Goal: Task Accomplishment & Management: Use online tool/utility

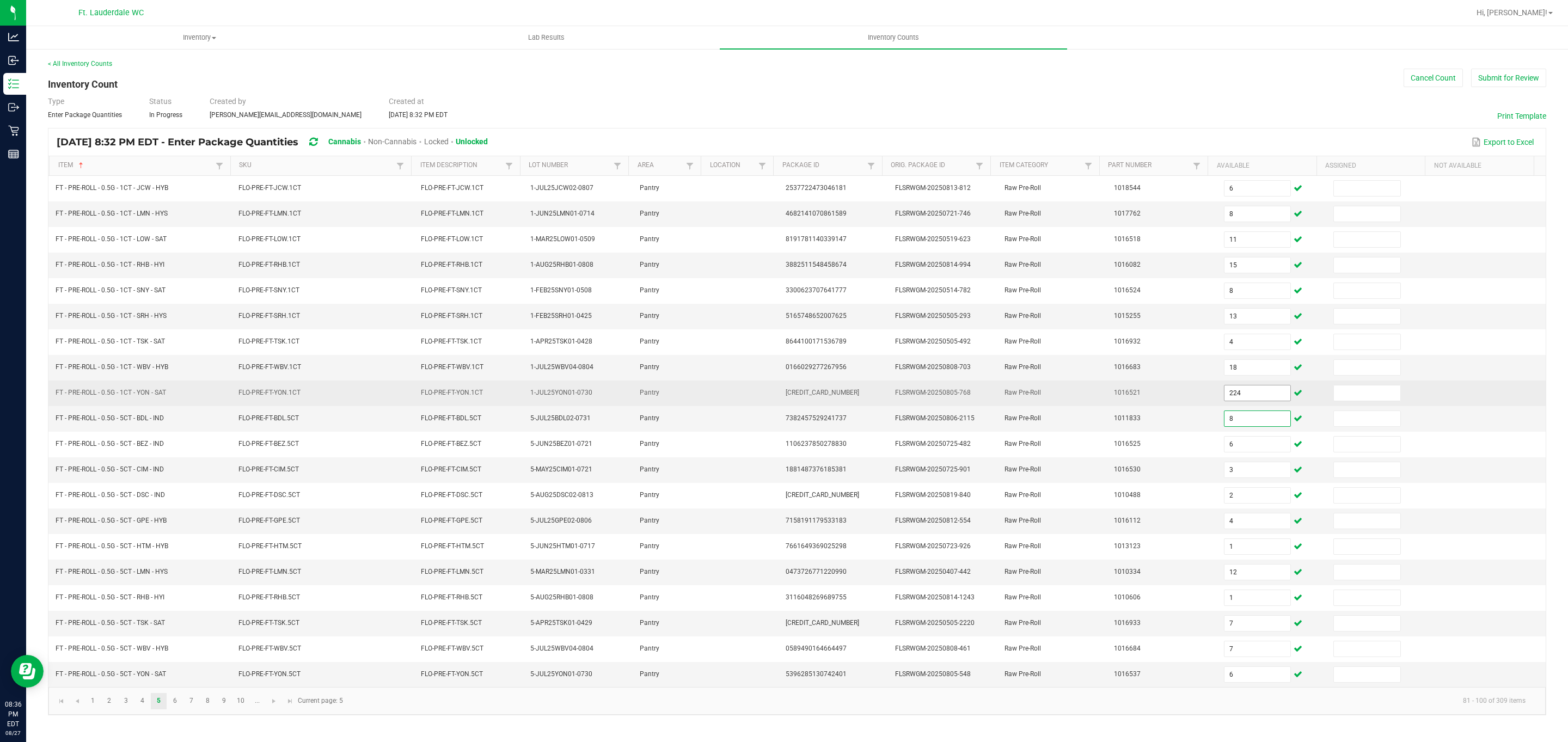
click at [516, 397] on input "224" at bounding box center [1257, 393] width 67 height 16
click at [516, 400] on input "224" at bounding box center [1257, 393] width 67 height 16
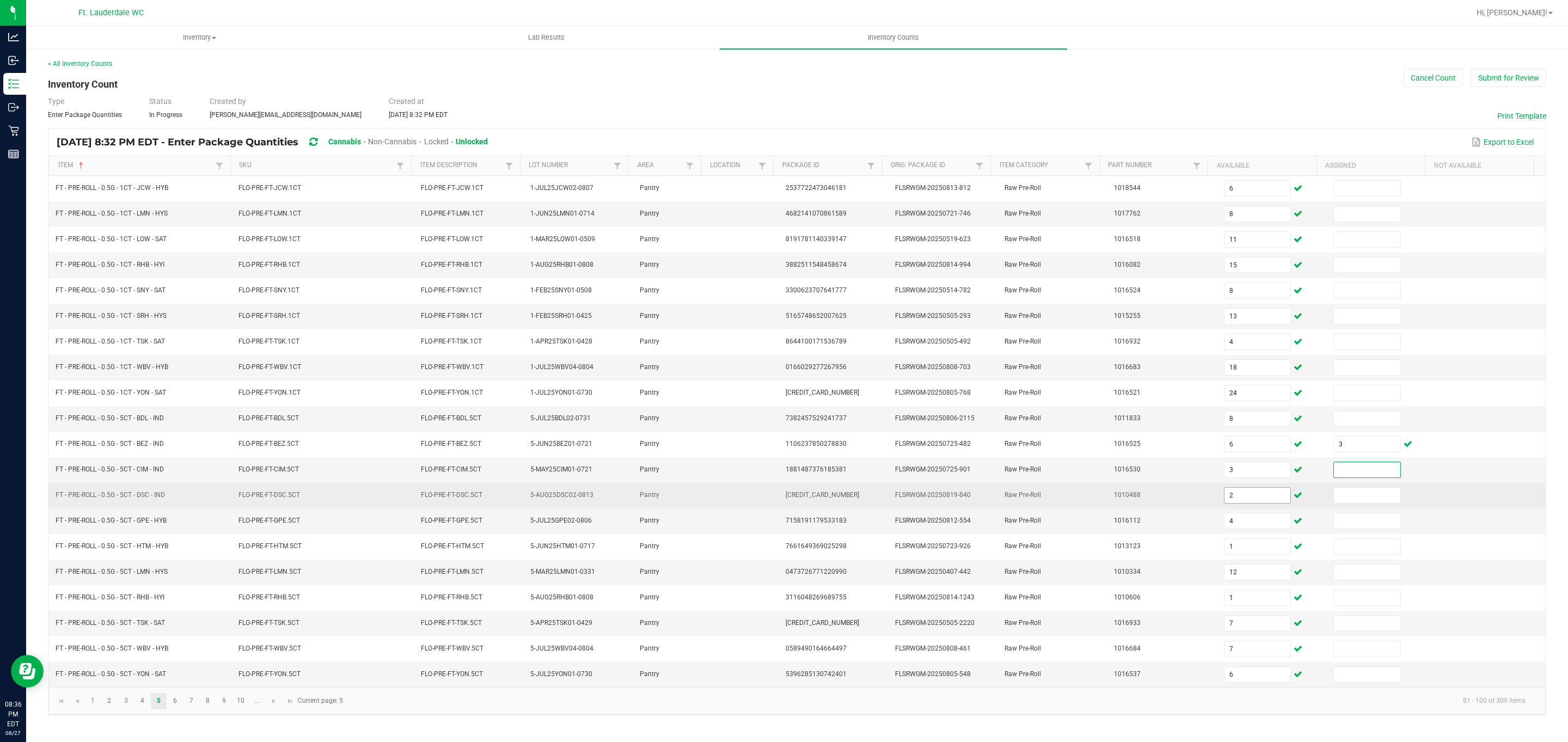
click at [516, 503] on input "2" at bounding box center [1257, 495] width 67 height 16
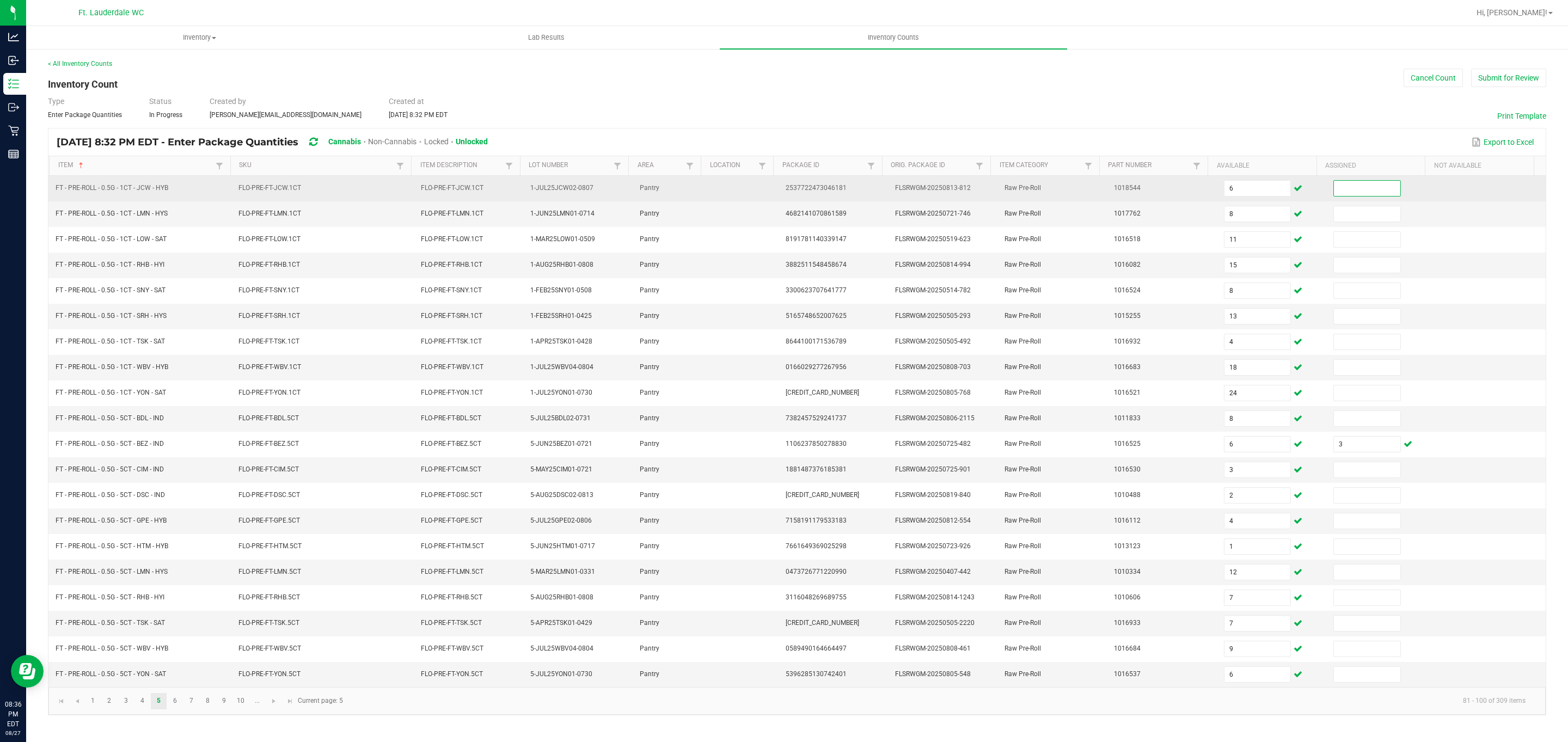
click at [516, 195] on input at bounding box center [1367, 188] width 67 height 16
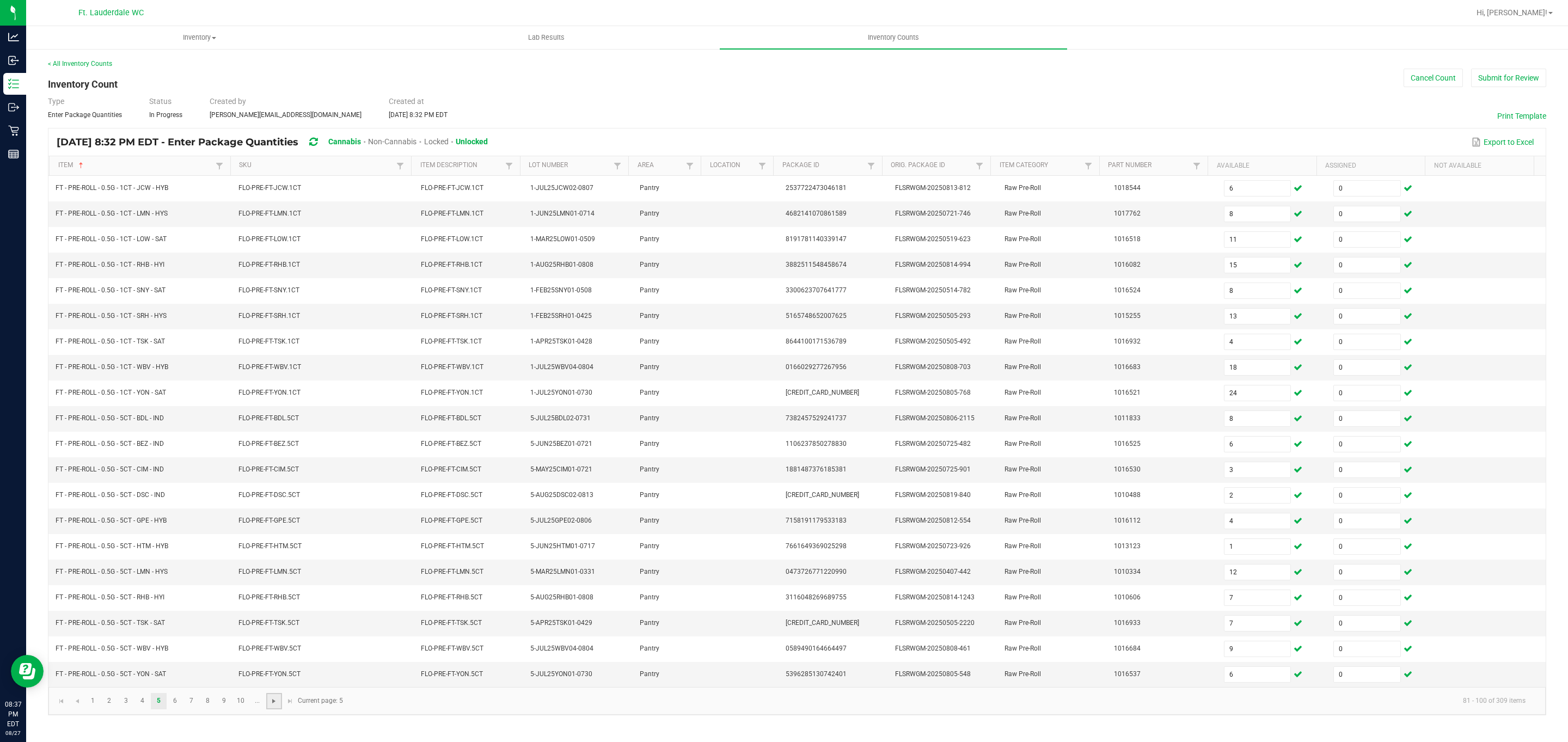
click at [276, 705] on span "Go to the next page" at bounding box center [274, 701] width 8 height 8
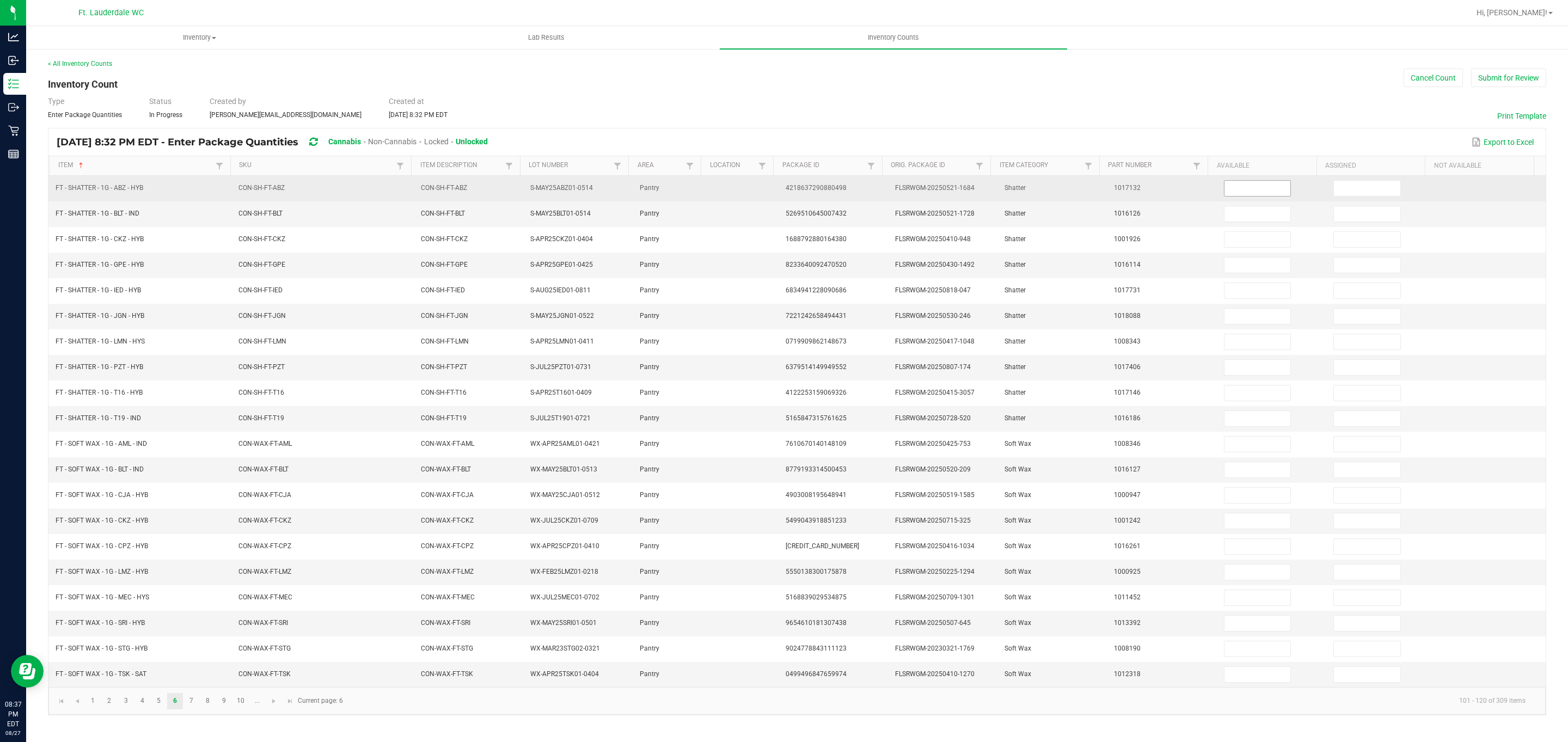
click at [516, 192] on input at bounding box center [1257, 188] width 67 height 16
click at [516, 187] on input at bounding box center [1367, 188] width 67 height 16
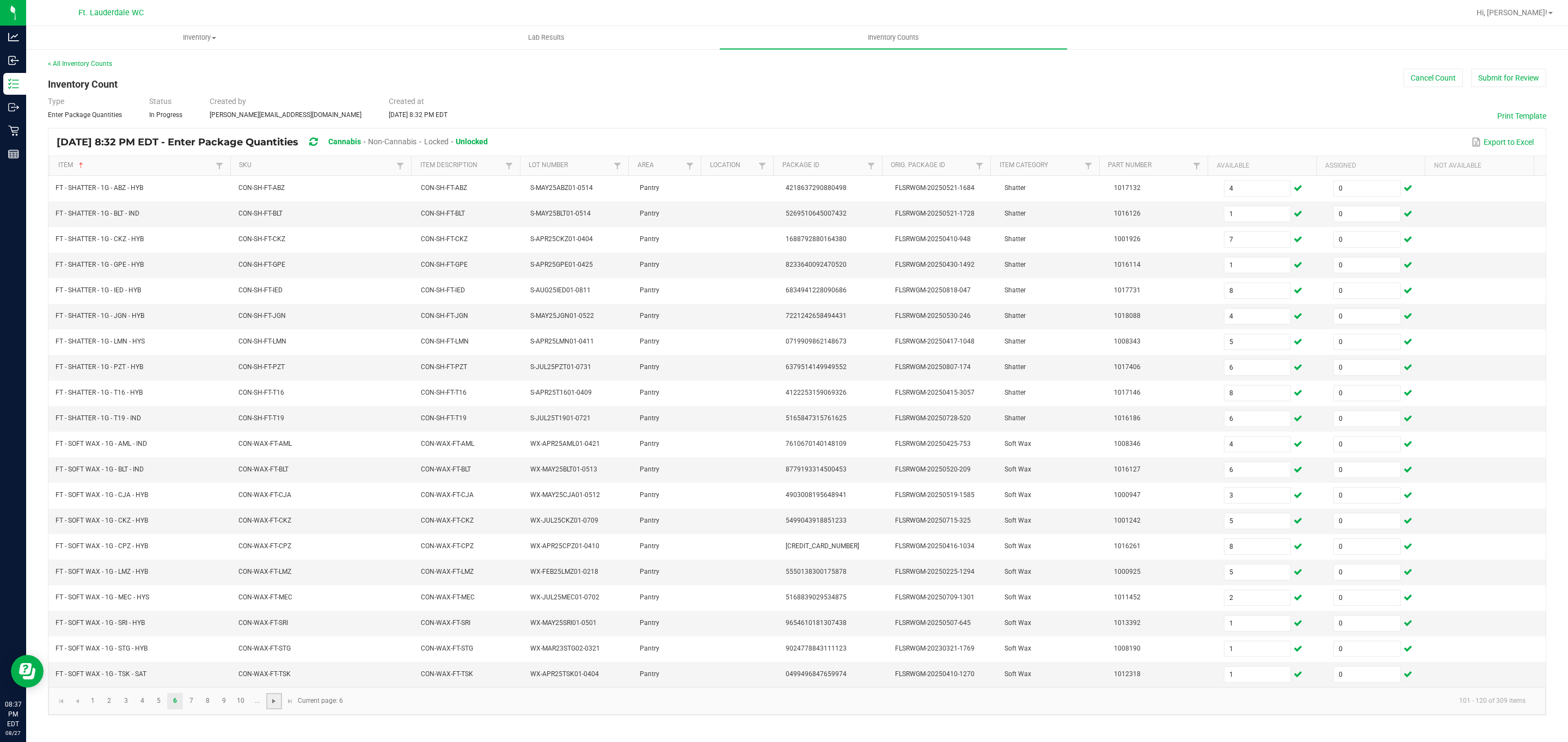
click at [272, 705] on span "Go to the next page" at bounding box center [274, 701] width 8 height 8
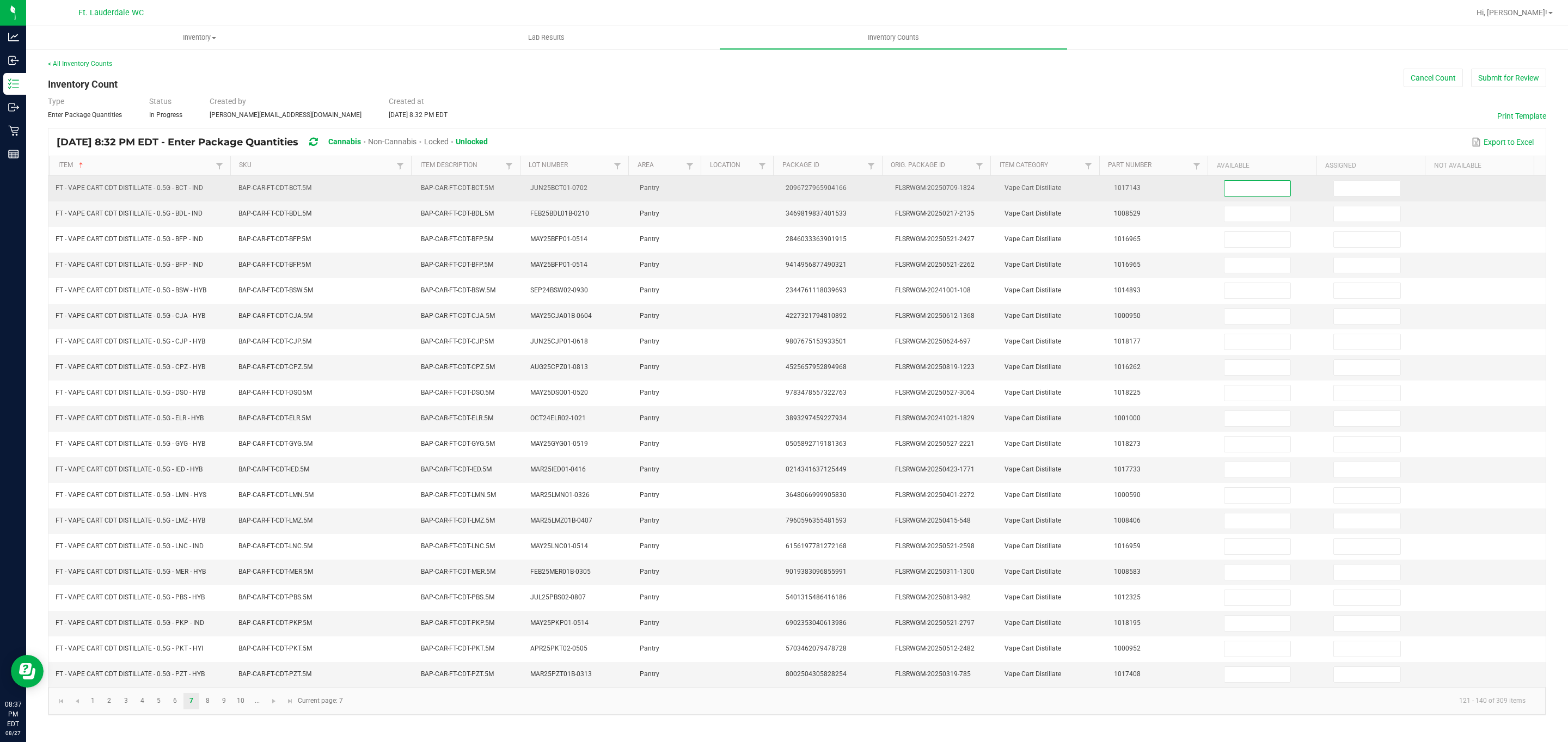
drag, startPoint x: 1230, startPoint y: 190, endPoint x: 1226, endPoint y: 197, distance: 8.1
click at [516, 190] on input at bounding box center [1257, 188] width 67 height 16
click at [516, 190] on input at bounding box center [1367, 188] width 67 height 16
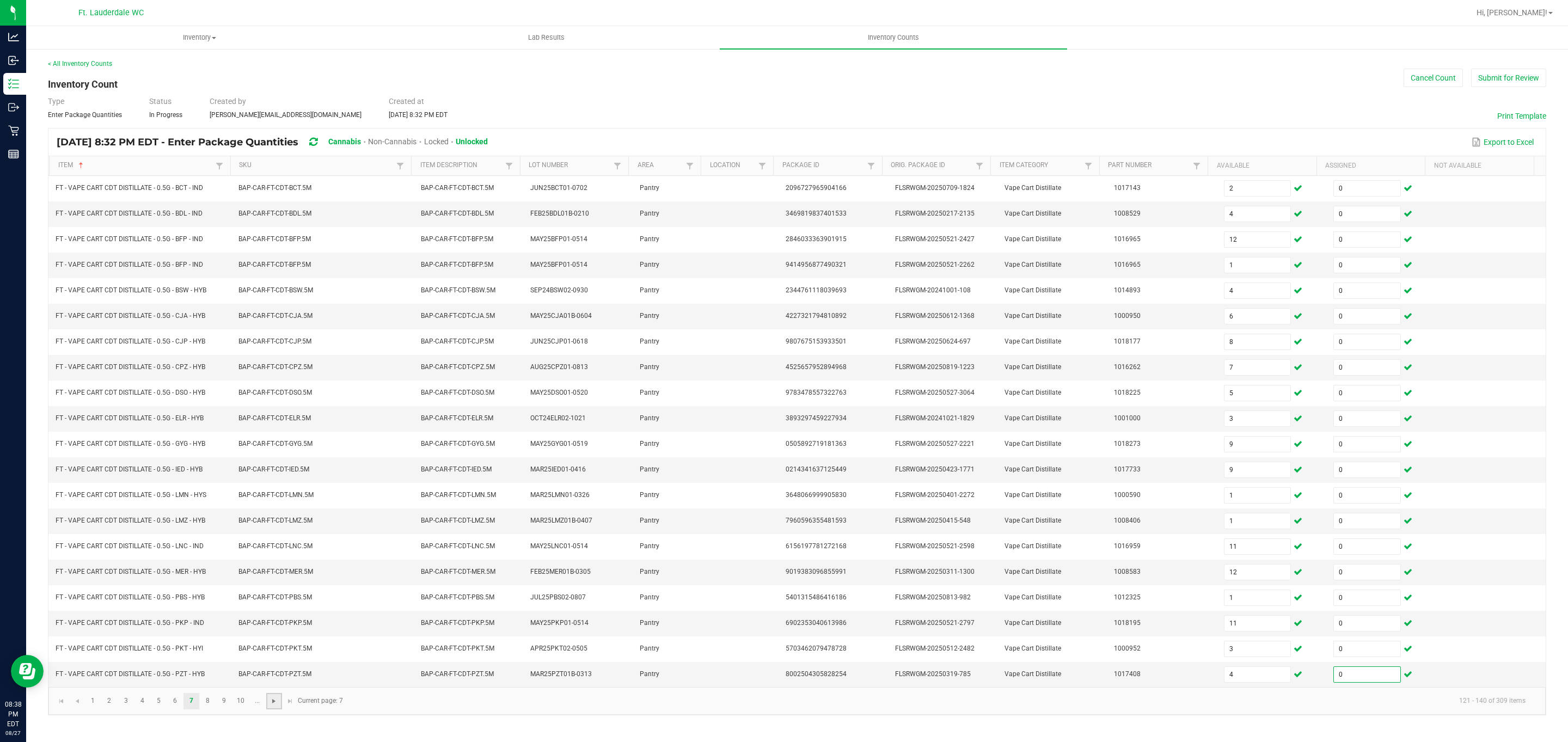
click at [275, 705] on span "Go to the next page" at bounding box center [274, 701] width 8 height 8
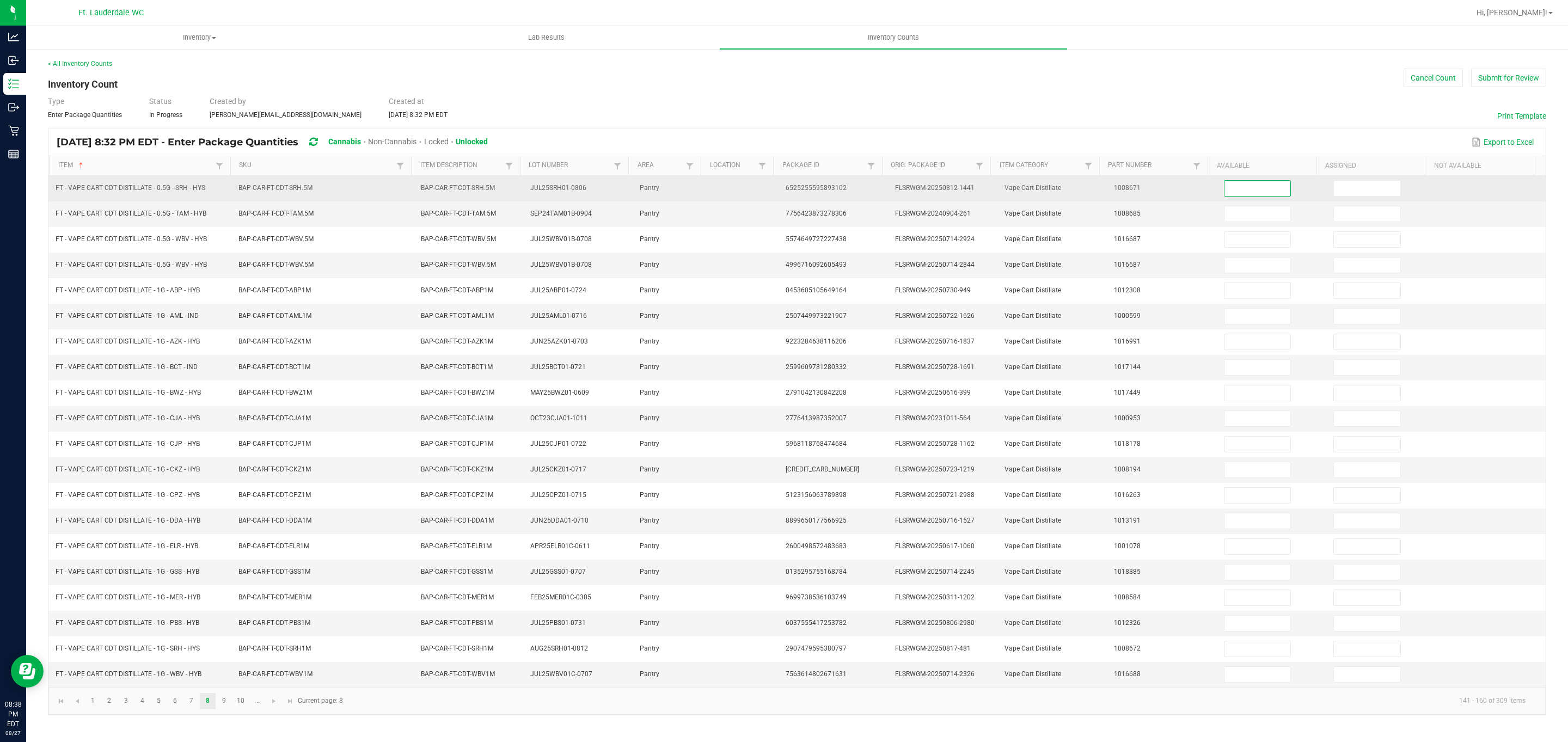
click at [516, 192] on input at bounding box center [1257, 188] width 67 height 16
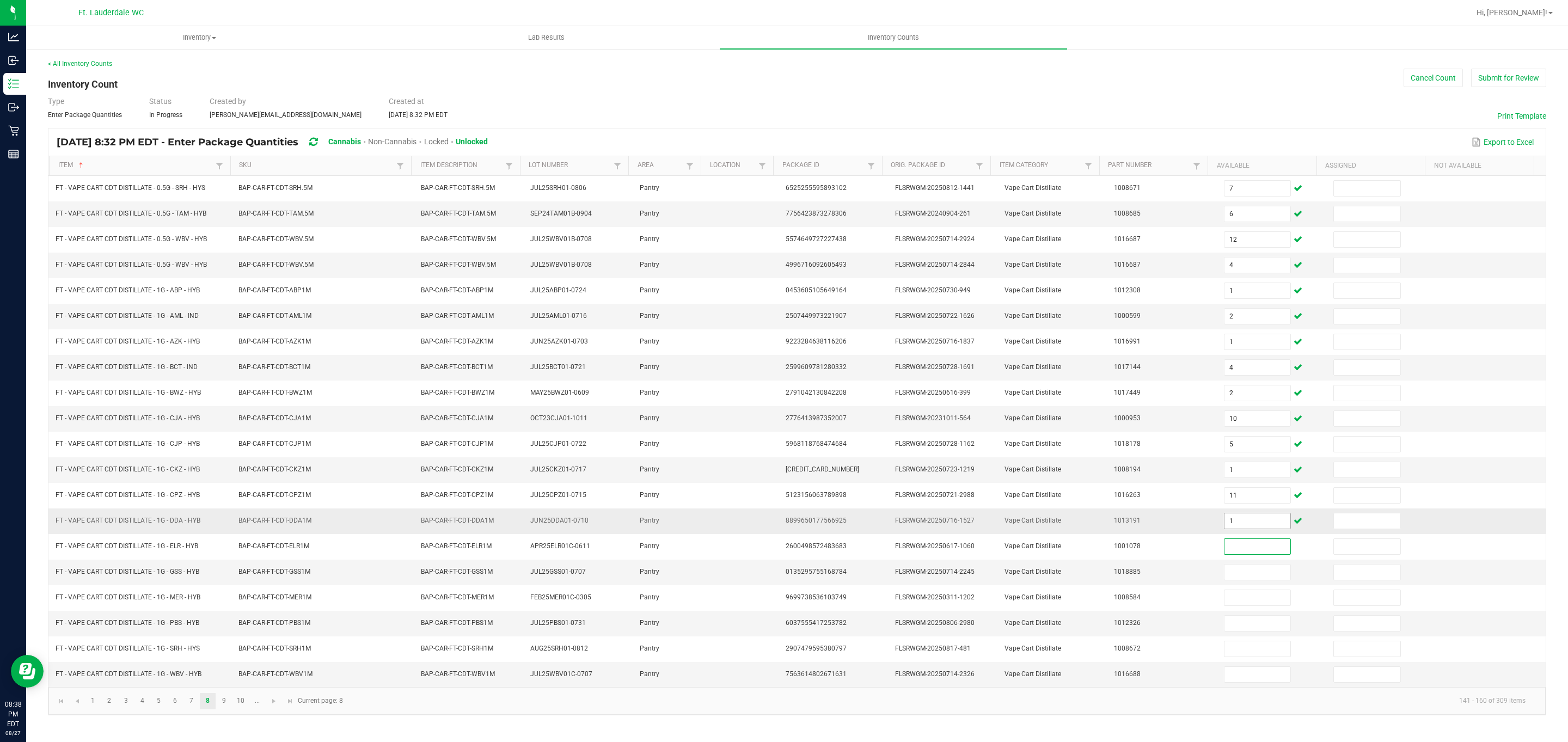
click at [516, 528] on input "1" at bounding box center [1257, 521] width 67 height 16
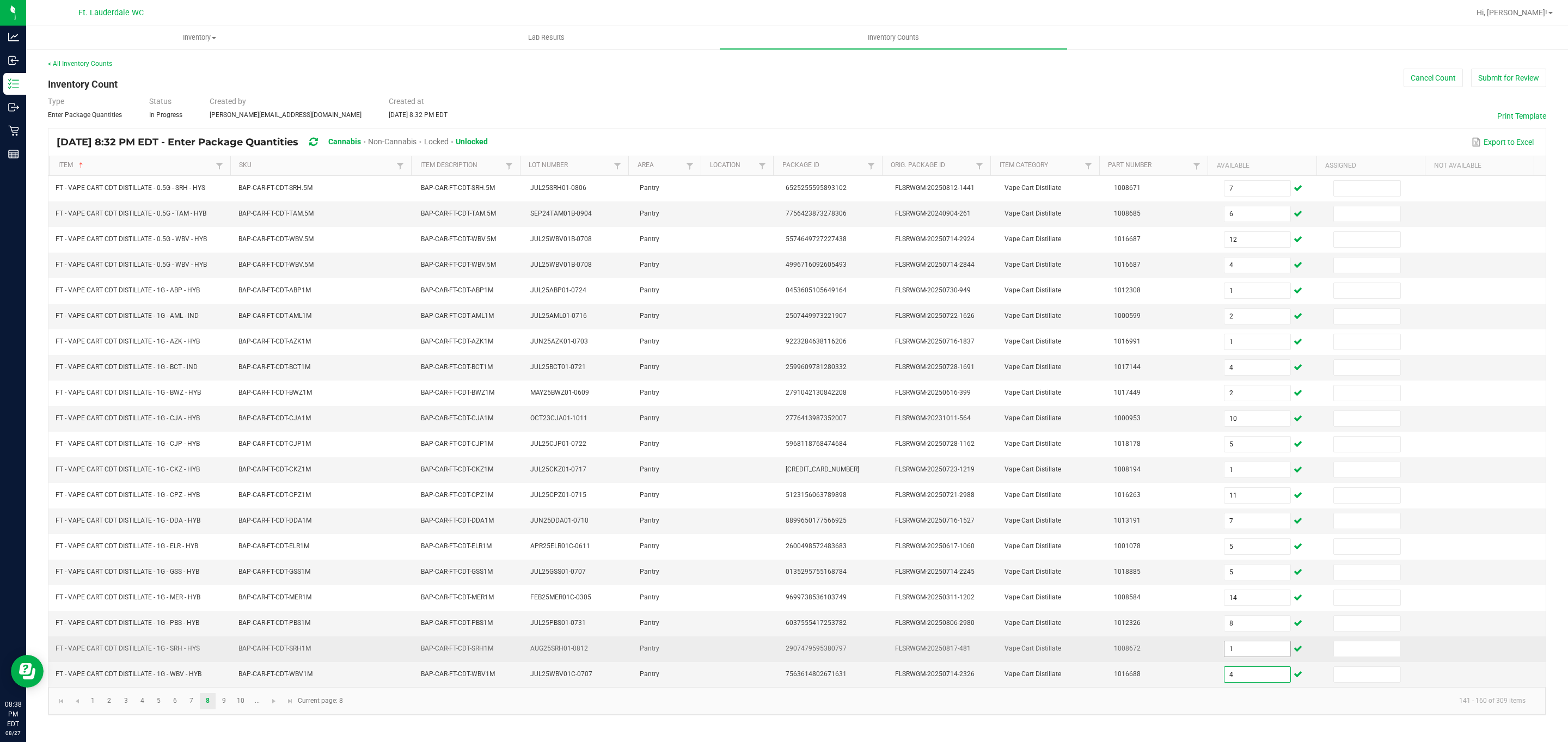
click at [516, 656] on input "1" at bounding box center [1257, 649] width 67 height 16
click at [516, 656] on input "4" at bounding box center [1257, 649] width 67 height 16
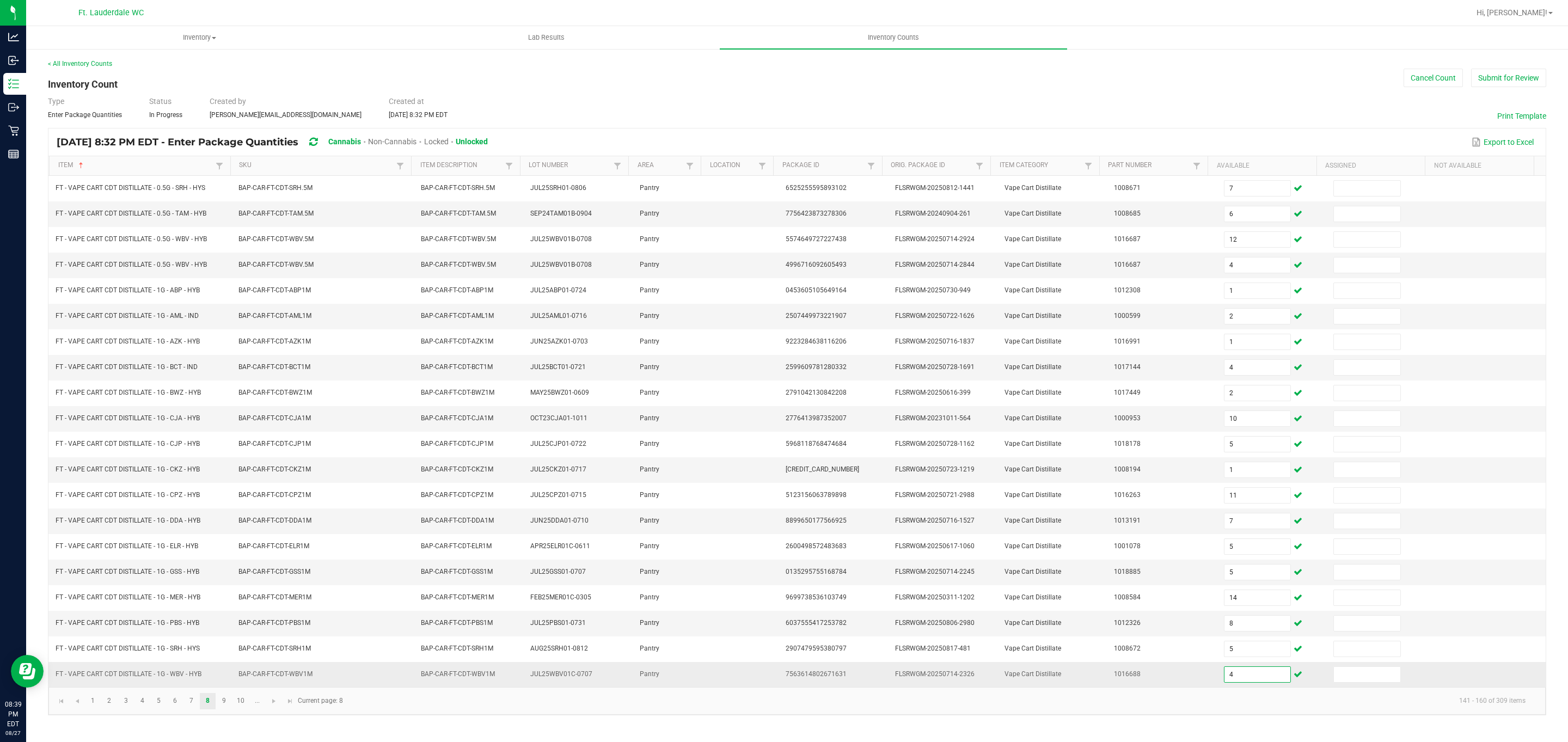
click at [516, 682] on input "4" at bounding box center [1257, 674] width 67 height 16
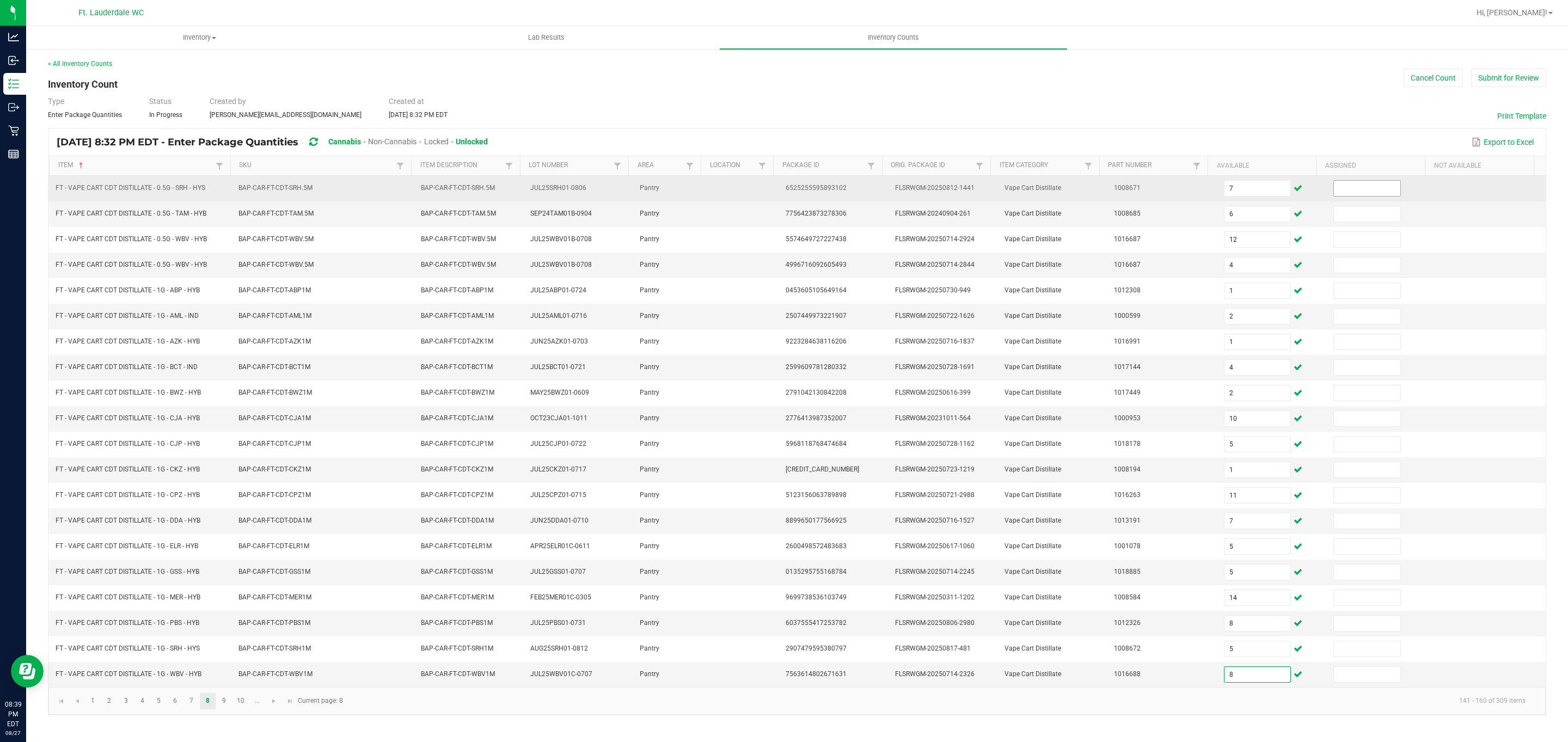
click at [516, 188] on input at bounding box center [1367, 188] width 67 height 16
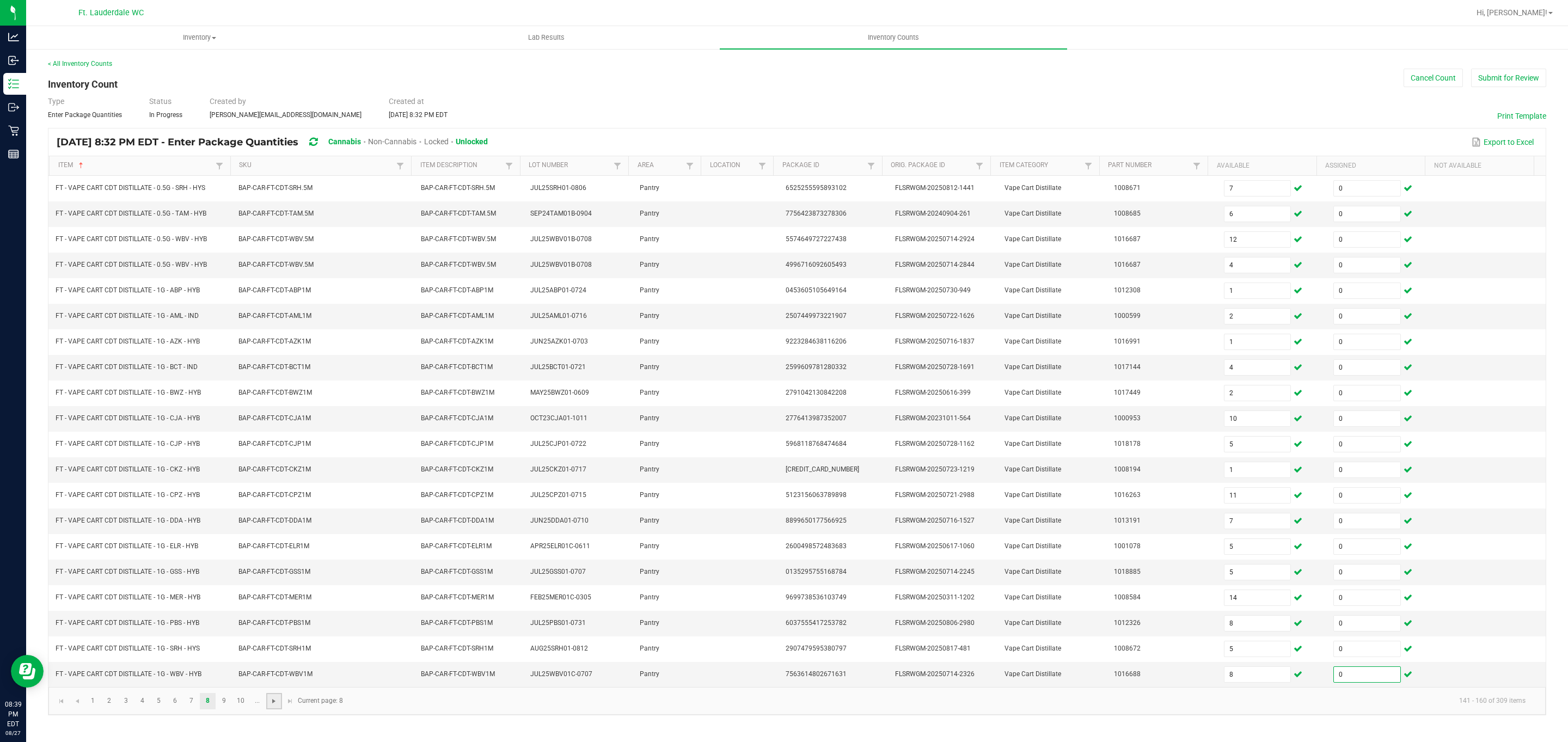
click at [270, 705] on span "Go to the next page" at bounding box center [274, 701] width 8 height 8
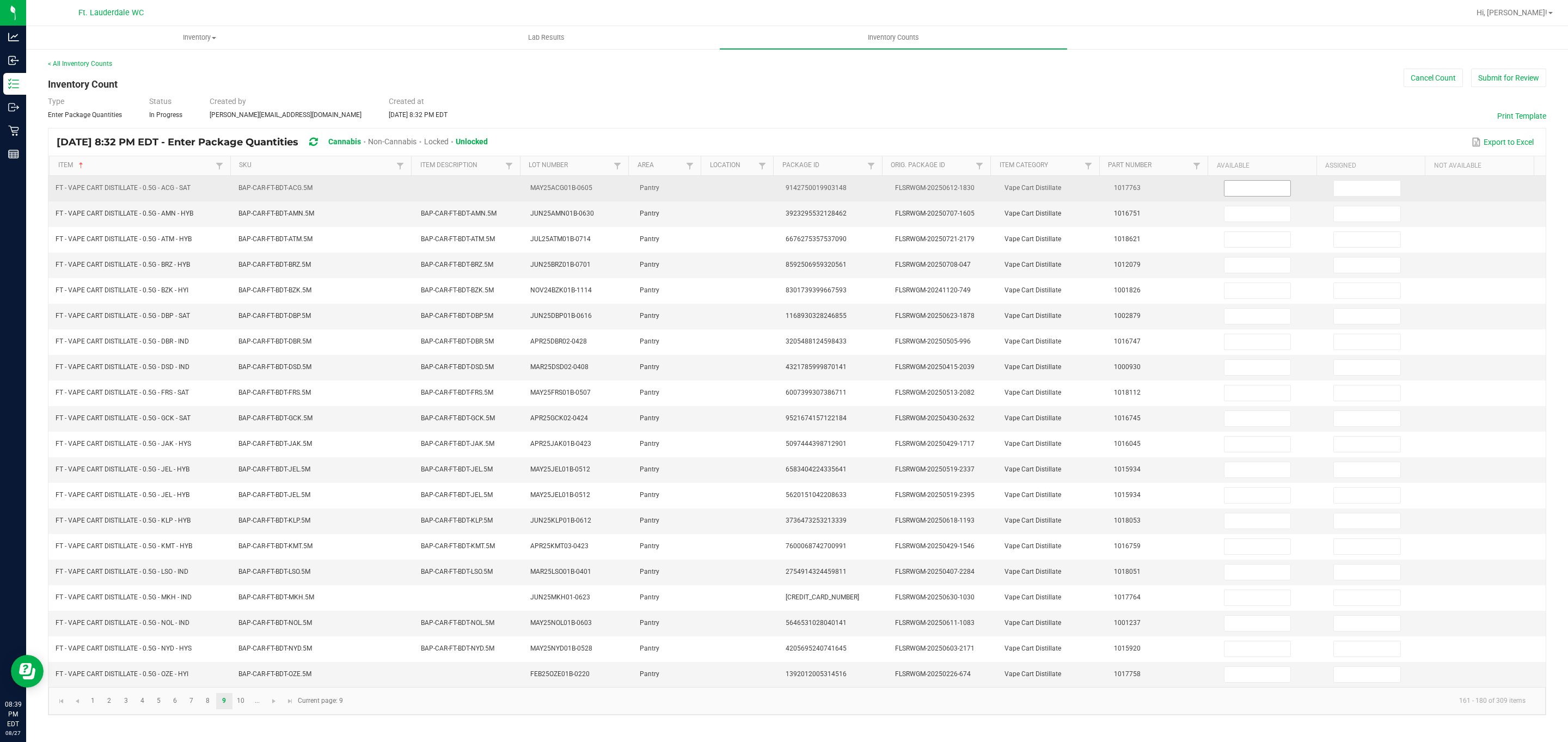
click at [516, 181] on input at bounding box center [1257, 188] width 67 height 16
click at [516, 197] on span at bounding box center [1366, 188] width 67 height 16
click at [516, 196] on input at bounding box center [1367, 188] width 67 height 16
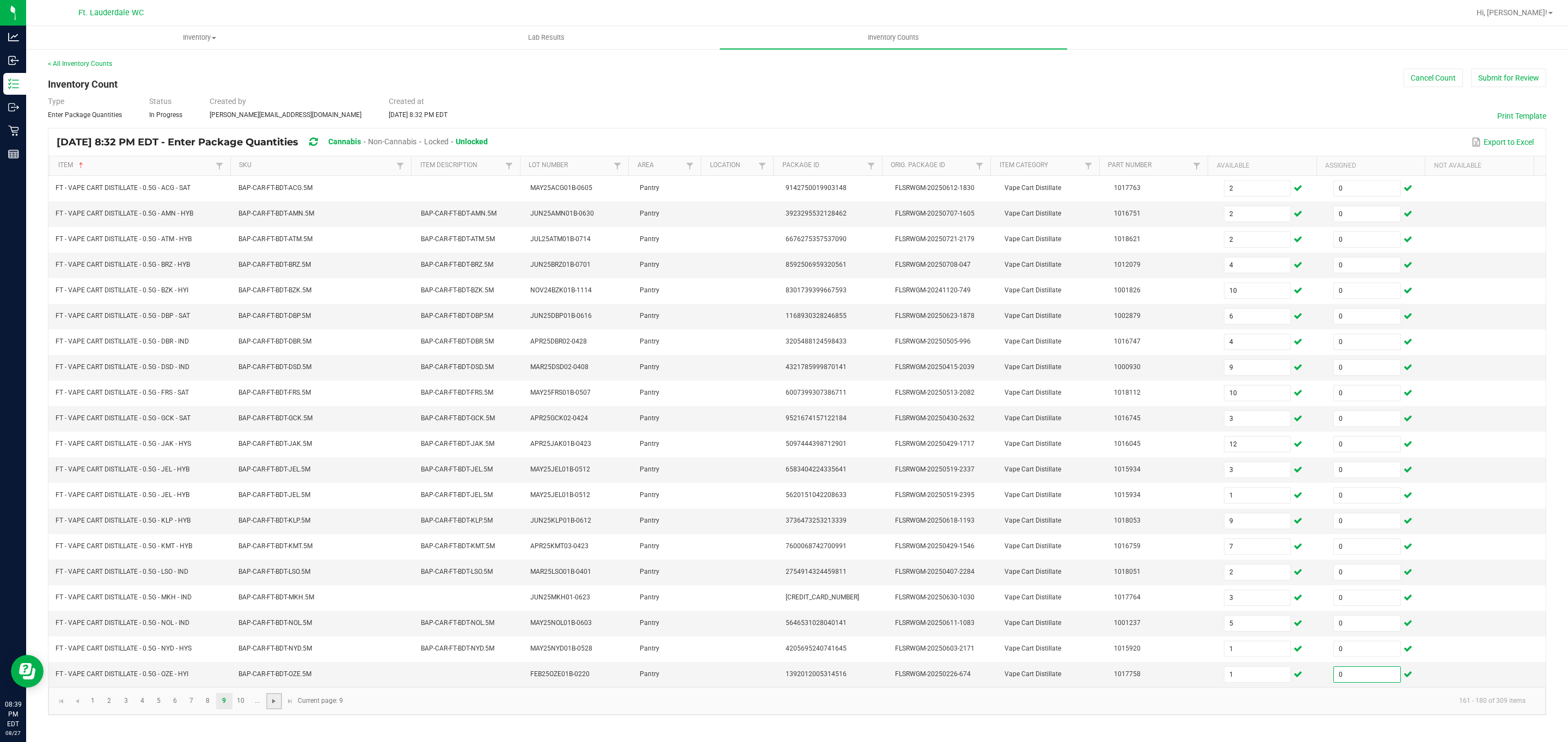
click at [275, 705] on span "Go to the next page" at bounding box center [274, 701] width 8 height 8
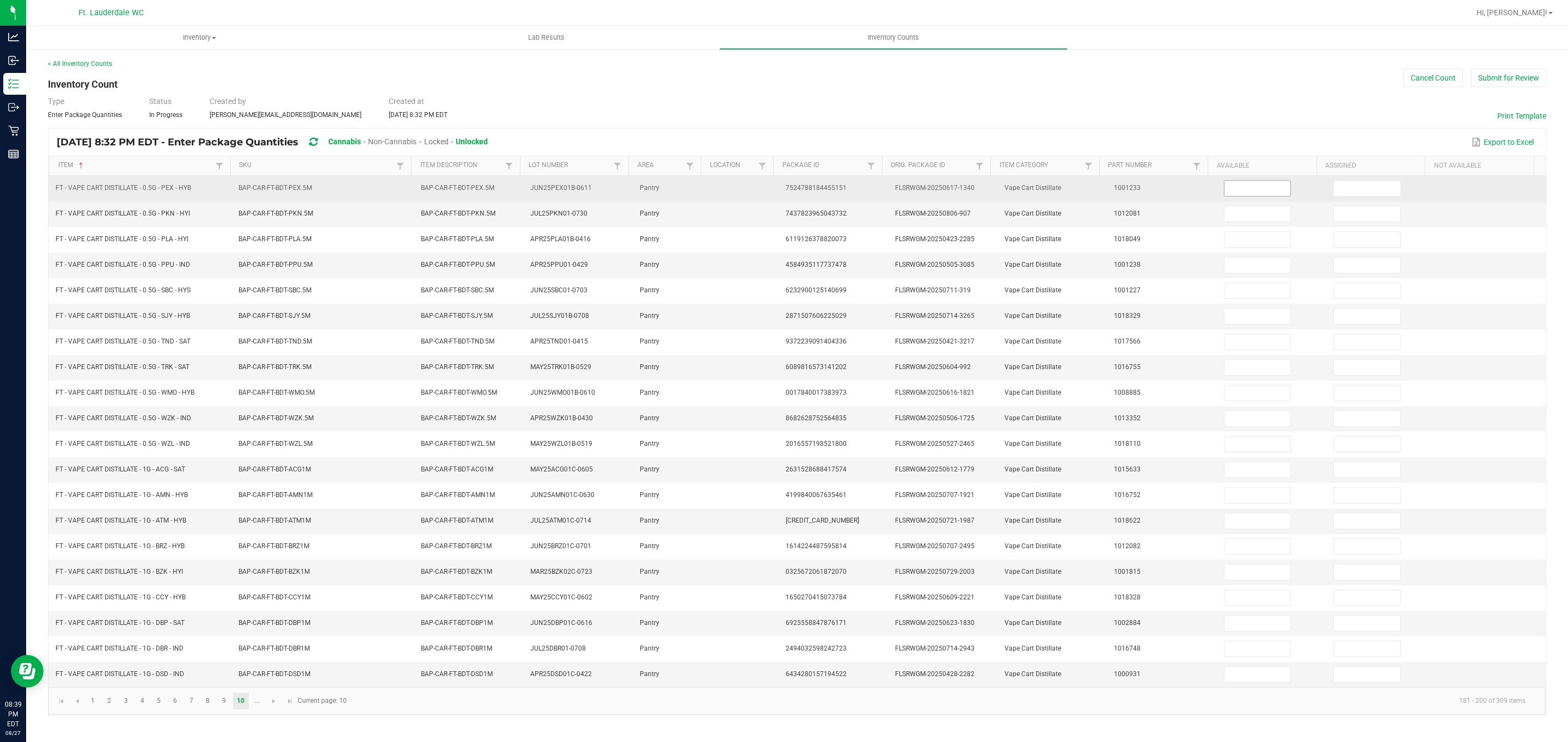
click at [516, 185] on input at bounding box center [1257, 188] width 67 height 16
drag, startPoint x: 1348, startPoint y: 187, endPoint x: 1343, endPoint y: 202, distance: 15.8
click at [516, 193] on input at bounding box center [1367, 188] width 67 height 16
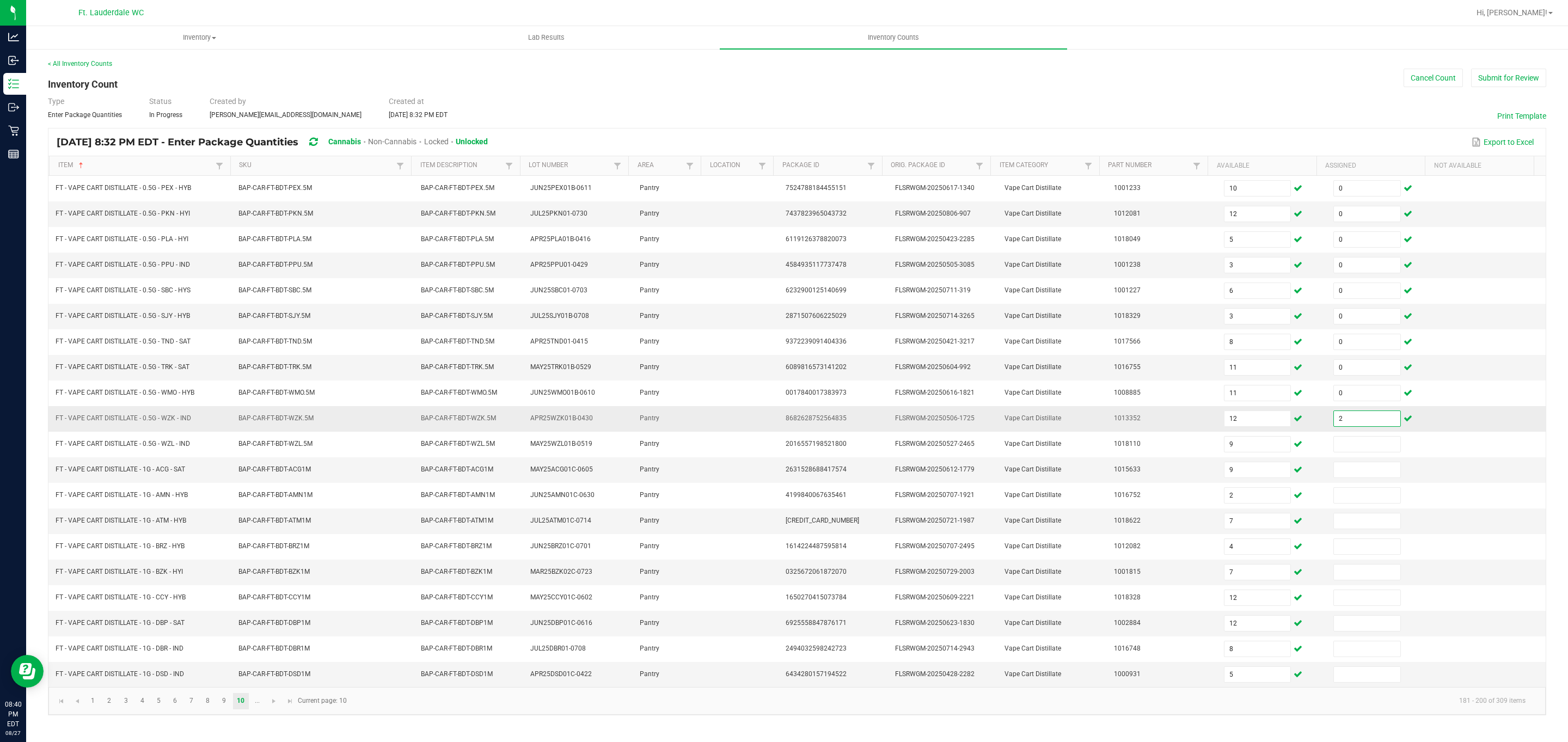
click at [516, 426] on input "2" at bounding box center [1367, 419] width 67 height 16
click at [277, 714] on kendo-pager "1 2 3 4 5 6 7 8 9 10 ... 181 - 200 of 309 items Current page: 10" at bounding box center [797, 700] width 1497 height 28
click at [277, 705] on span "Go to the next page" at bounding box center [274, 701] width 8 height 8
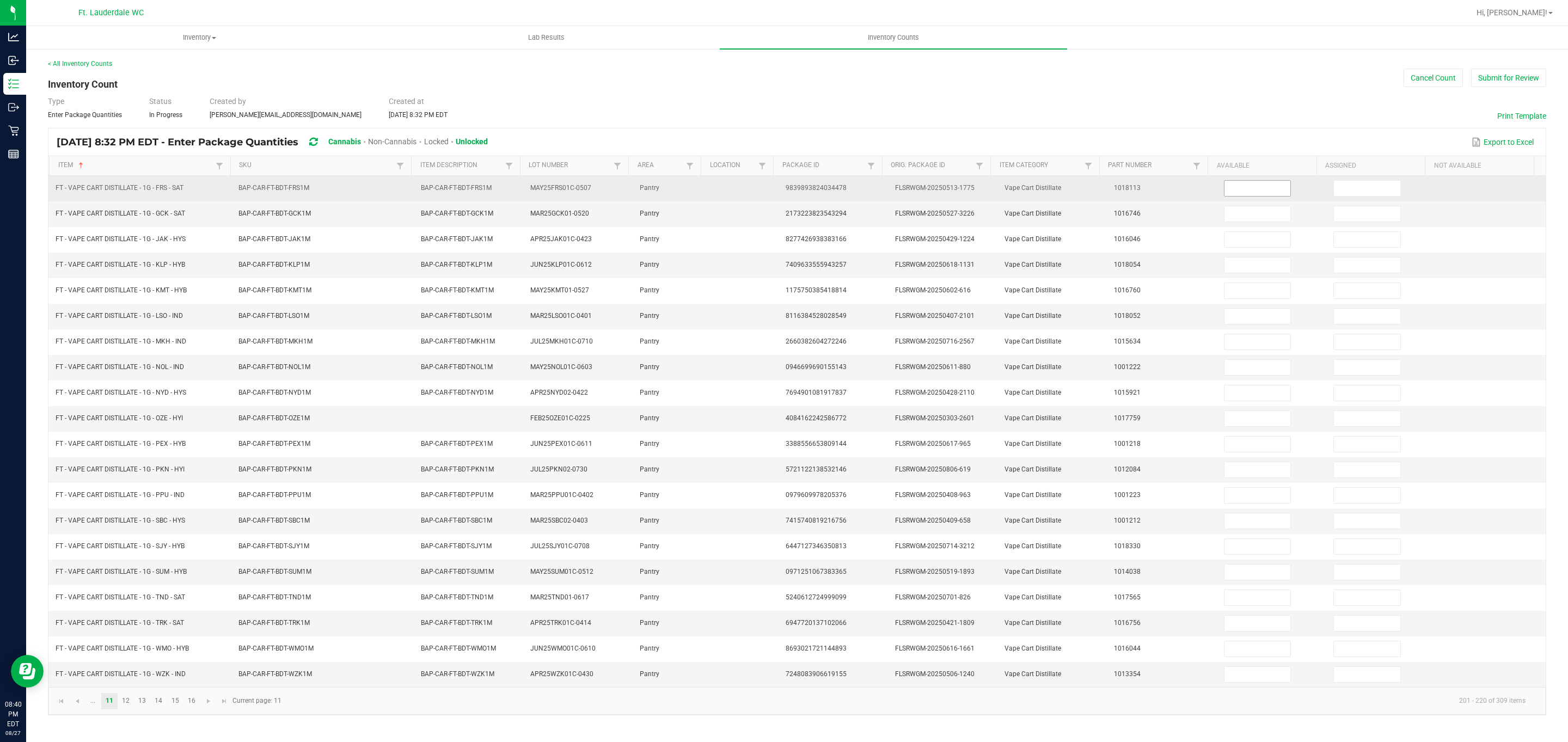
click at [516, 185] on input at bounding box center [1257, 188] width 67 height 16
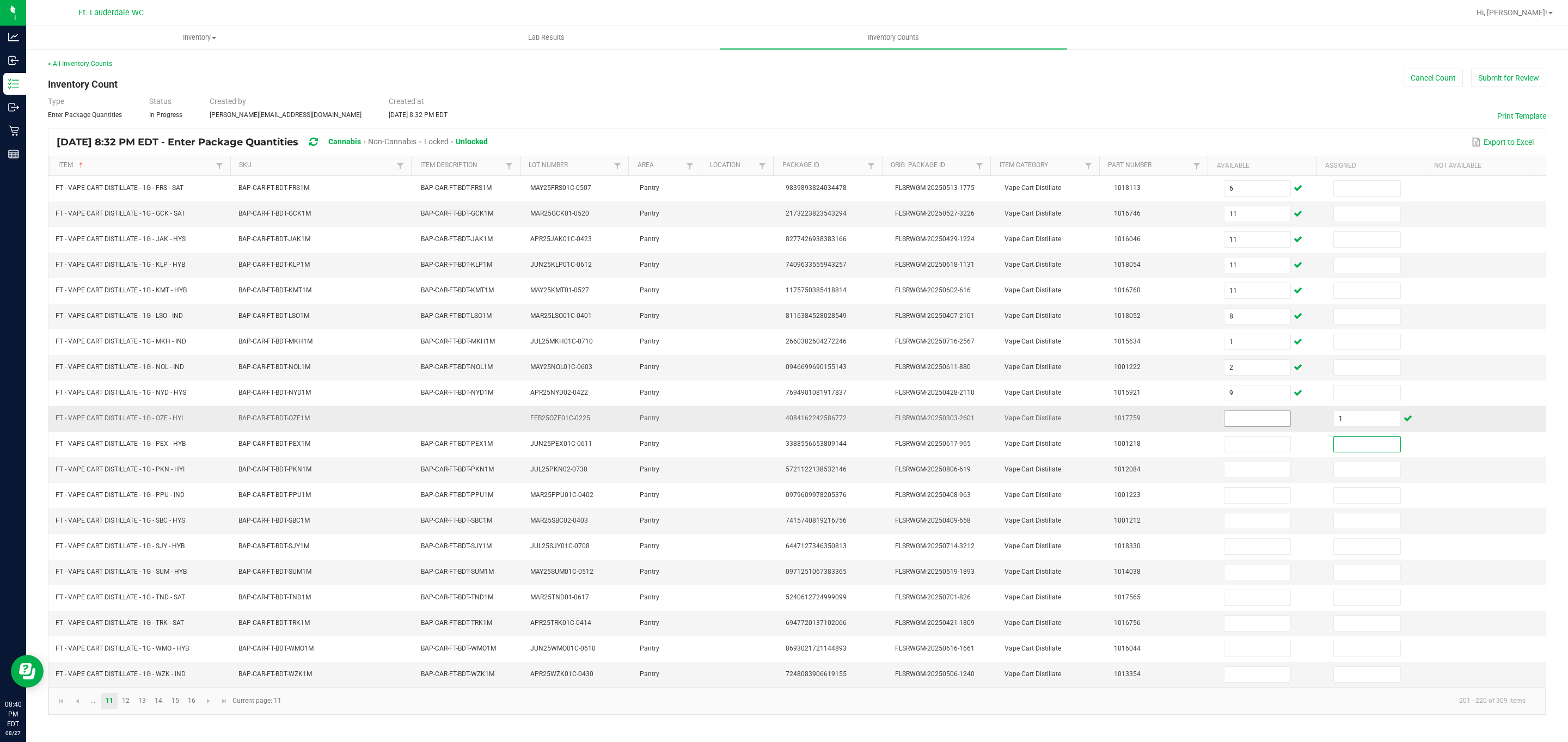
click at [516, 425] on input at bounding box center [1257, 419] width 67 height 16
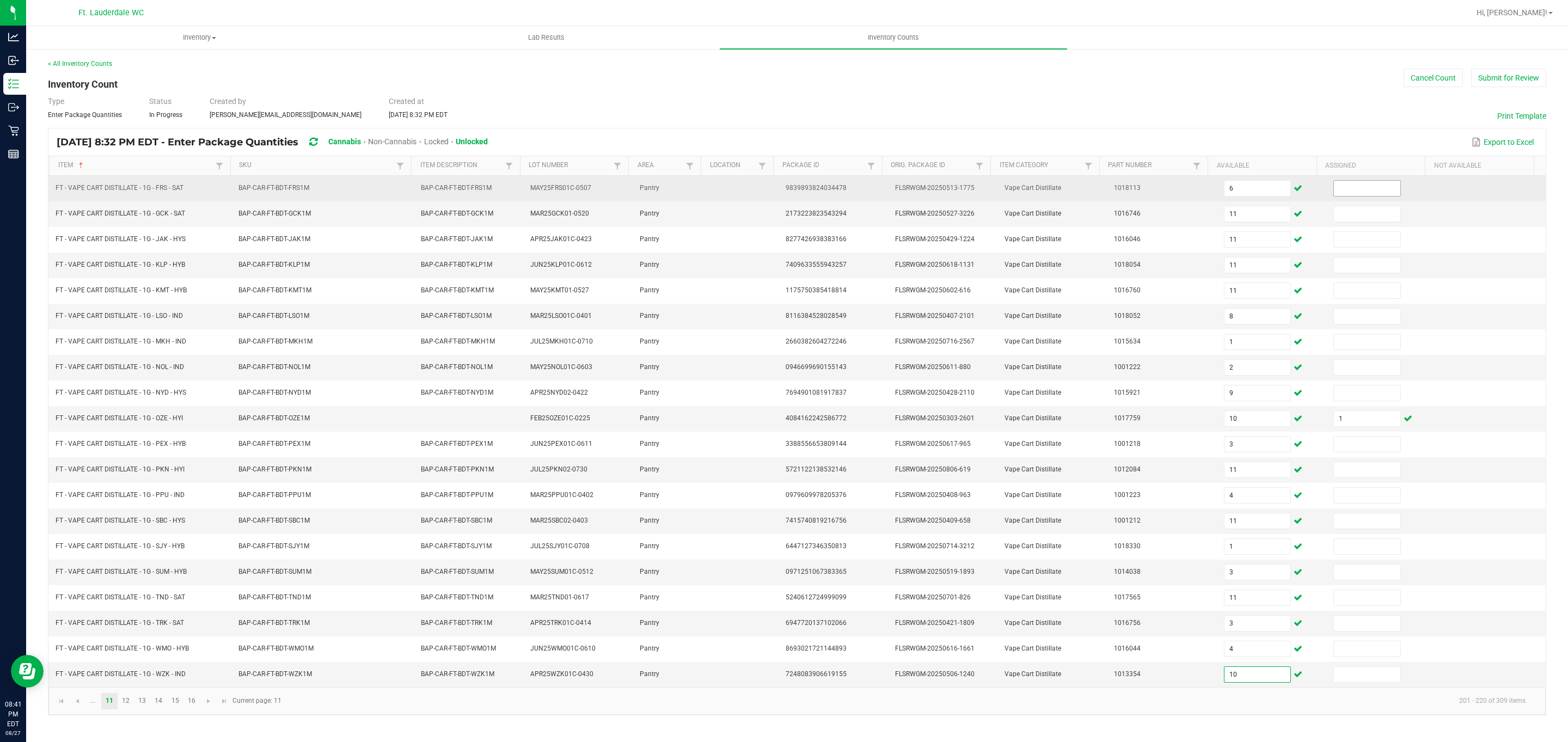
click at [516, 185] on input at bounding box center [1367, 188] width 67 height 16
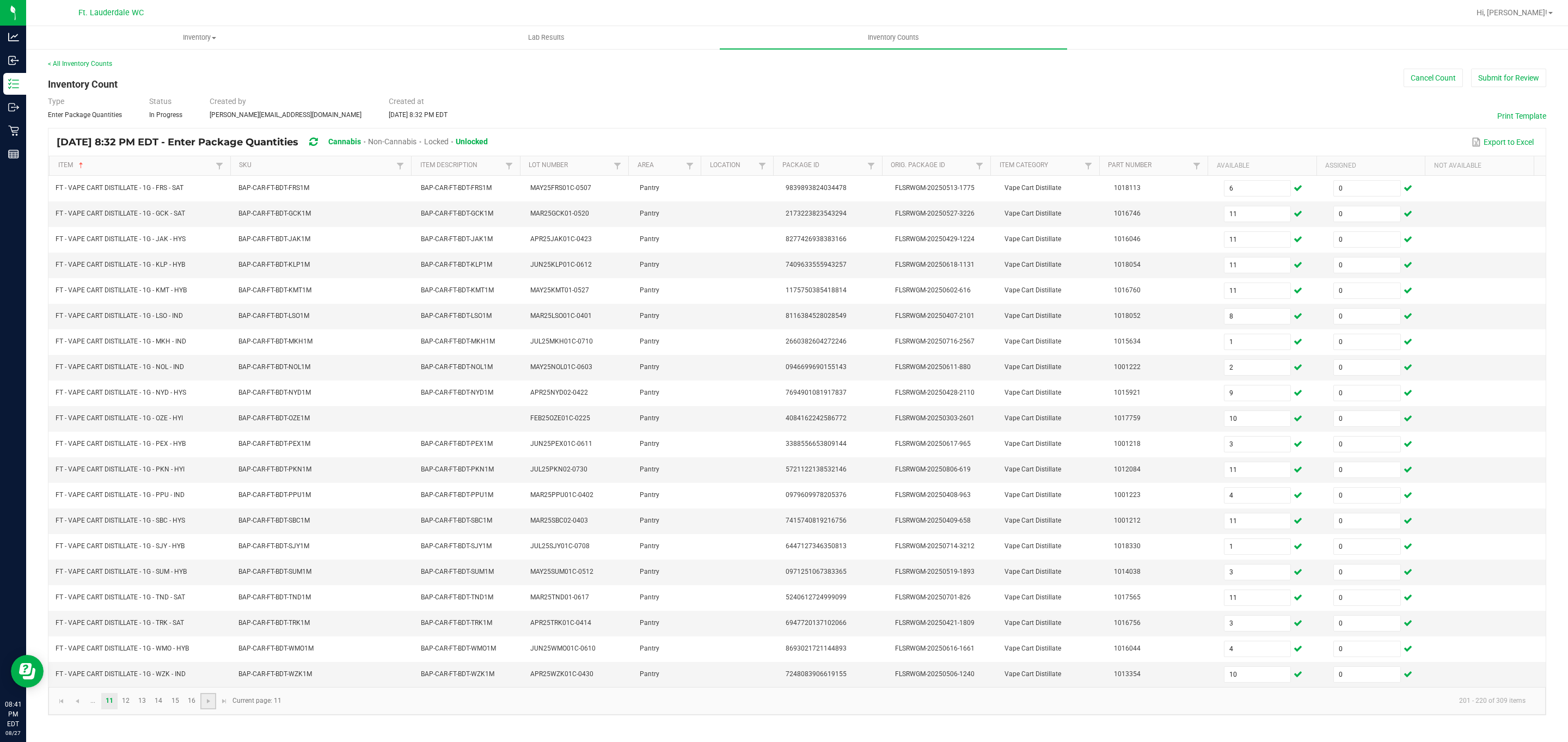
click at [203, 709] on link at bounding box center [208, 700] width 16 height 16
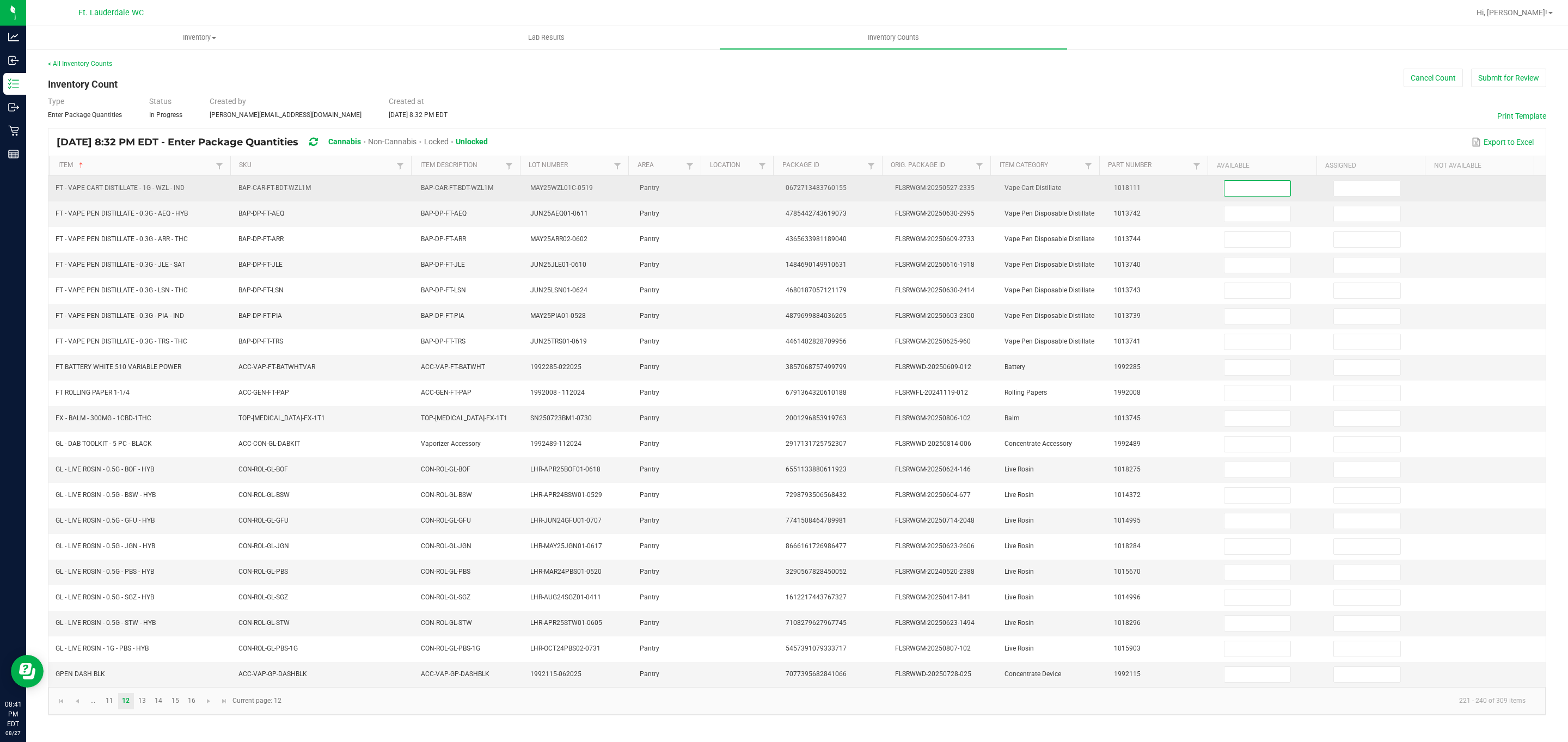
click at [516, 186] on input at bounding box center [1257, 188] width 67 height 16
click at [516, 186] on input at bounding box center [1367, 188] width 67 height 16
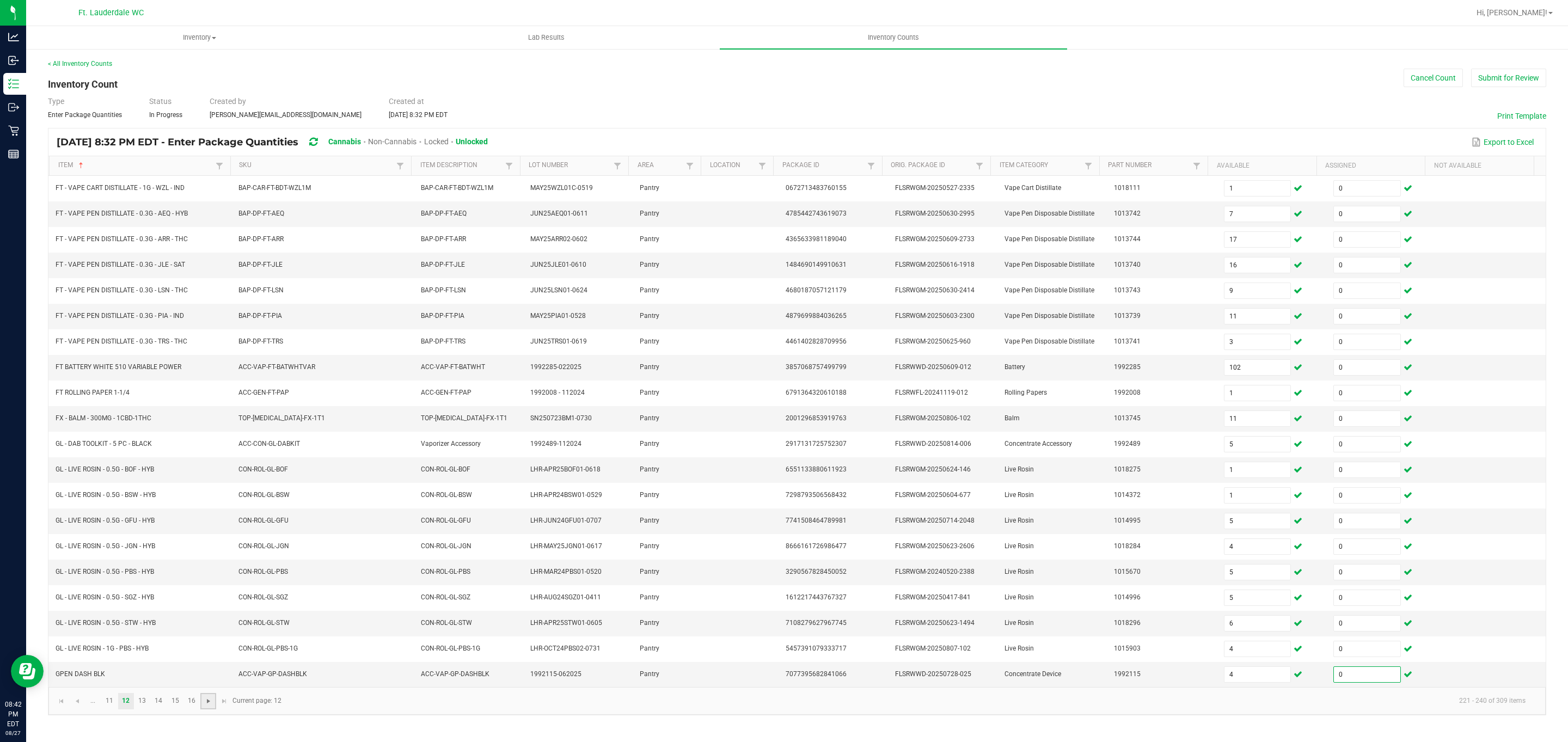
click at [207, 705] on span "Go to the next page" at bounding box center [209, 701] width 8 height 8
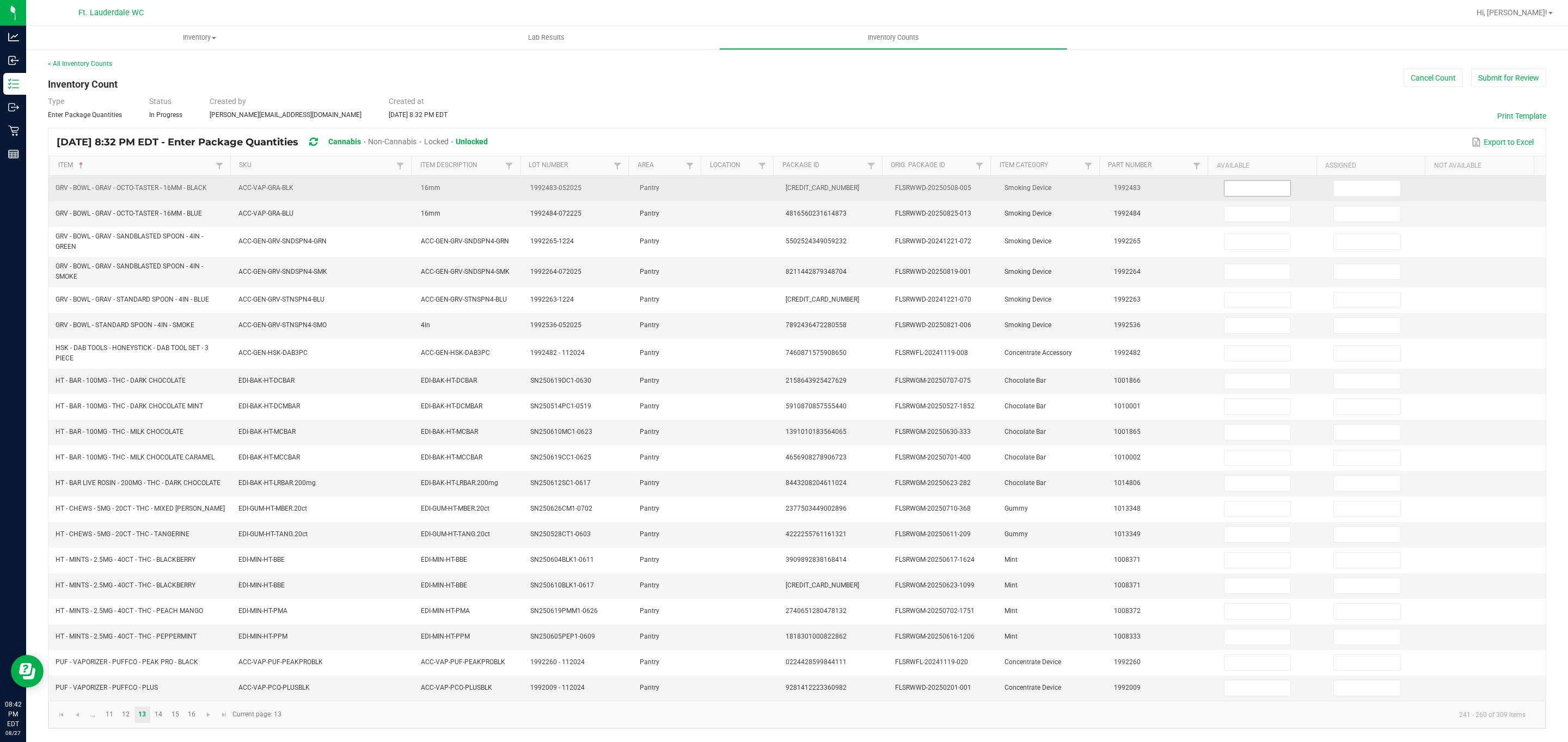
click at [516, 188] on input at bounding box center [1257, 188] width 67 height 16
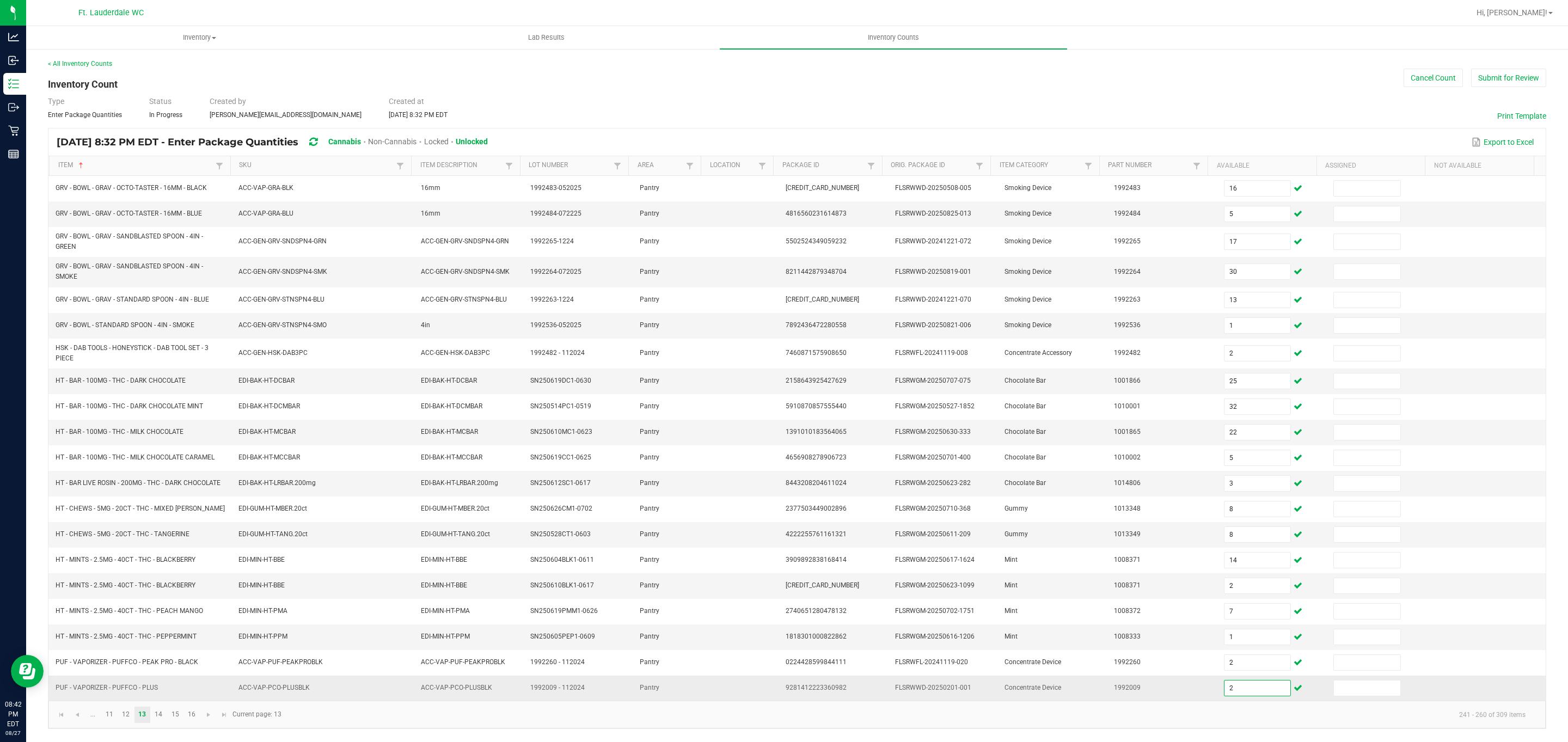
click at [516, 695] on input "2" at bounding box center [1257, 688] width 67 height 16
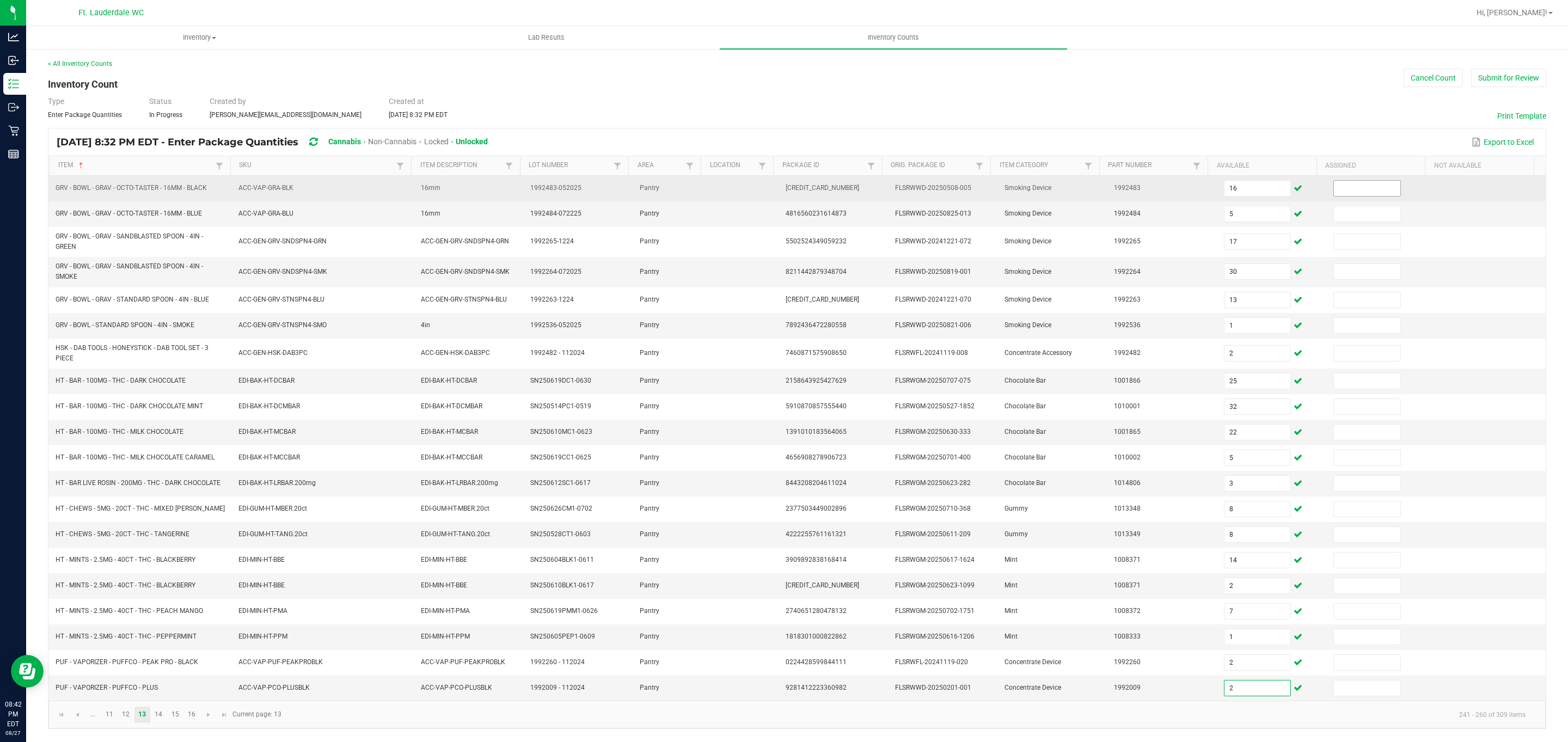
click at [516, 190] on input at bounding box center [1367, 188] width 67 height 16
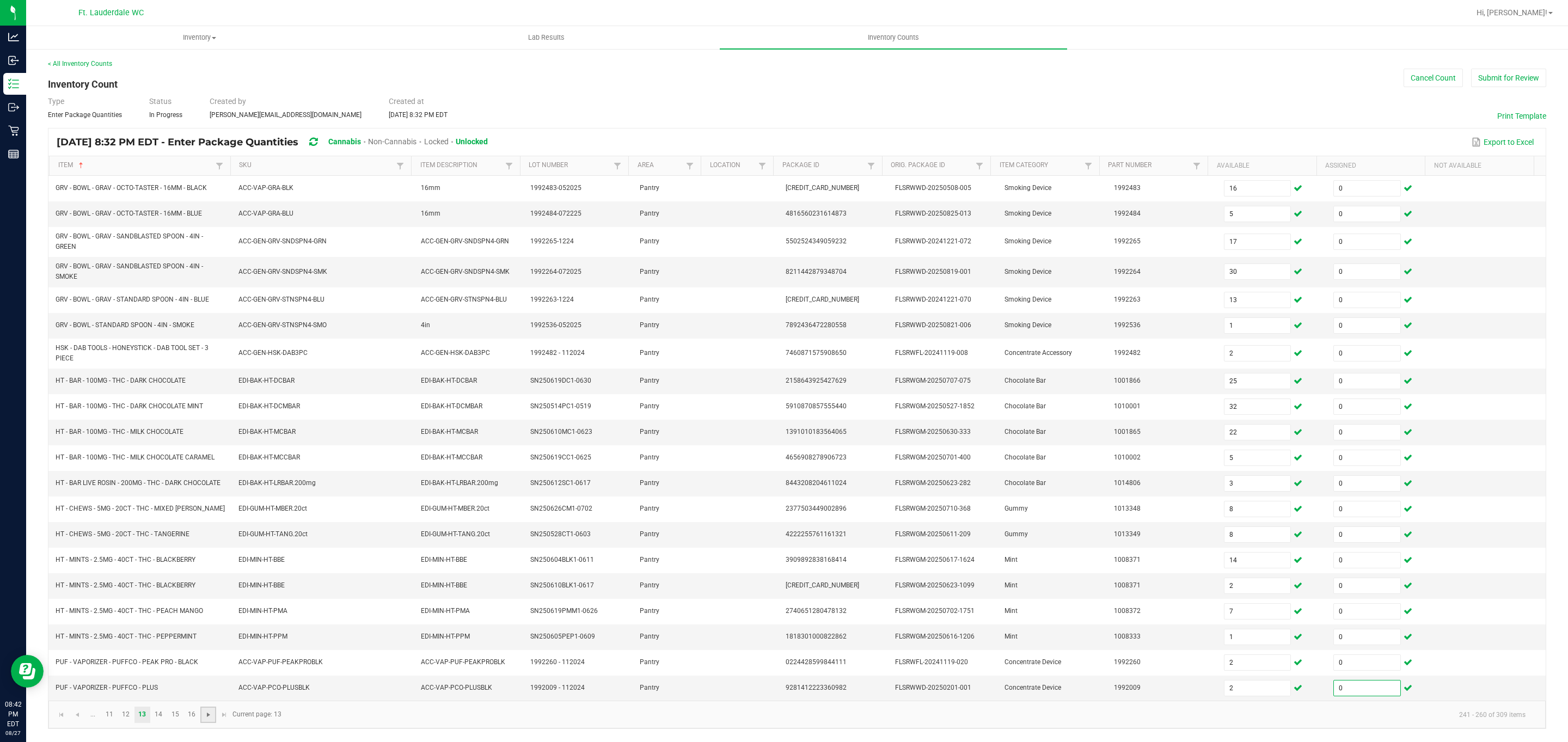
click at [211, 719] on span "Go to the next page" at bounding box center [209, 714] width 8 height 8
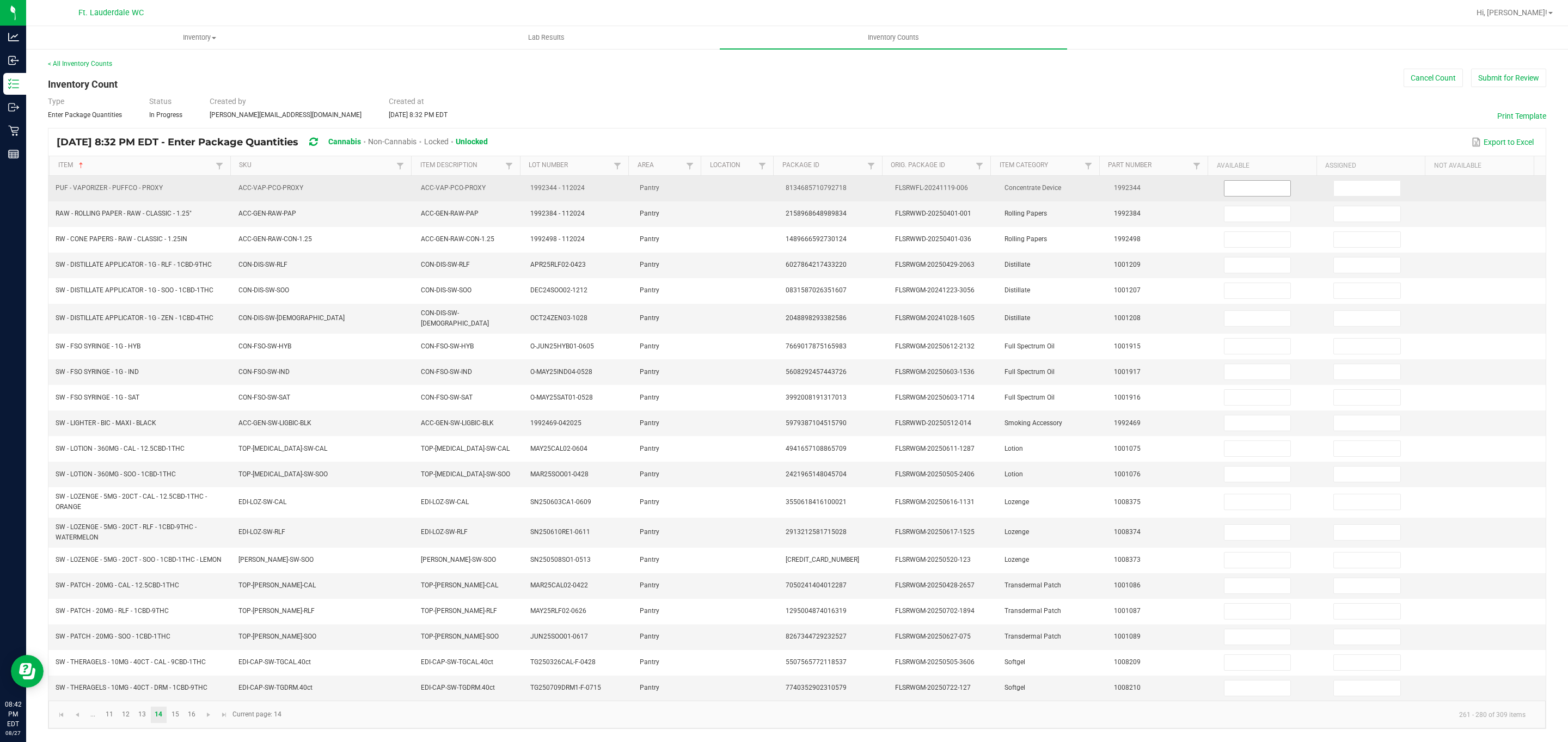
click at [516, 190] on input at bounding box center [1257, 188] width 67 height 16
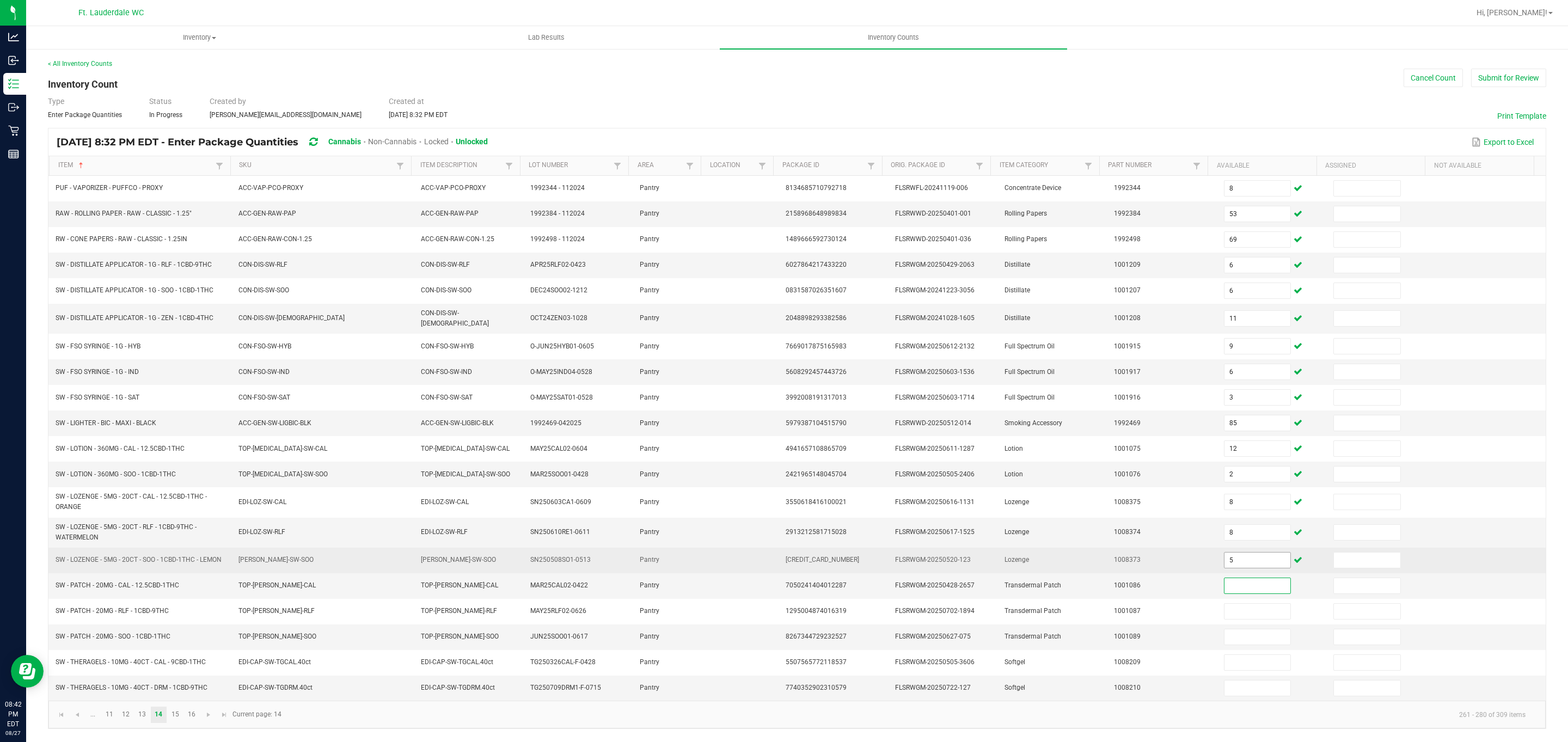
click at [516, 567] on input "5" at bounding box center [1257, 560] width 67 height 16
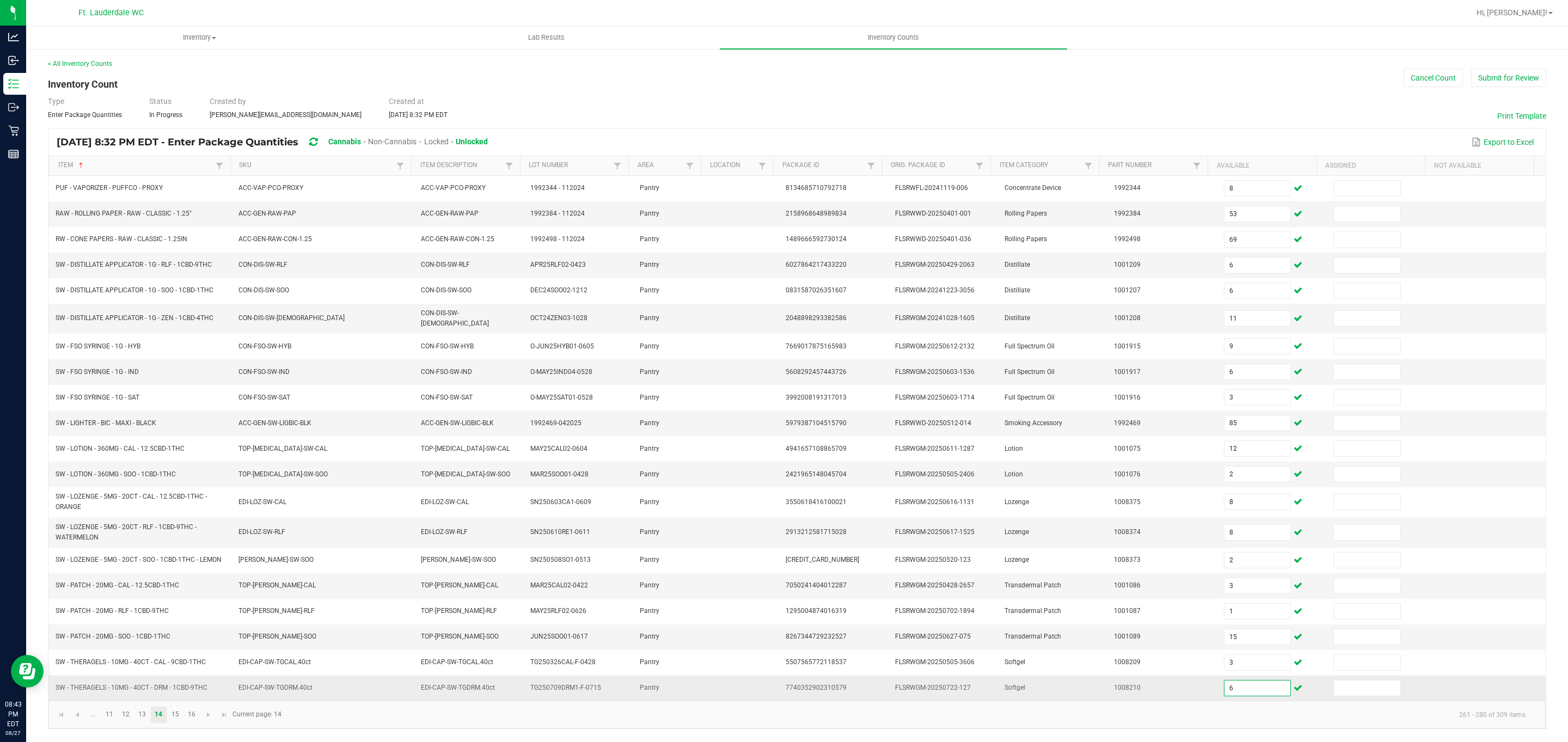
click at [516, 695] on input "6" at bounding box center [1257, 688] width 67 height 16
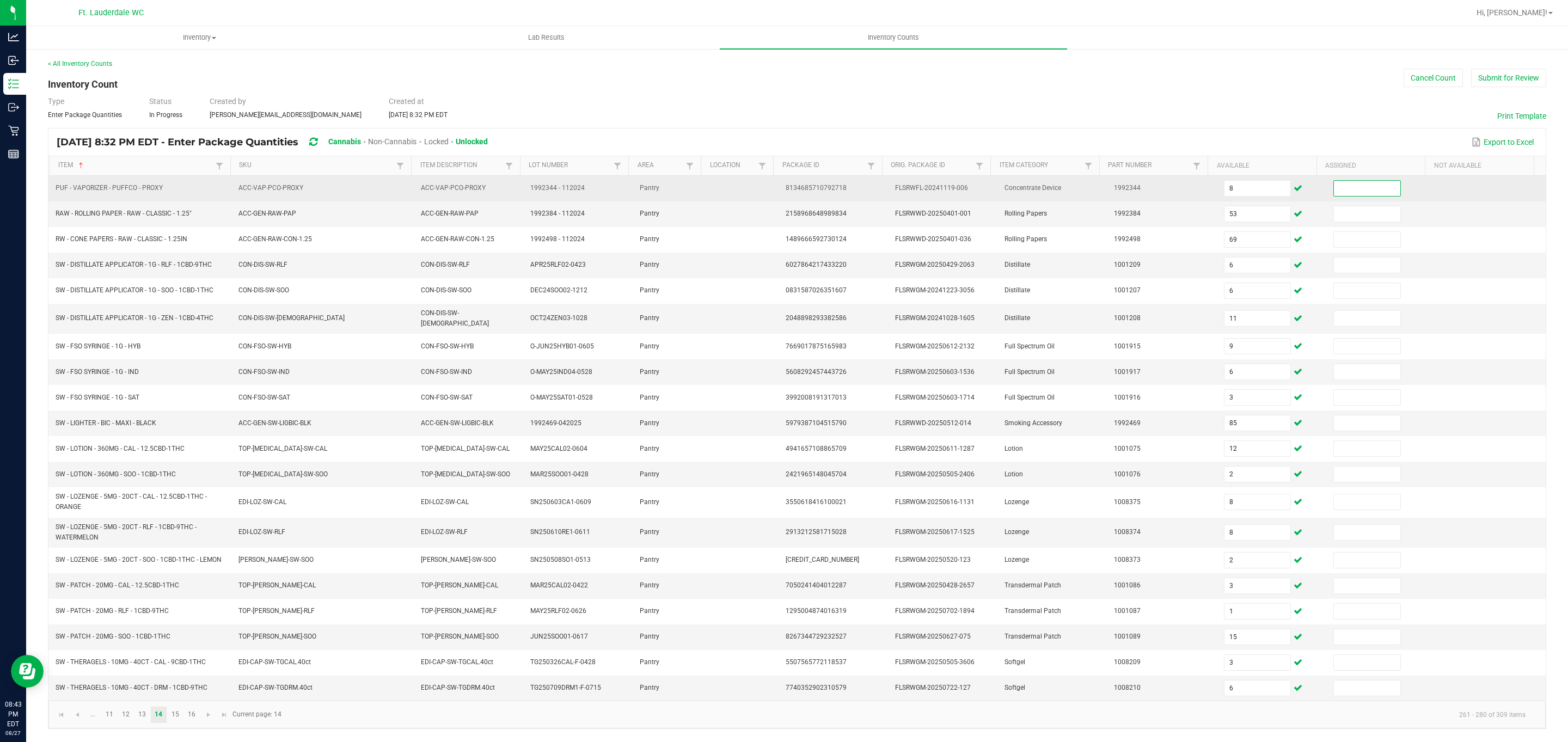
click at [516, 195] on input at bounding box center [1367, 188] width 67 height 16
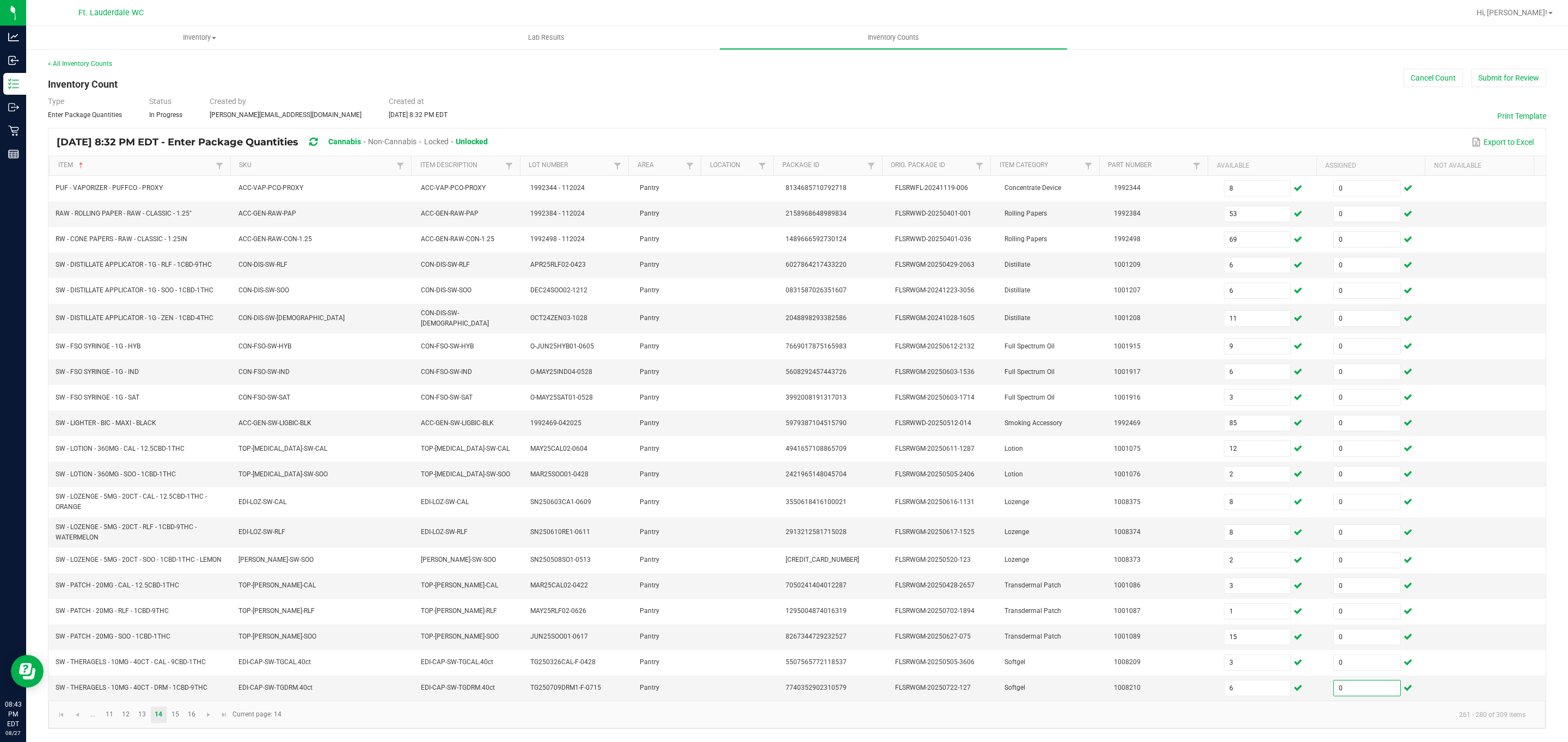
click at [209, 721] on kendo-pager "... 11 12 13 14 15 16 261 - 280 of 309 items Current page: 14" at bounding box center [797, 714] width 1497 height 28
click at [209, 721] on link at bounding box center [208, 714] width 16 height 16
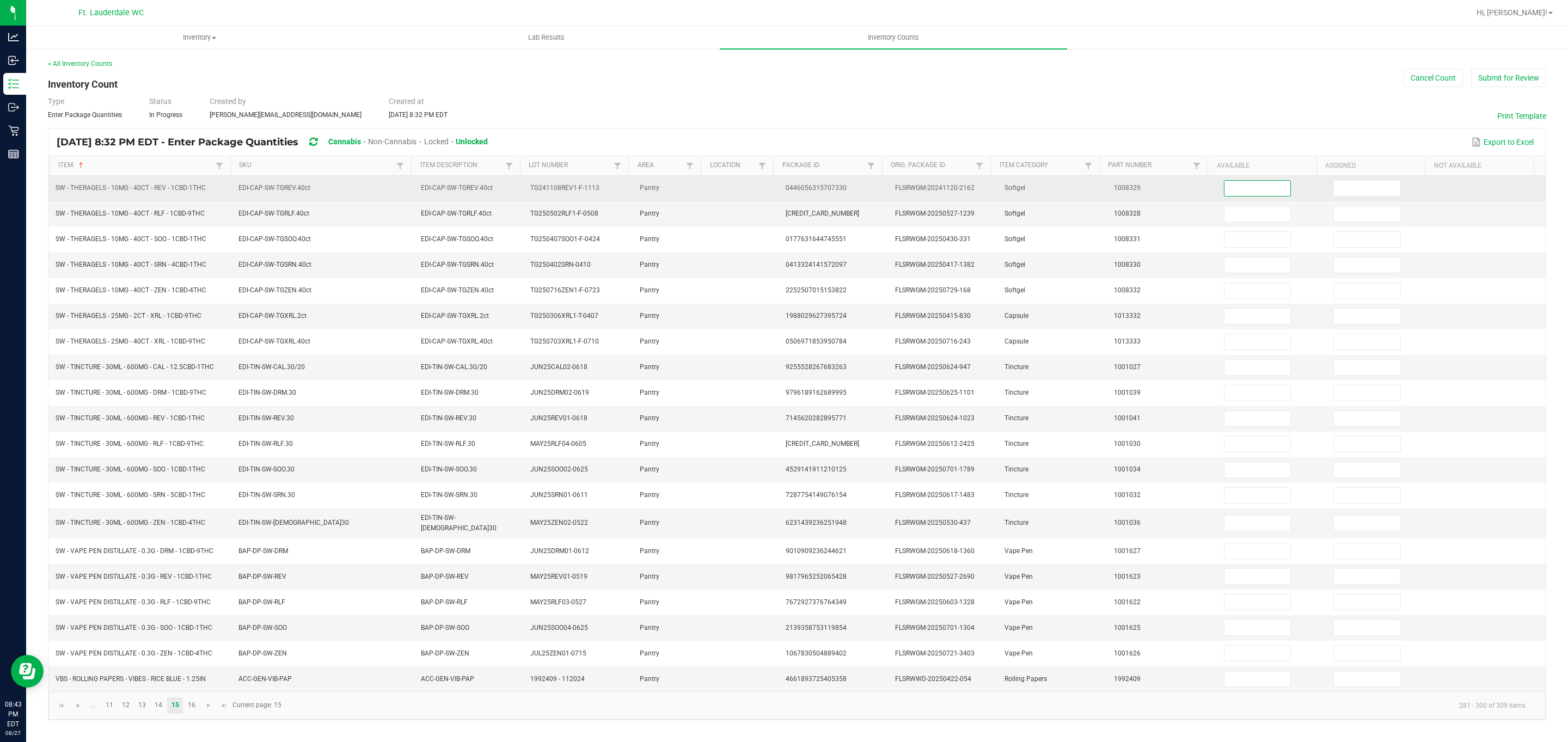
click at [516, 190] on input at bounding box center [1257, 188] width 67 height 16
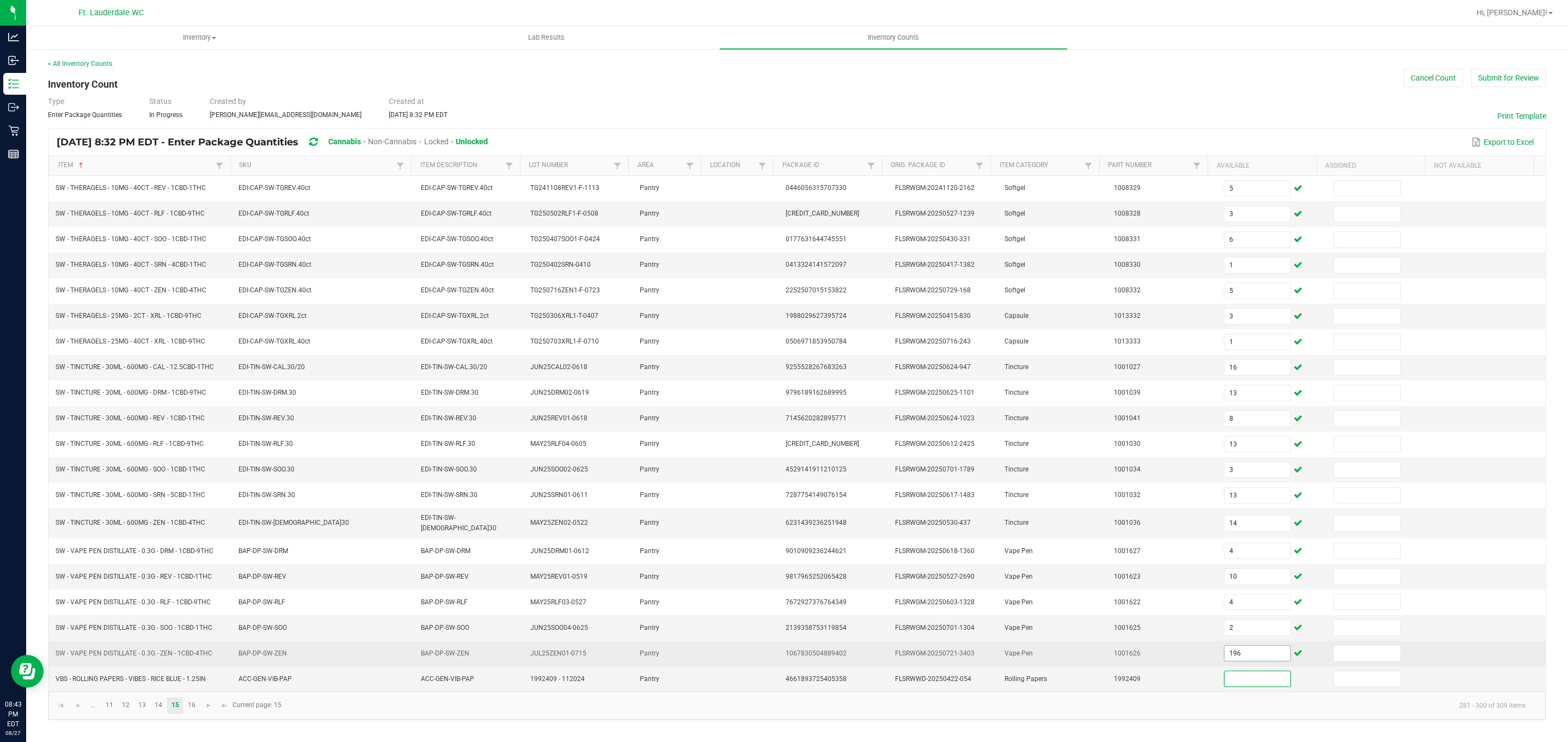
click at [516, 661] on input "196" at bounding box center [1257, 653] width 67 height 16
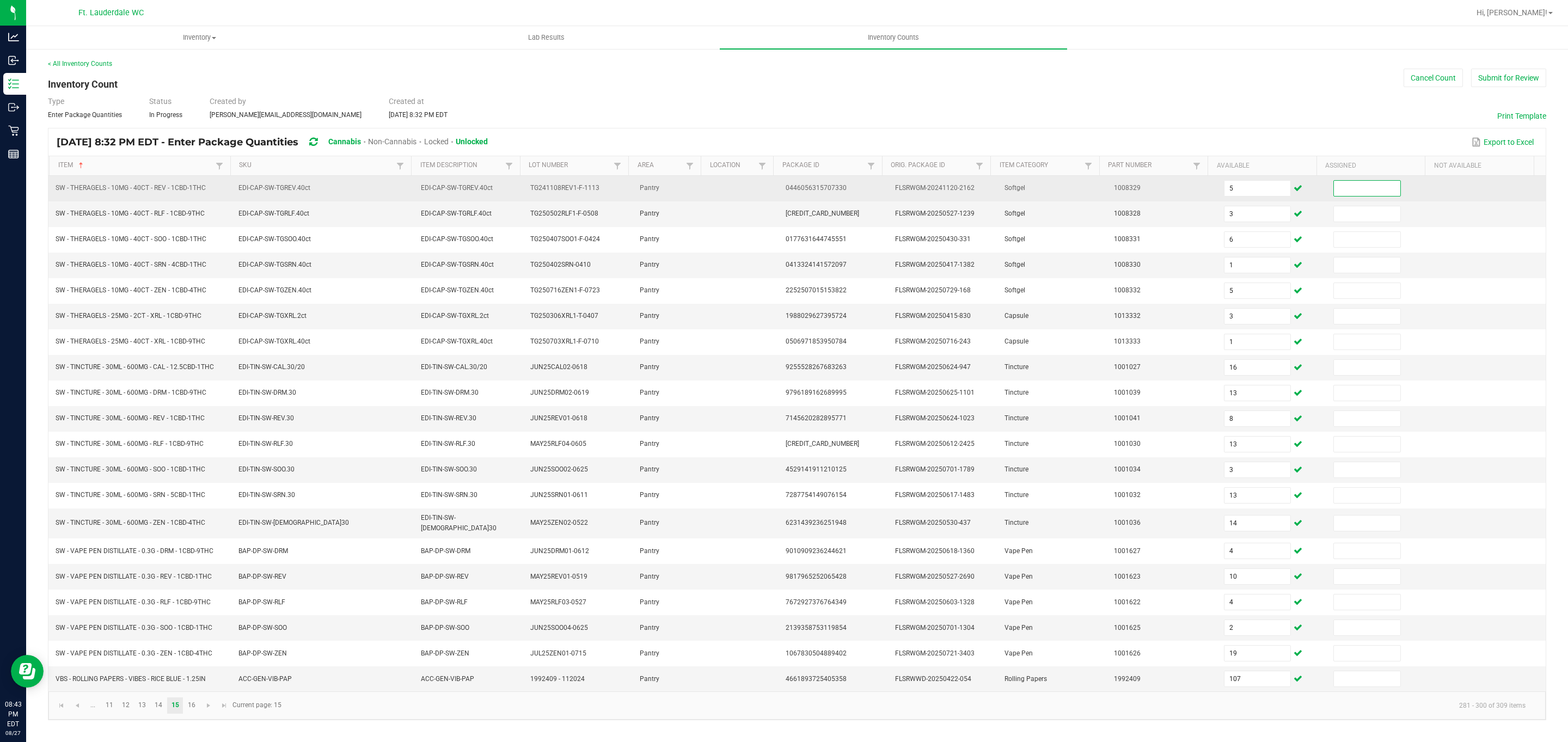
click at [516, 191] on input at bounding box center [1367, 188] width 67 height 16
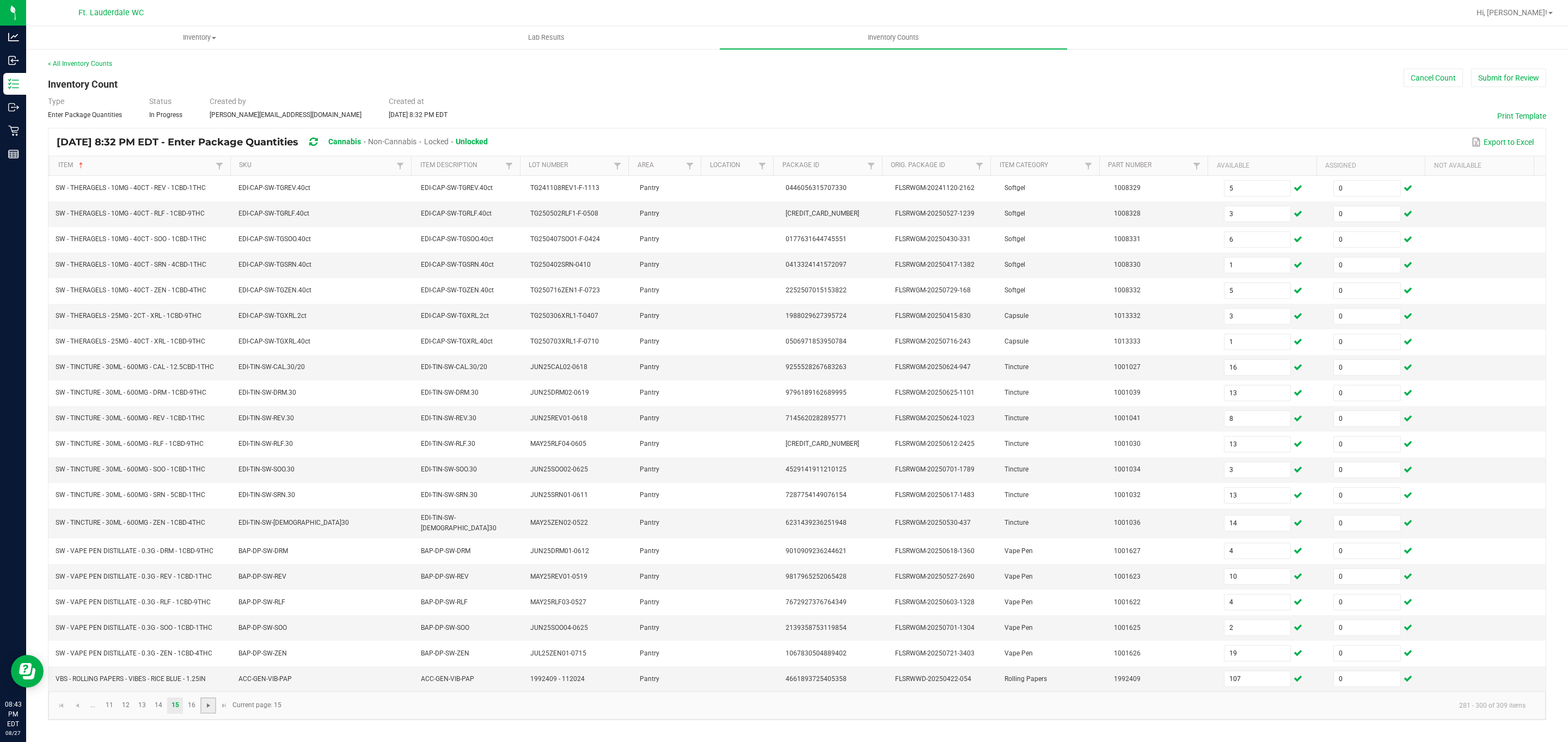
click at [204, 709] on span "Go to the next page" at bounding box center [209, 705] width 8 height 8
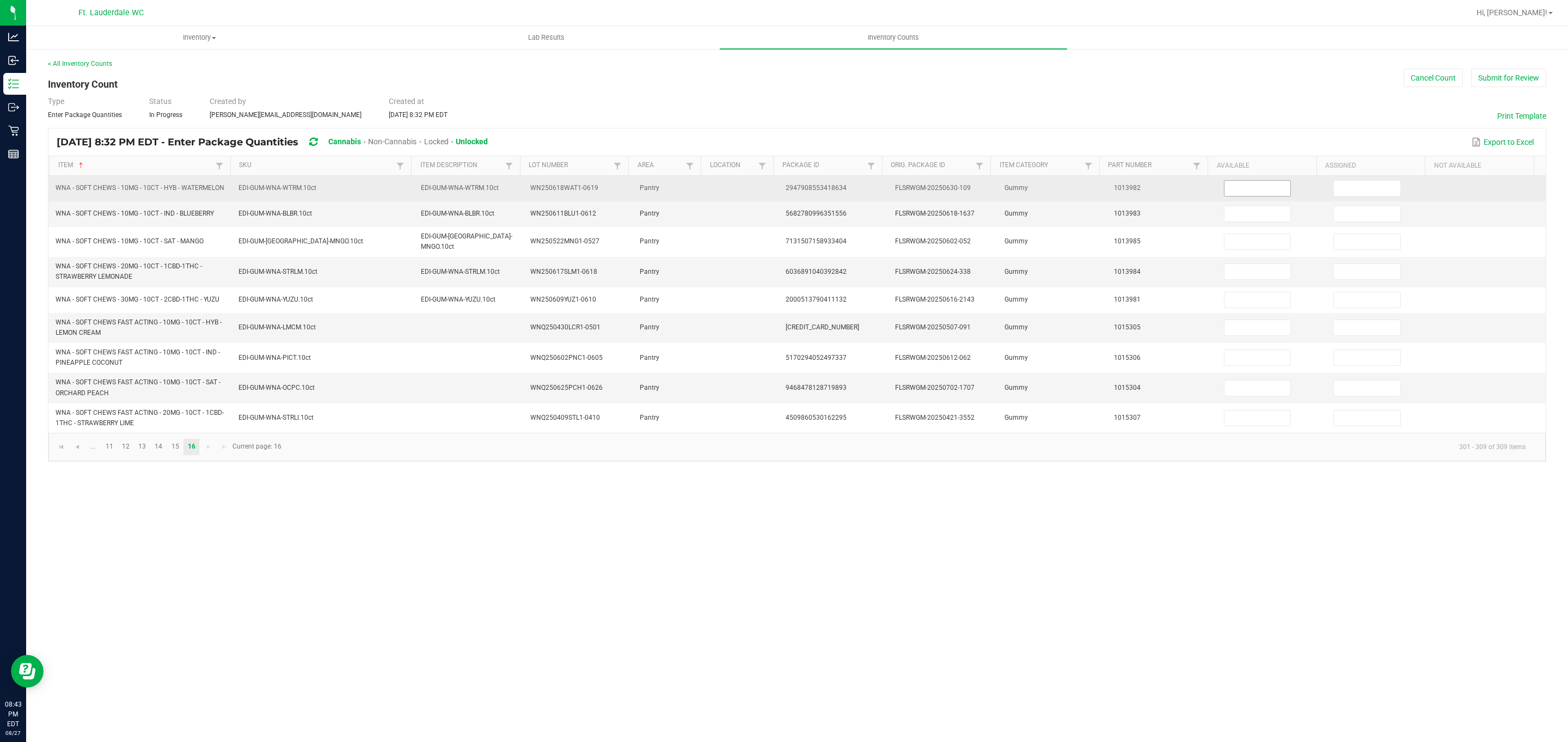
click at [516, 192] on input at bounding box center [1257, 188] width 67 height 16
click at [516, 196] on input at bounding box center [1367, 188] width 67 height 16
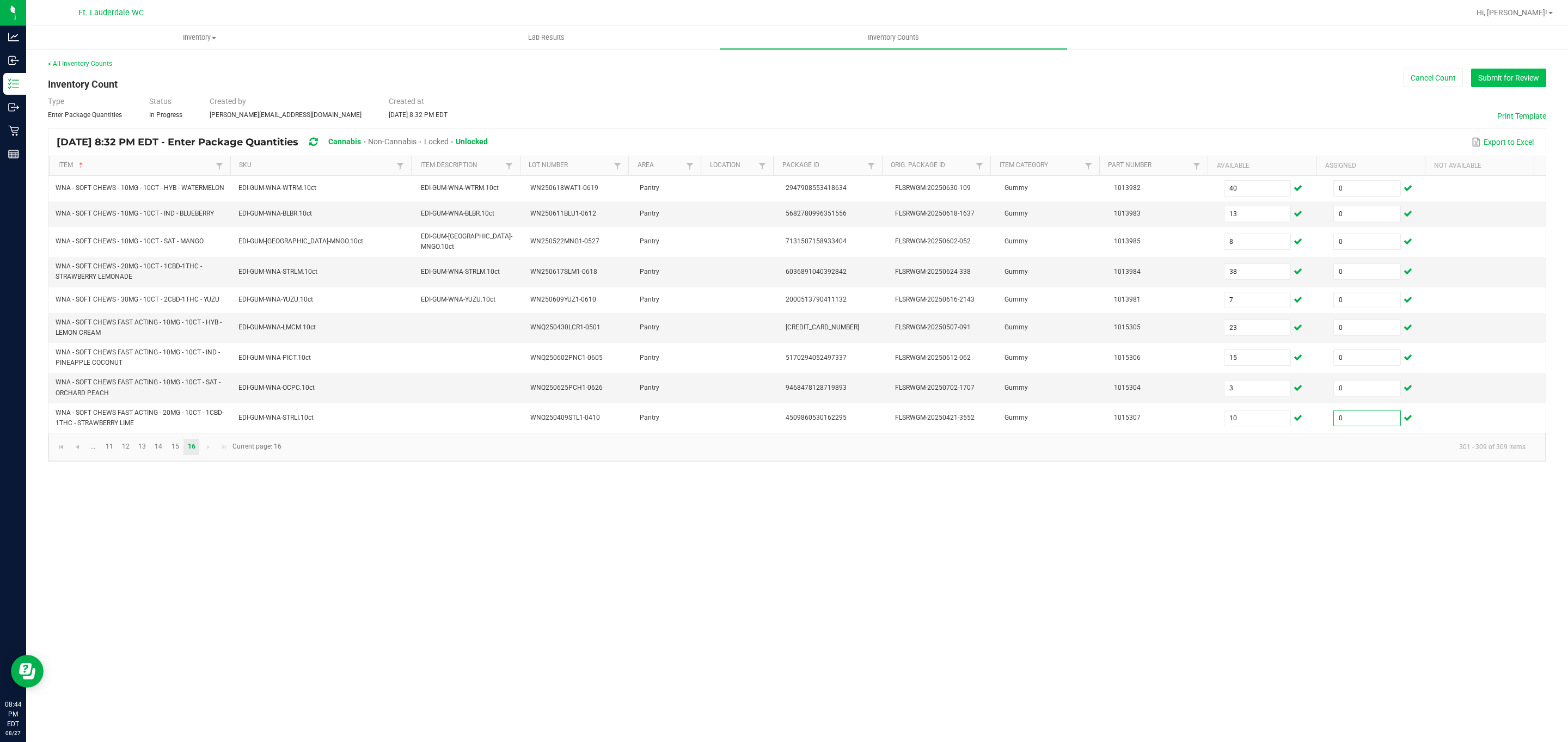
click at [516, 74] on button "Submit for Review" at bounding box center [1509, 78] width 75 height 18
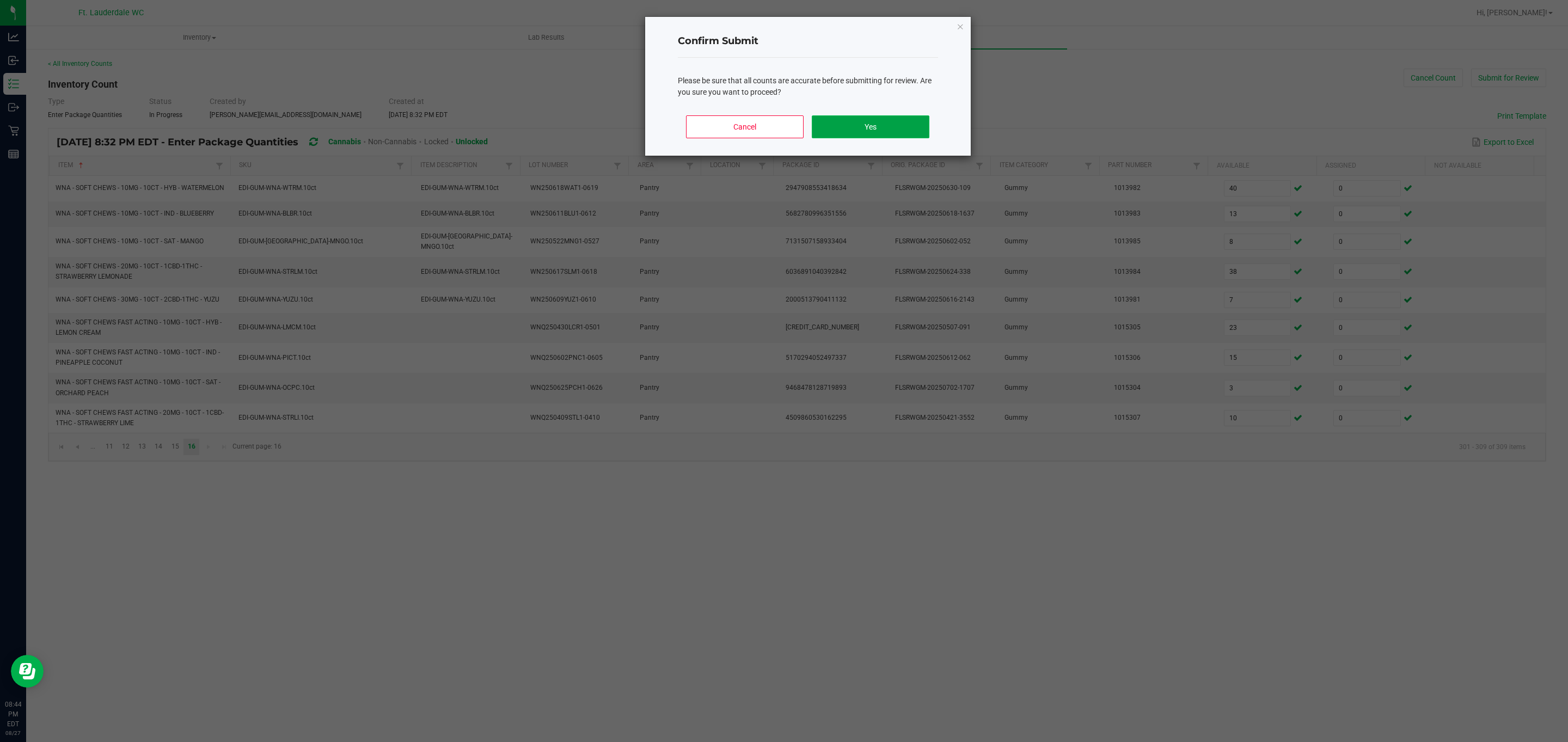
click at [516, 131] on button "Yes" at bounding box center [870, 127] width 117 height 23
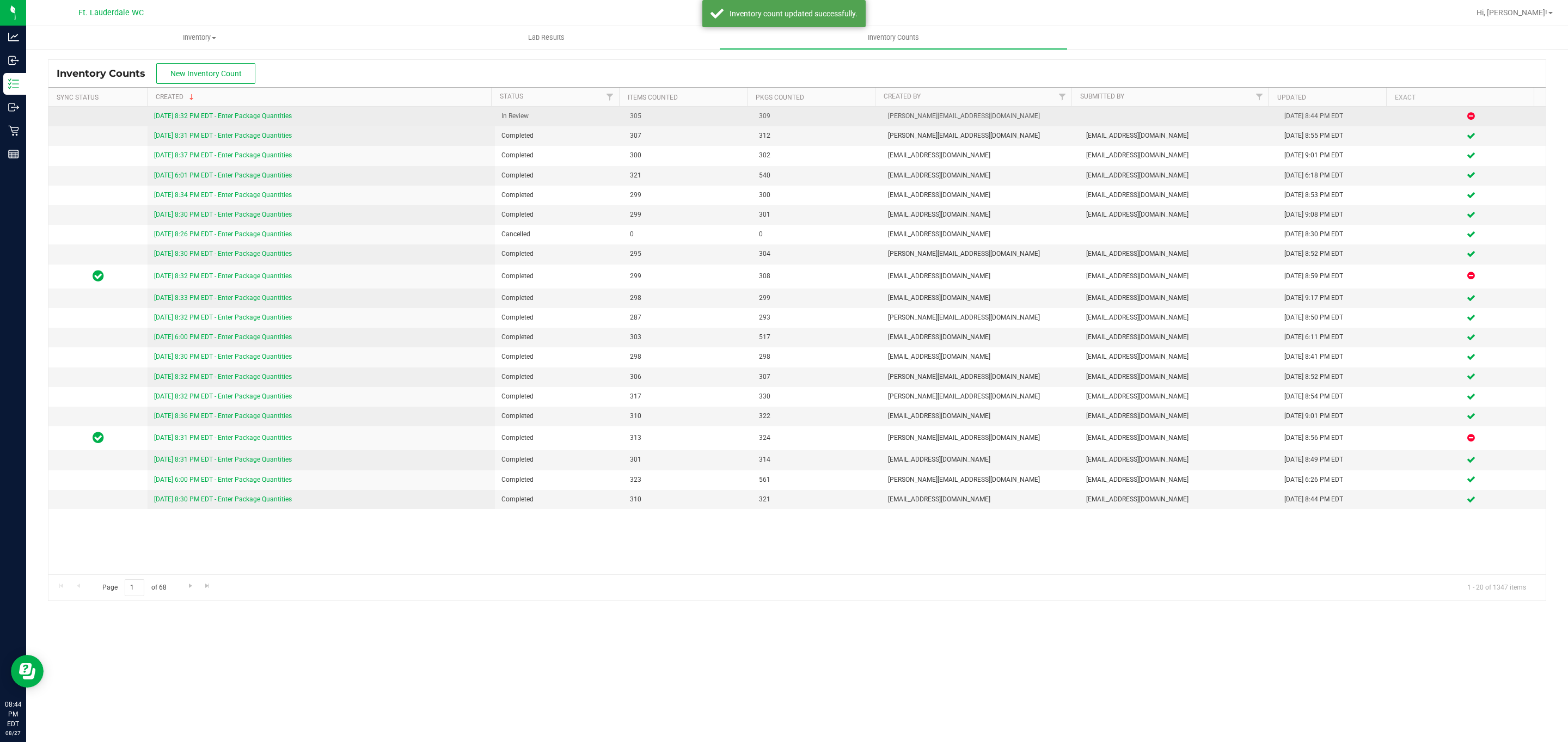
click at [256, 116] on link "[DATE] 8:32 PM EDT - Enter Package Quantities" at bounding box center [223, 115] width 138 height 8
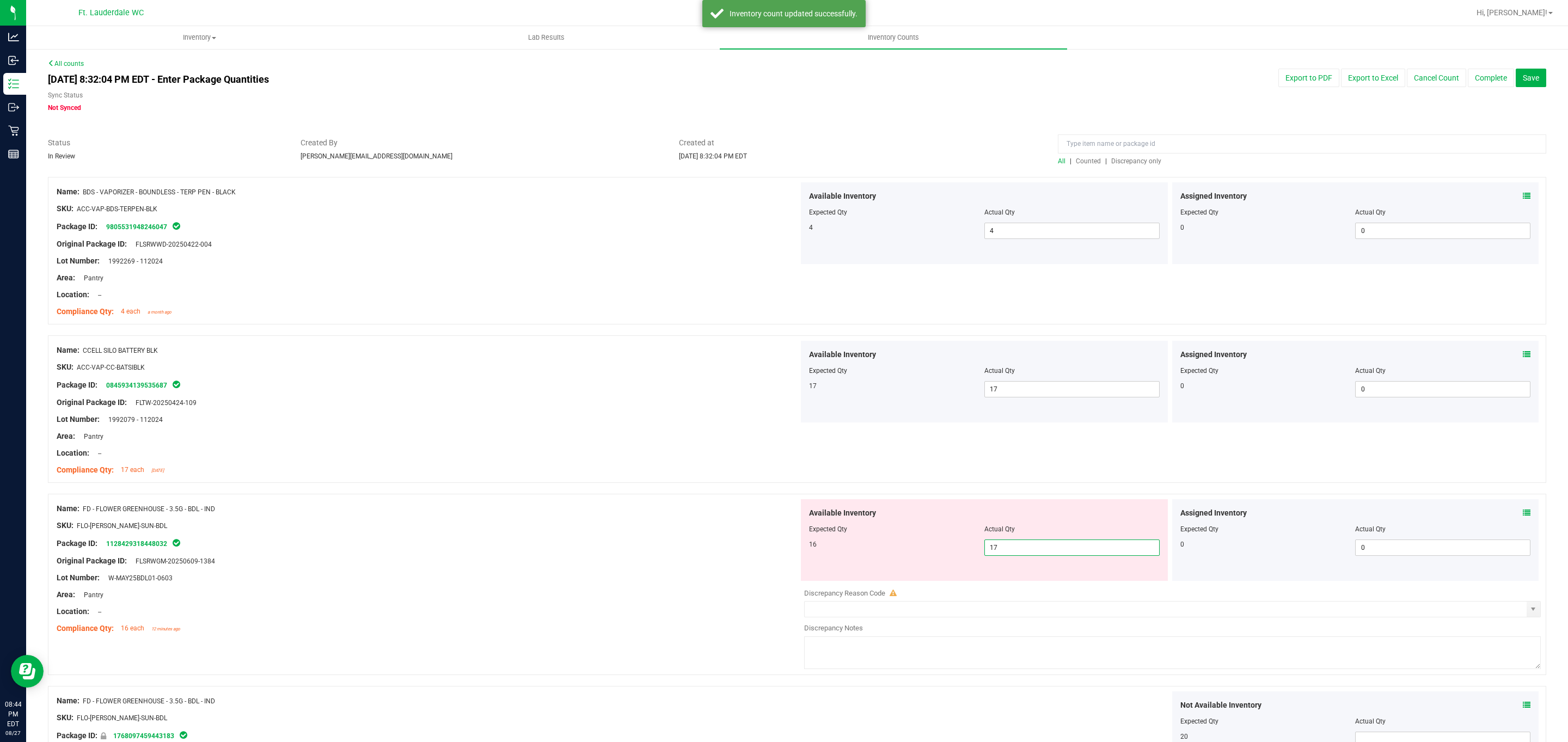
click at [516, 552] on span "17 17" at bounding box center [1072, 547] width 175 height 16
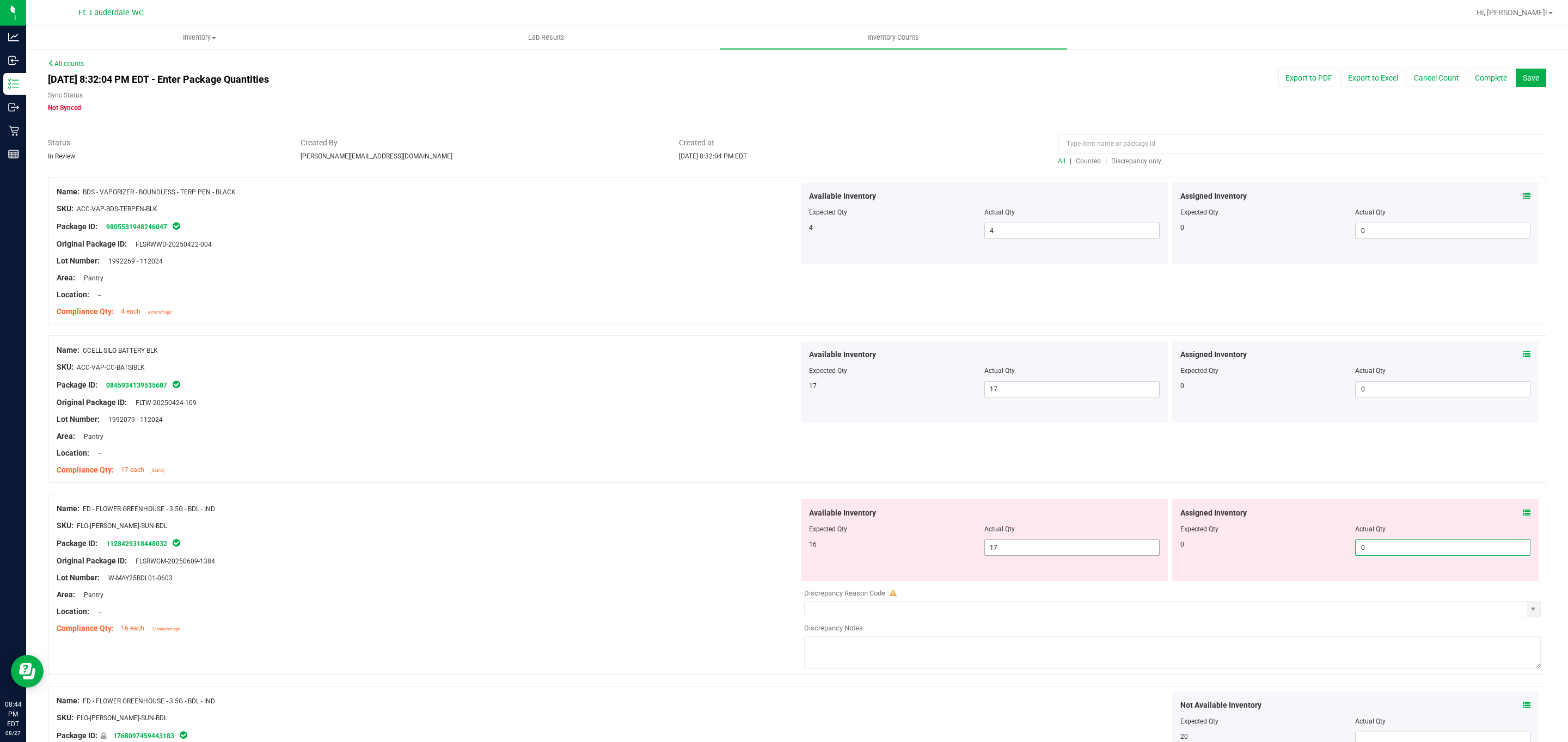
click at [516, 549] on span "17 17" at bounding box center [1072, 547] width 175 height 16
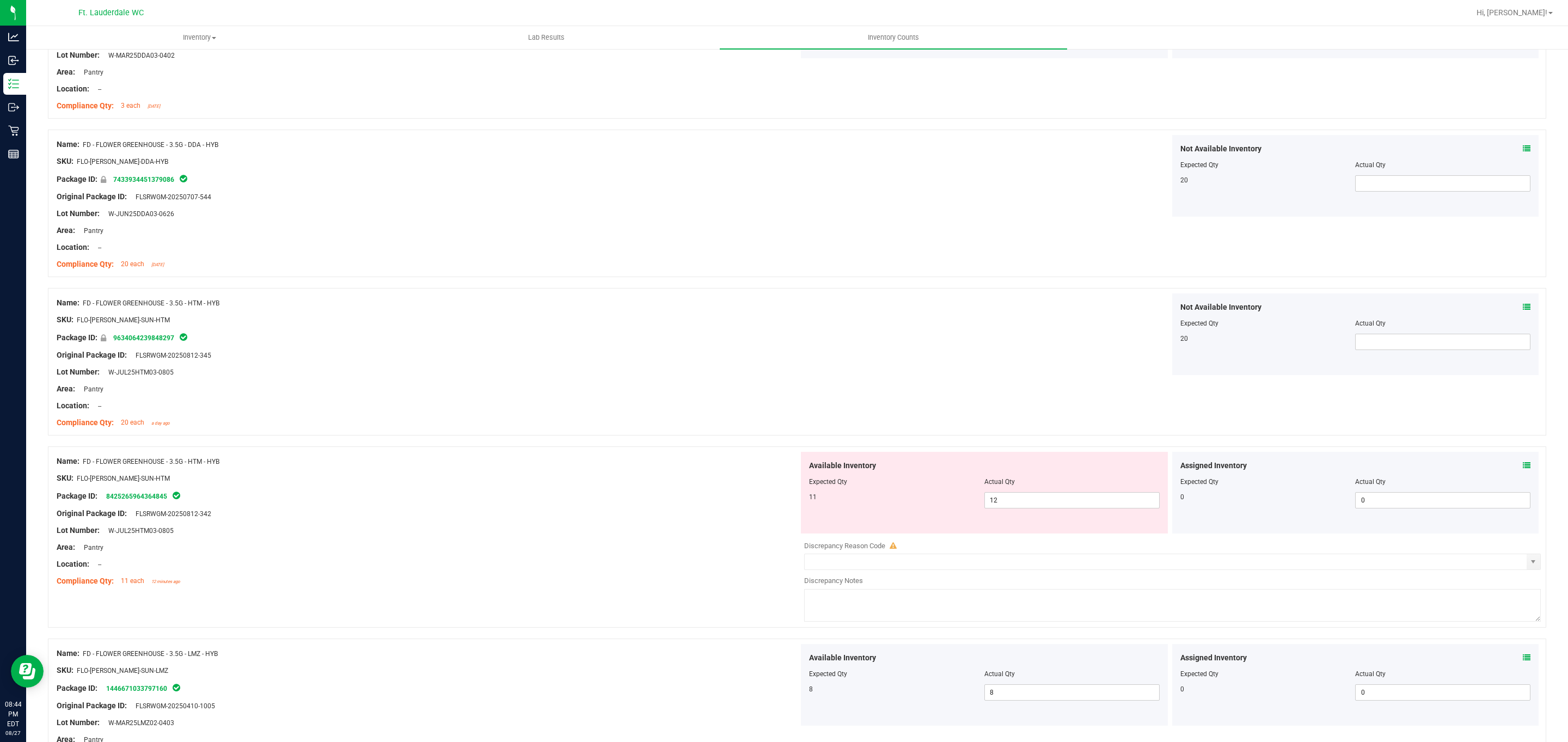
scroll to position [1456, 0]
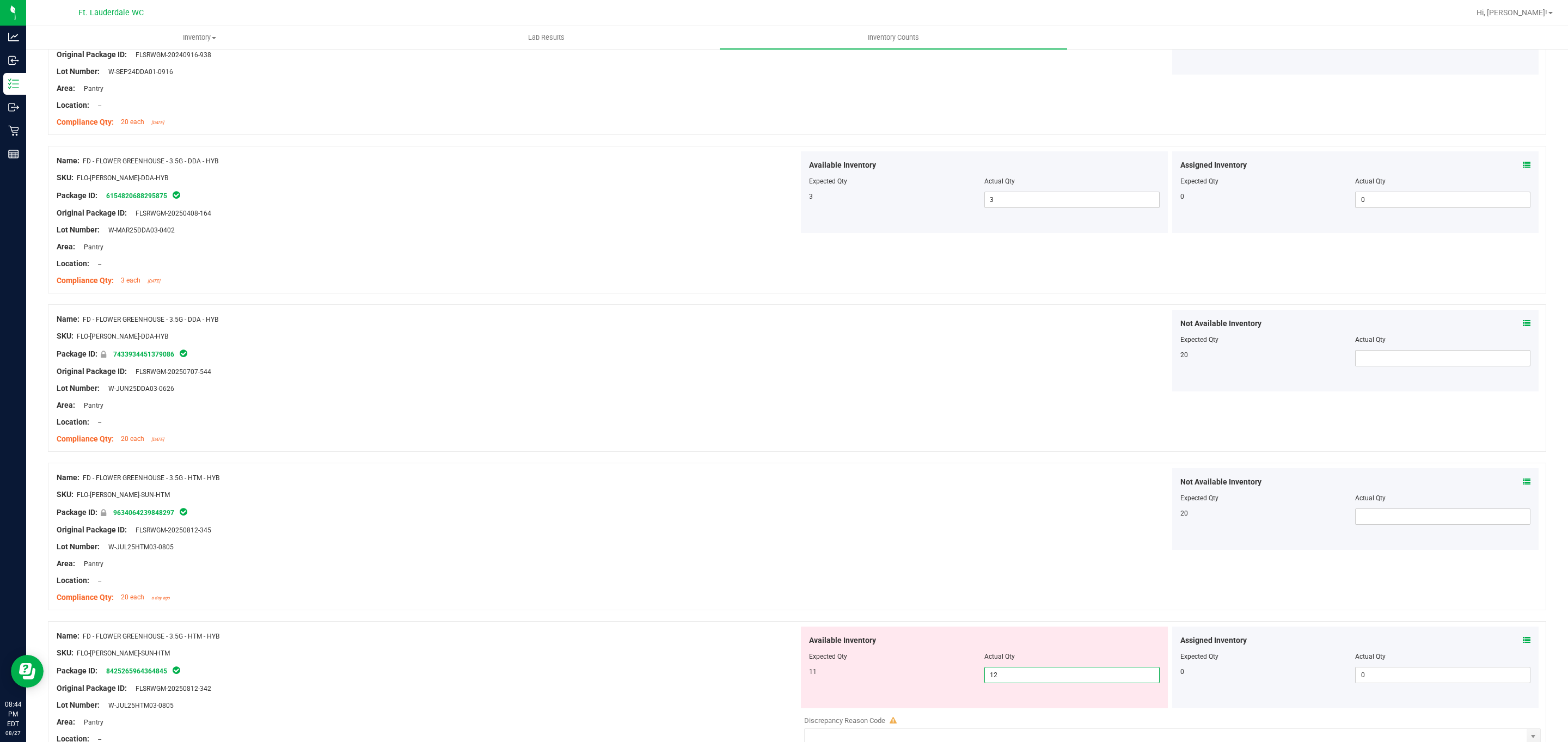
click at [516, 683] on span "12 12" at bounding box center [1072, 674] width 175 height 16
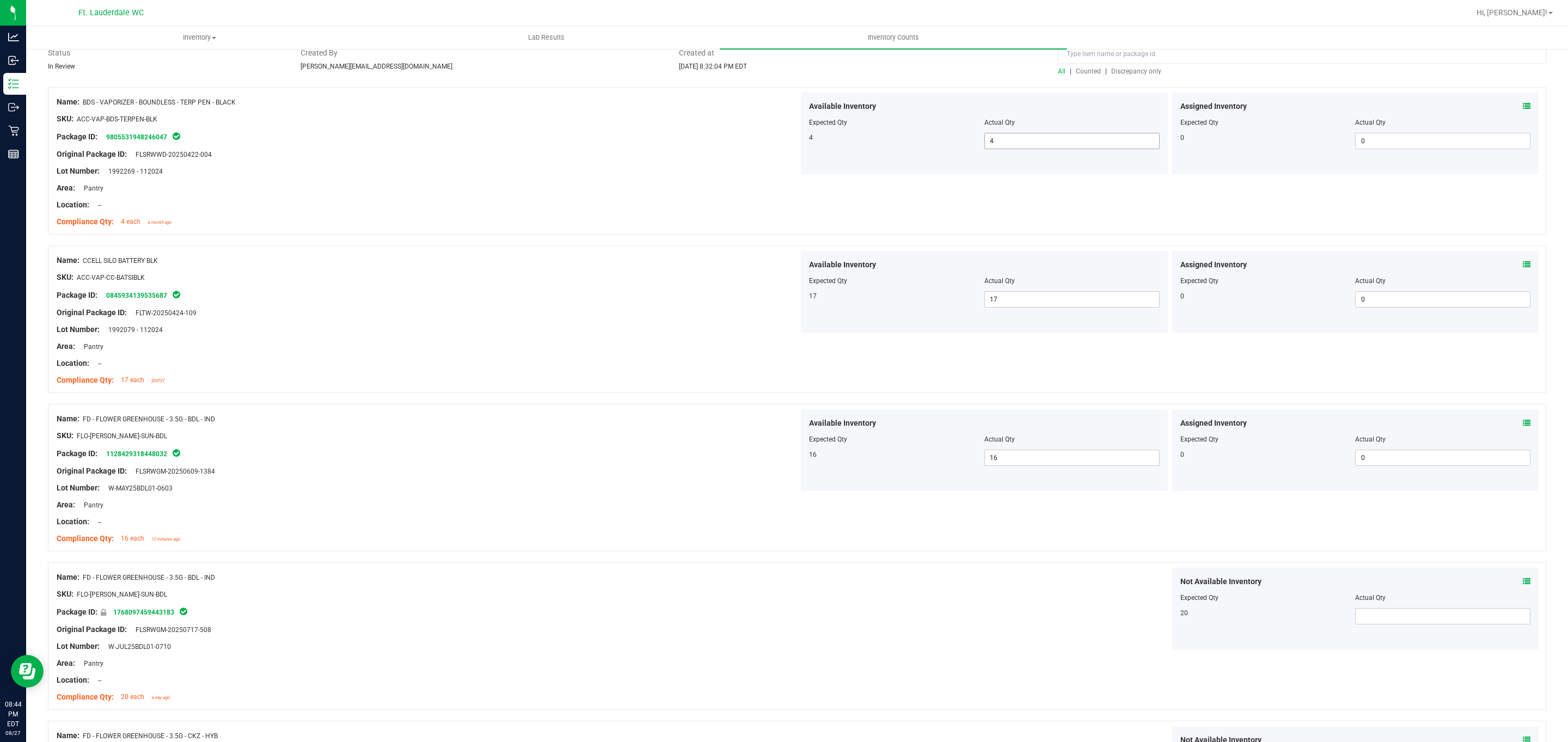
scroll to position [0, 0]
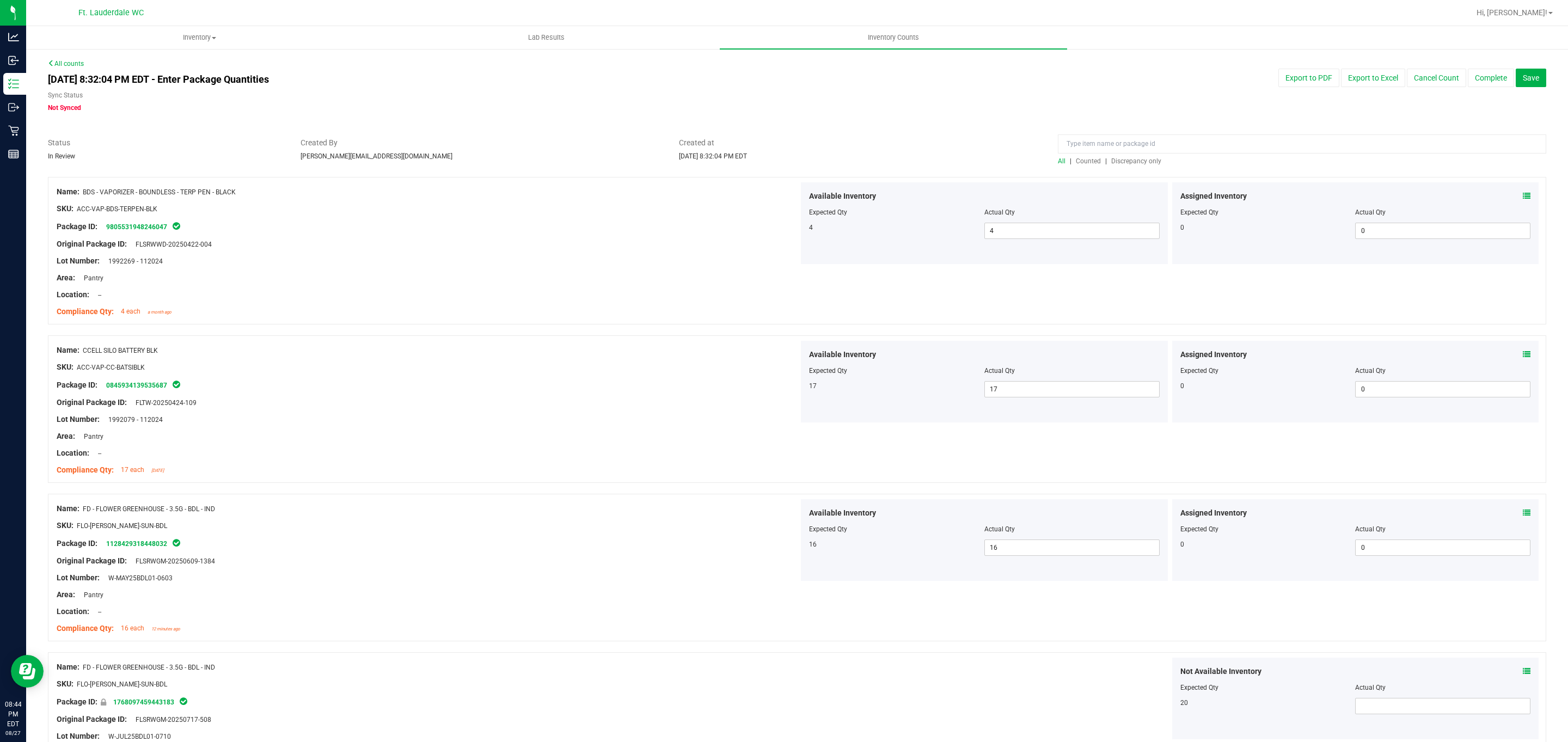
click at [516, 162] on span "Discrepancy only" at bounding box center [1136, 161] width 50 height 8
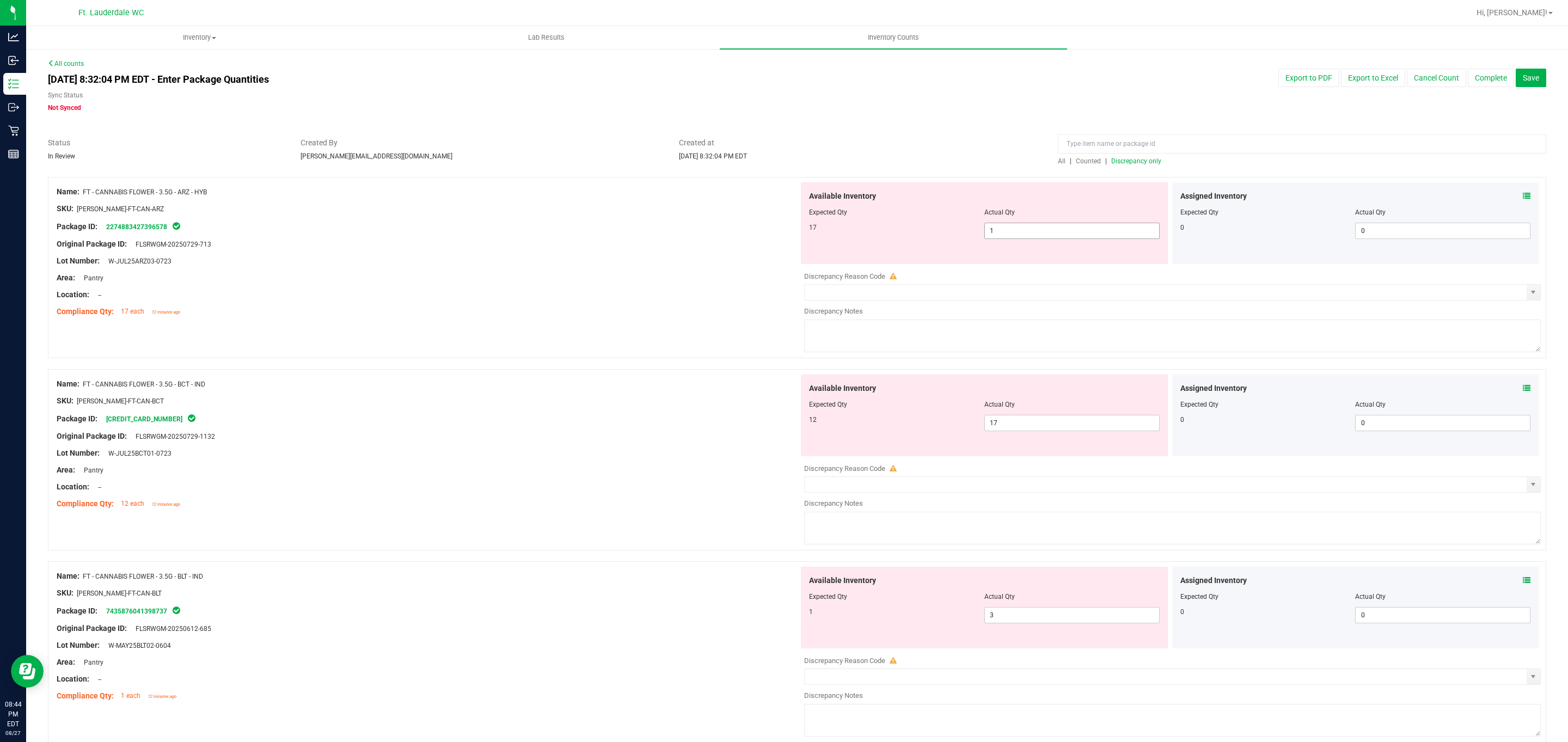
click at [516, 232] on span "1 1" at bounding box center [1072, 231] width 175 height 16
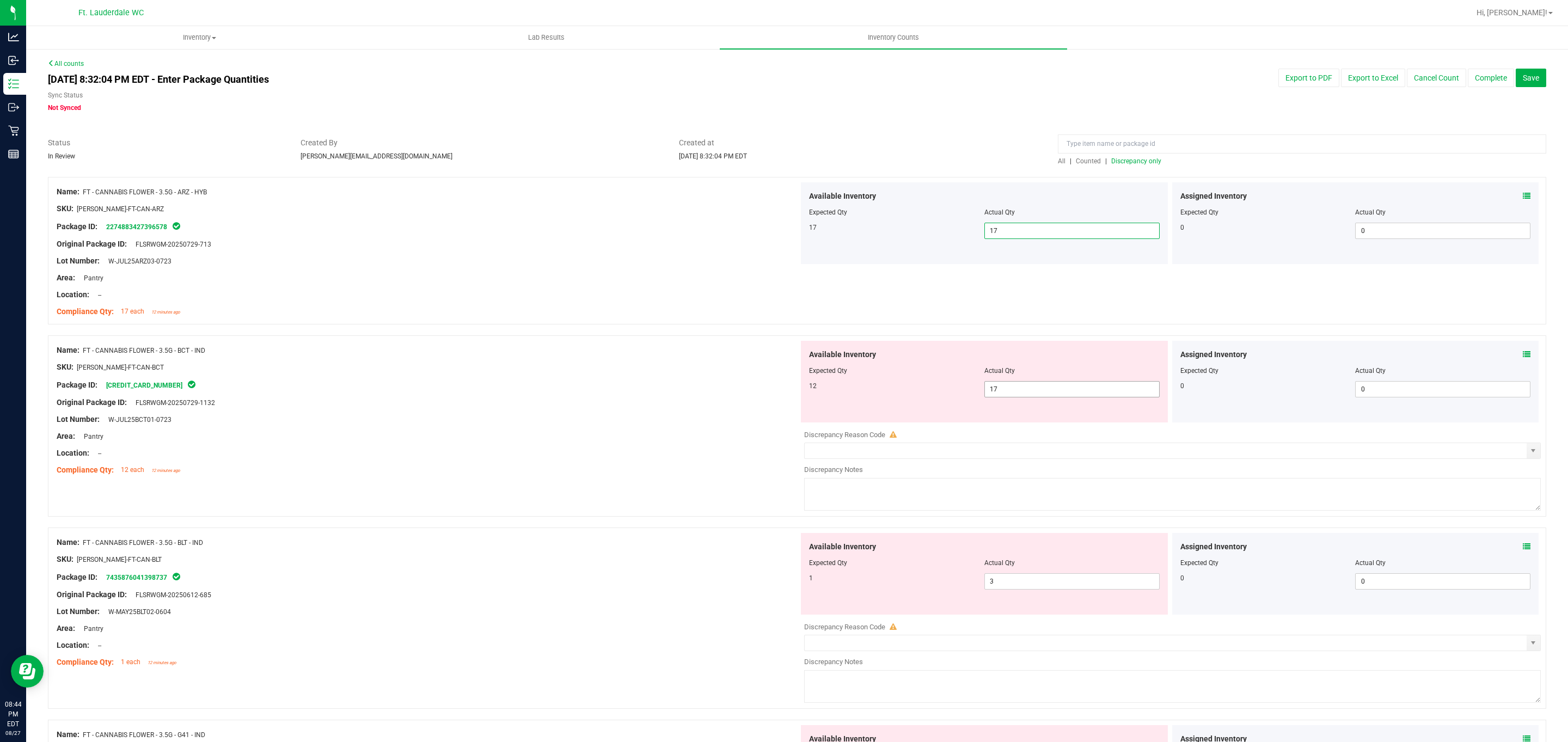
click at [516, 384] on span "17 17" at bounding box center [1072, 389] width 175 height 16
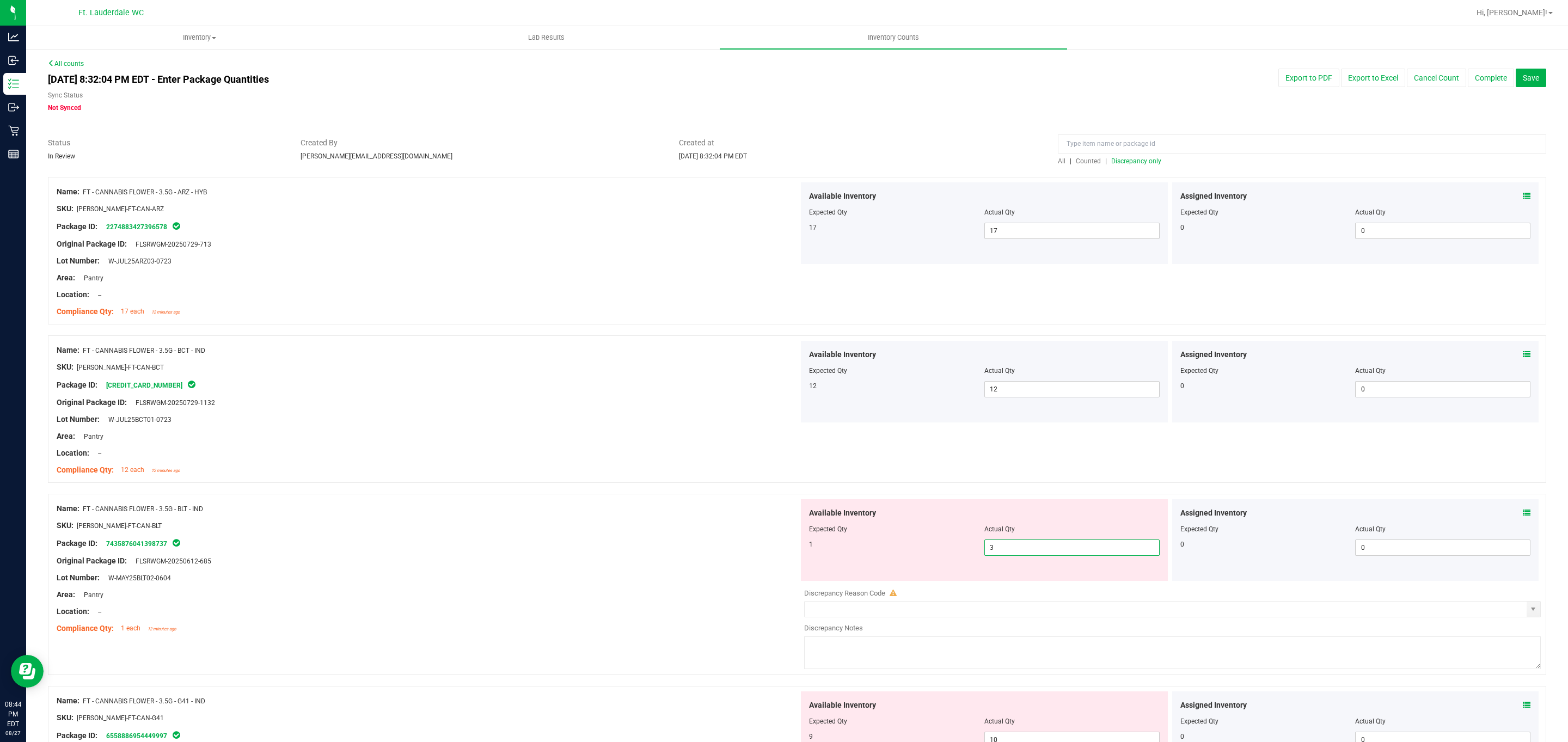
click at [516, 554] on span "3 3" at bounding box center [1072, 547] width 175 height 16
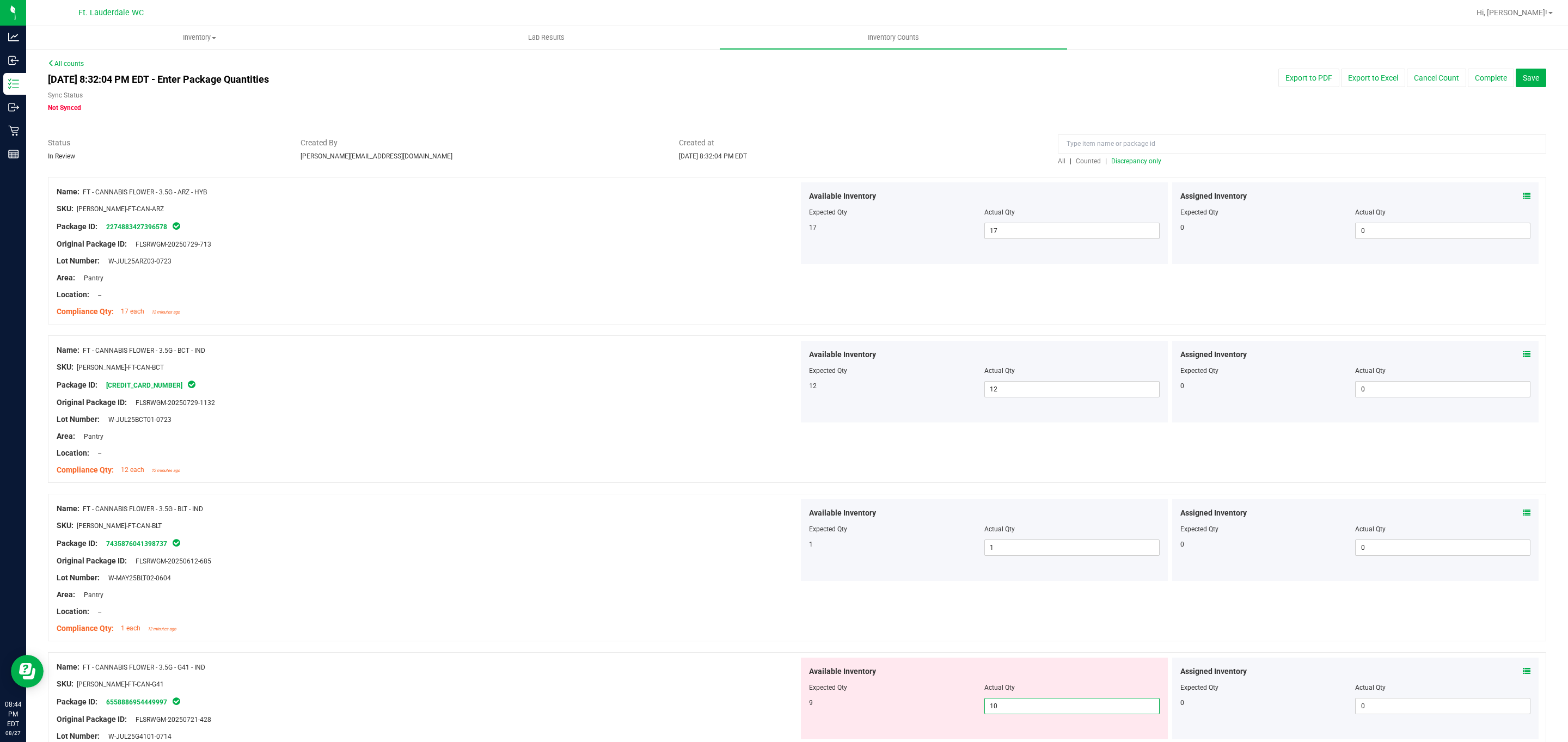
click at [516, 706] on span "10 10" at bounding box center [1072, 705] width 175 height 16
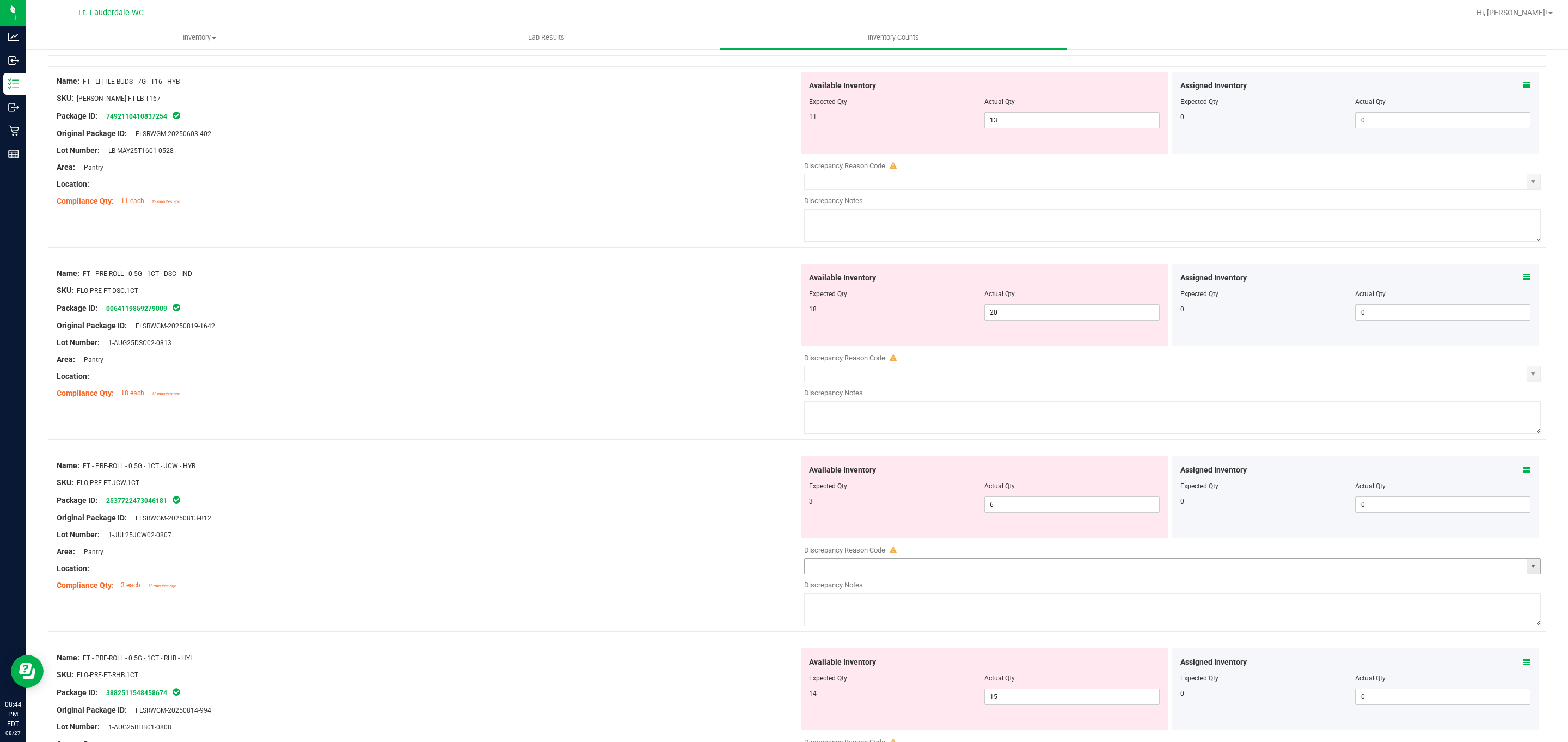
scroll to position [3192, 0]
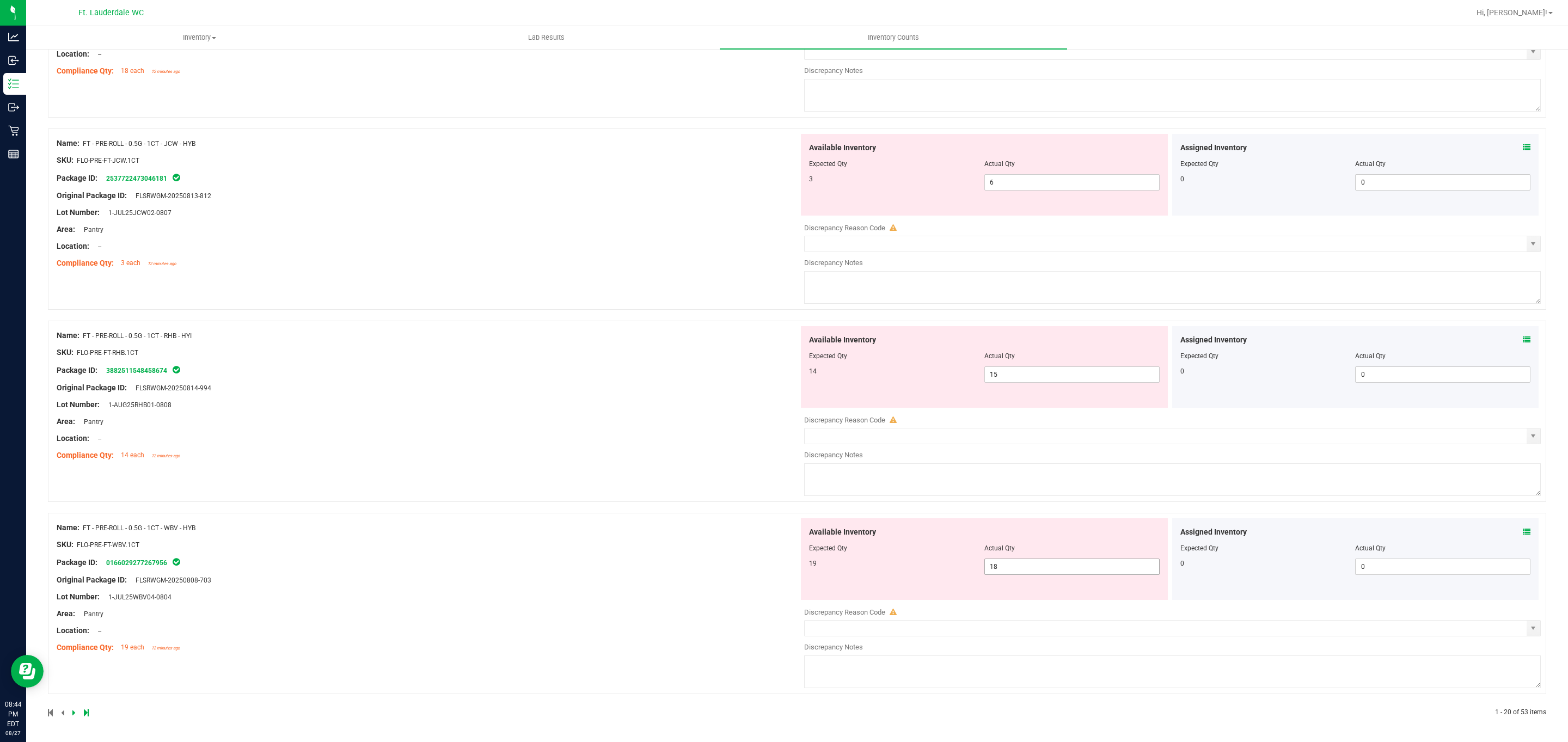
click at [516, 559] on div "Available Inventory Expected Qty Actual Qty 19 18 18" at bounding box center [984, 558] width 367 height 81
drag, startPoint x: 1073, startPoint y: 562, endPoint x: 1071, endPoint y: 568, distance: 6.3
click at [516, 568] on span "18 18" at bounding box center [1072, 566] width 175 height 16
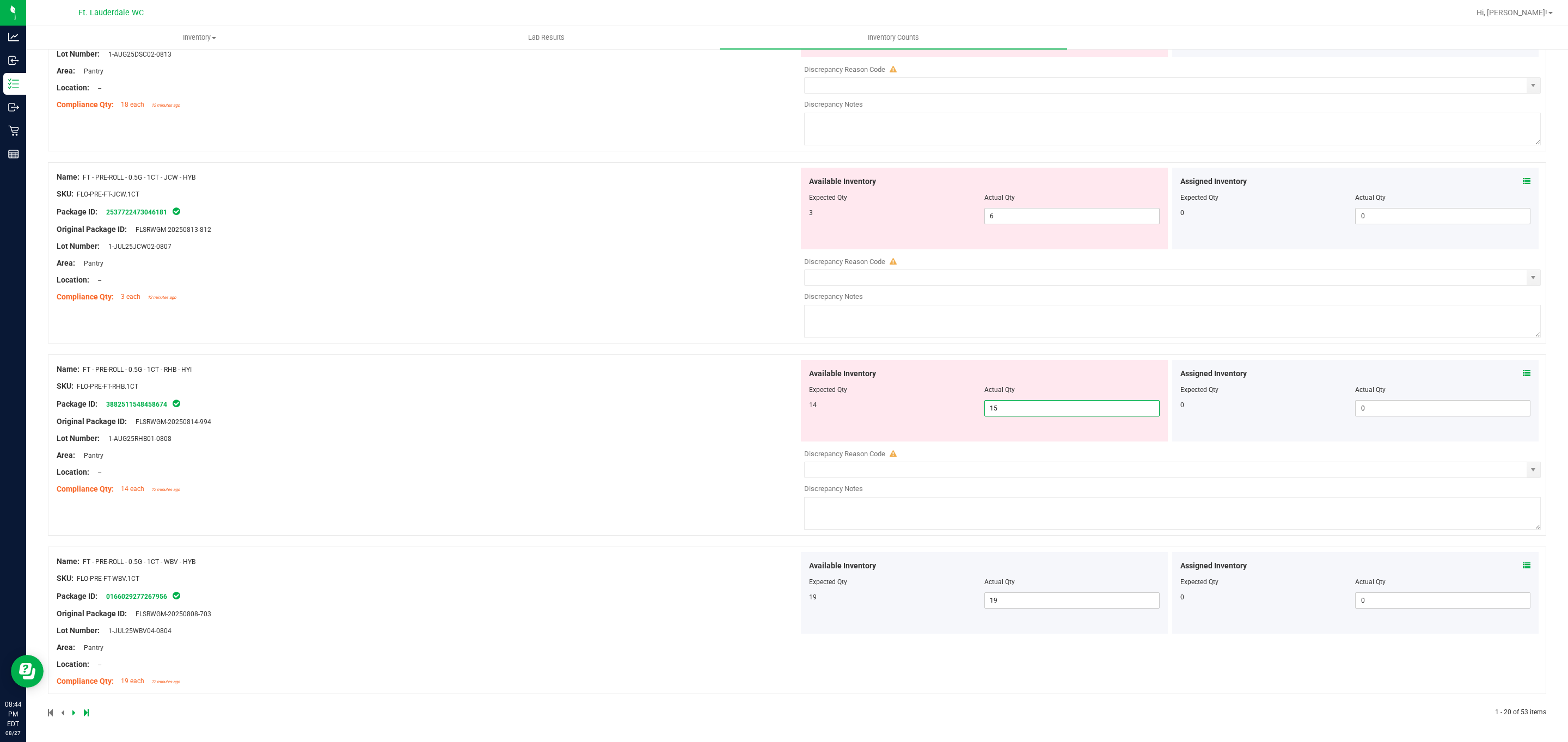
click at [516, 407] on span "15 15" at bounding box center [1072, 407] width 175 height 16
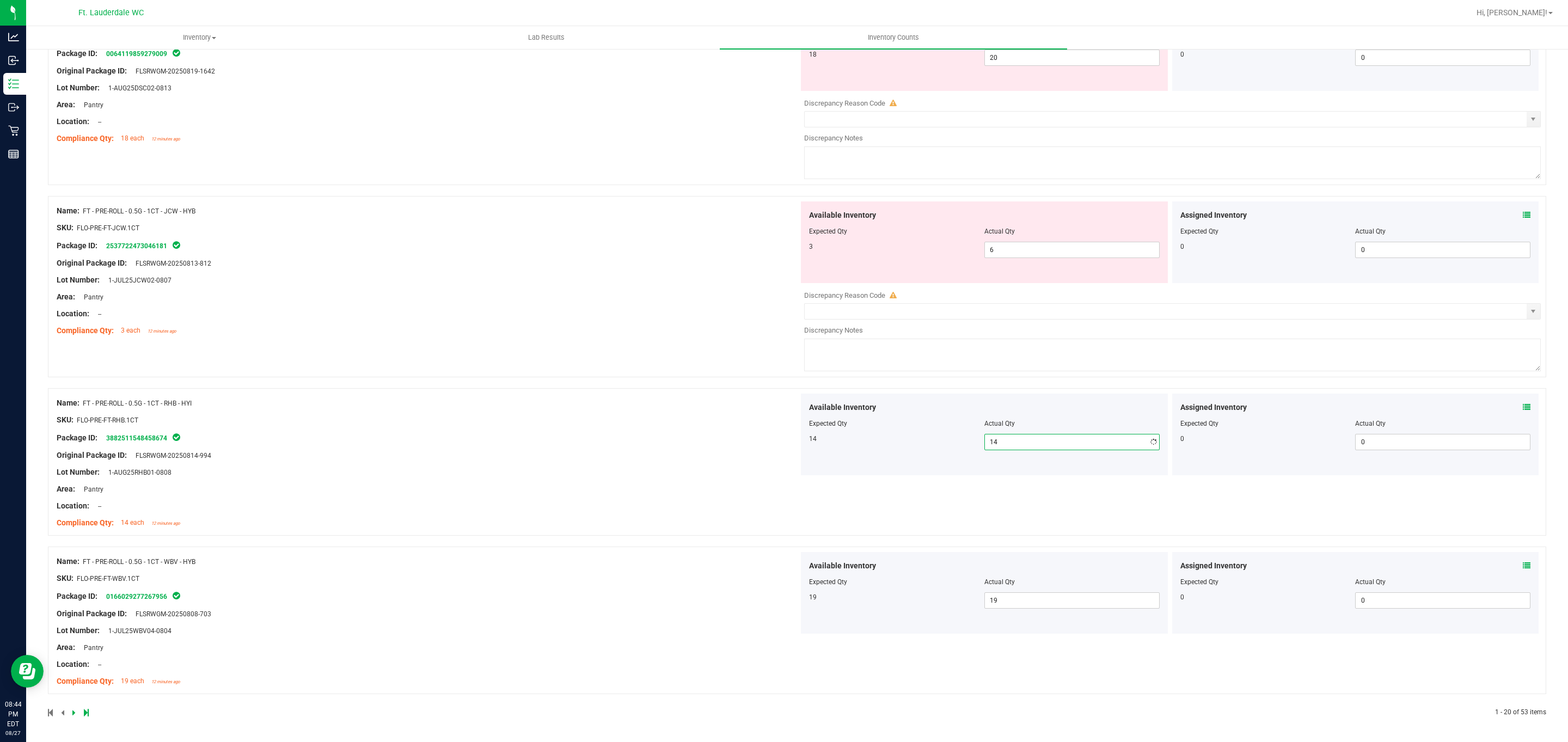
scroll to position [3124, 0]
click at [516, 243] on span "6 6" at bounding box center [1072, 250] width 175 height 16
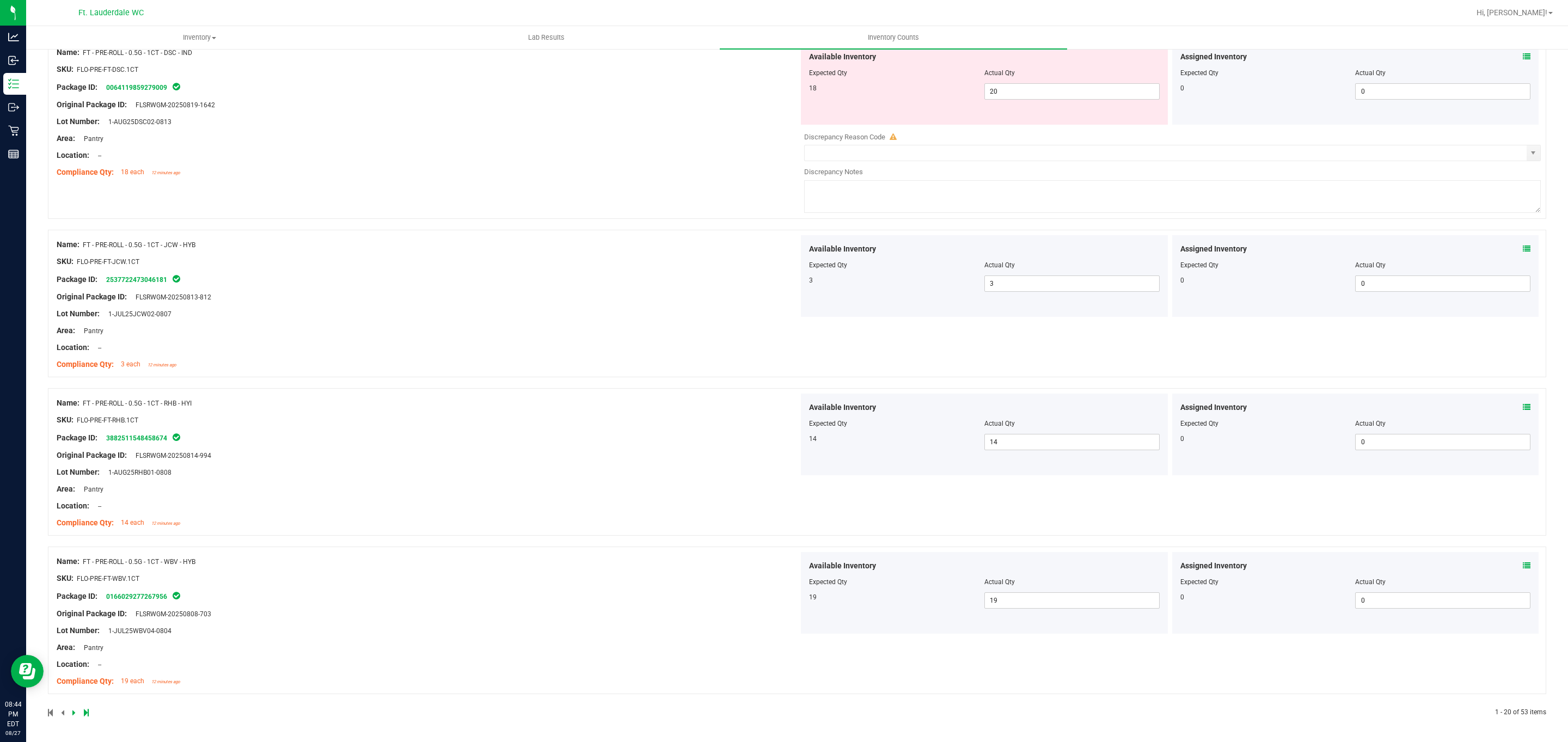
click at [516, 80] on div at bounding box center [984, 81] width 350 height 6
click at [516, 86] on span "20 20" at bounding box center [1072, 91] width 175 height 16
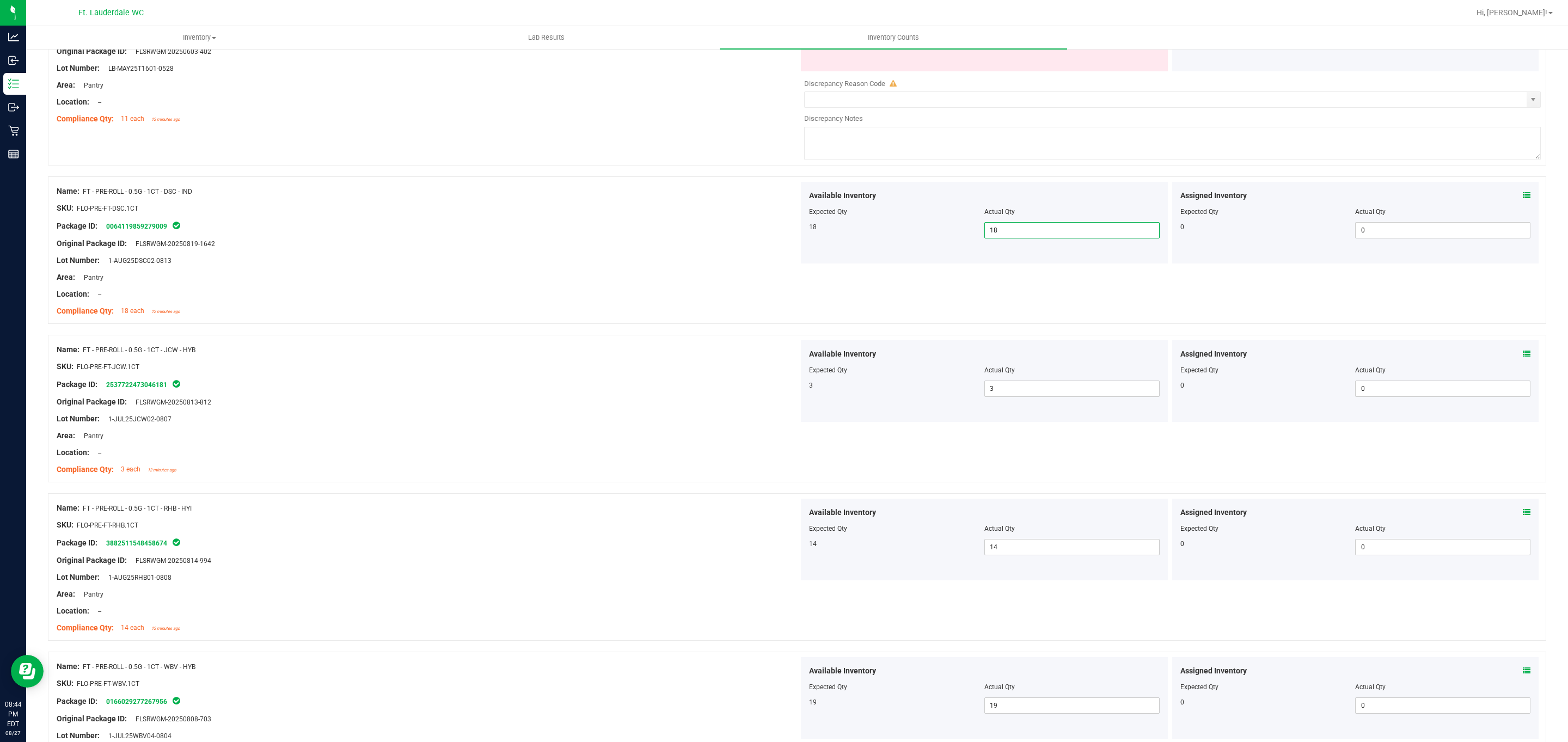
scroll to position [2730, 0]
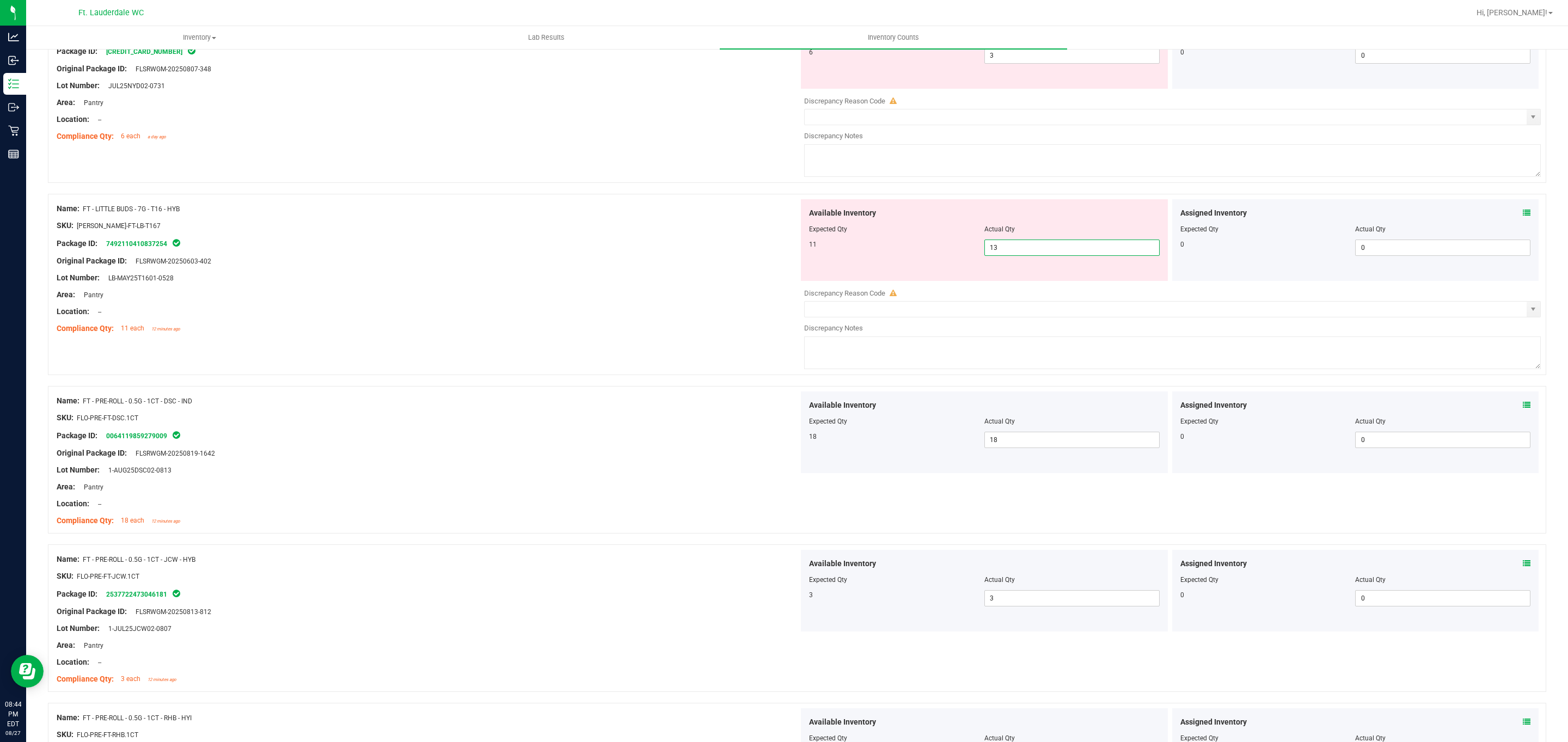
click at [516, 255] on span "13 13" at bounding box center [1072, 248] width 175 height 16
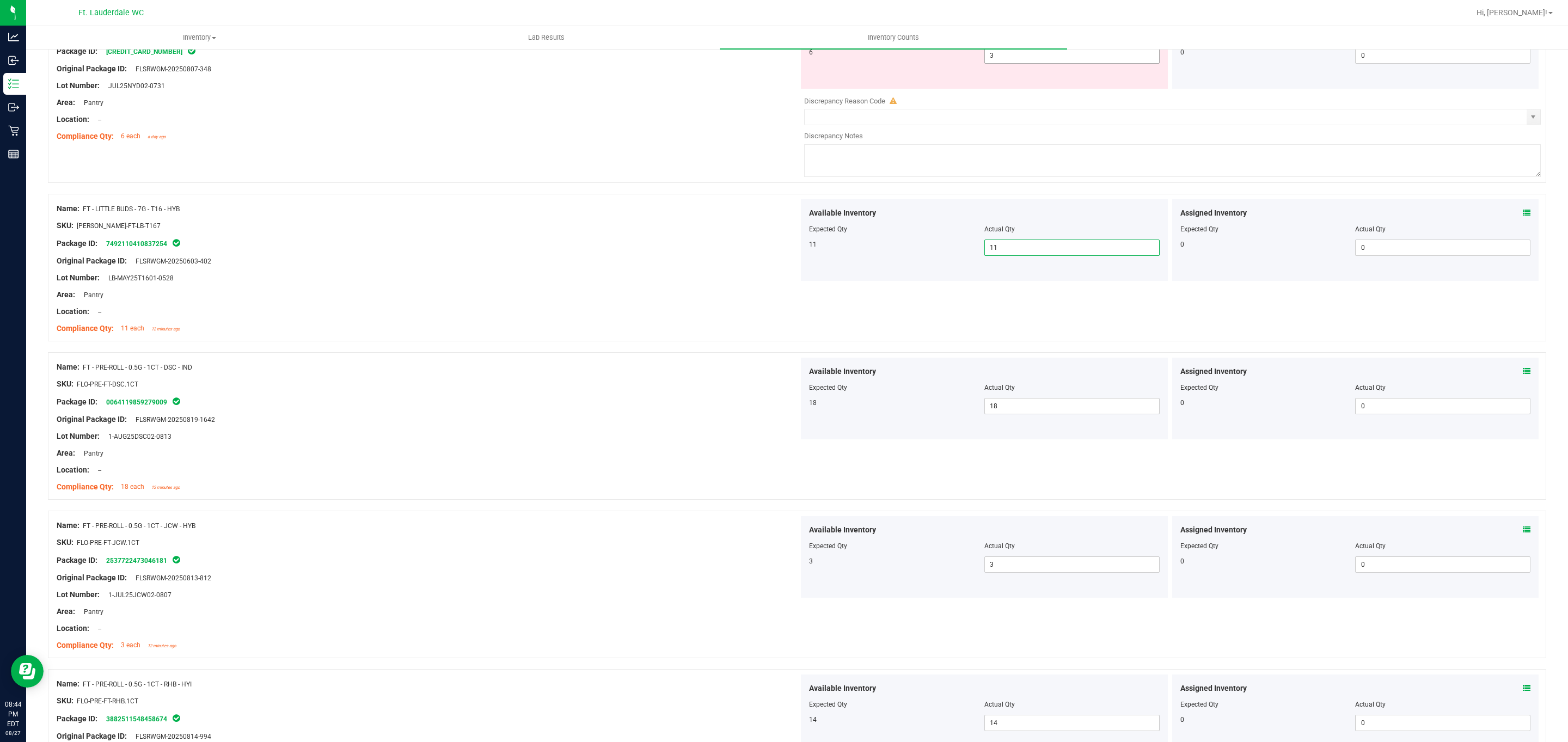
click at [516, 64] on span "3 3" at bounding box center [1072, 55] width 175 height 16
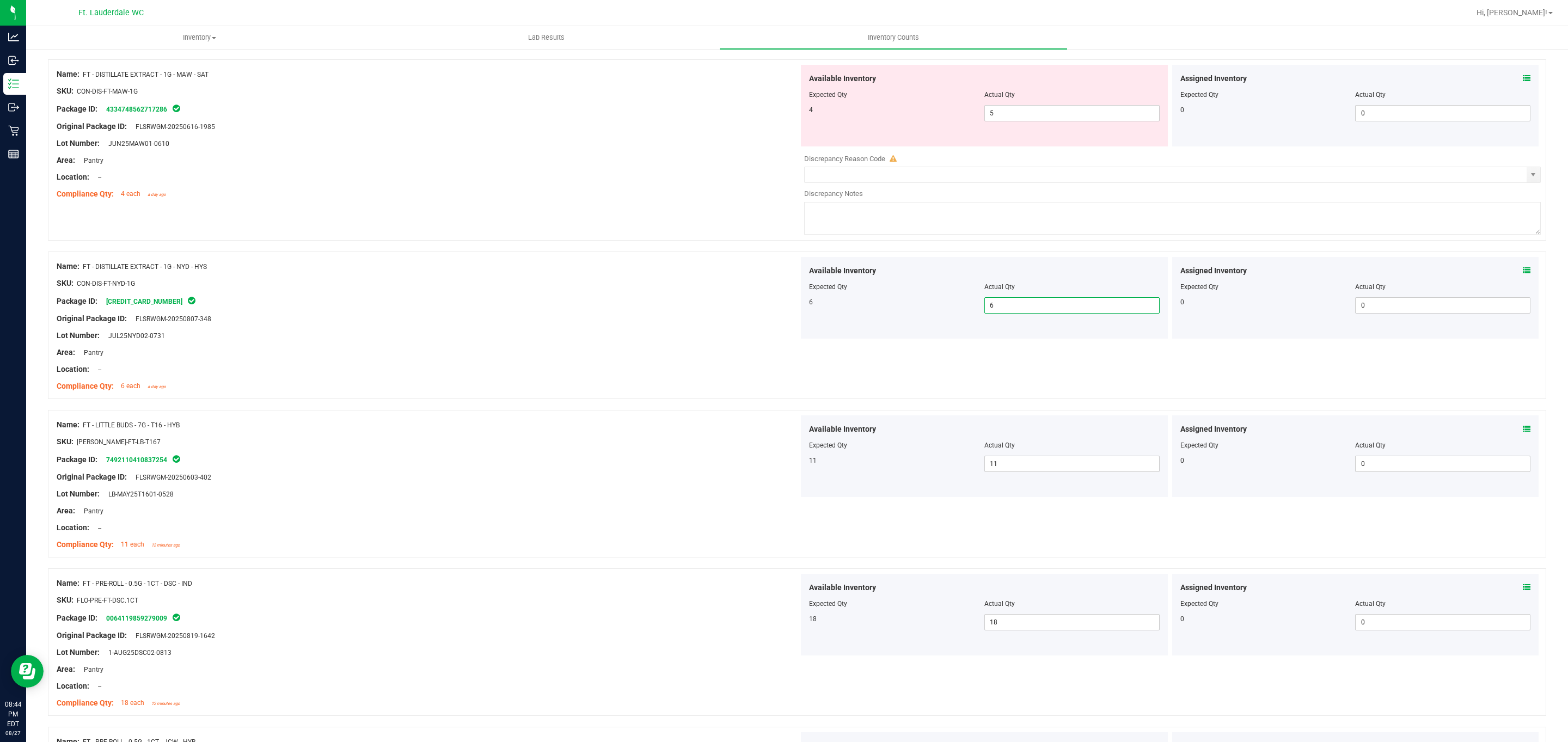
scroll to position [2321, 0]
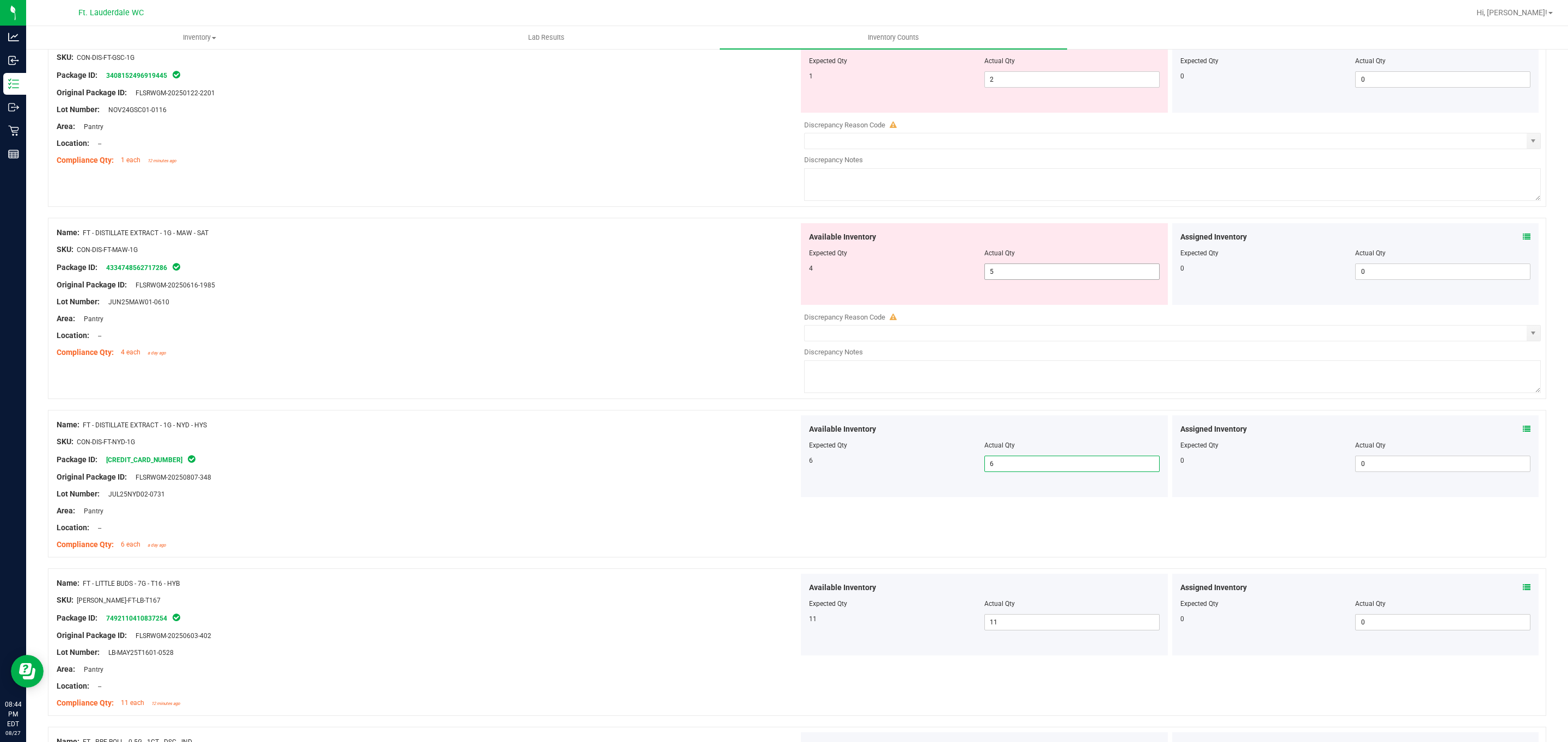
click at [516, 278] on span "5 5" at bounding box center [1072, 271] width 175 height 16
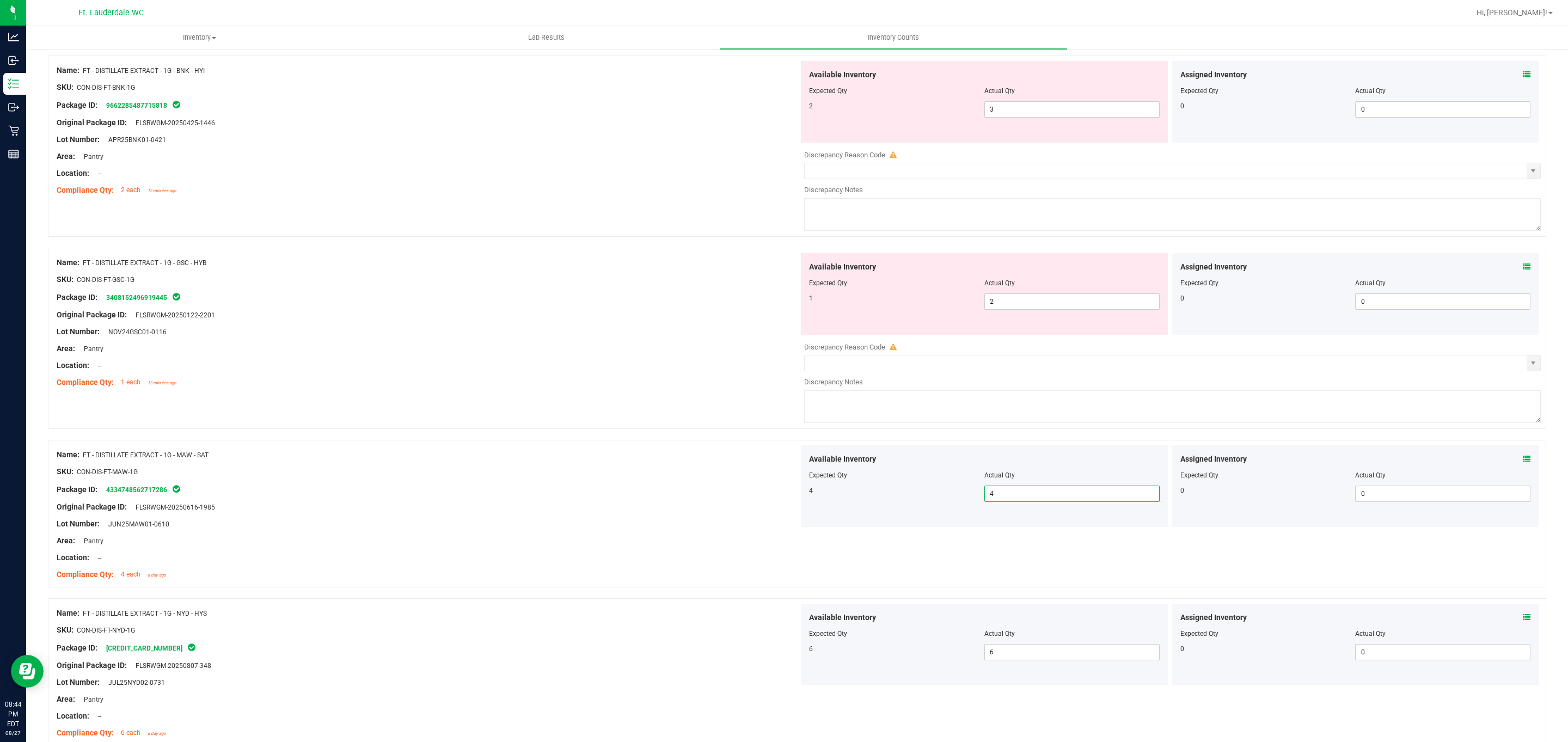
scroll to position [2077, 0]
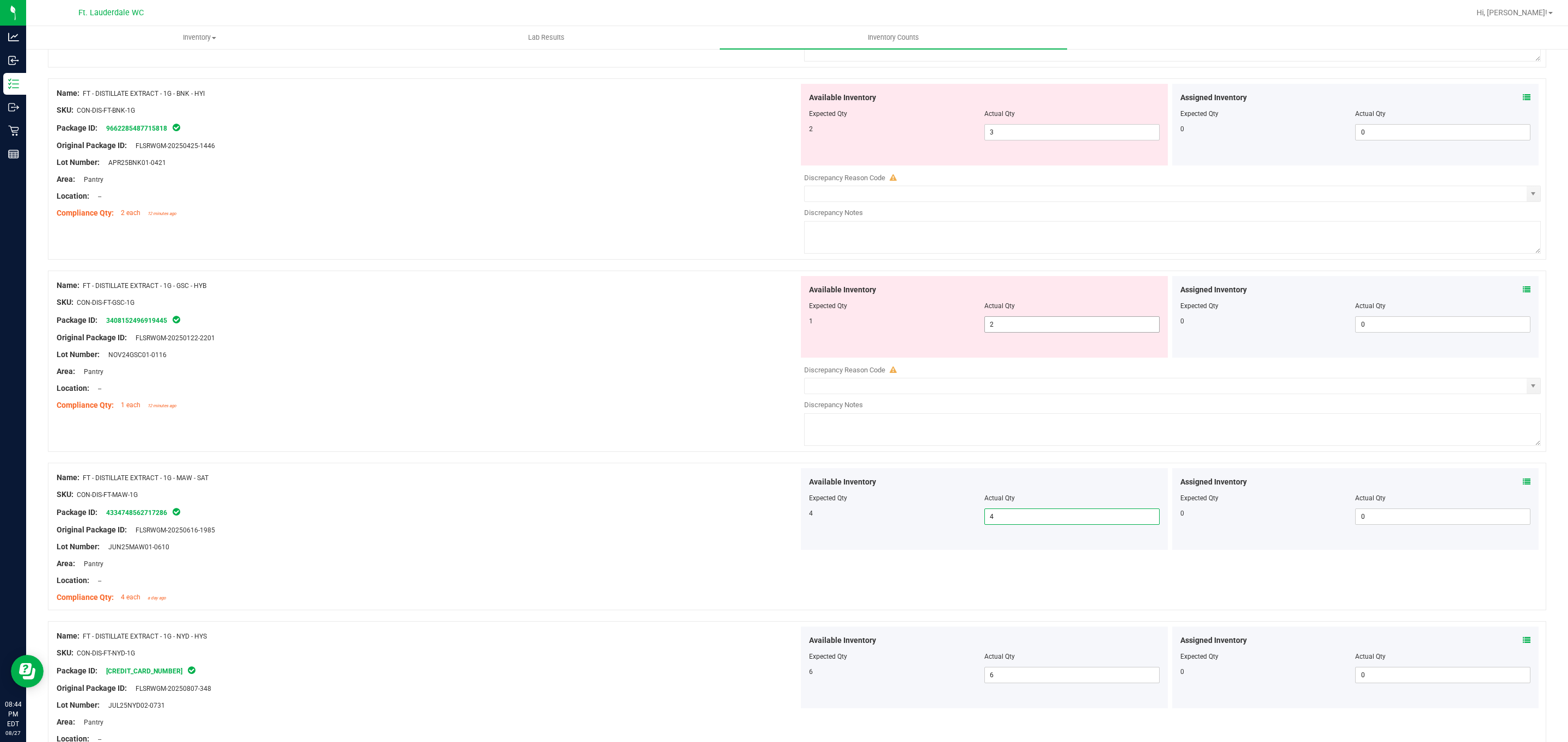
click at [516, 327] on span "2 2" at bounding box center [1072, 324] width 175 height 16
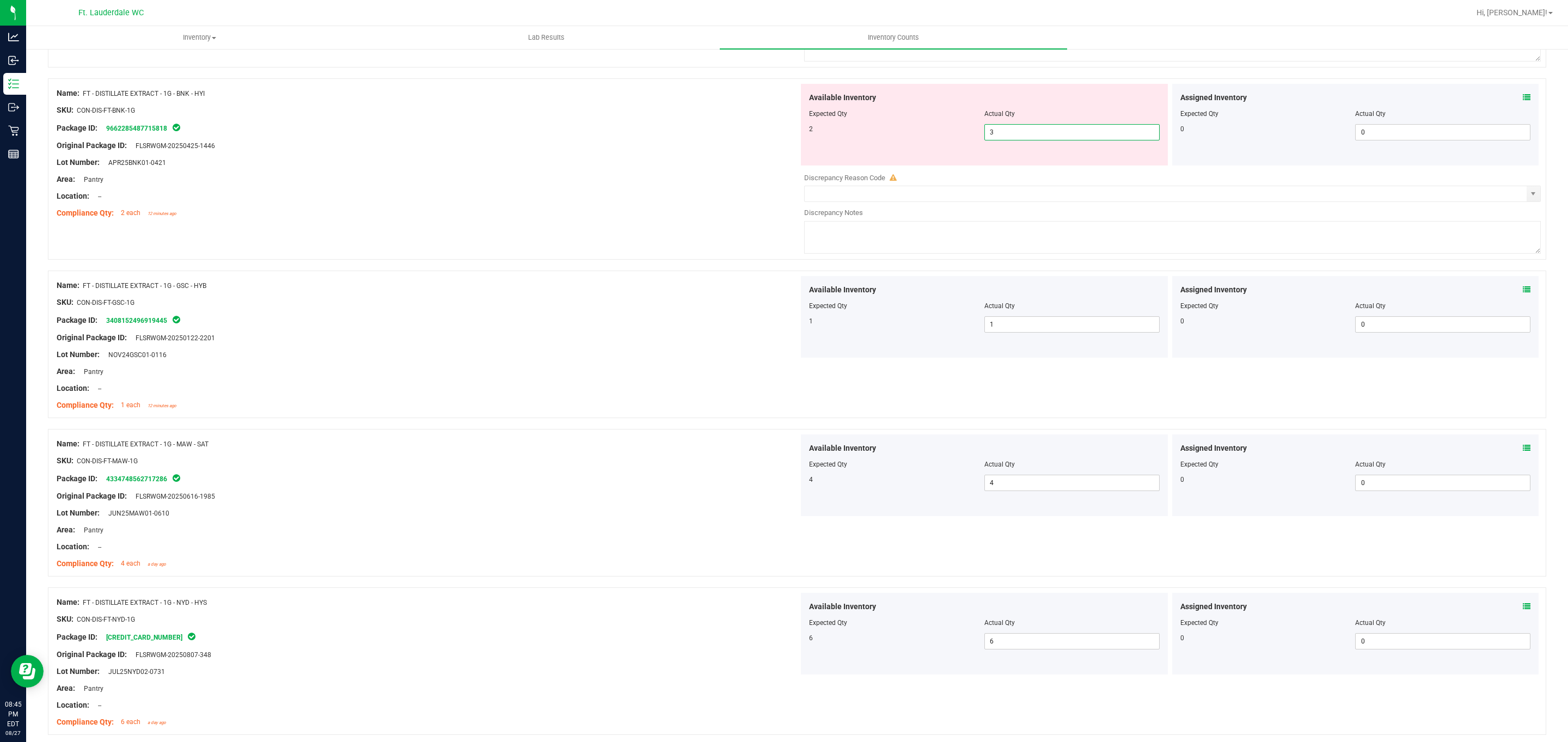
click at [516, 136] on span "3 3" at bounding box center [1072, 132] width 175 height 16
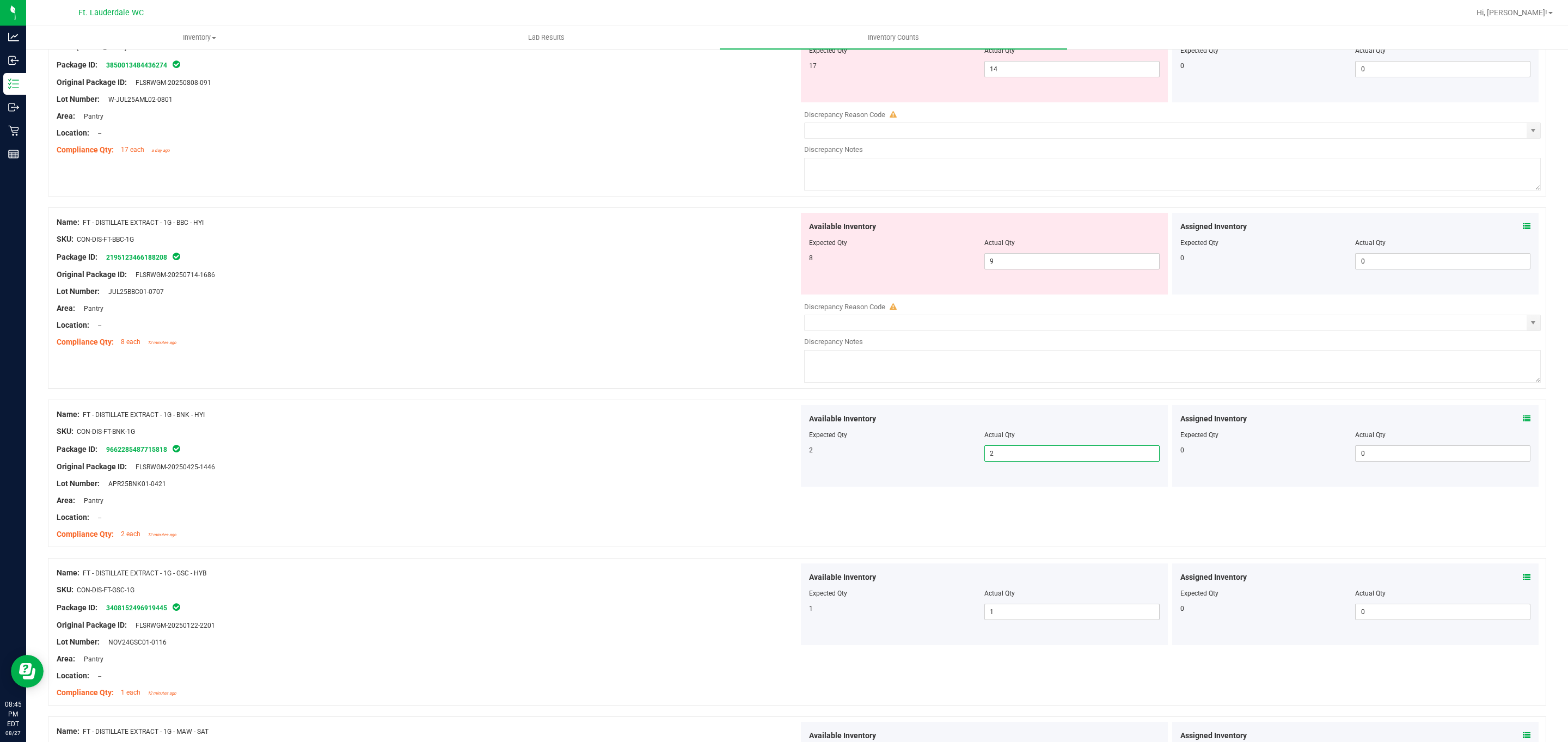
scroll to position [1750, 0]
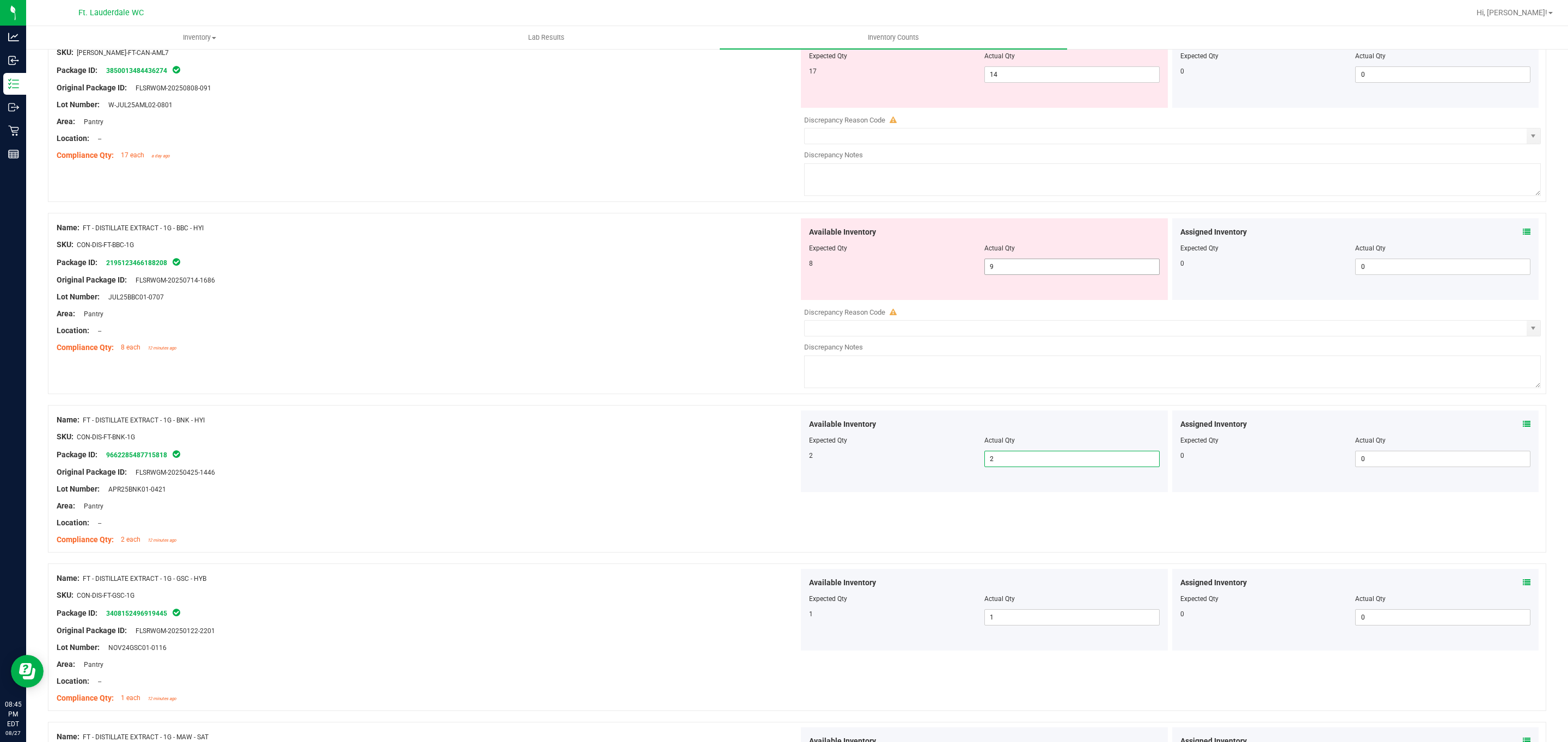
click at [516, 275] on span "9 9" at bounding box center [1072, 266] width 175 height 16
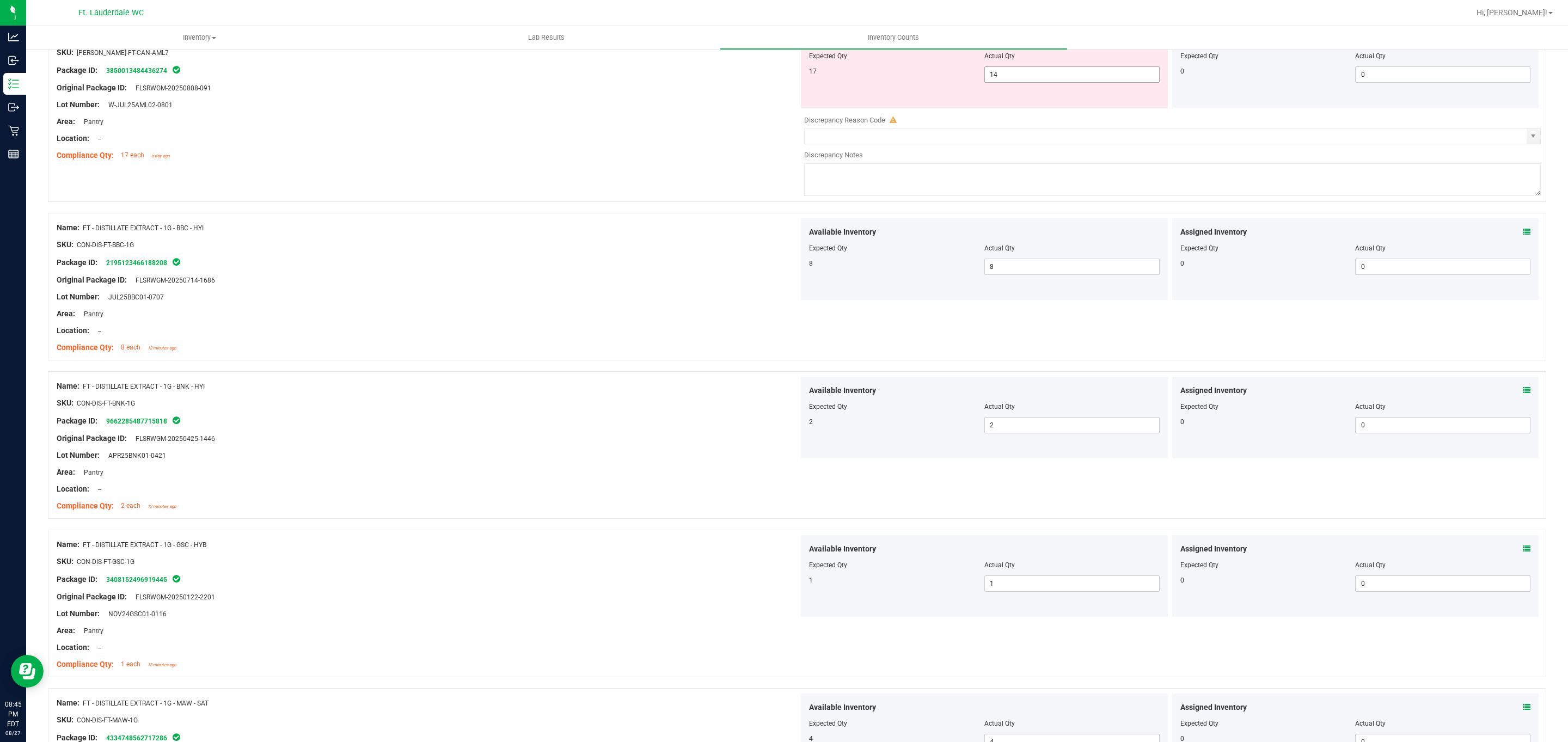
drag, startPoint x: 1042, startPoint y: 69, endPoint x: 1040, endPoint y: 75, distance: 6.3
click at [516, 66] on div at bounding box center [984, 64] width 350 height 6
click at [516, 75] on span "14 14" at bounding box center [1072, 74] width 175 height 16
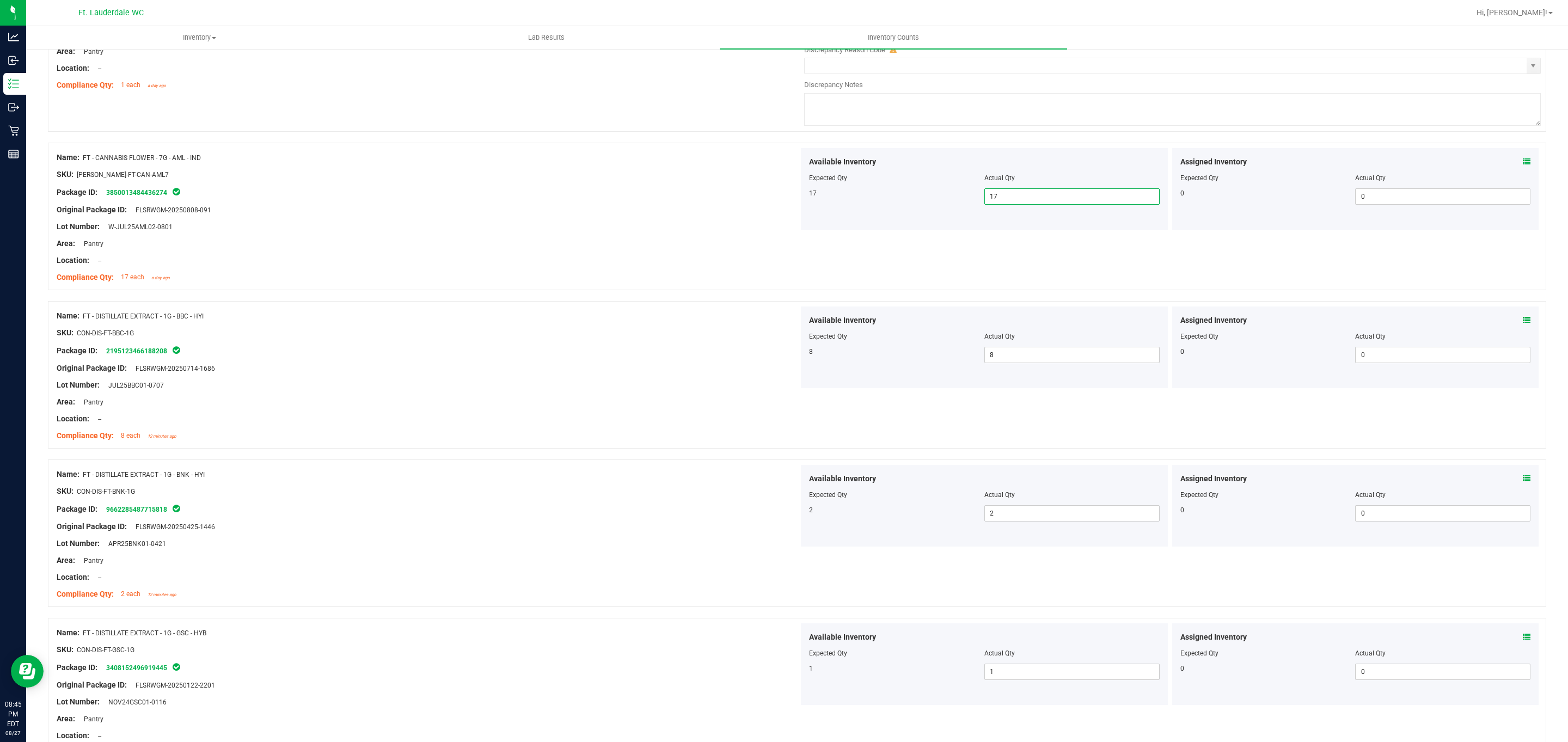
scroll to position [1424, 0]
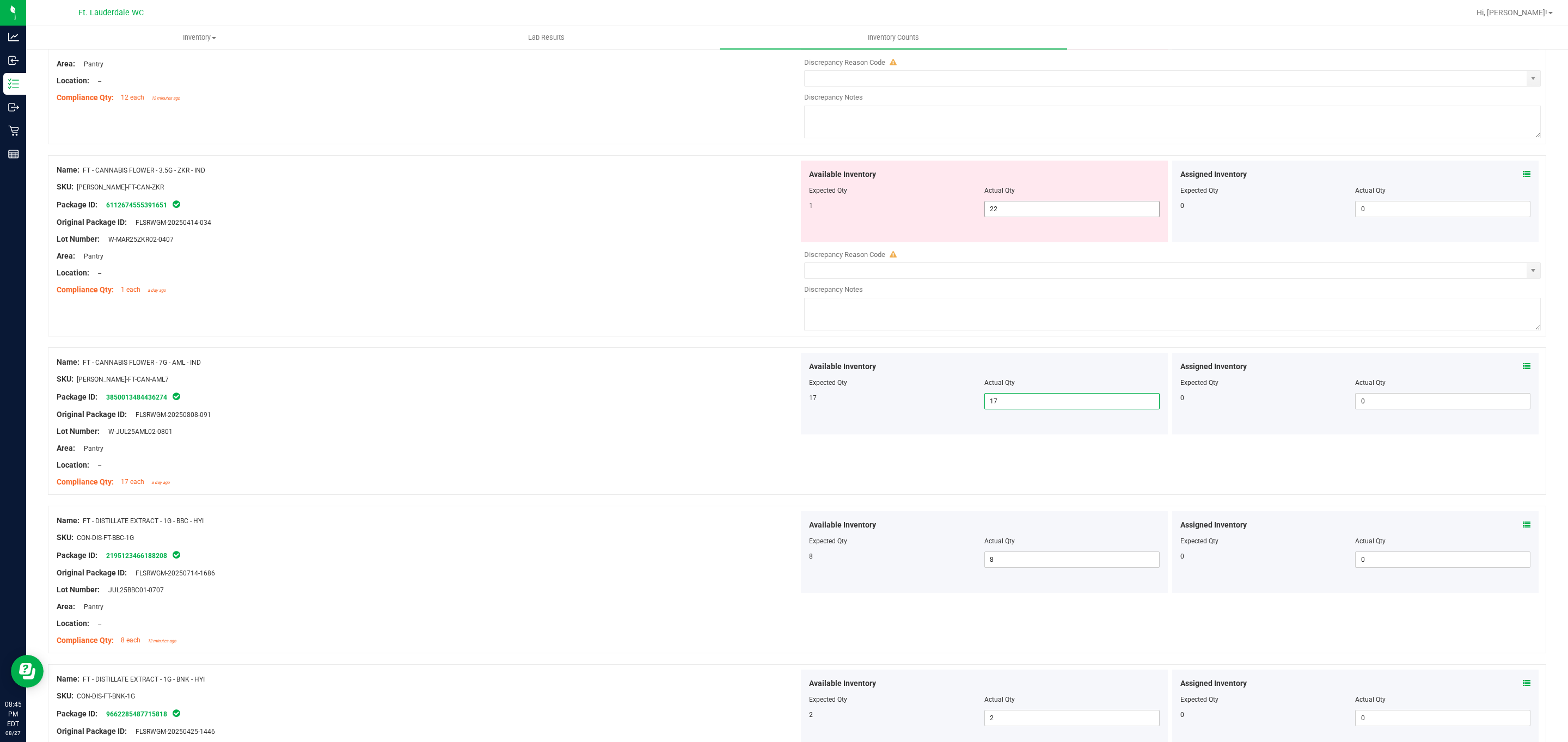
click at [516, 208] on span "22 22" at bounding box center [1072, 209] width 175 height 16
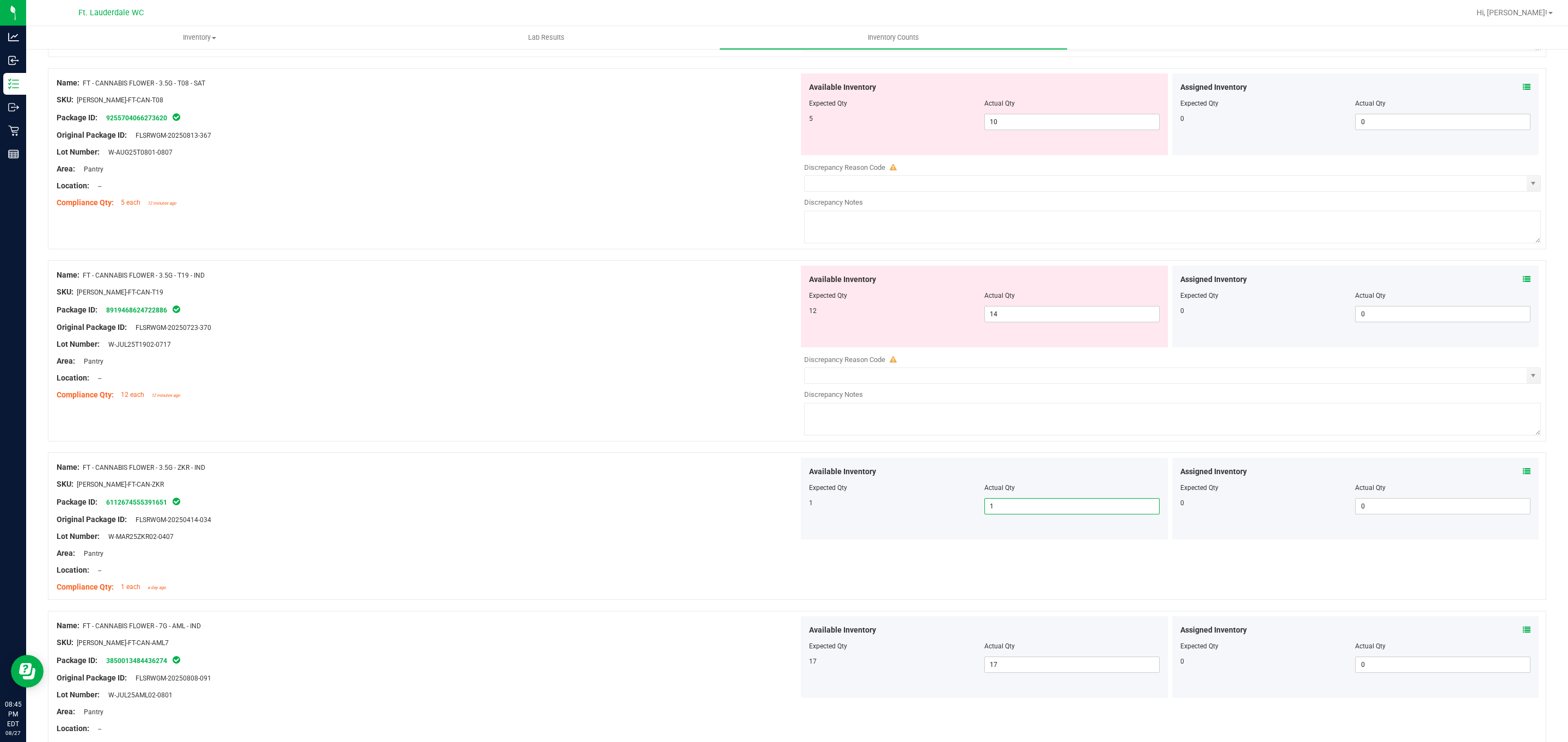
scroll to position [1097, 0]
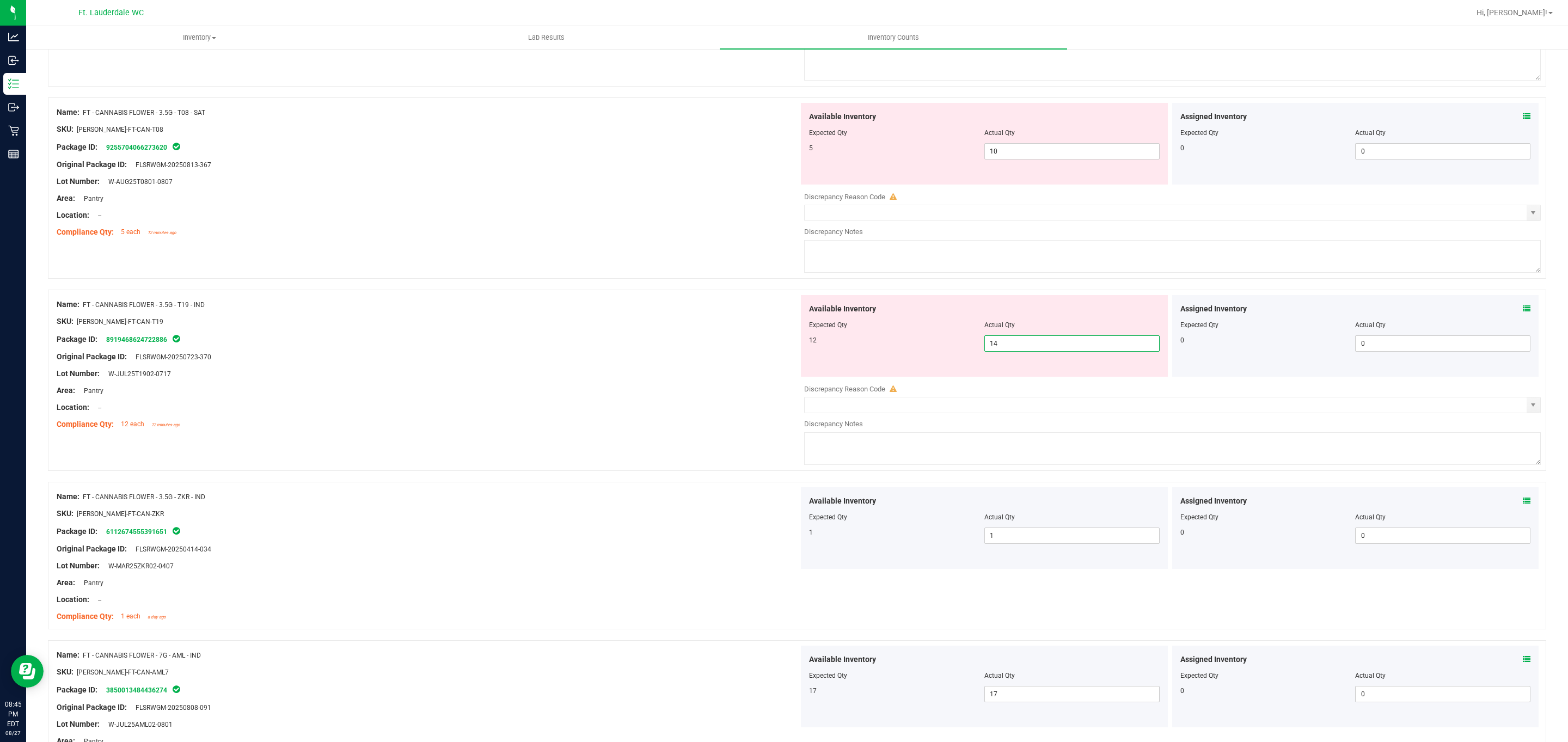
click at [516, 352] on span "14 14" at bounding box center [1072, 343] width 175 height 16
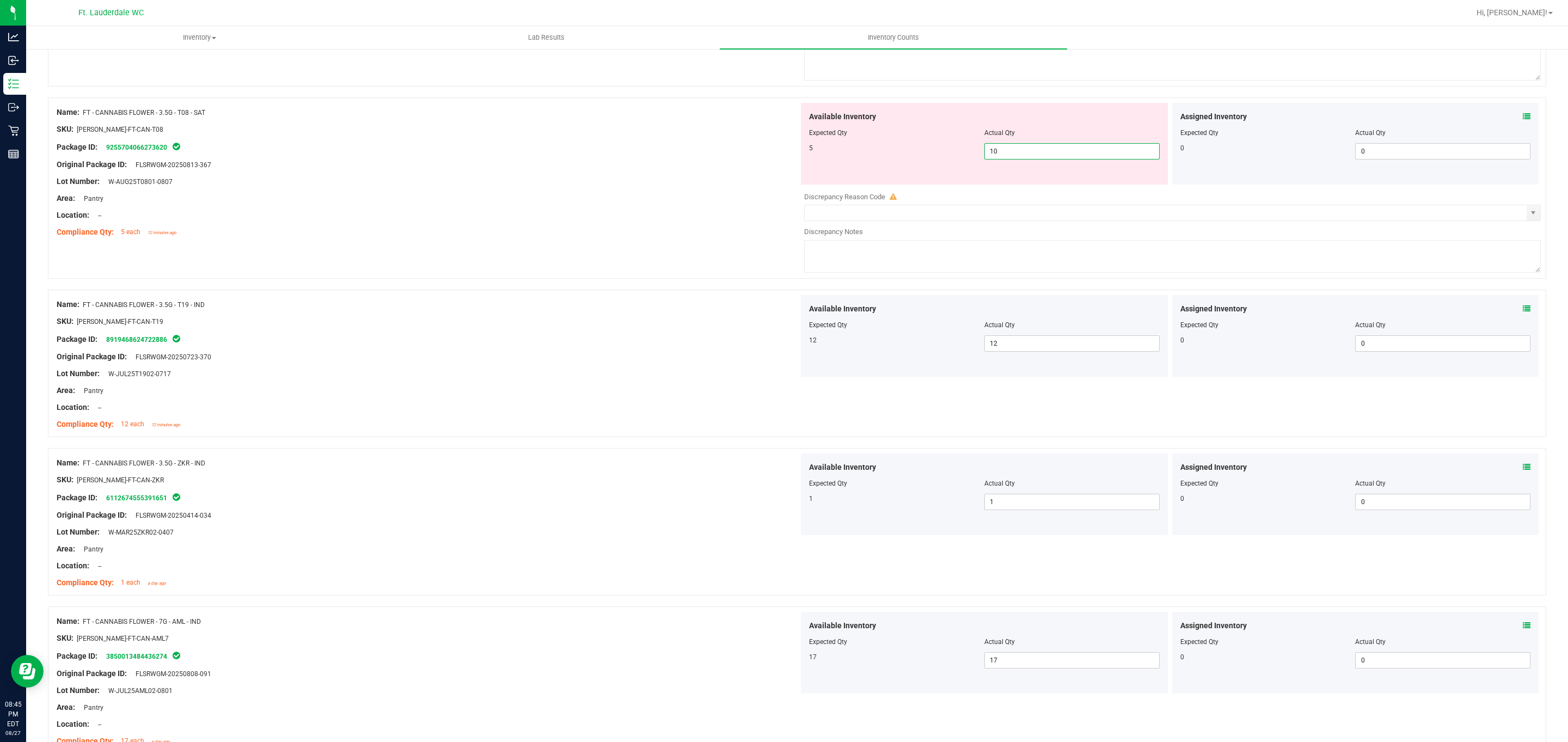
click at [516, 159] on span "10 10" at bounding box center [1072, 151] width 175 height 16
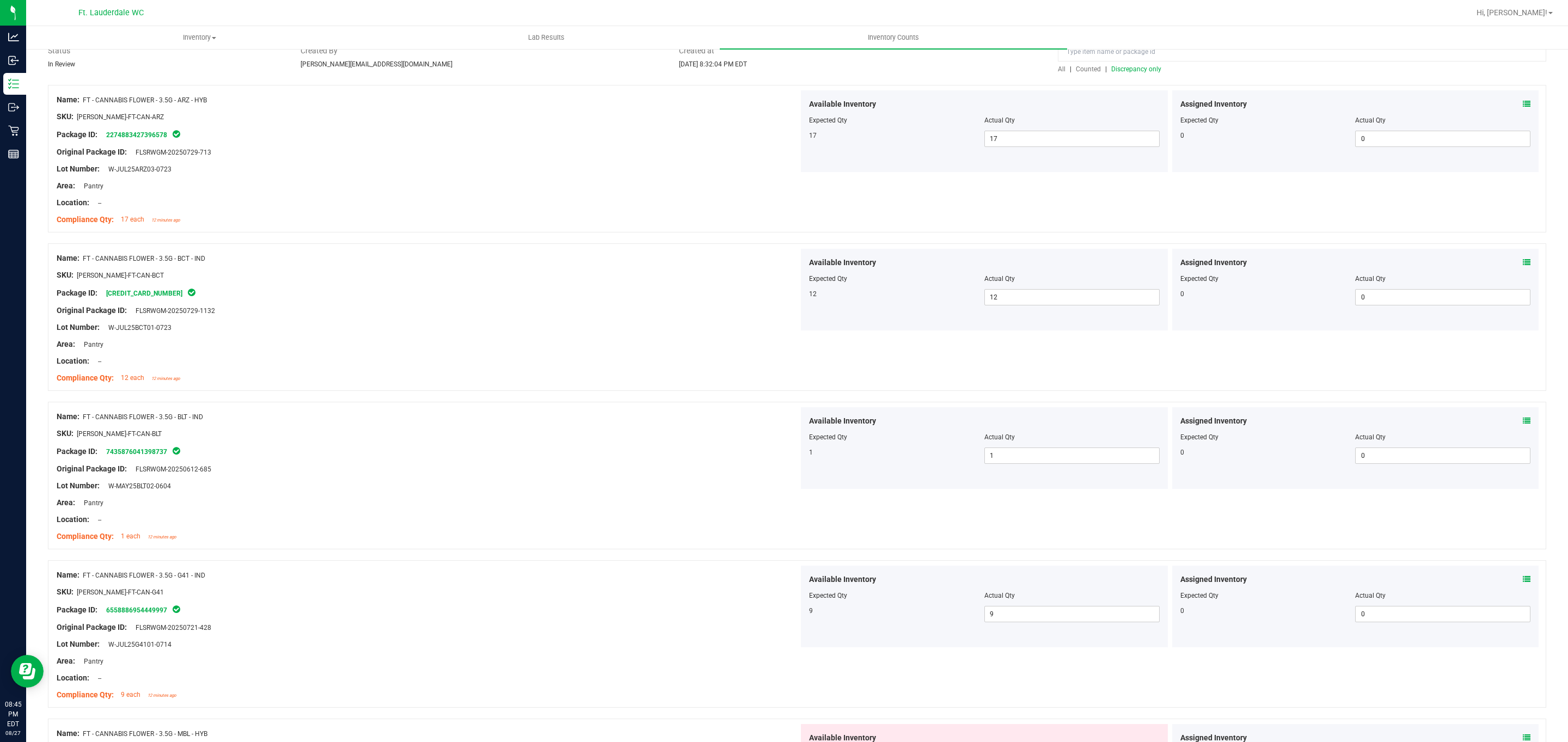
scroll to position [0, 0]
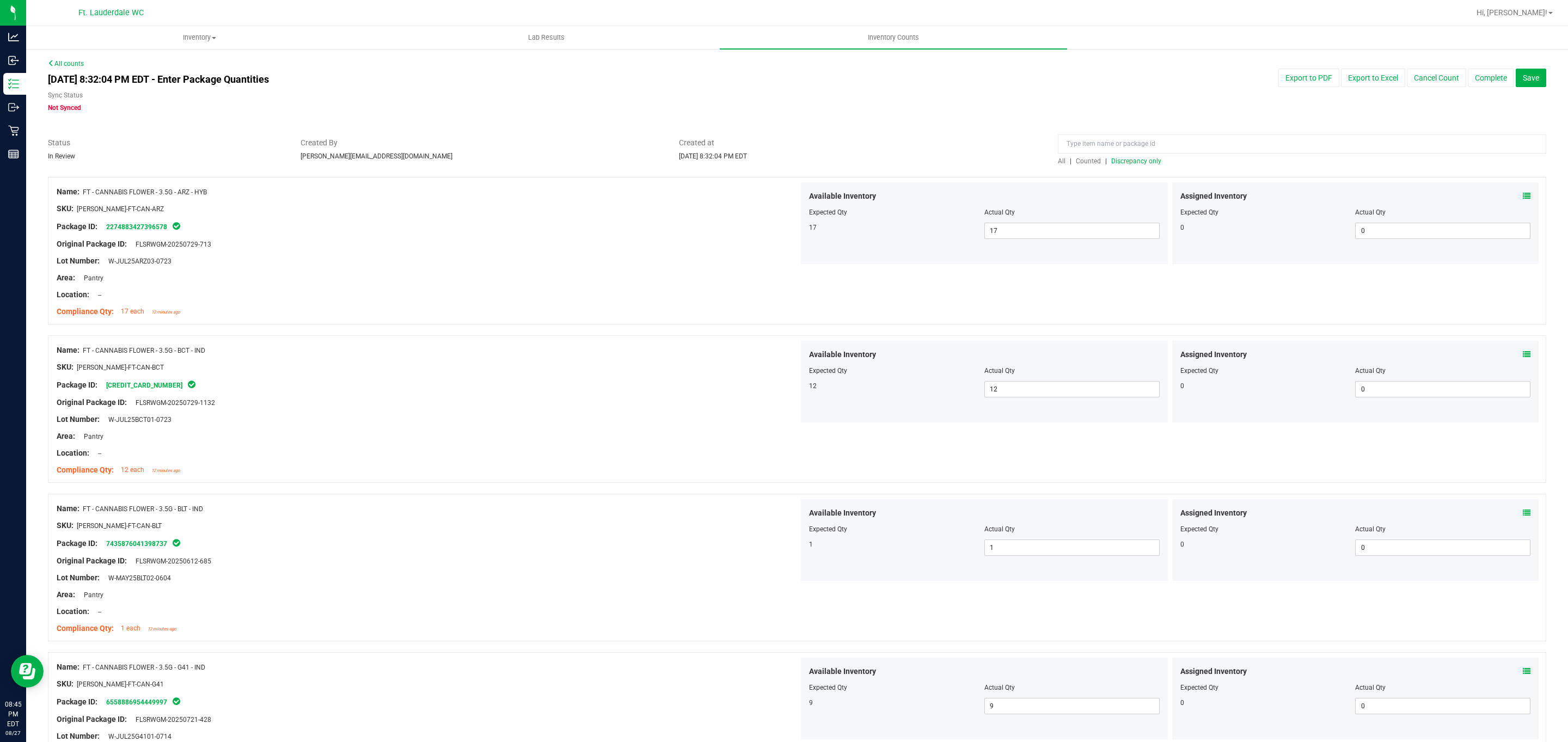
click at [516, 163] on span "Discrepancy only" at bounding box center [1136, 161] width 50 height 8
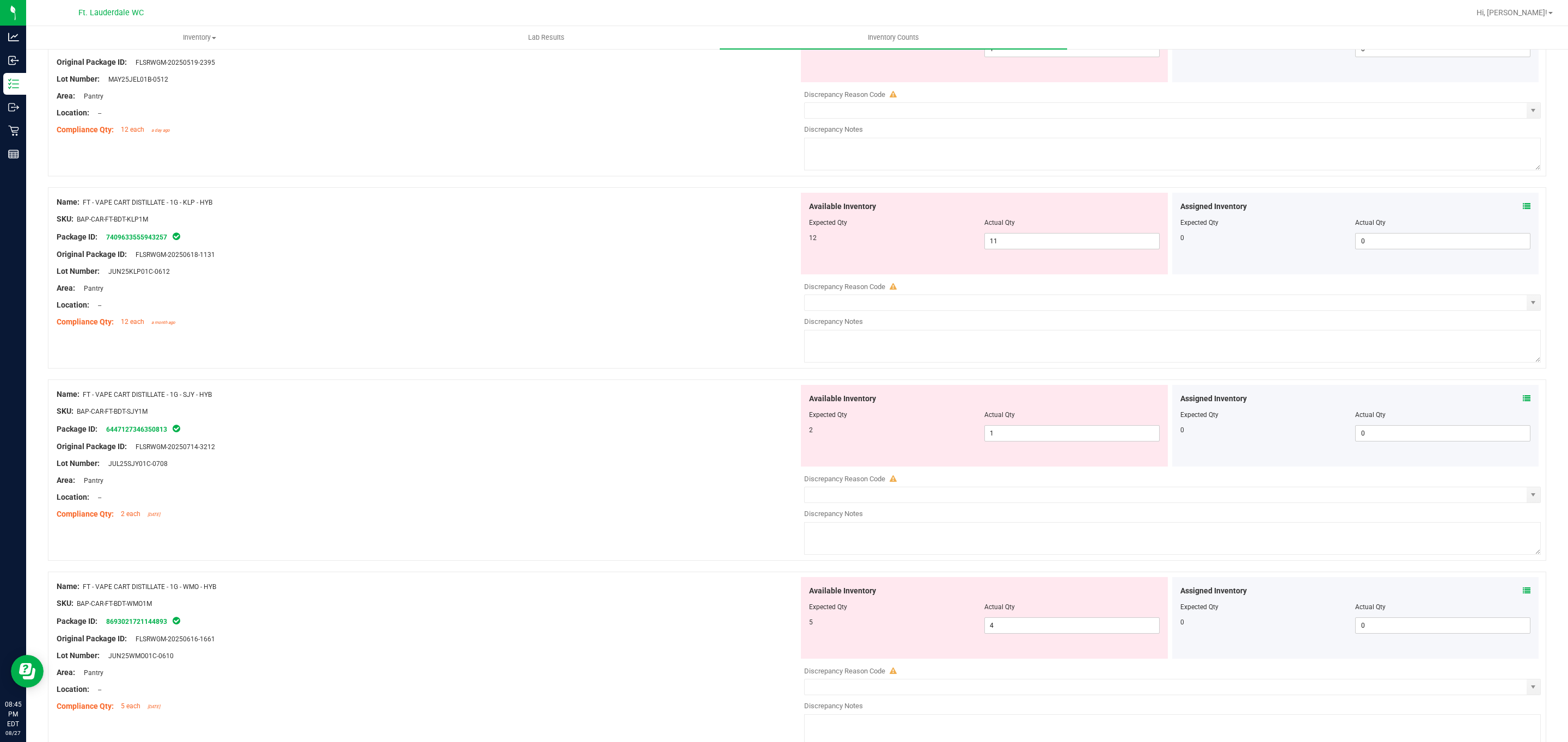
scroll to position [3329, 0]
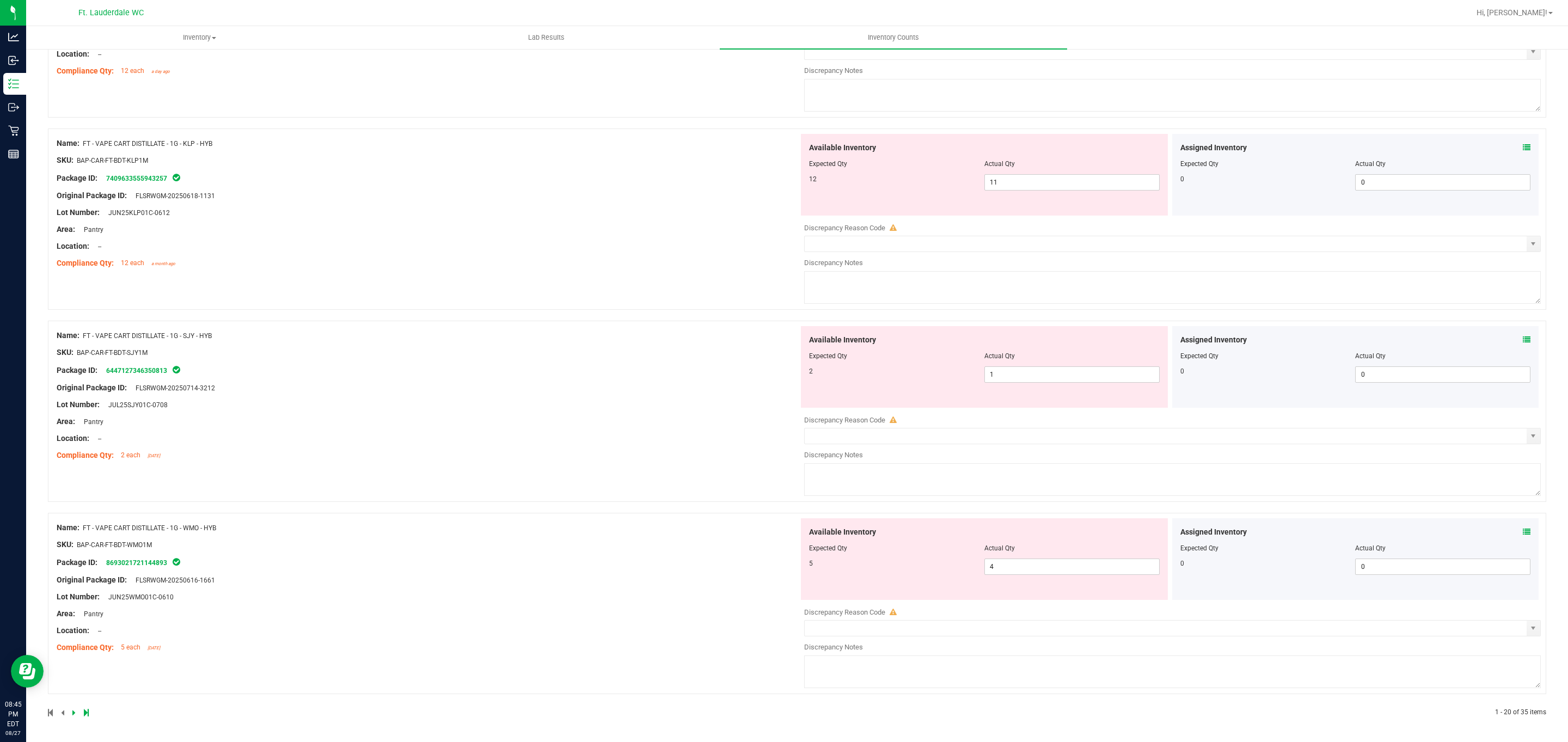
click at [83, 716] on icon at bounding box center [86, 712] width 5 height 6
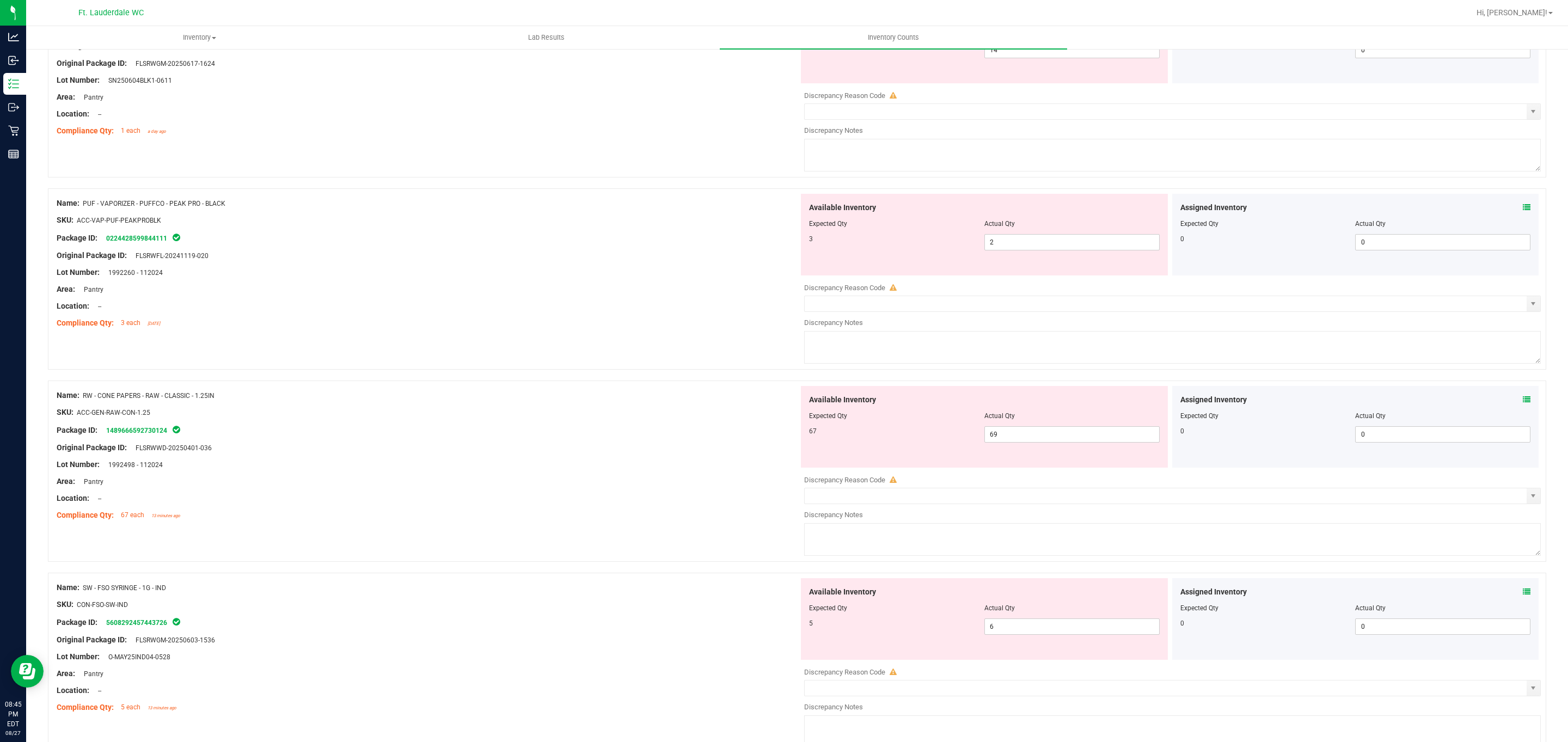
scroll to position [2365, 0]
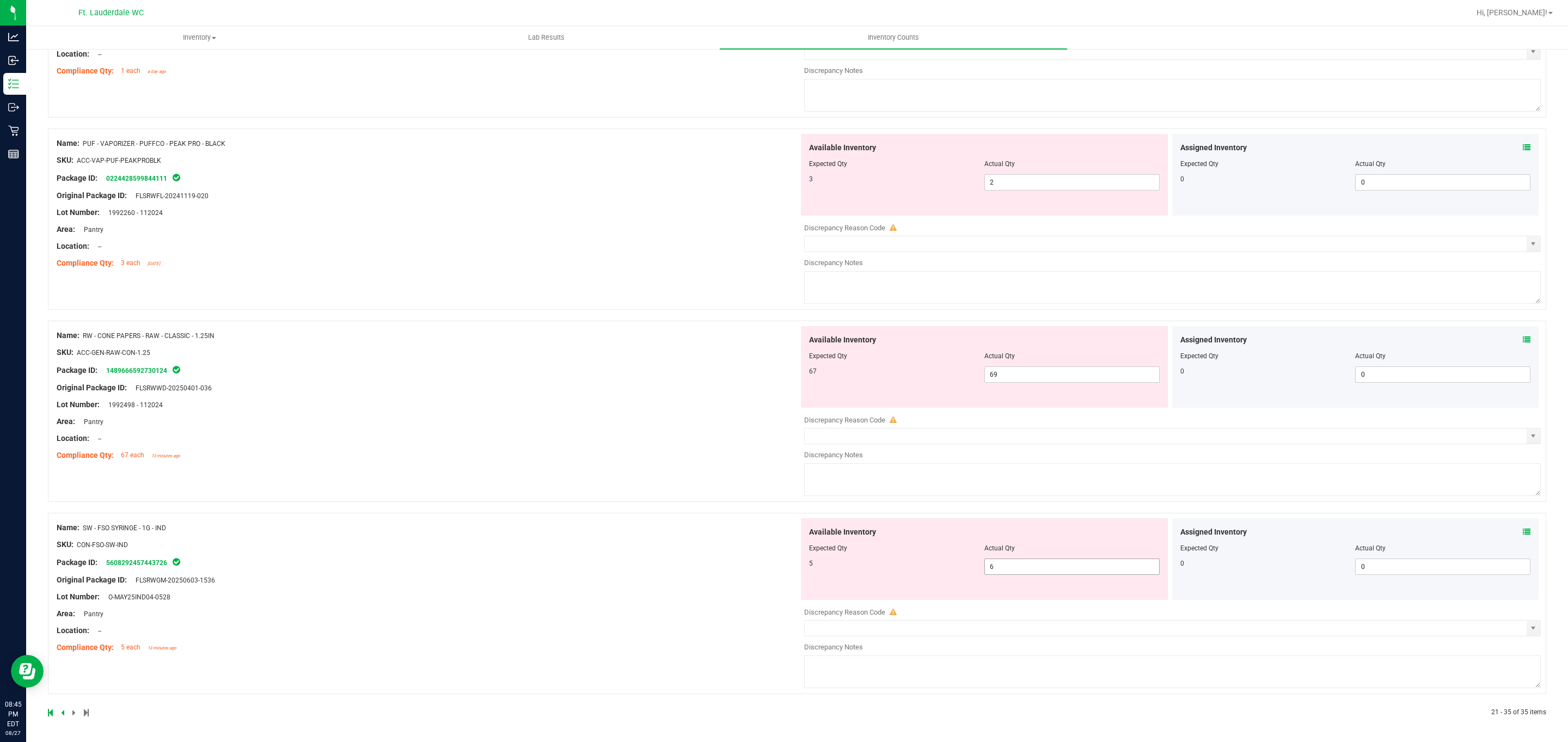
click at [516, 567] on span "6 6" at bounding box center [1072, 566] width 175 height 16
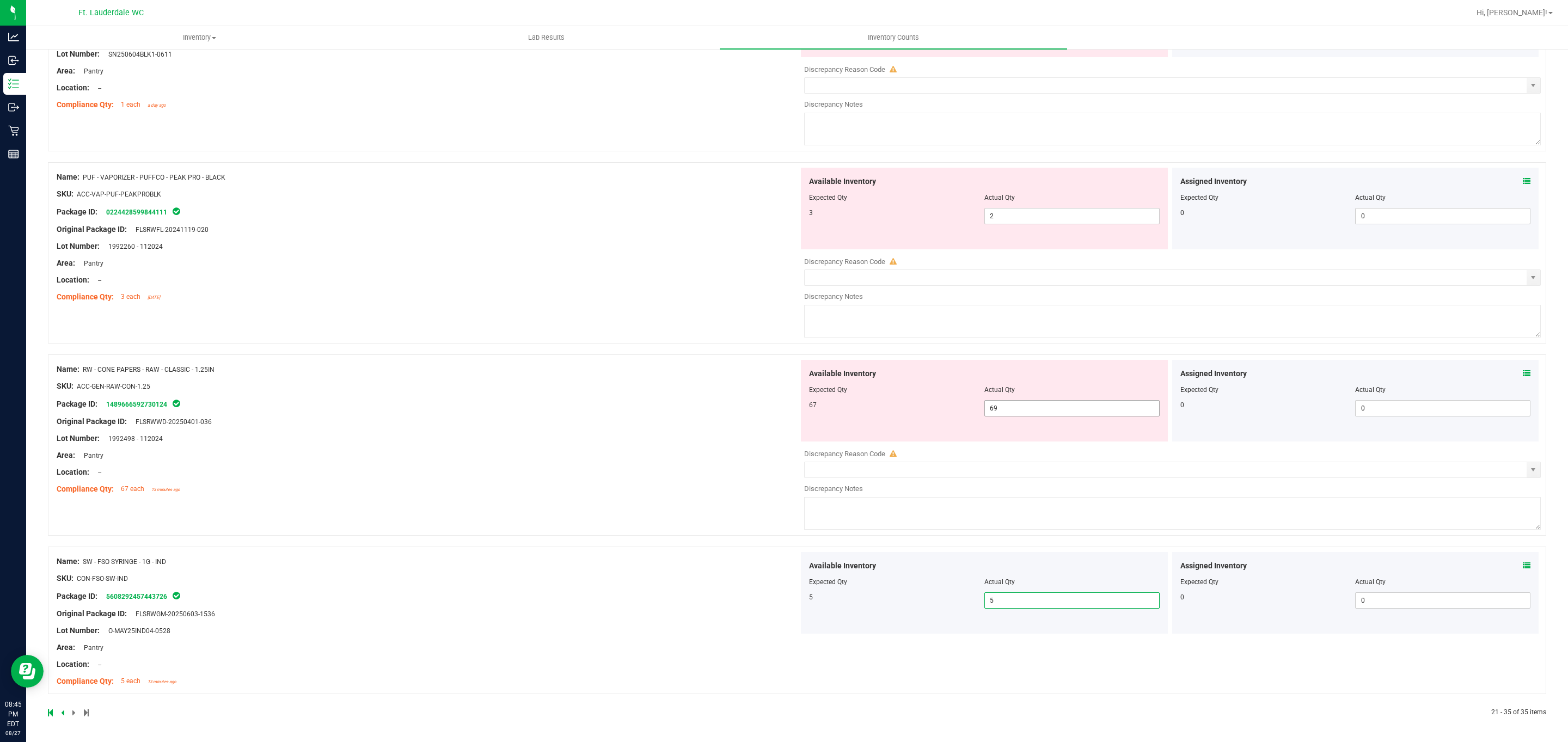
click at [516, 412] on span "69 69" at bounding box center [1072, 407] width 175 height 16
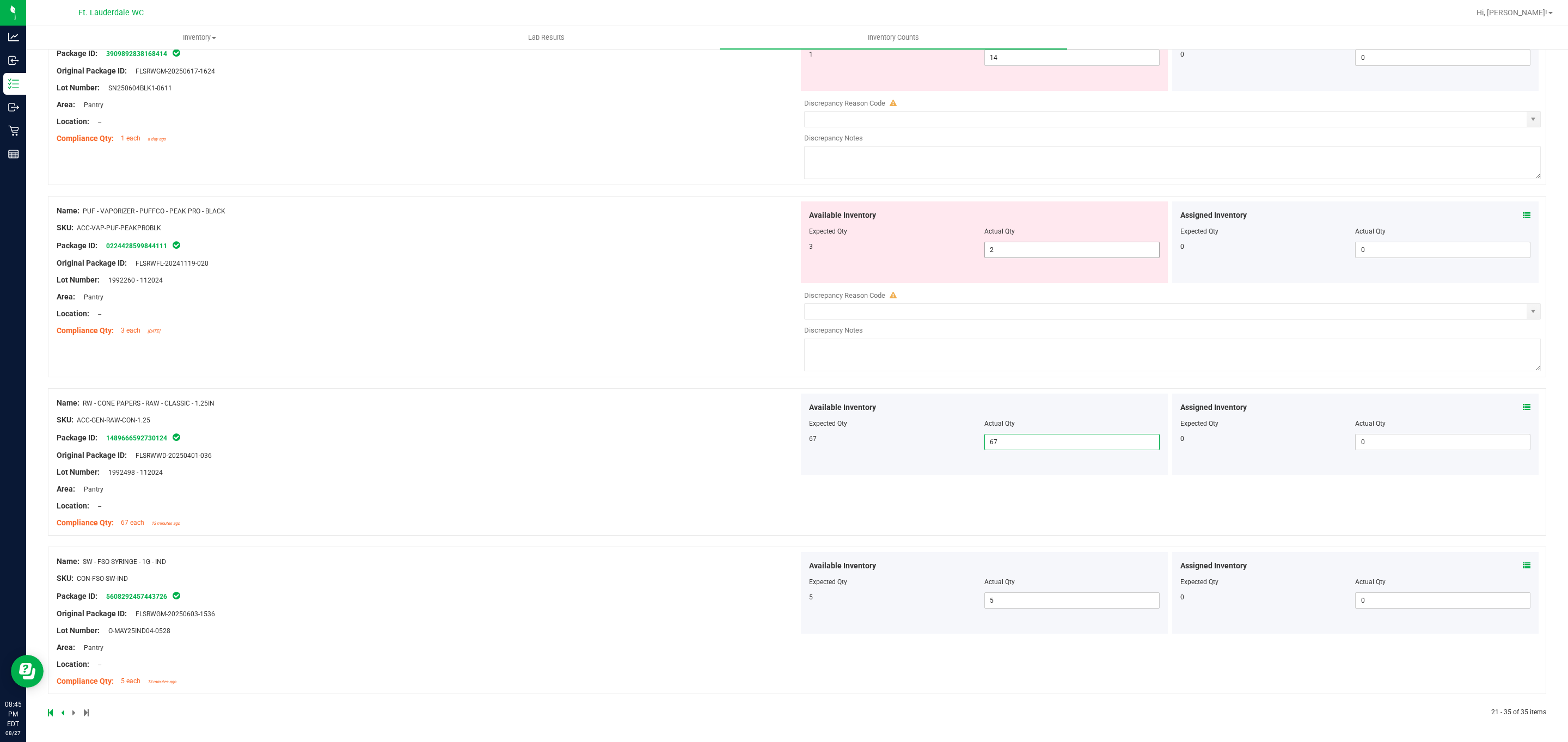
click at [516, 255] on span "2 2" at bounding box center [1072, 250] width 175 height 16
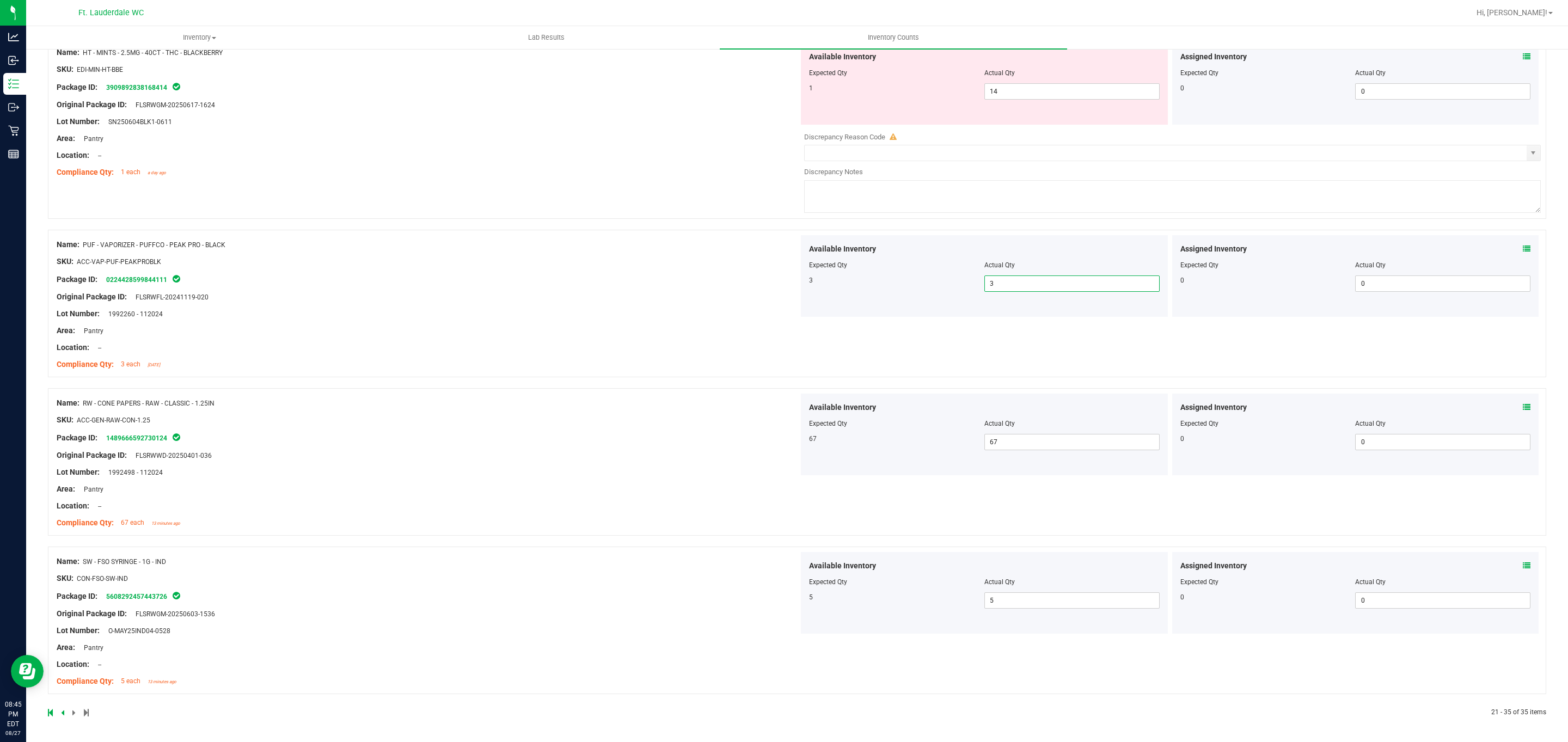
scroll to position [2181, 0]
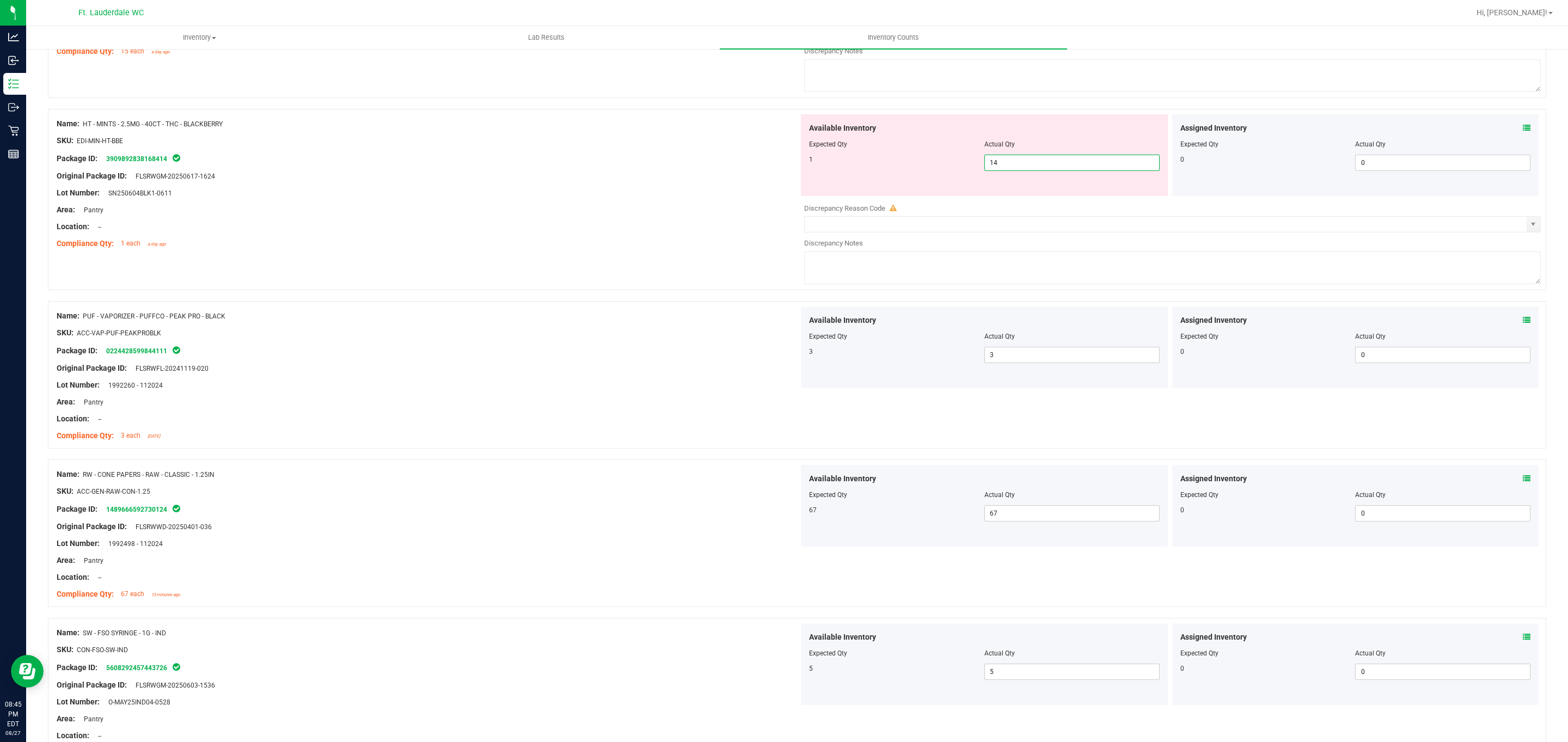
click at [516, 166] on span "14 14" at bounding box center [1072, 162] width 175 height 16
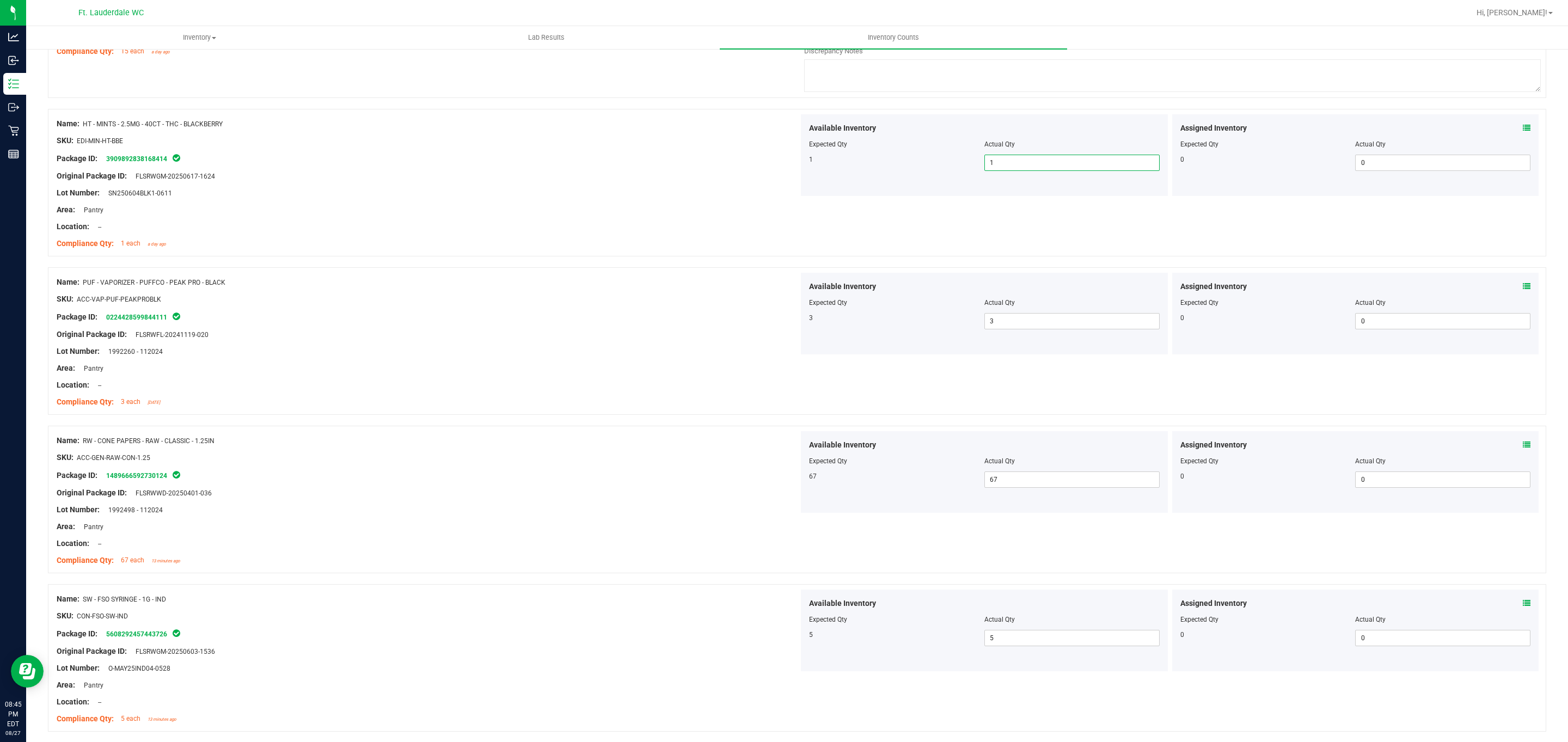
scroll to position [1936, 0]
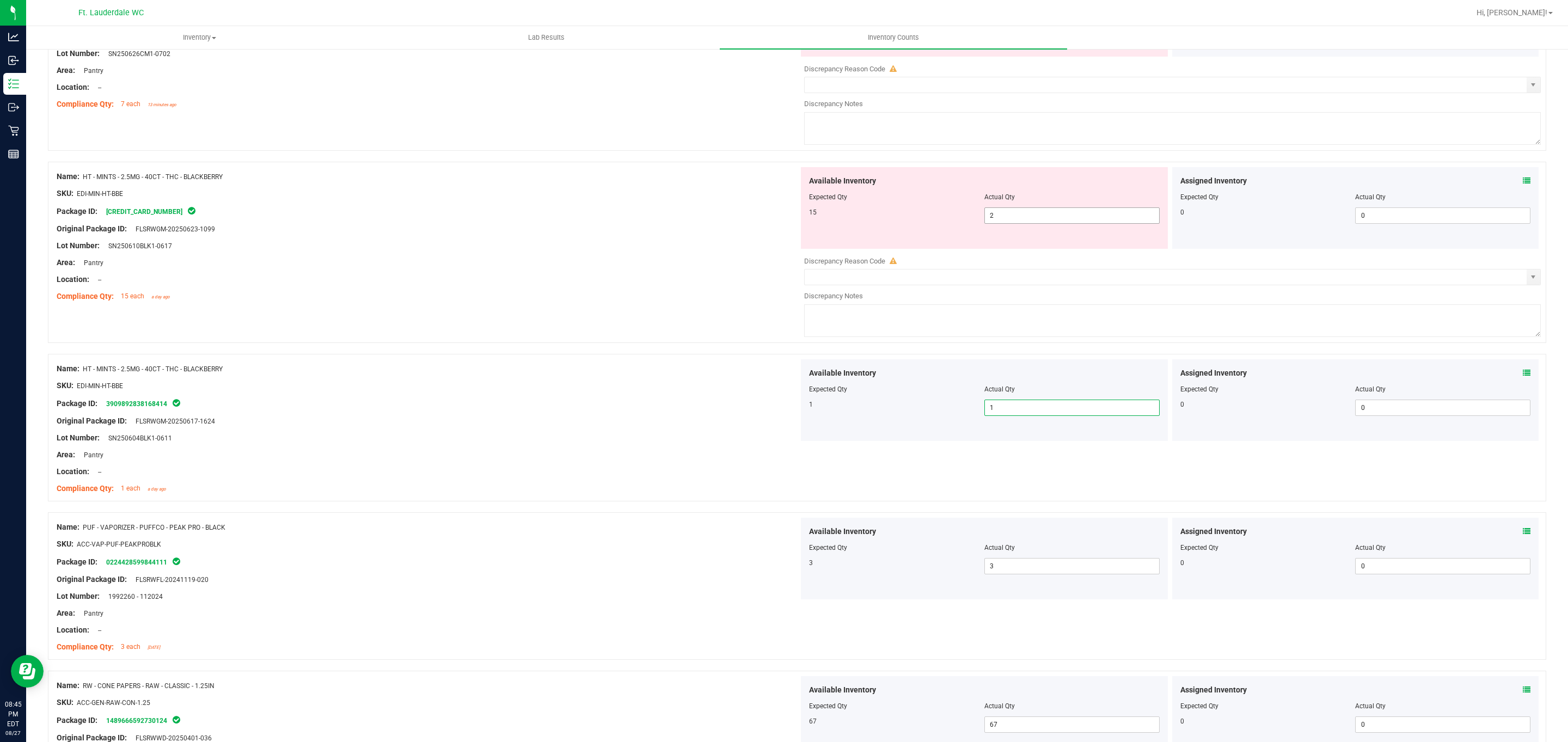
click at [516, 224] on span "2 2" at bounding box center [1072, 215] width 175 height 16
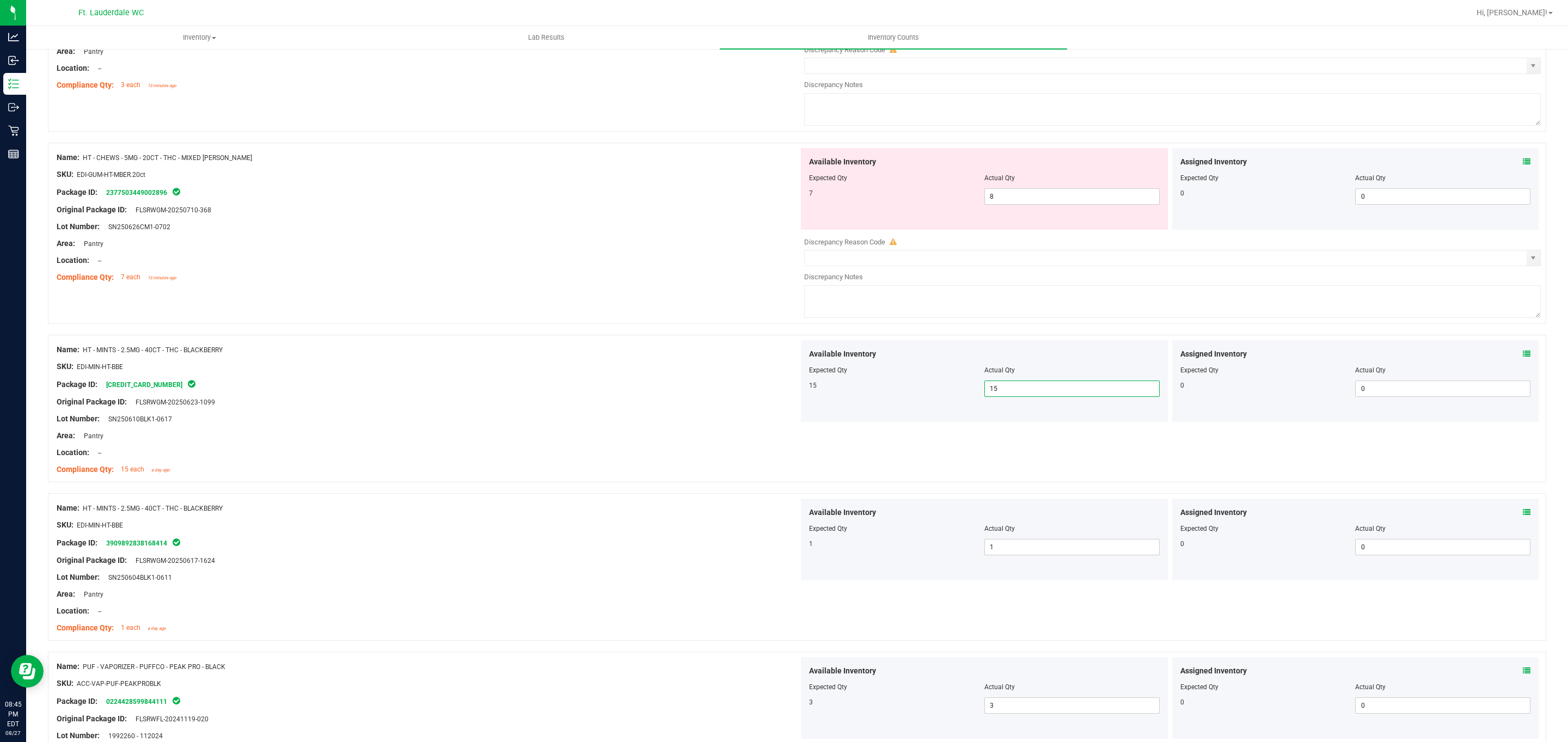
scroll to position [1691, 0]
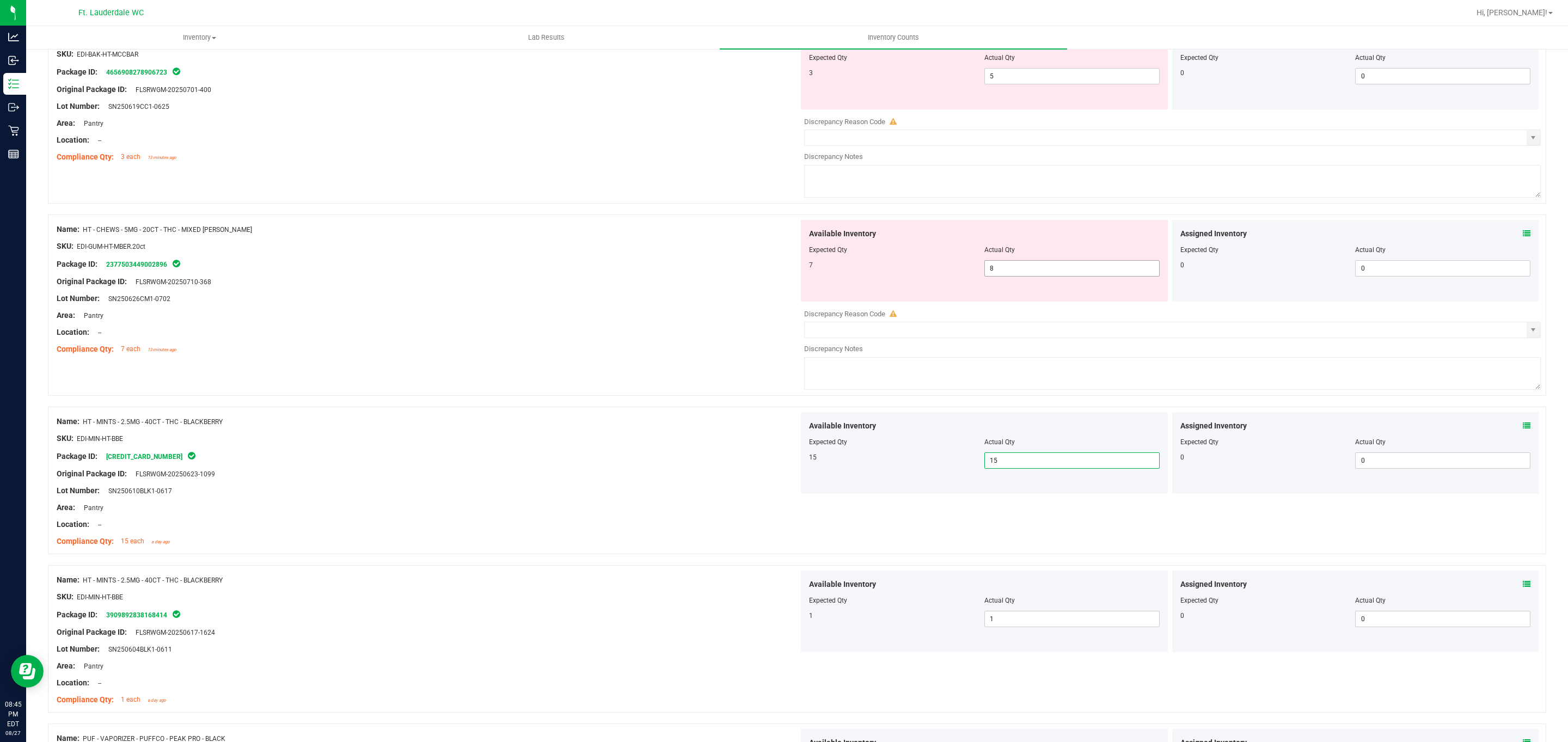
click at [516, 273] on span "8 8" at bounding box center [1072, 268] width 175 height 16
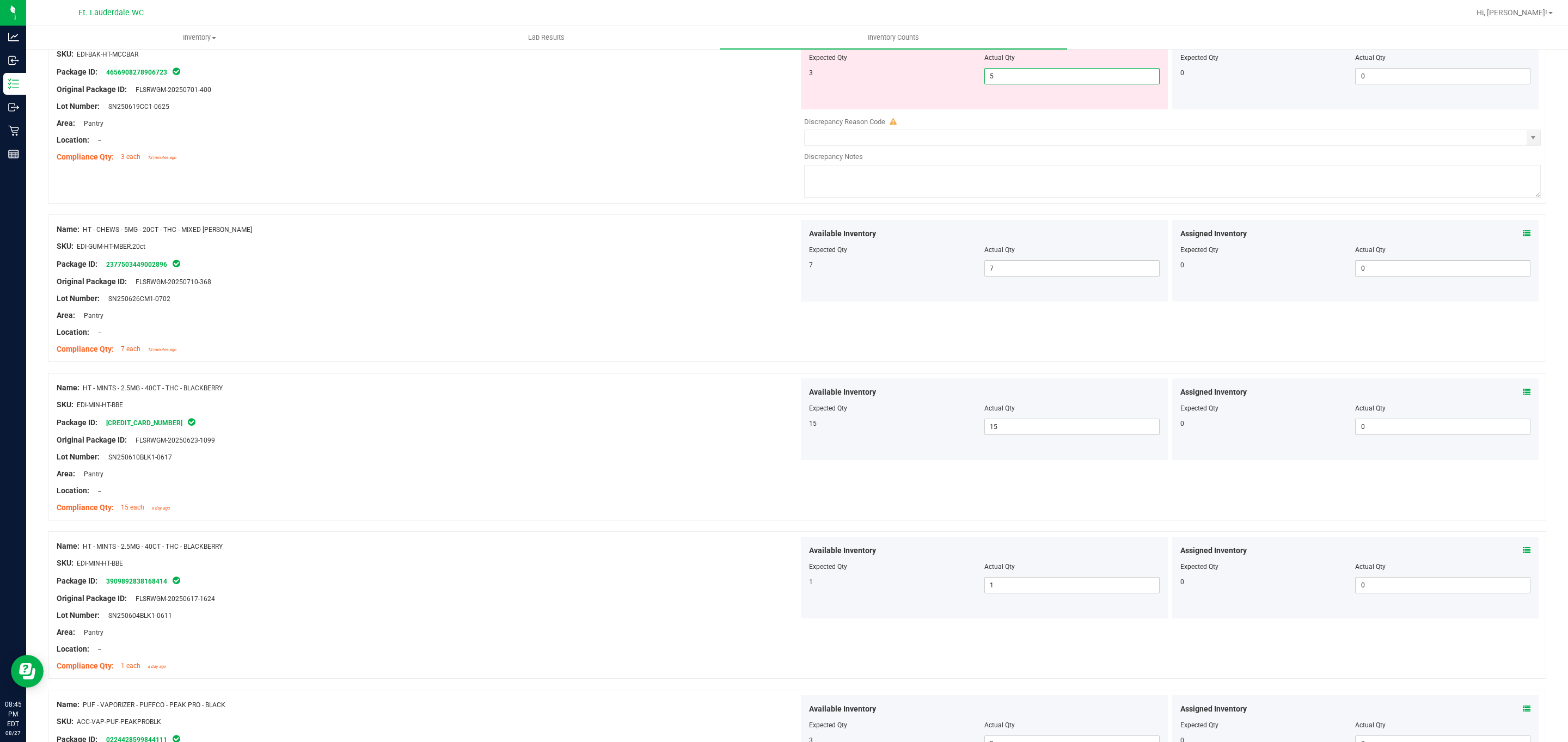
click at [516, 83] on span "5 5" at bounding box center [1072, 76] width 175 height 16
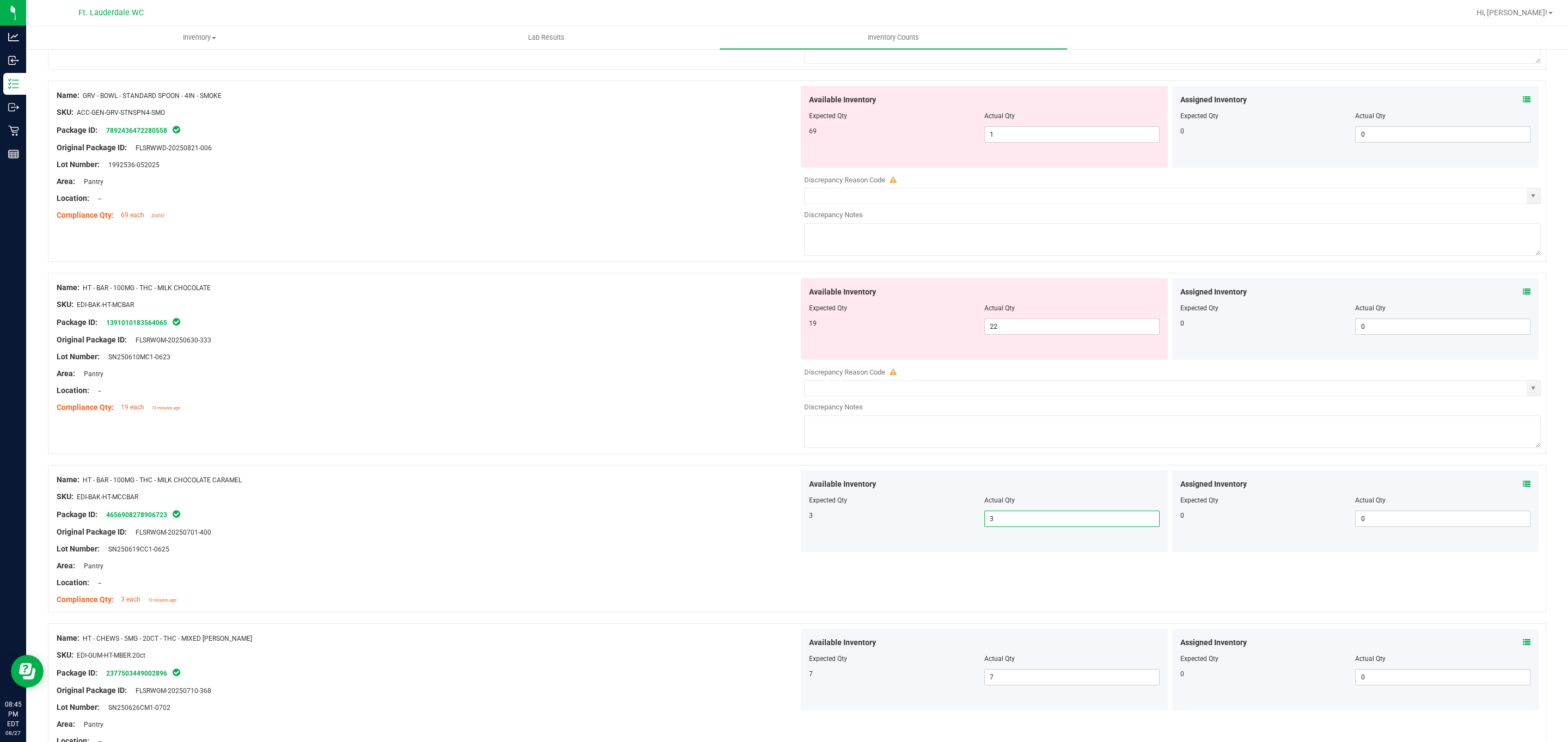
scroll to position [1202, 0]
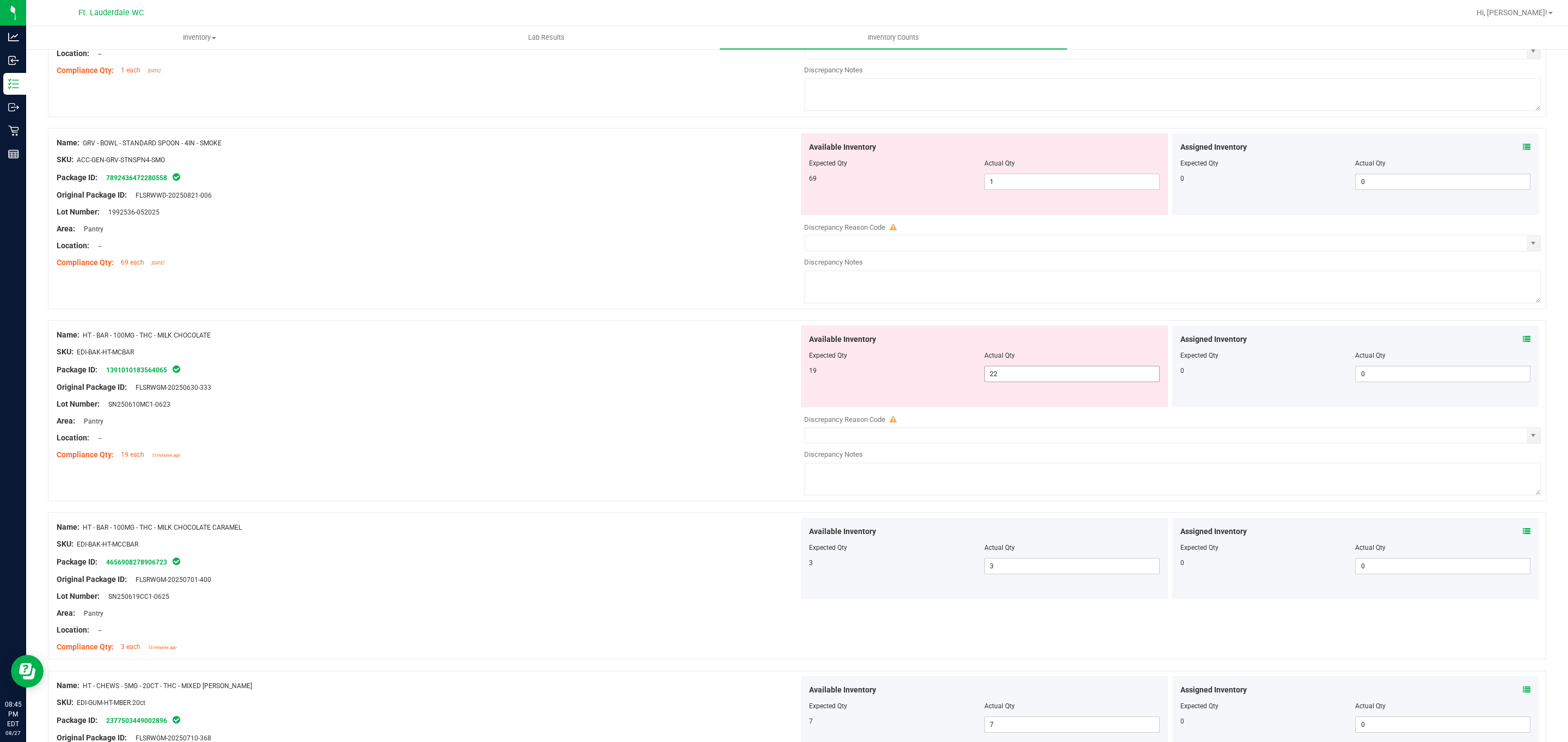
click at [516, 382] on span "22 22" at bounding box center [1072, 373] width 175 height 16
click at [516, 378] on span "22 22" at bounding box center [1072, 373] width 175 height 16
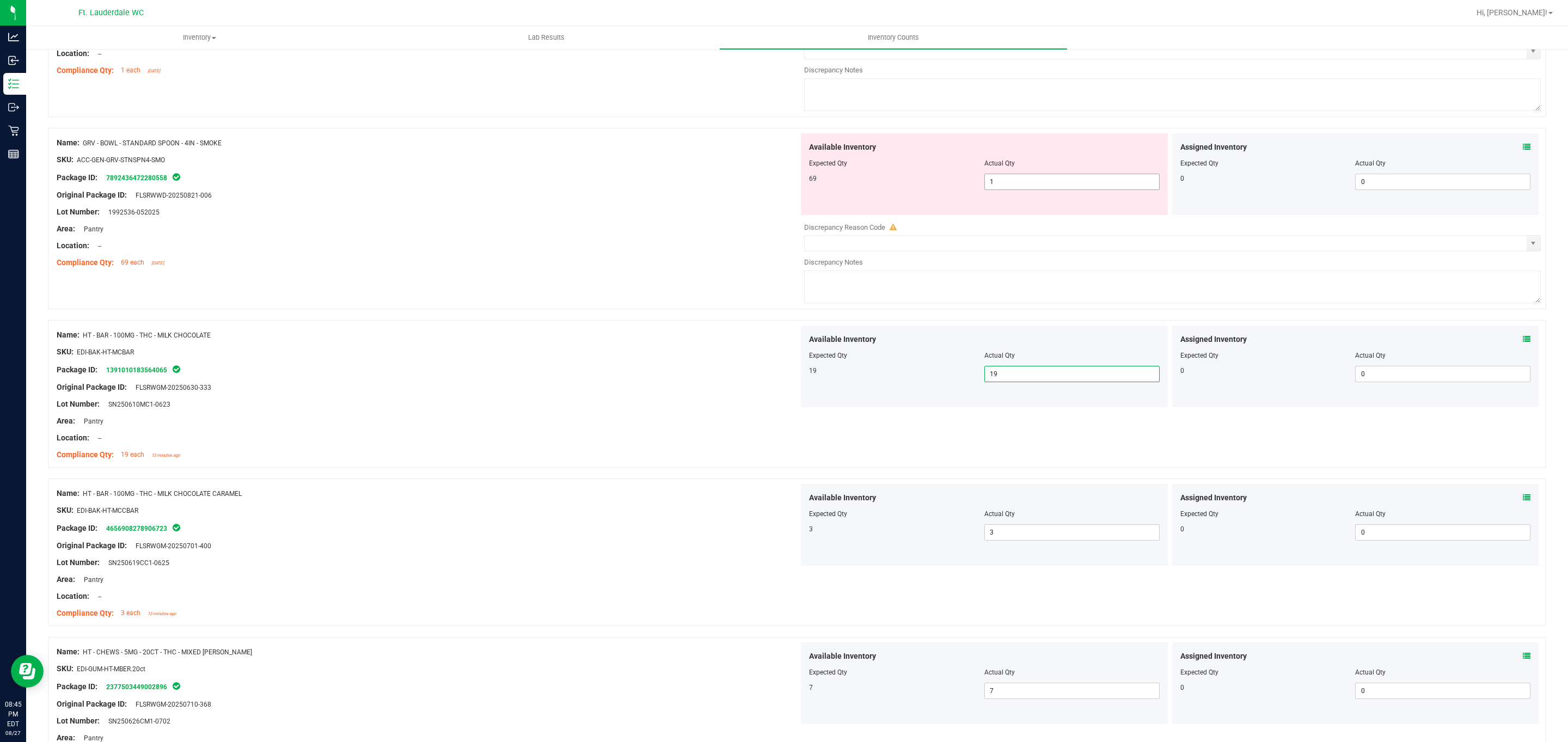
click at [516, 190] on span "1 1" at bounding box center [1072, 181] width 175 height 16
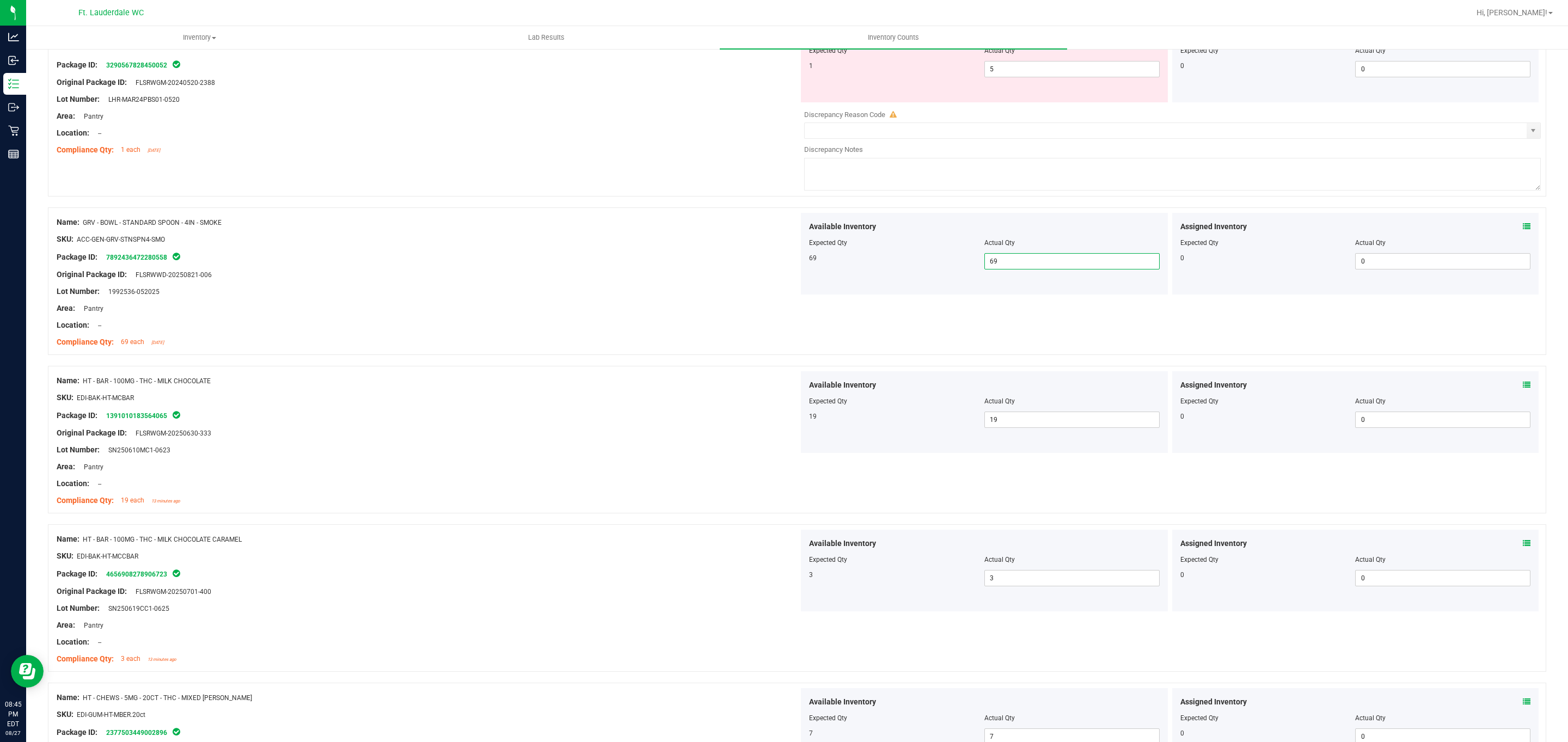
scroll to position [957, 0]
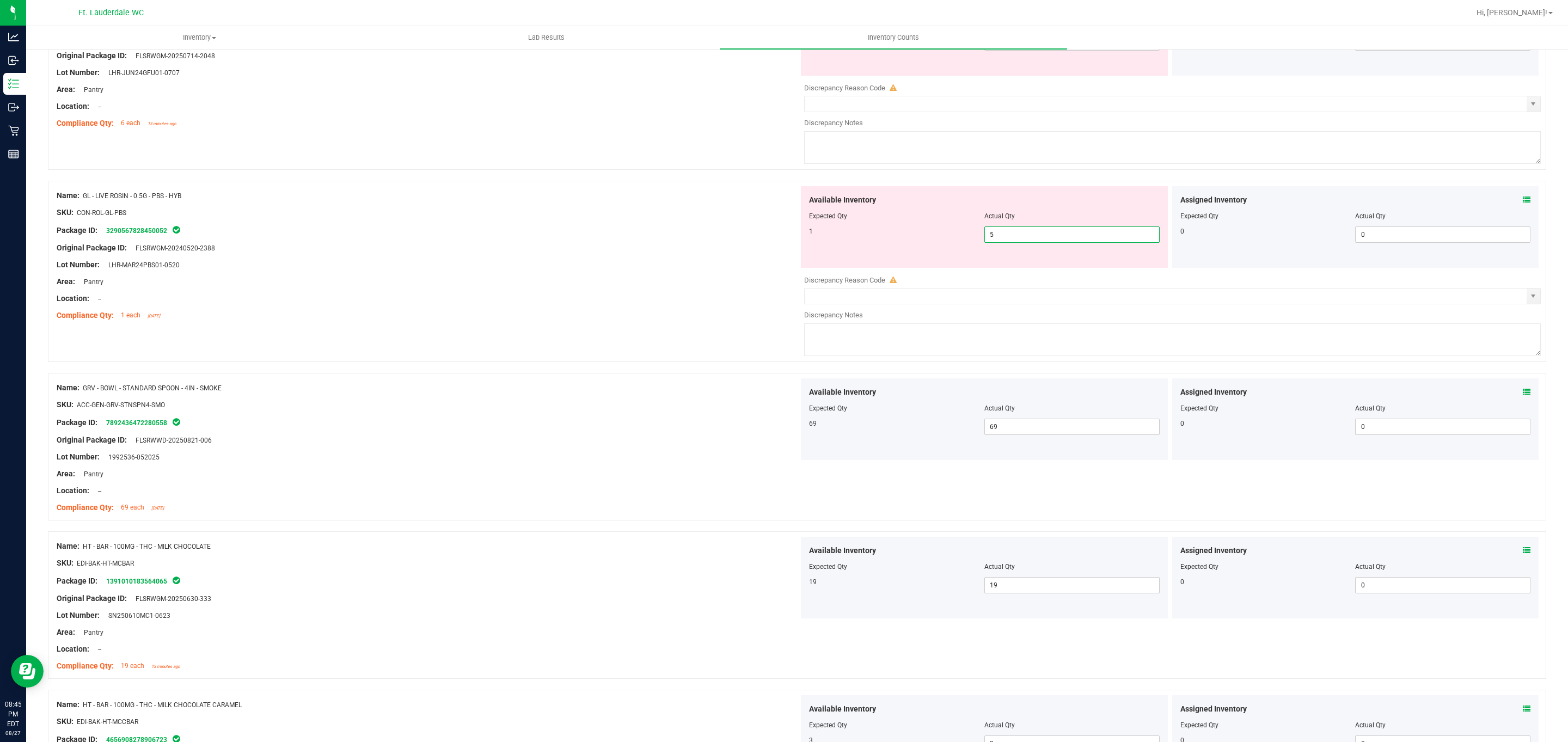
click at [516, 234] on span "5 5" at bounding box center [1072, 234] width 175 height 16
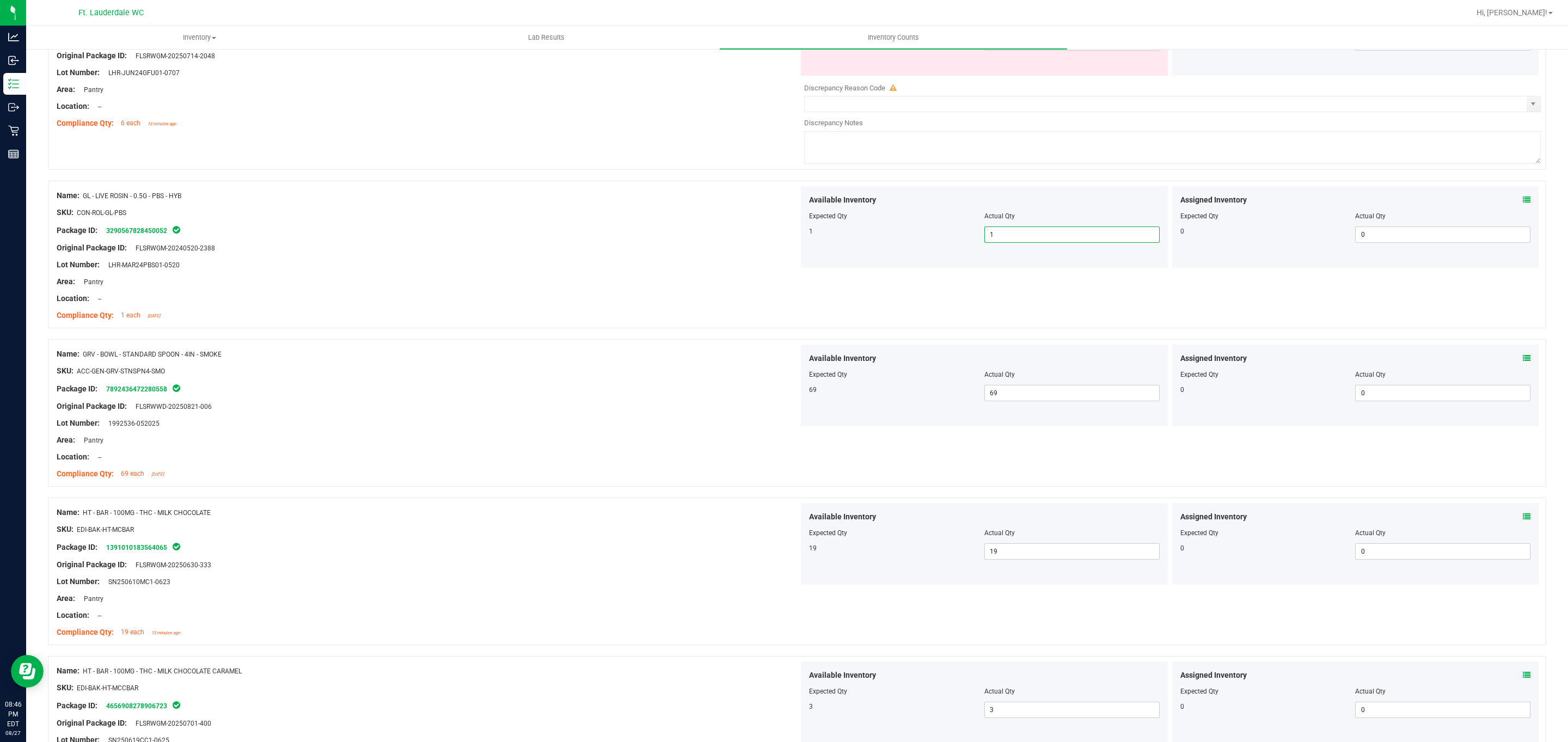
scroll to position [467, 0]
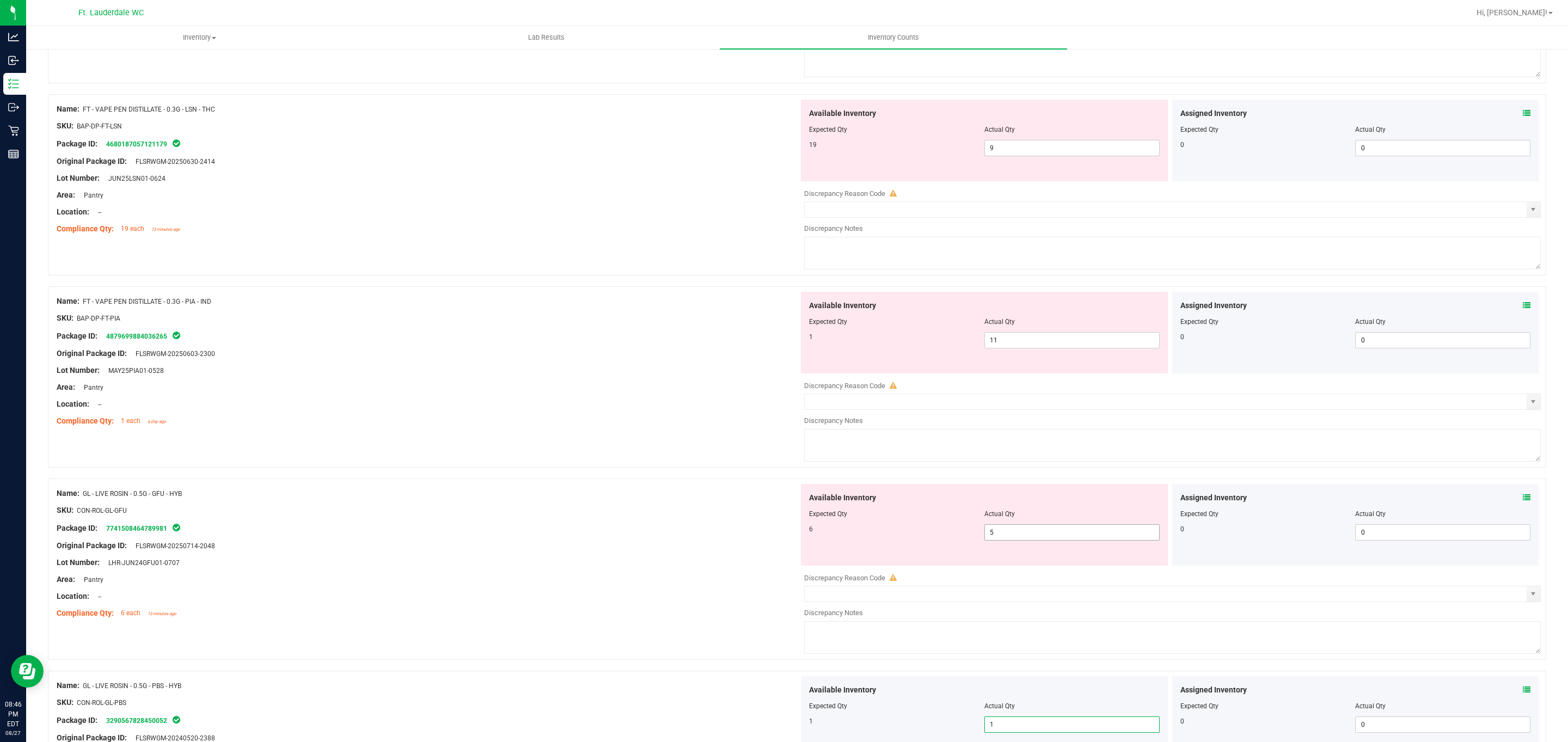
click at [516, 531] on span "5 5" at bounding box center [1072, 532] width 175 height 16
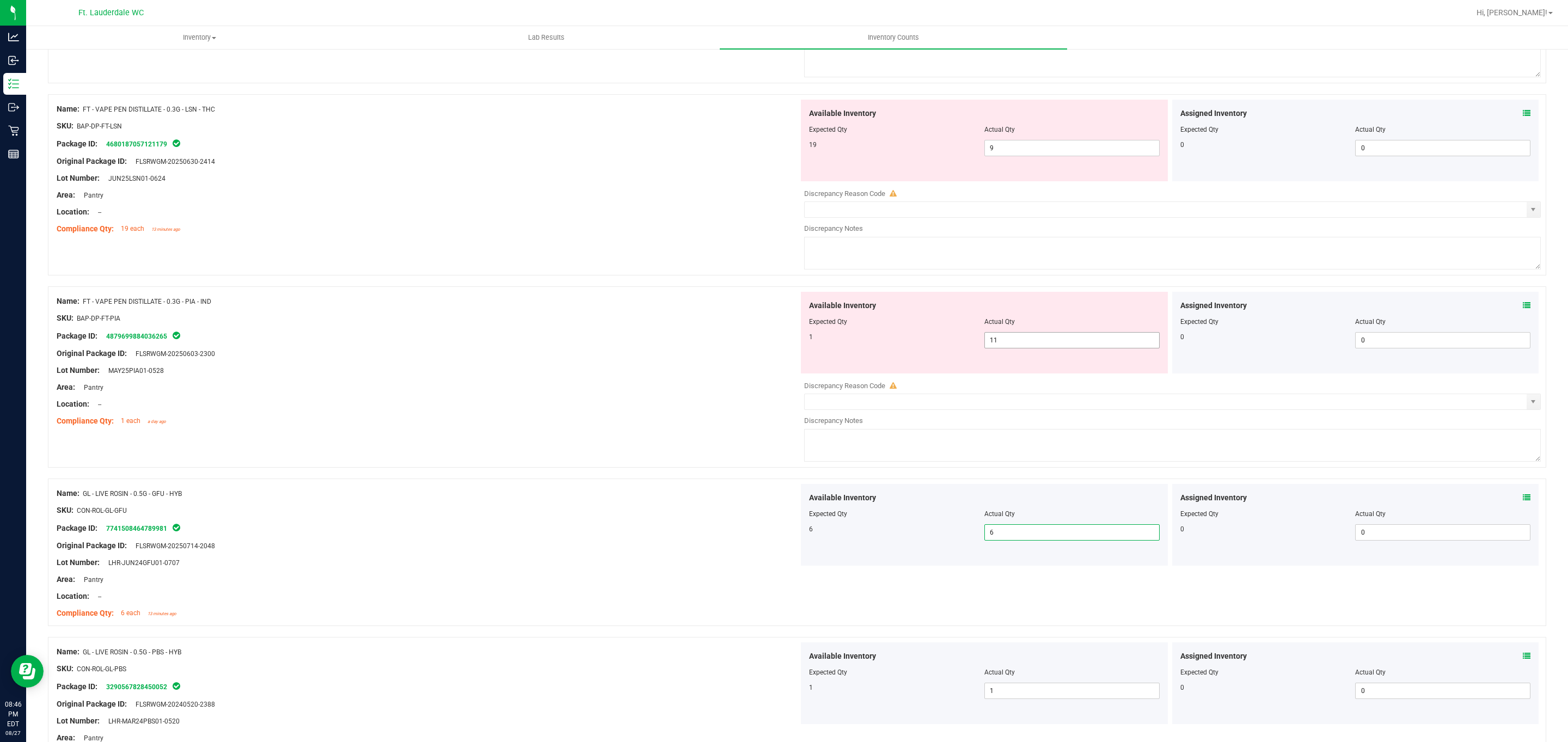
click at [516, 347] on span "11 11" at bounding box center [1072, 340] width 175 height 16
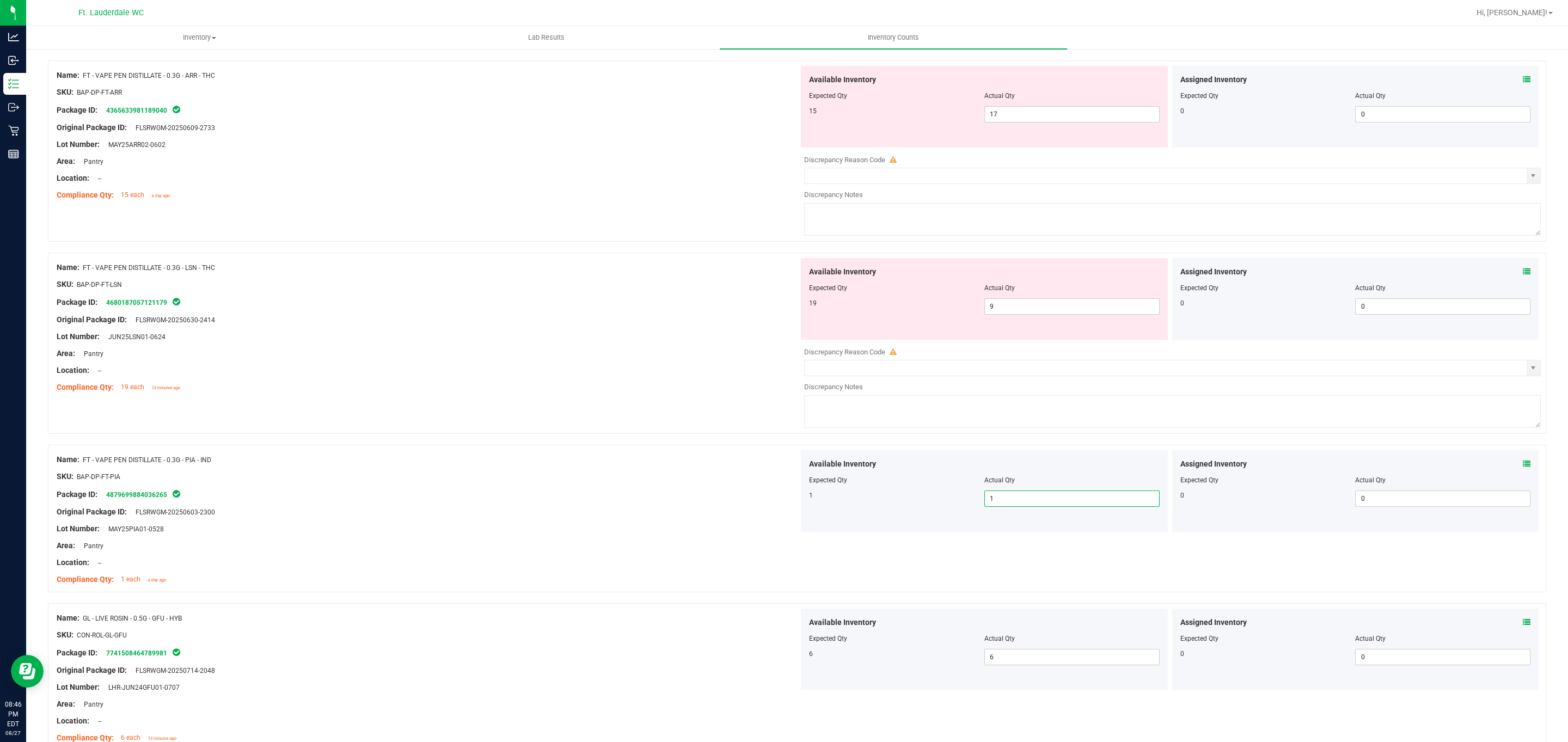
scroll to position [303, 0]
click at [516, 313] on span "9 9" at bounding box center [1072, 311] width 175 height 16
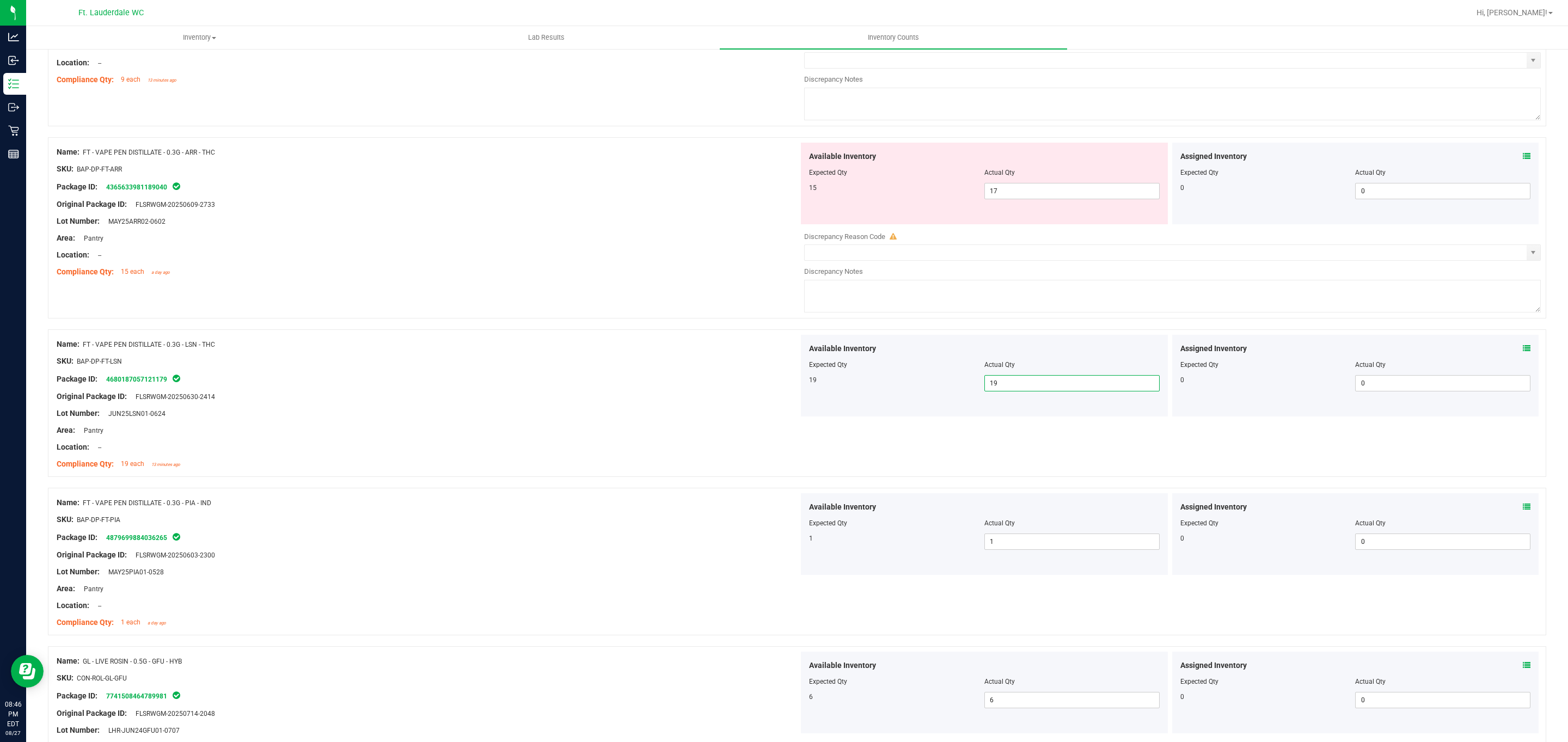
scroll to position [140, 0]
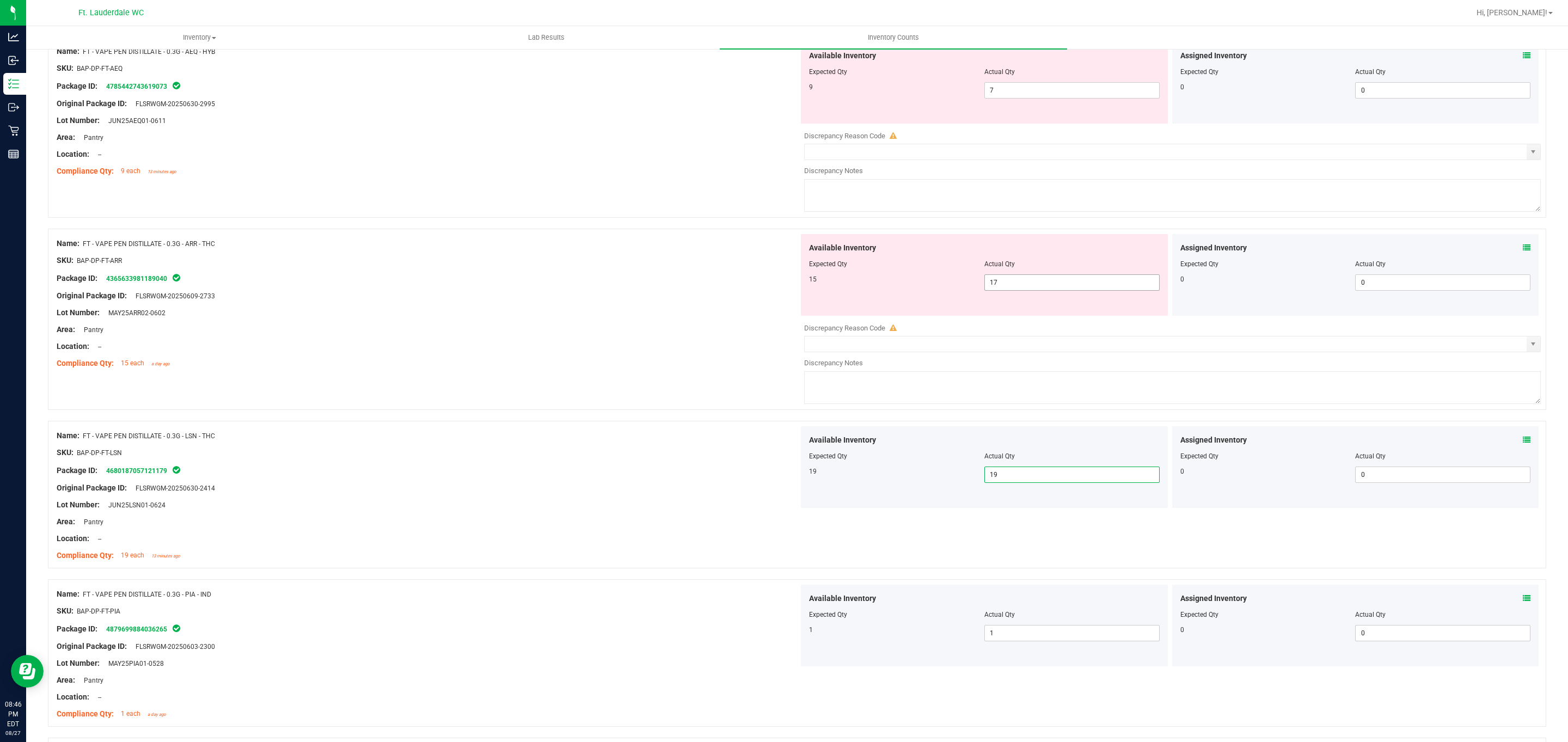
click at [516, 279] on span "17 17" at bounding box center [1072, 282] width 175 height 16
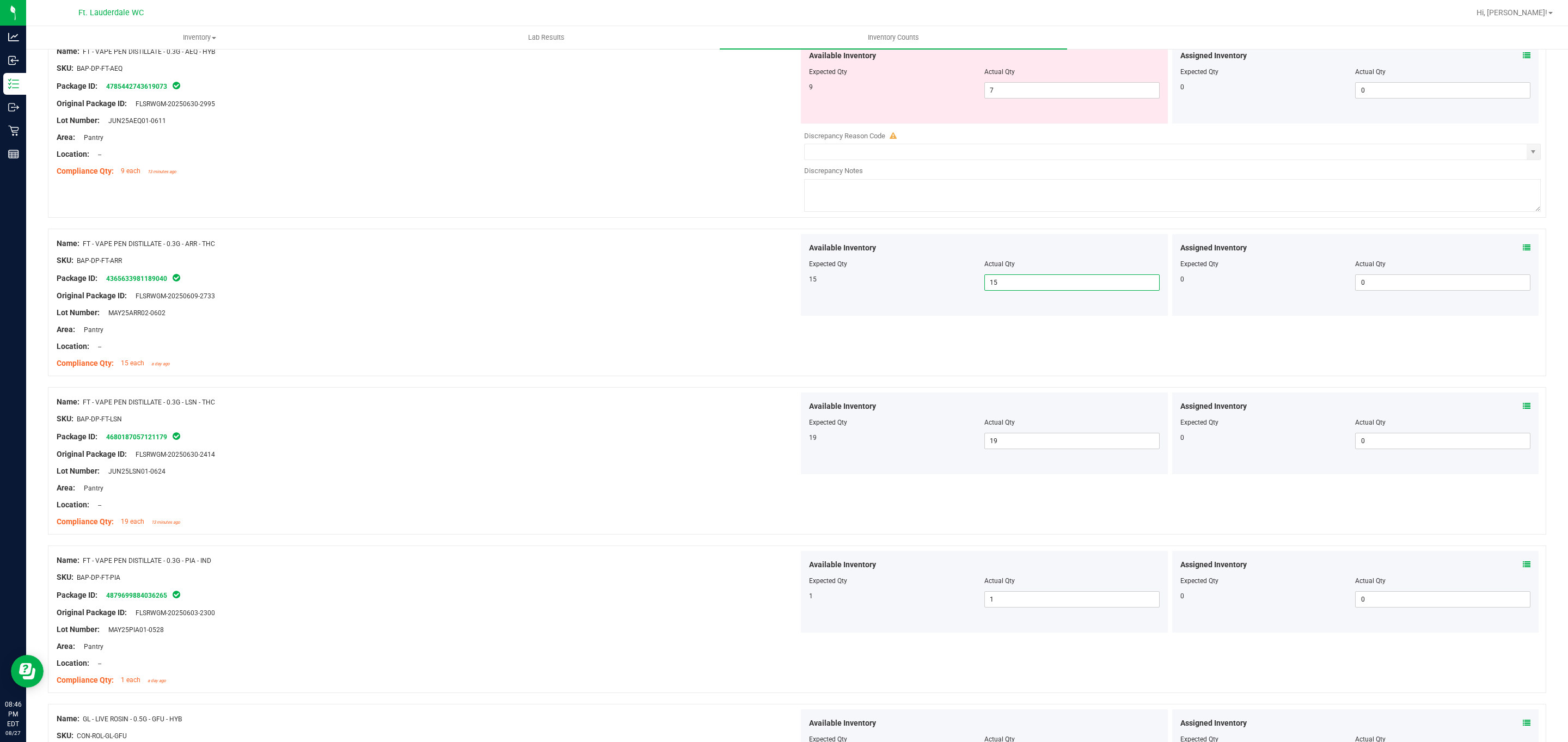
click at [516, 80] on div at bounding box center [984, 79] width 350 height 6
click at [516, 95] on span "7 7" at bounding box center [1072, 90] width 175 height 16
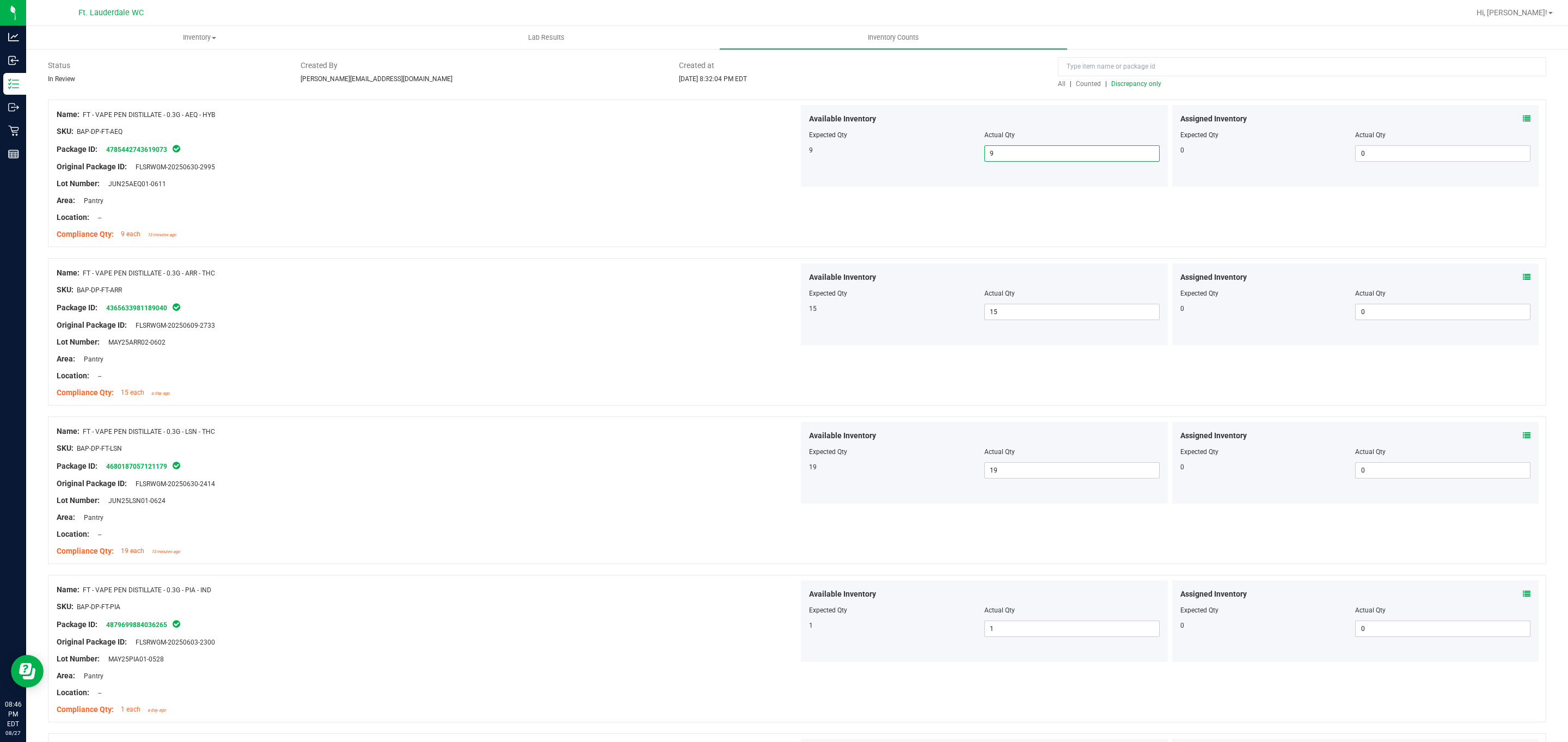
scroll to position [0, 0]
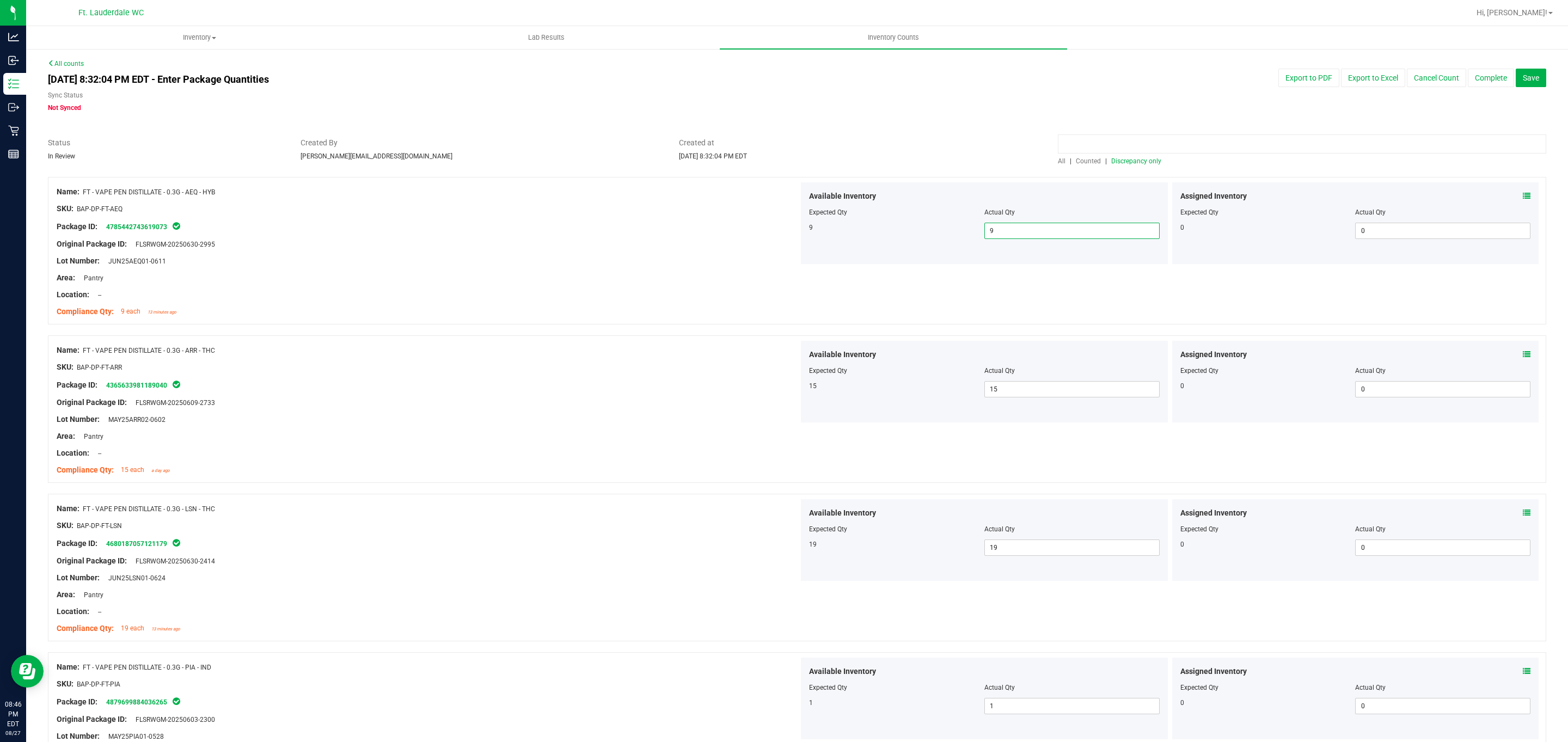
click at [516, 152] on input at bounding box center [1302, 144] width 488 height 19
click at [516, 160] on span "Discrepancy only" at bounding box center [1136, 161] width 50 height 8
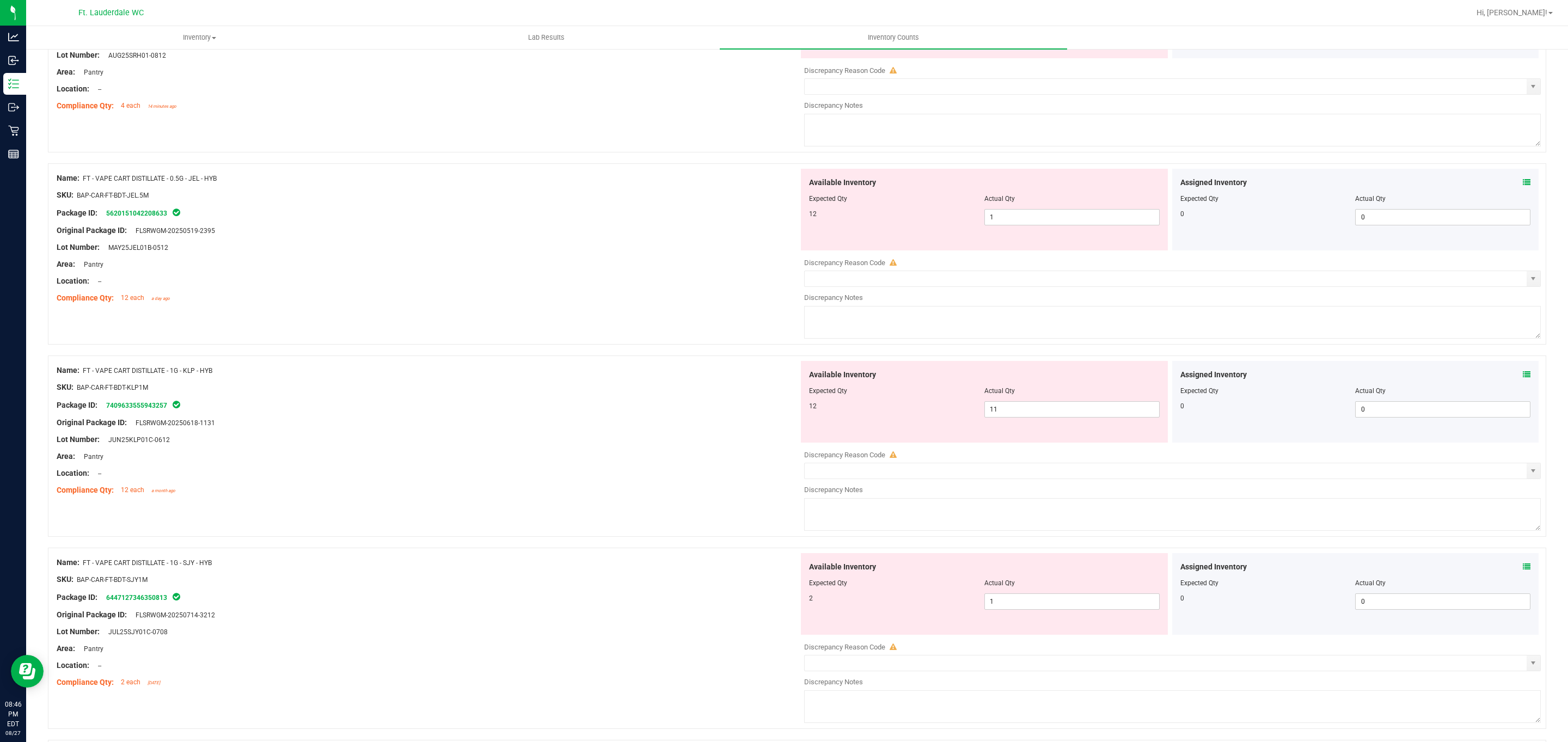
scroll to position [3247, 0]
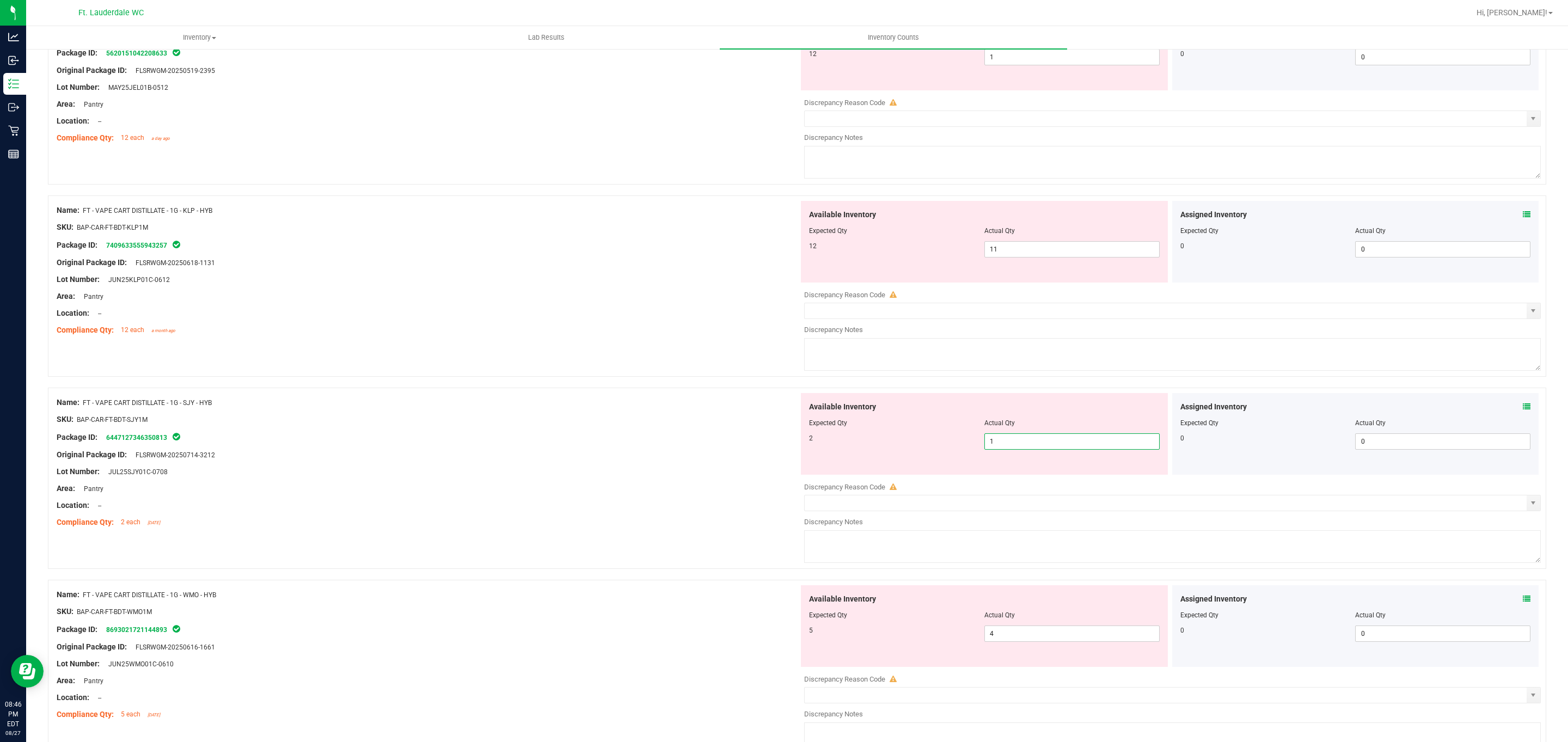
click at [516, 449] on span "1 1" at bounding box center [1072, 441] width 175 height 16
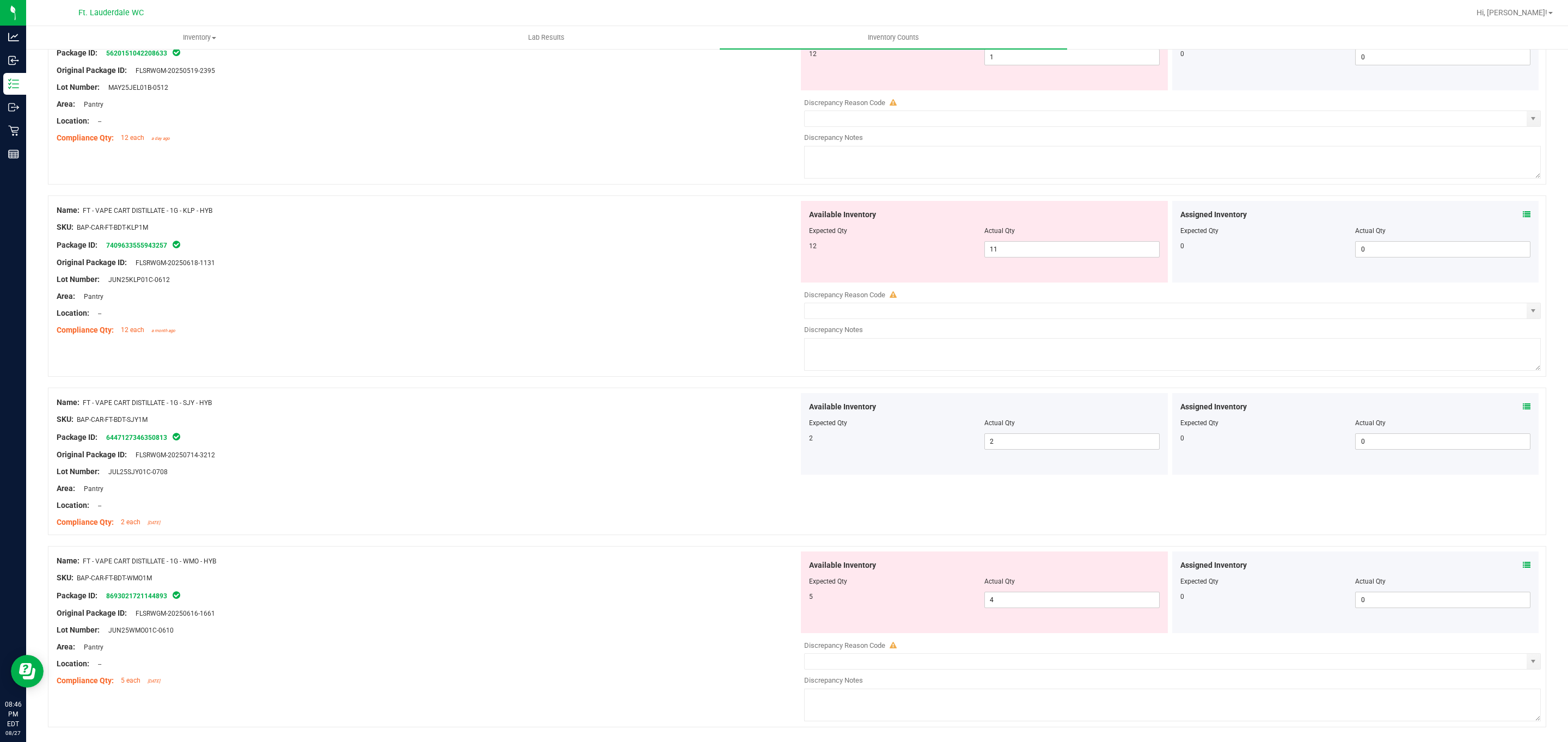
click at [516, 272] on div "Available Inventory Expected Qty Actual Qty 12 11 11" at bounding box center [984, 241] width 367 height 81
click at [516, 257] on span "11 11" at bounding box center [1072, 249] width 175 height 16
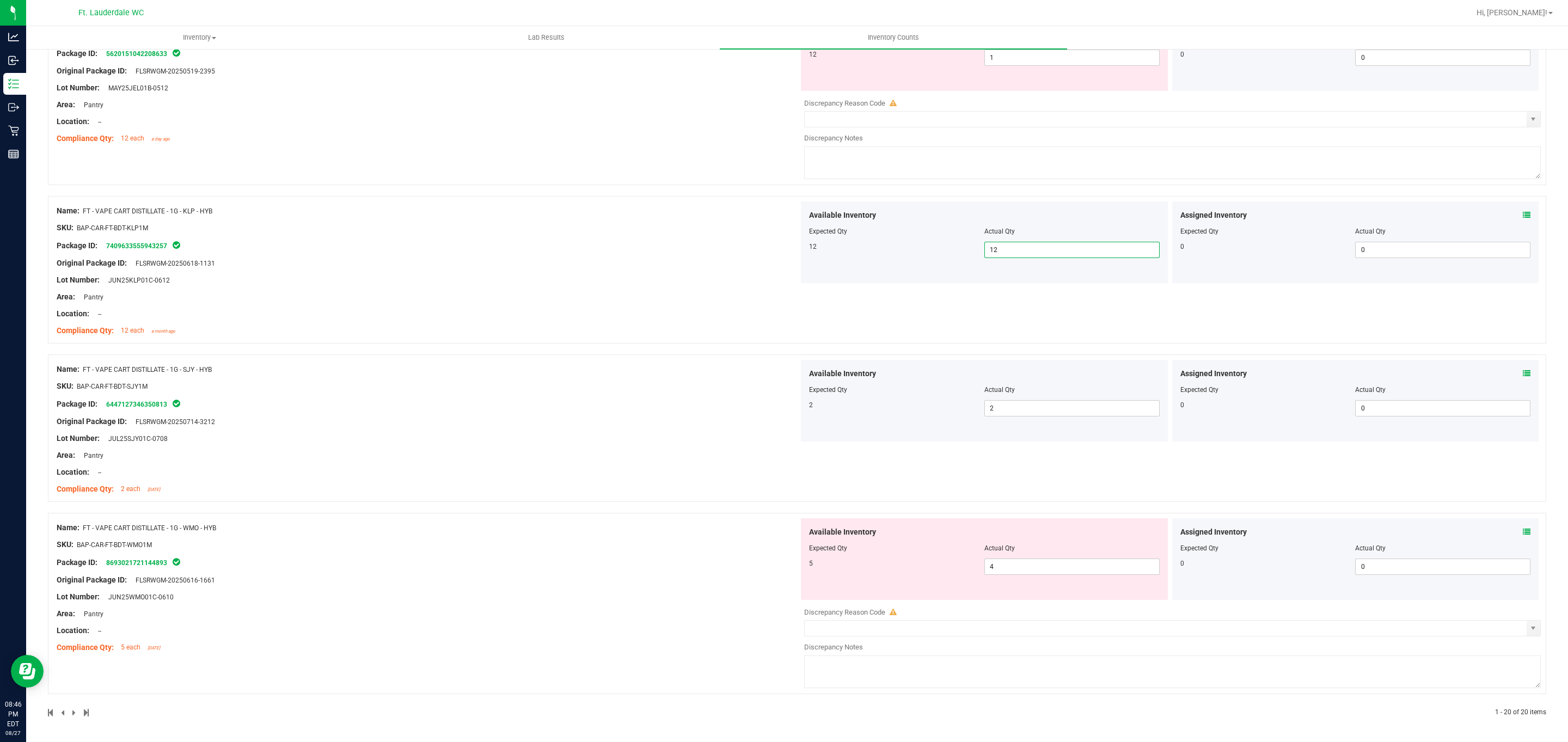
scroll to position [3165, 0]
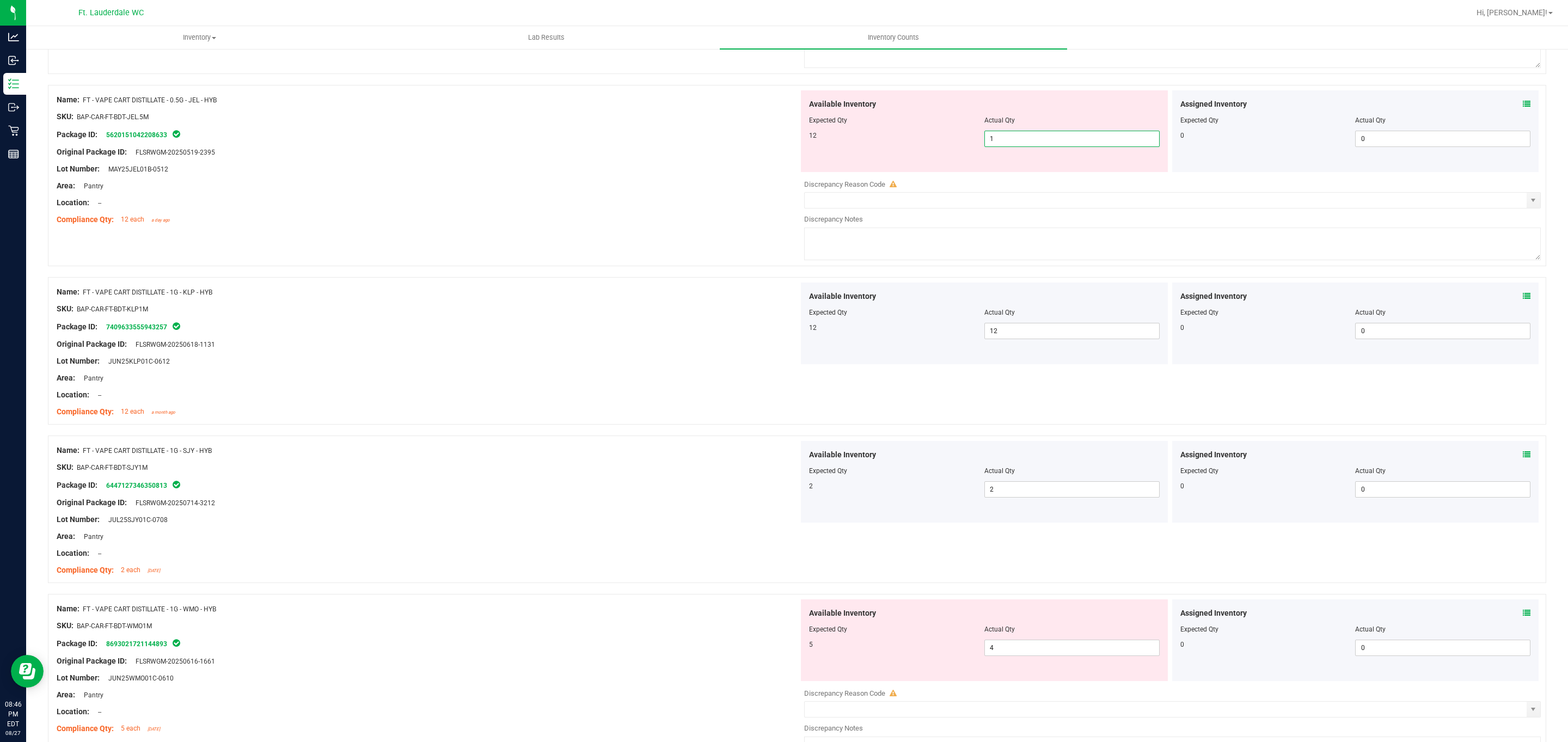
click at [516, 147] on span "1 1" at bounding box center [1072, 139] width 175 height 16
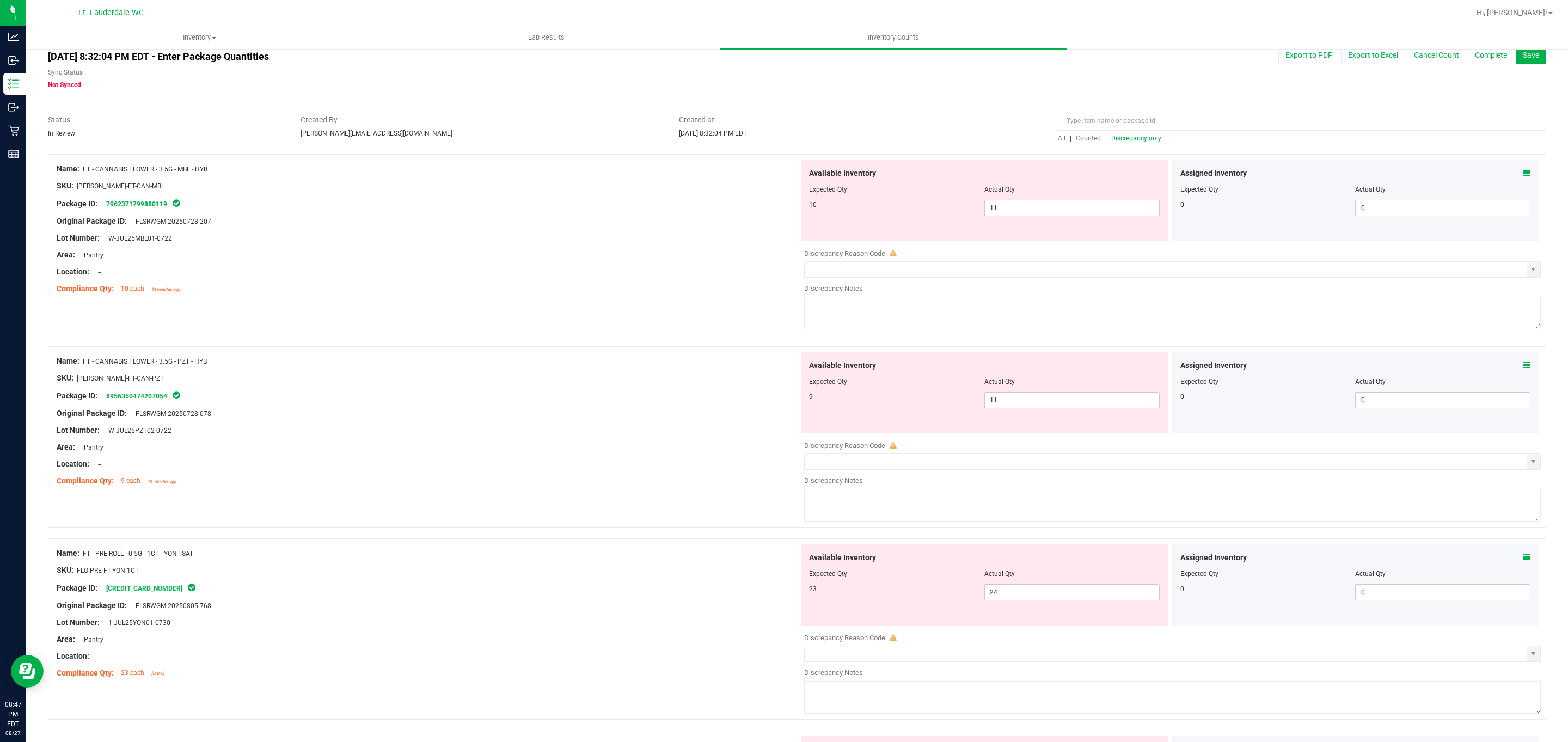
scroll to position [0, 0]
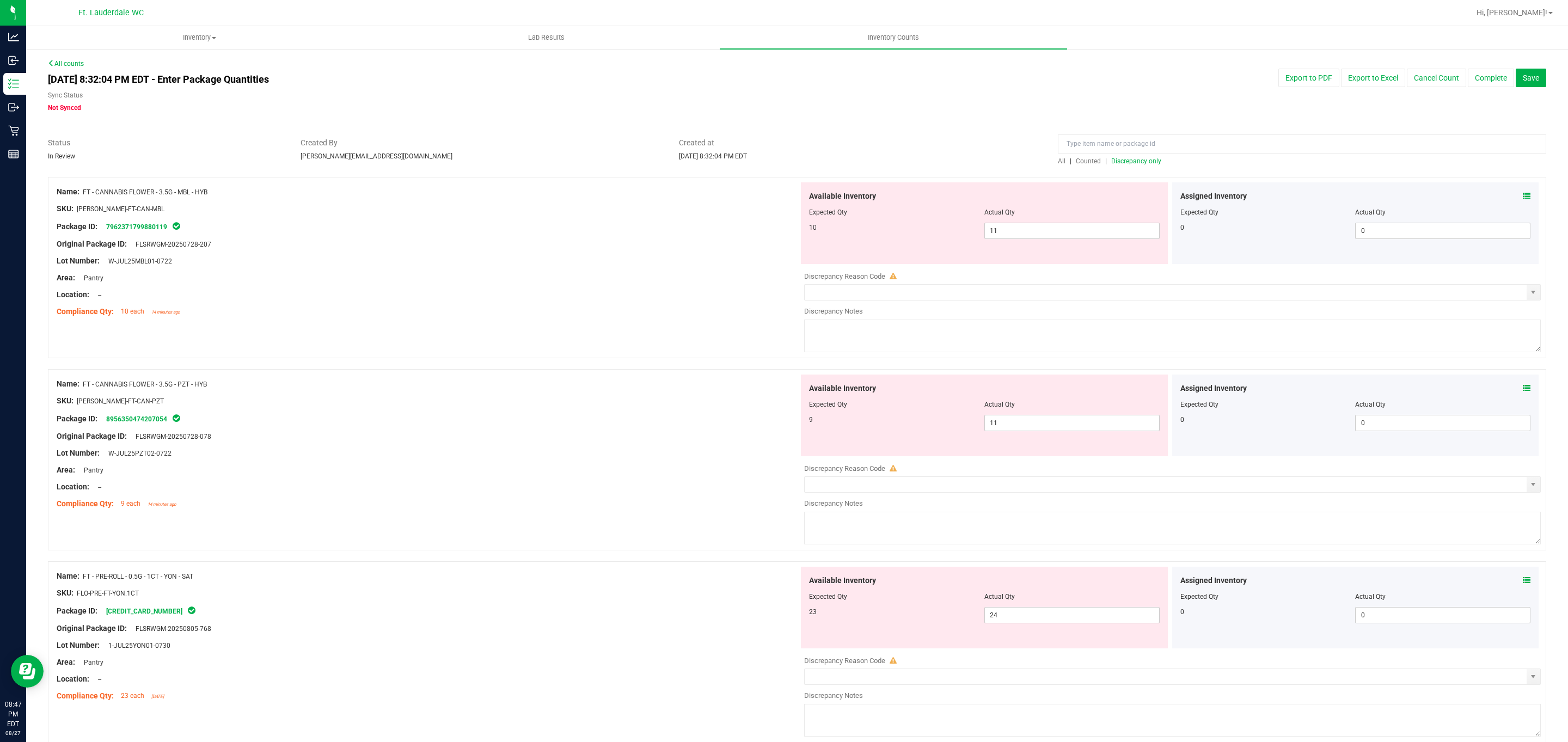
click at [516, 163] on span "Discrepancy only" at bounding box center [1136, 161] width 50 height 8
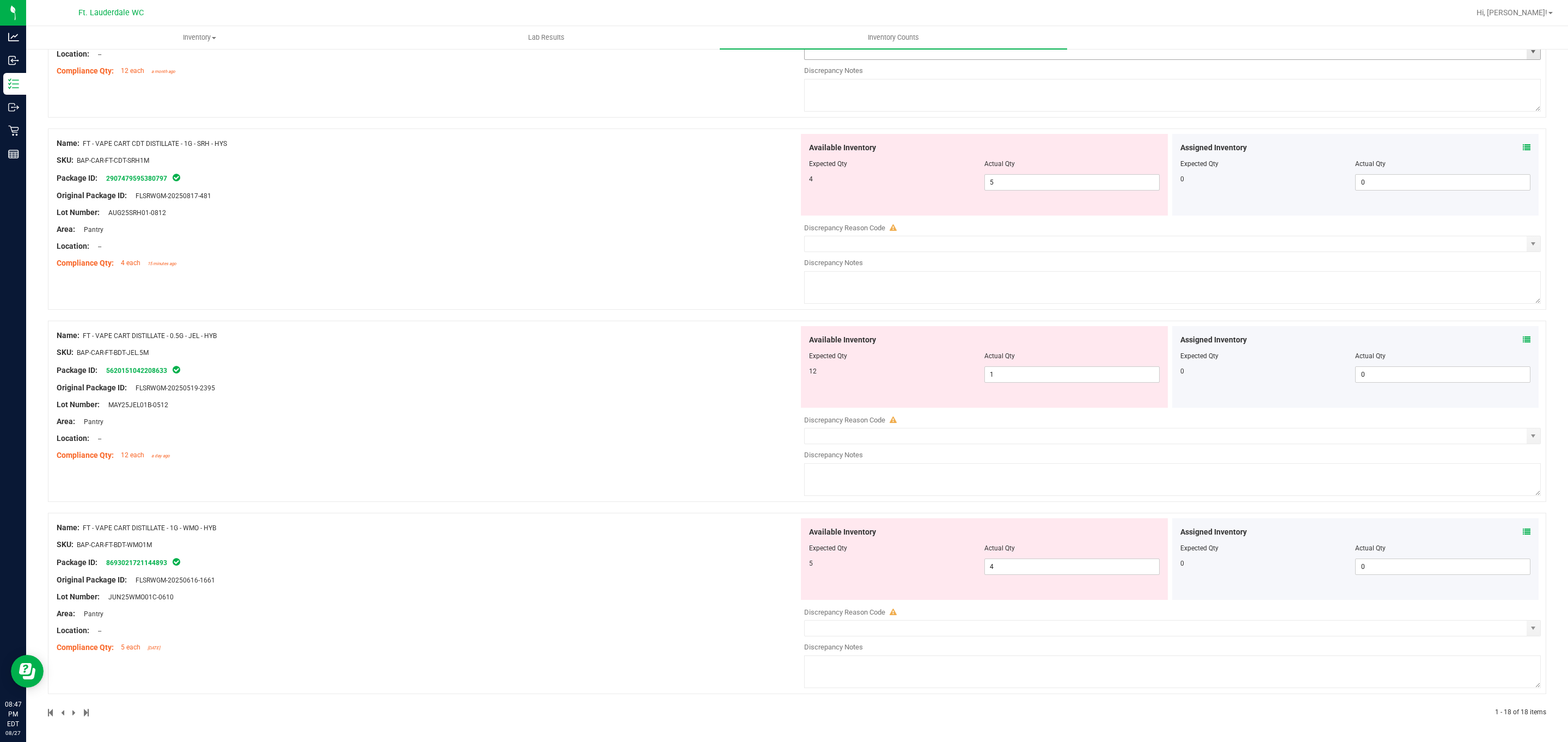
scroll to position [2943, 0]
click at [516, 569] on span "4 4" at bounding box center [1072, 566] width 175 height 16
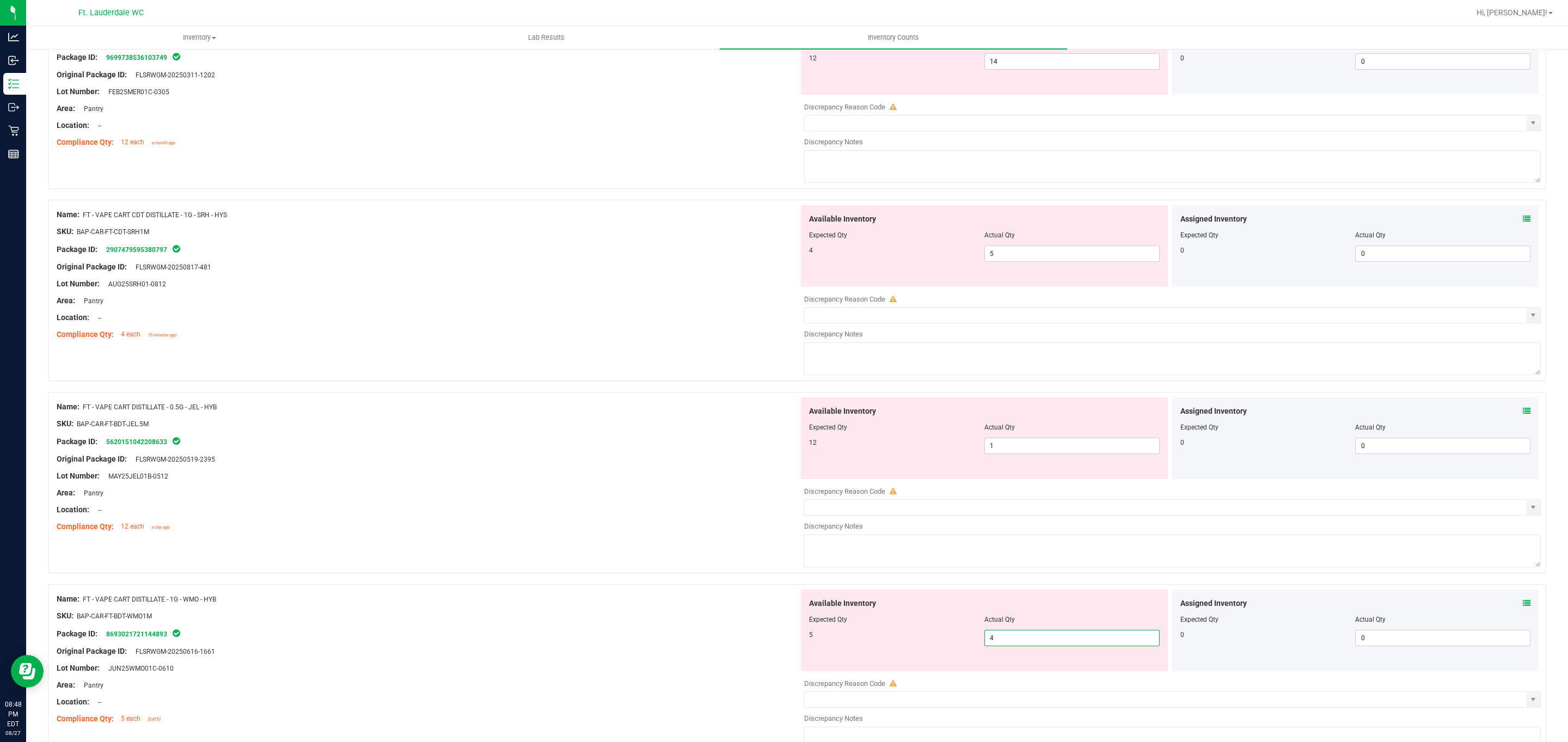
scroll to position [2781, 0]
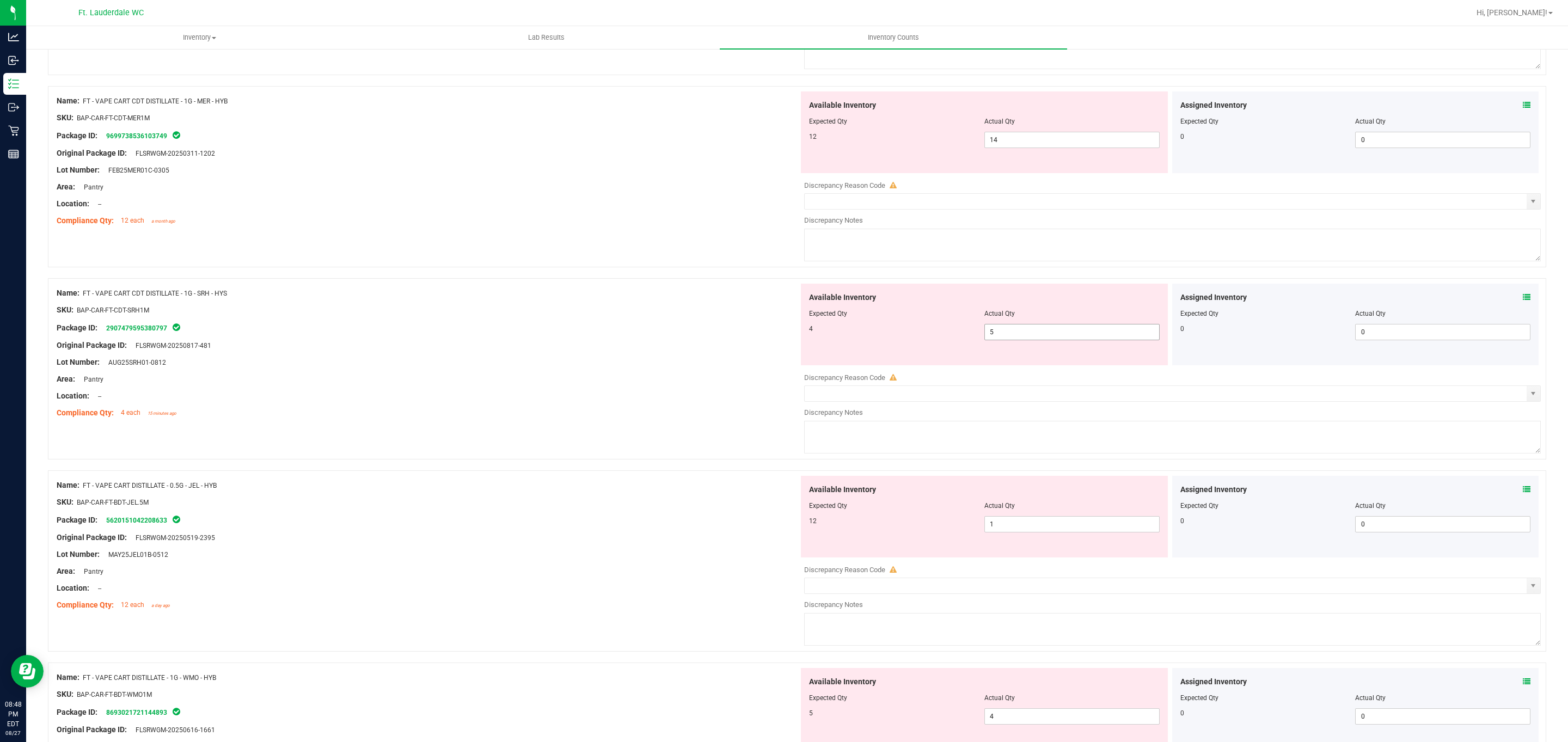
click at [516, 340] on span "5 5" at bounding box center [1072, 332] width 175 height 16
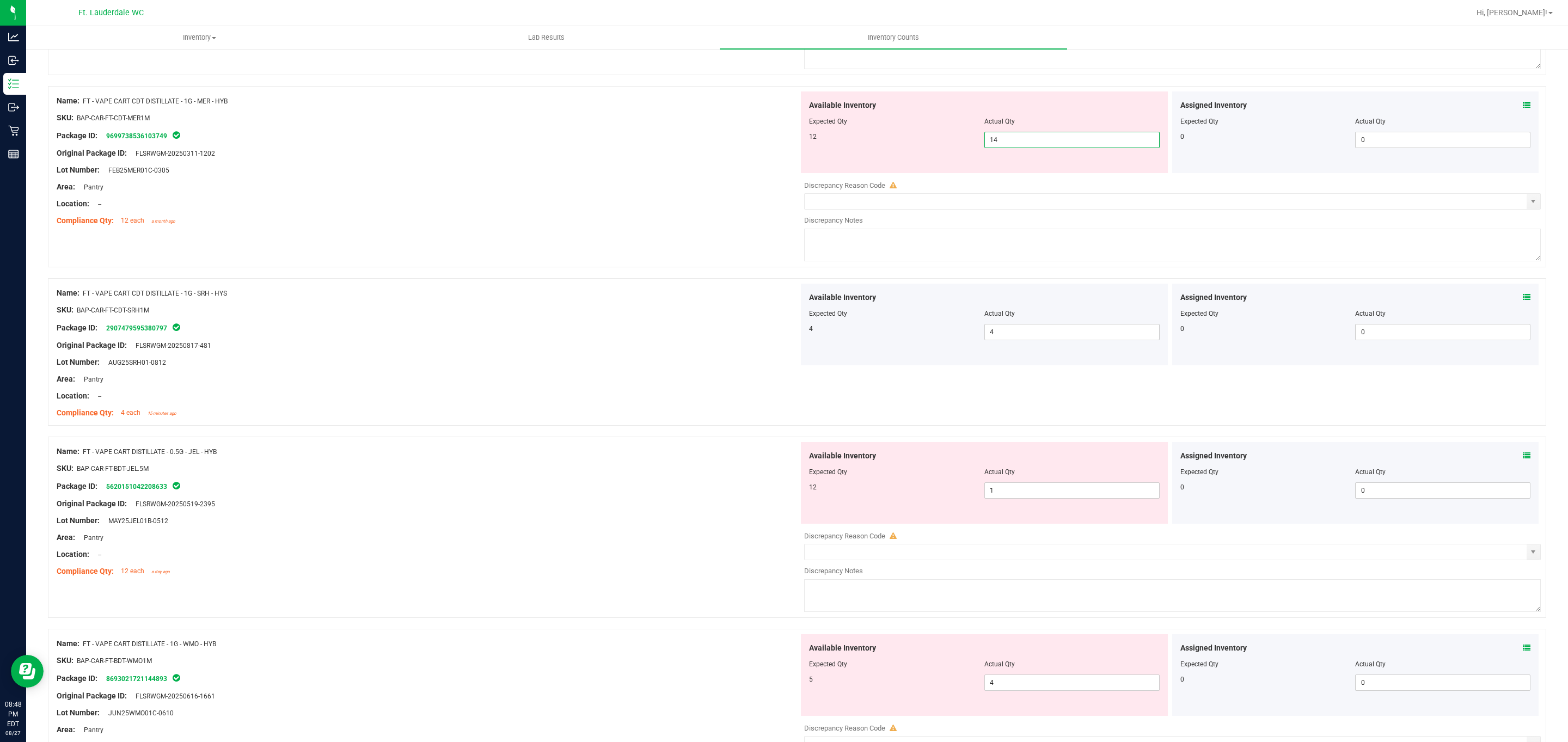
click at [516, 148] on span "14 14" at bounding box center [1072, 139] width 175 height 16
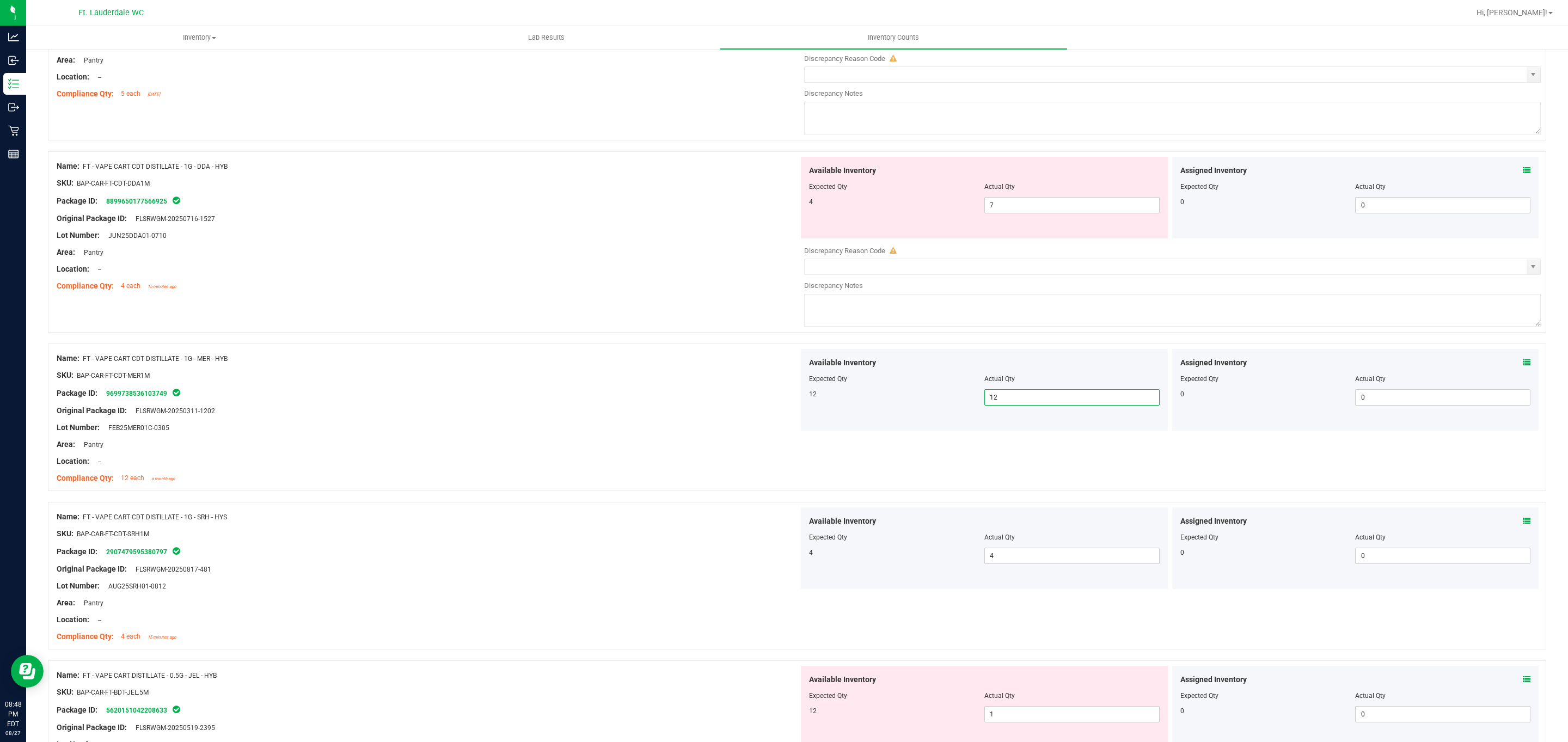
scroll to position [2454, 0]
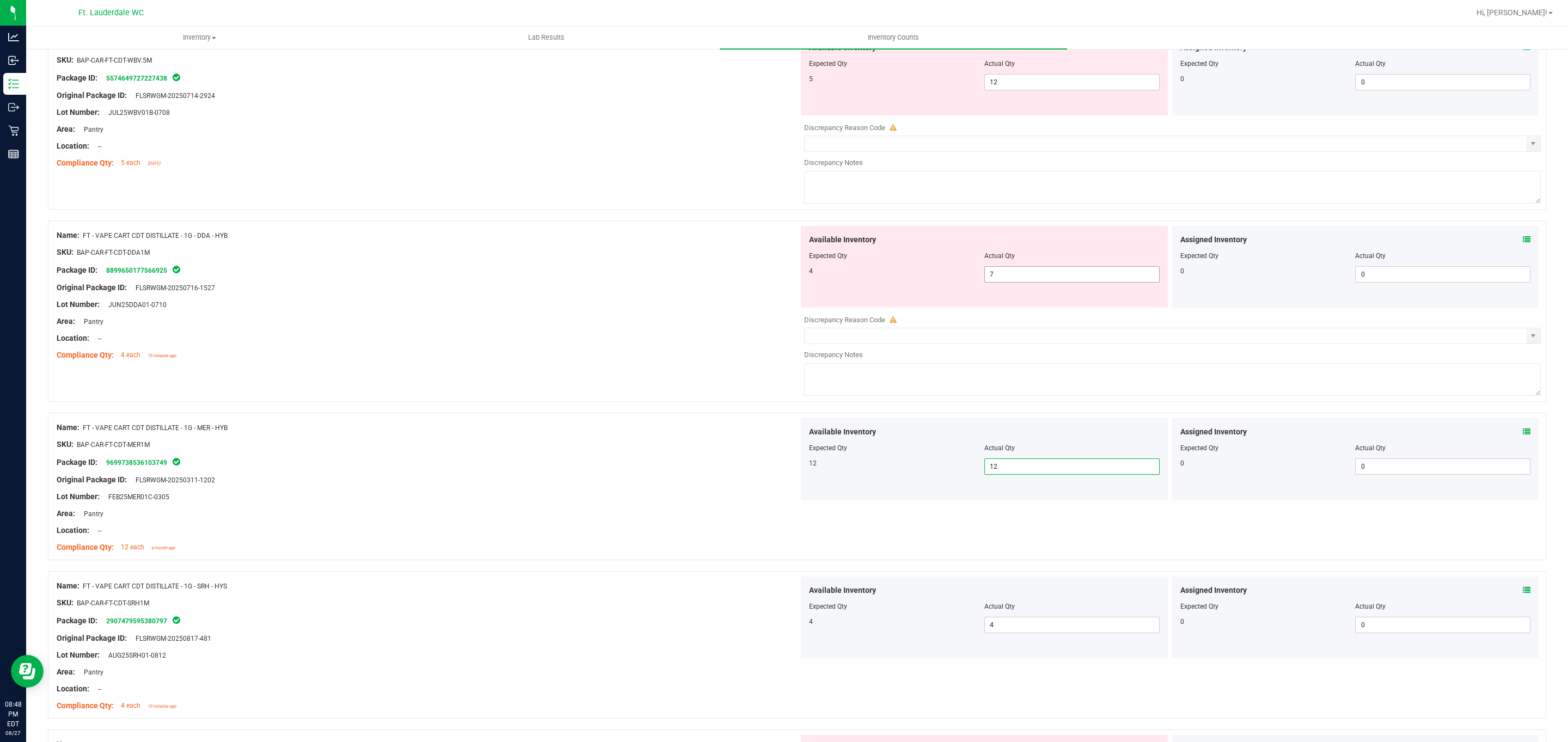
click at [516, 282] on span "7 7" at bounding box center [1072, 274] width 175 height 16
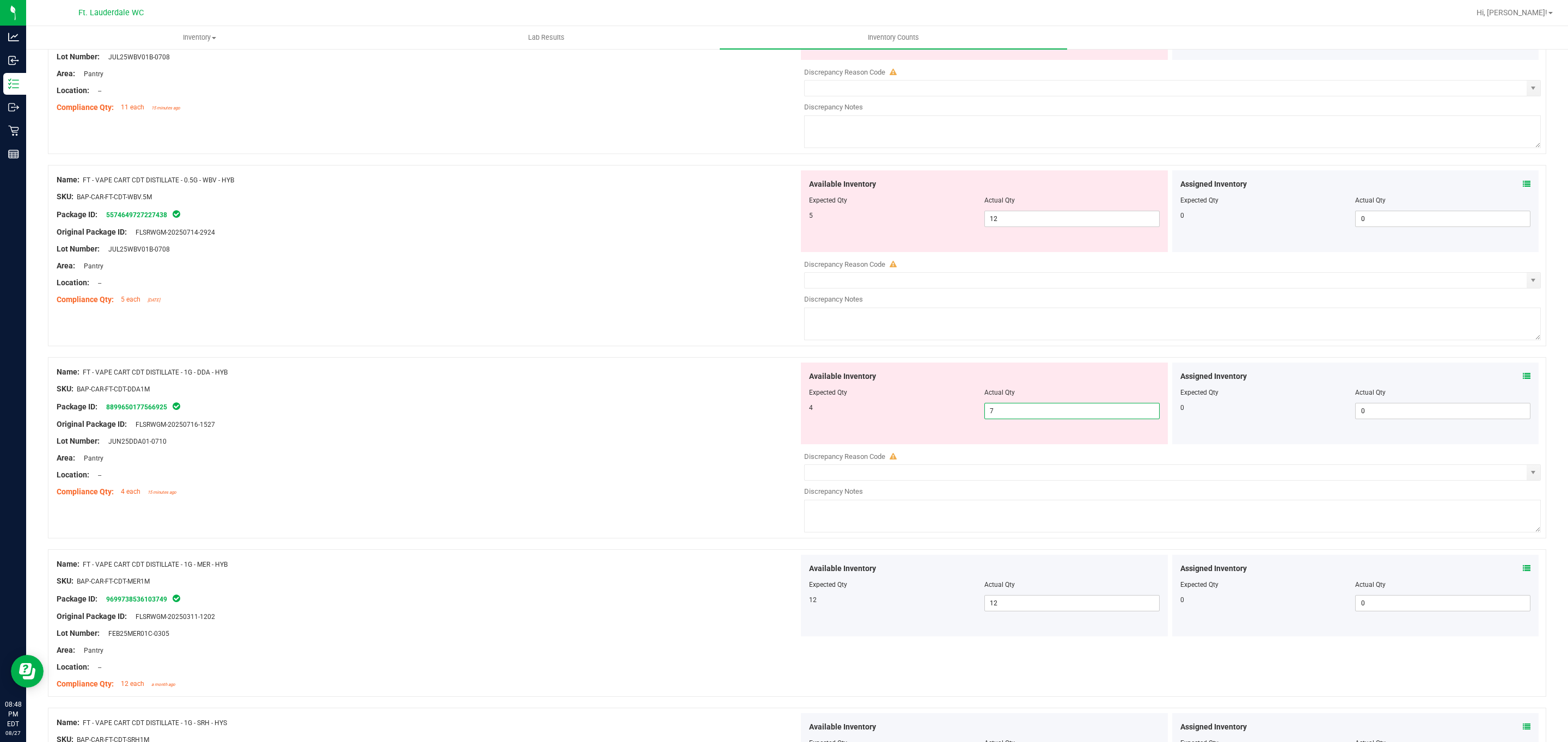
scroll to position [2290, 0]
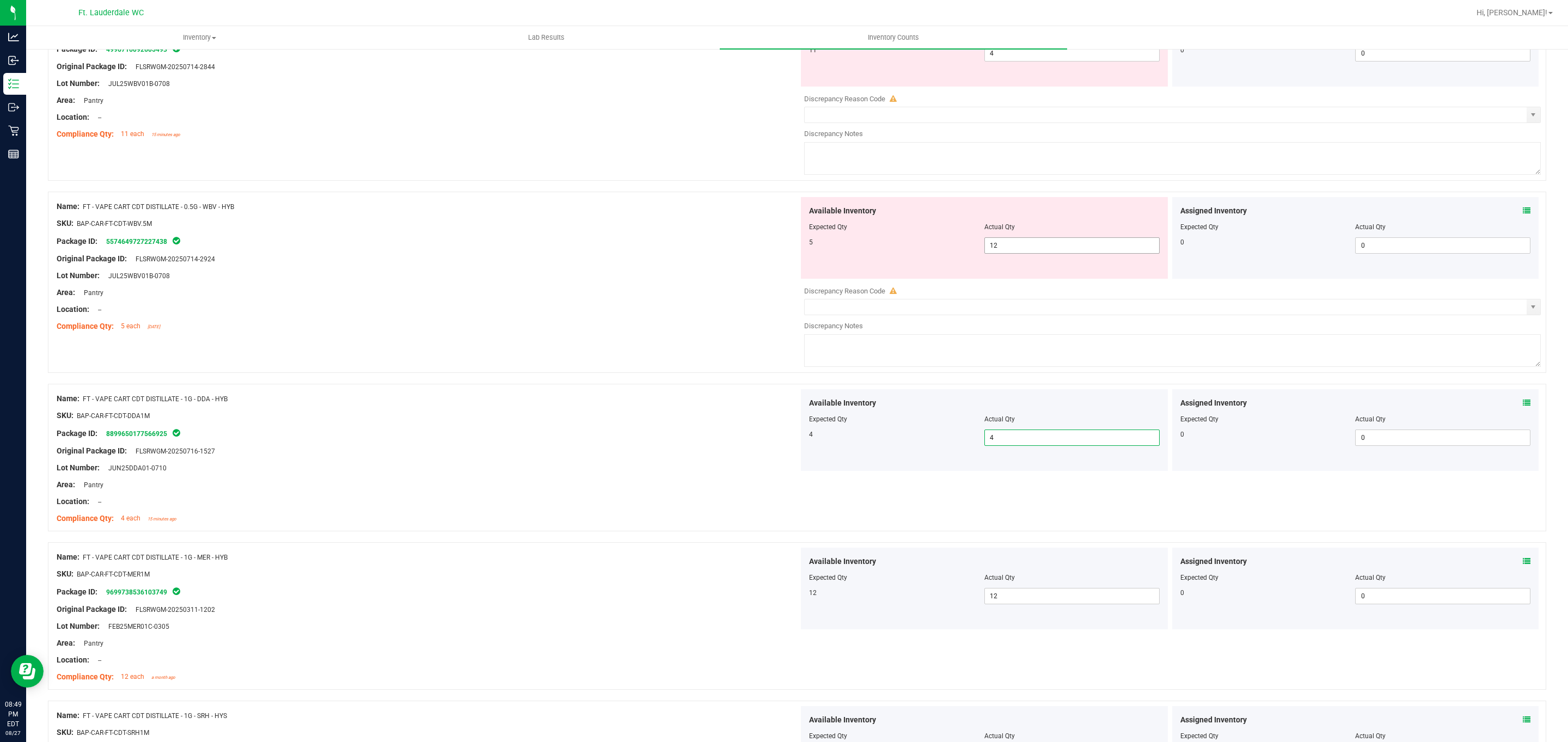
click at [516, 254] on span "12 12" at bounding box center [1072, 245] width 175 height 16
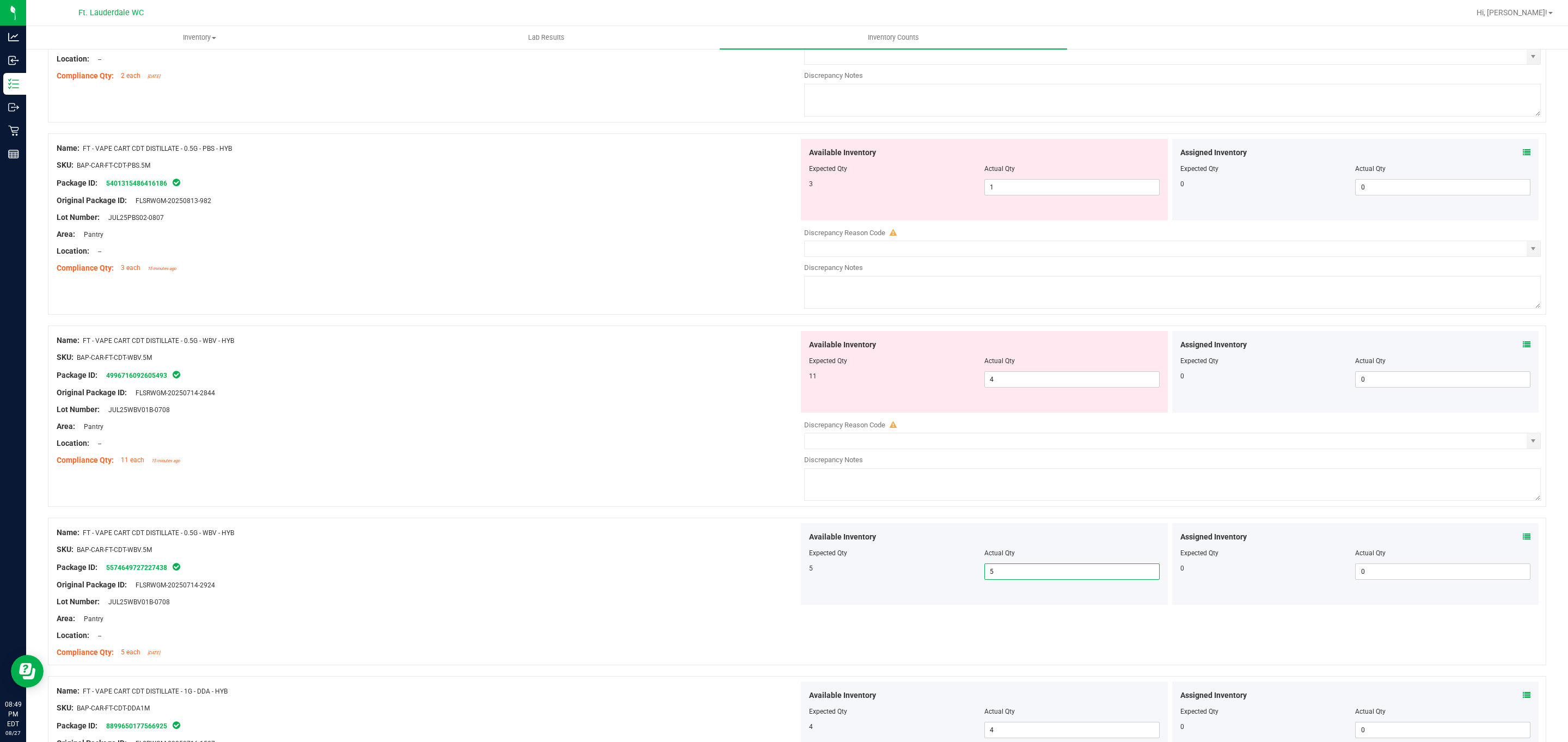
scroll to position [1964, 0]
click at [516, 387] on span "4 4" at bounding box center [1072, 379] width 175 height 16
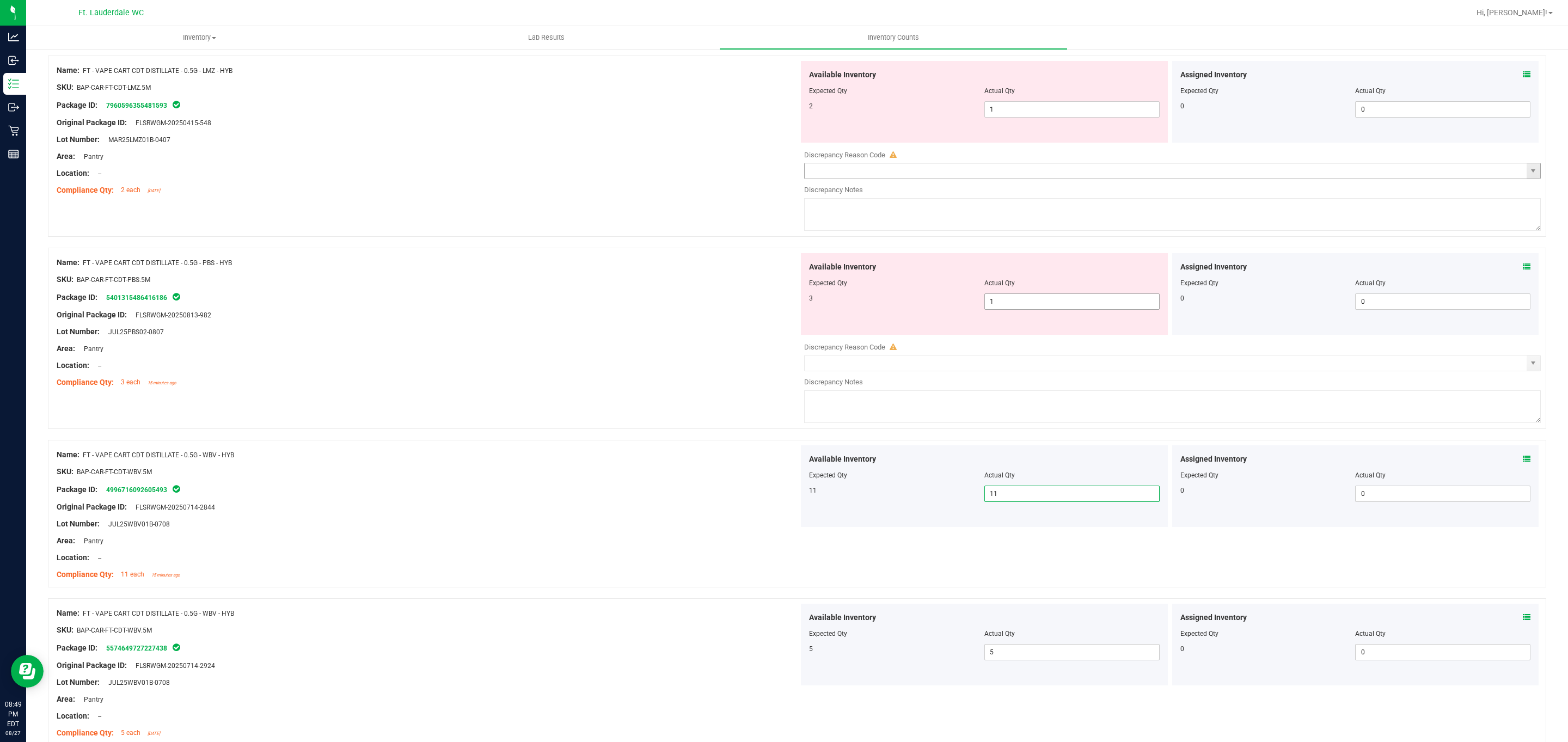
scroll to position [1801, 0]
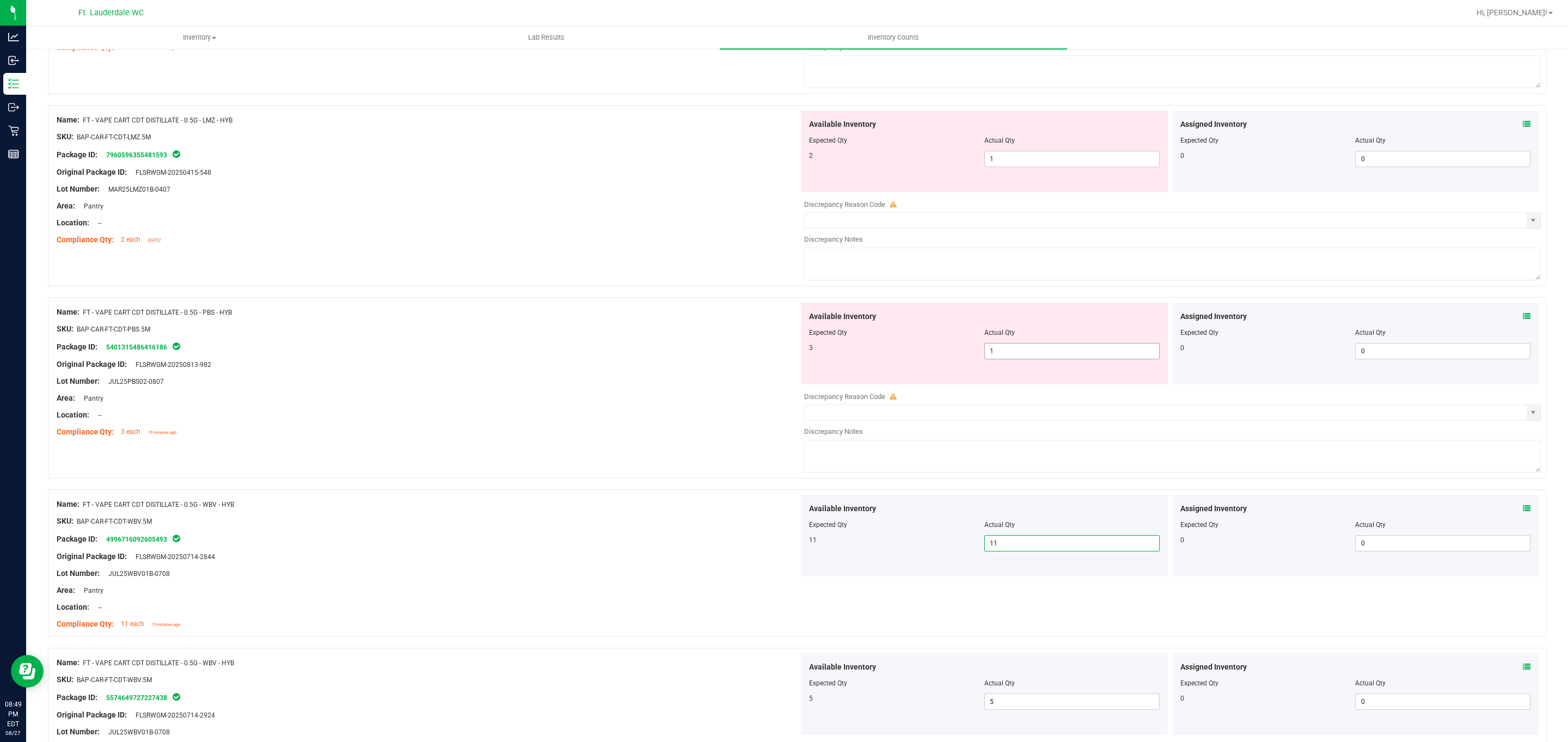
click at [516, 356] on span "1 1" at bounding box center [1072, 351] width 175 height 16
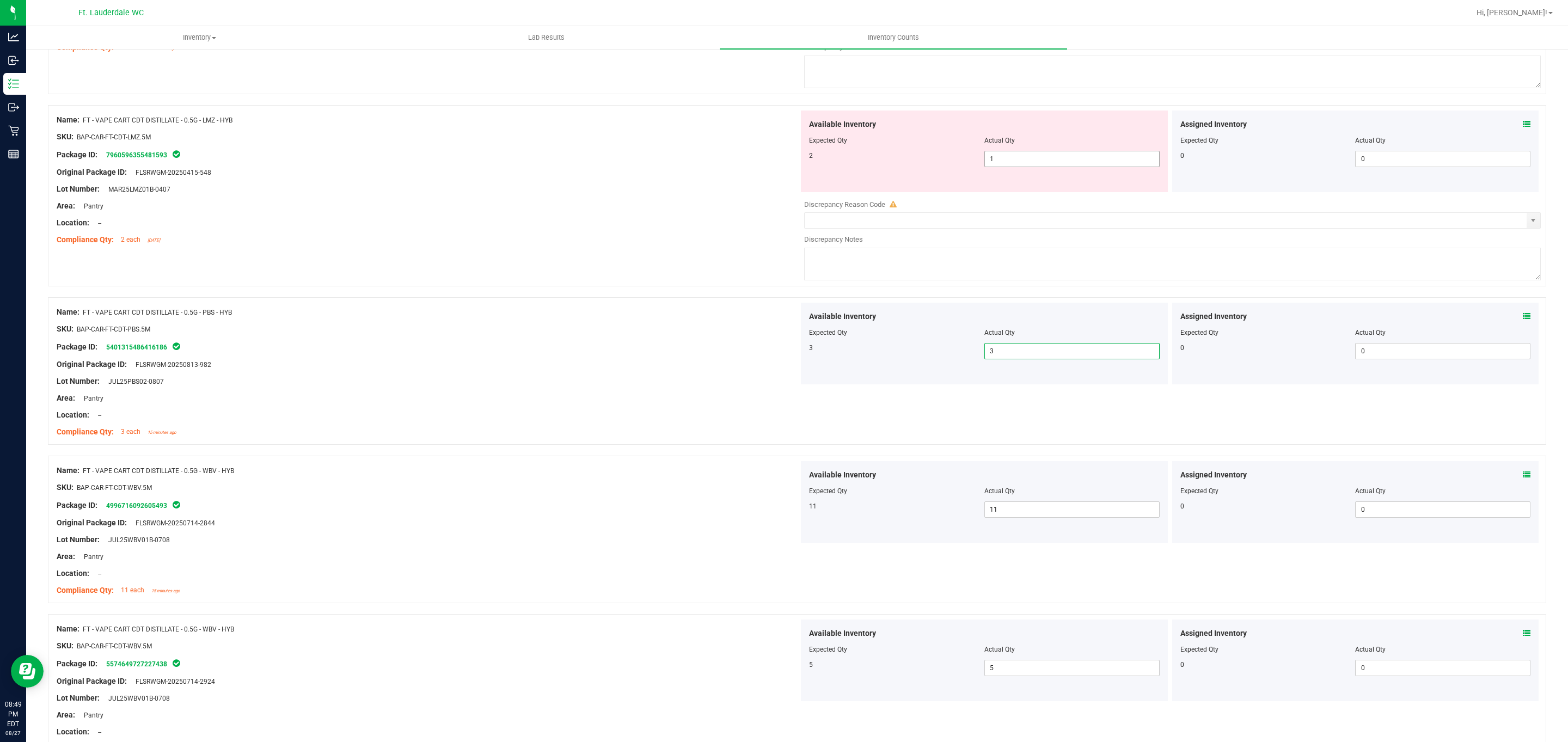
click at [516, 167] on span "1 1" at bounding box center [1072, 158] width 175 height 16
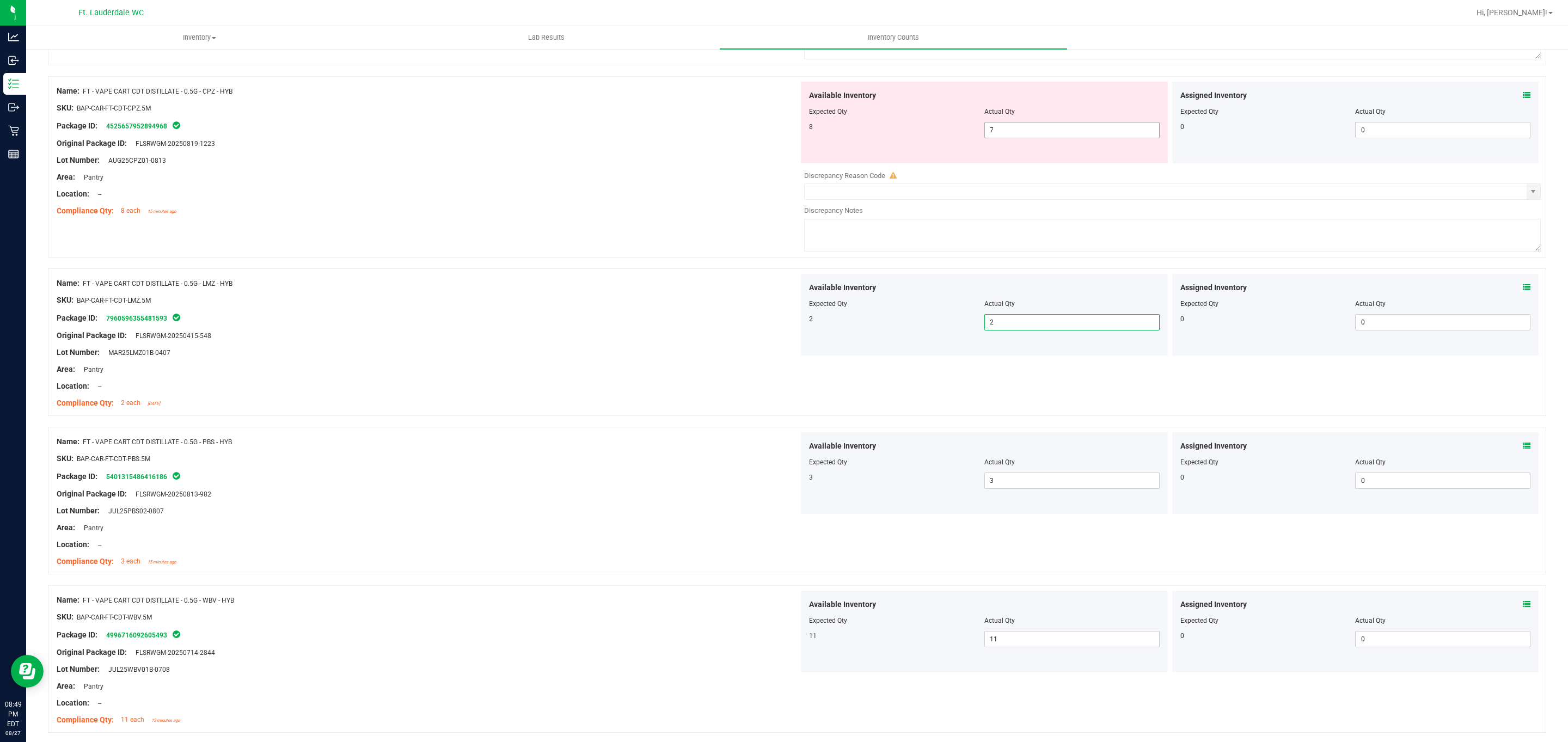
click at [516, 137] on span "7 7" at bounding box center [1072, 129] width 175 height 16
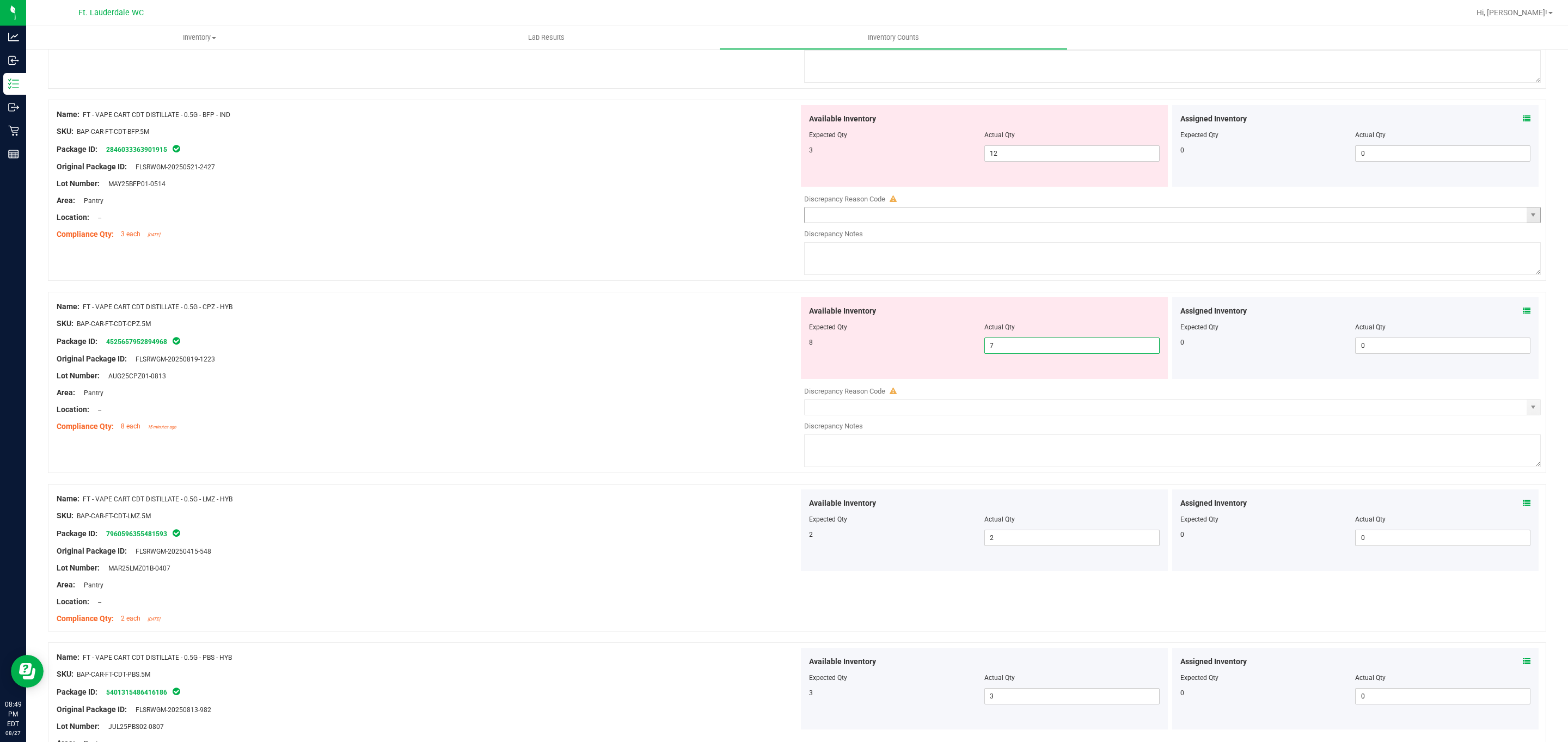
scroll to position [1393, 0]
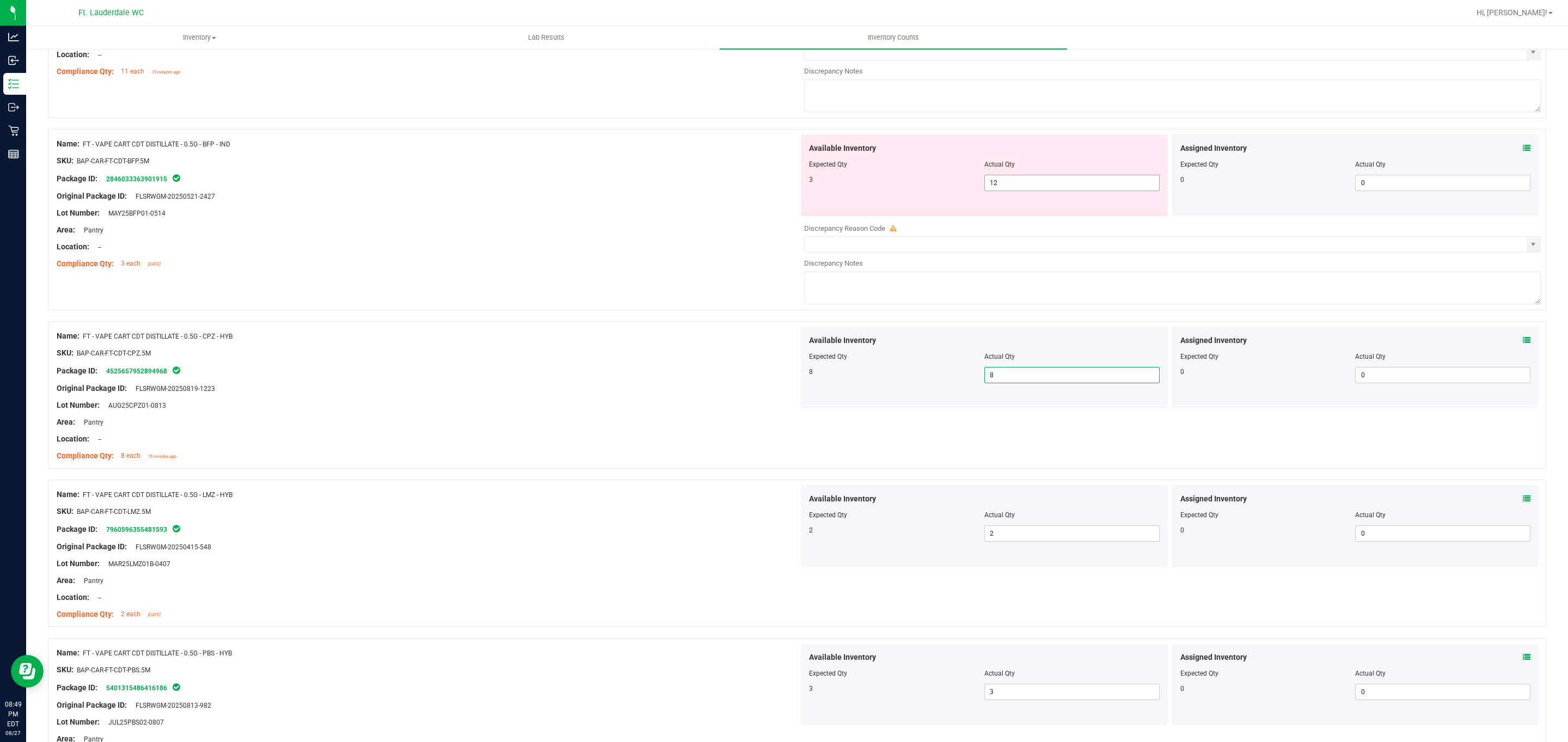
click at [516, 191] on span "12 12" at bounding box center [1072, 182] width 175 height 16
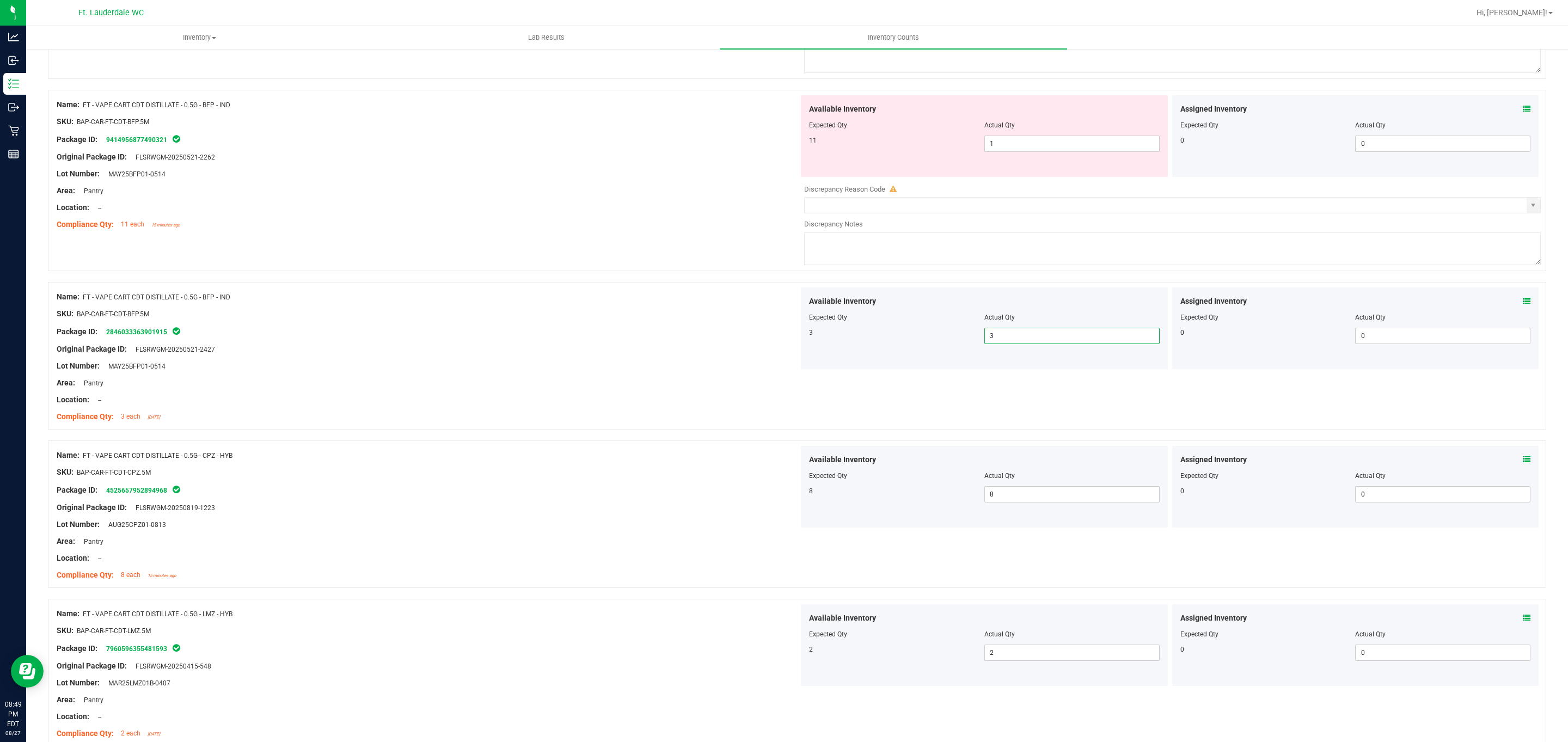
scroll to position [1229, 0]
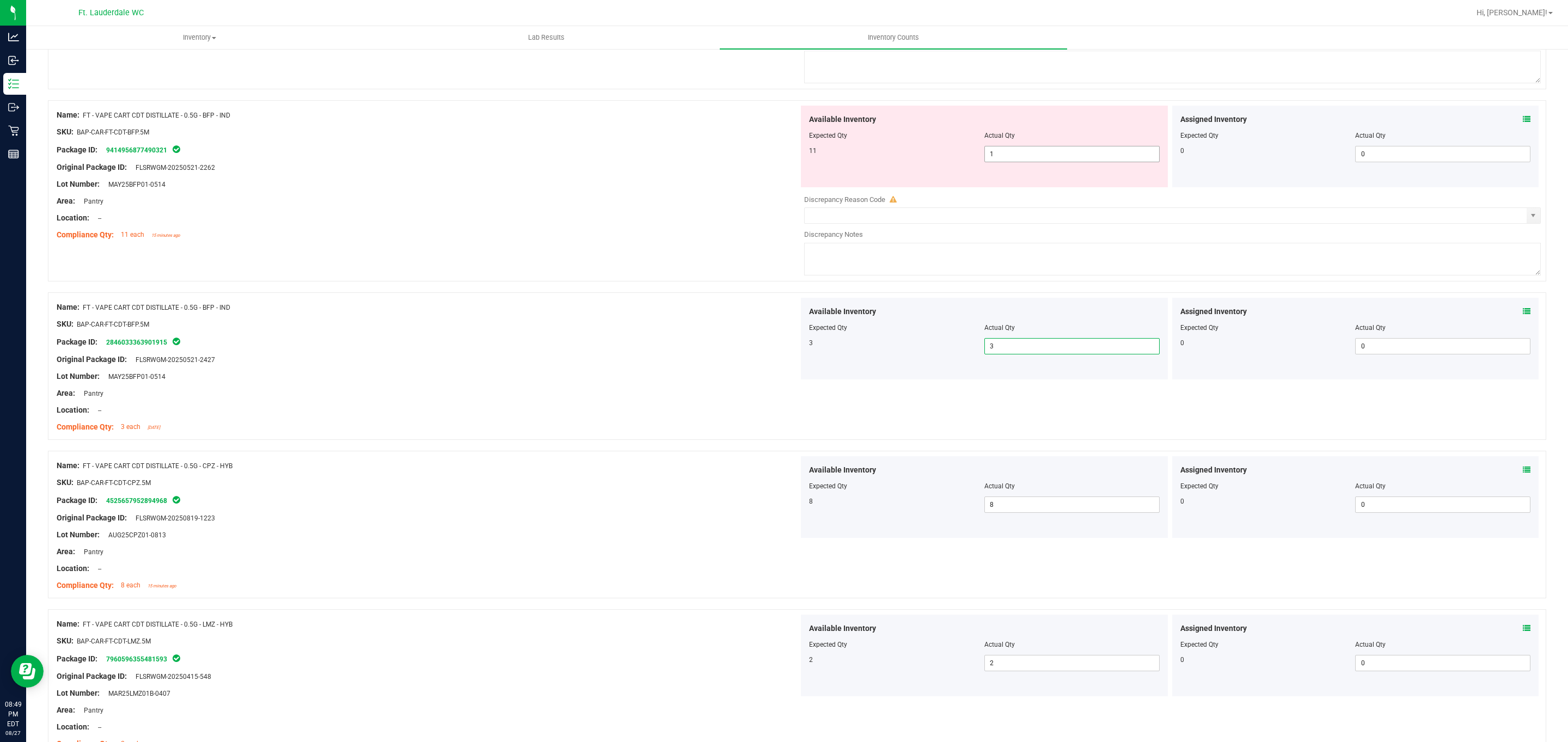
click at [516, 162] on span "1 1" at bounding box center [1072, 153] width 175 height 16
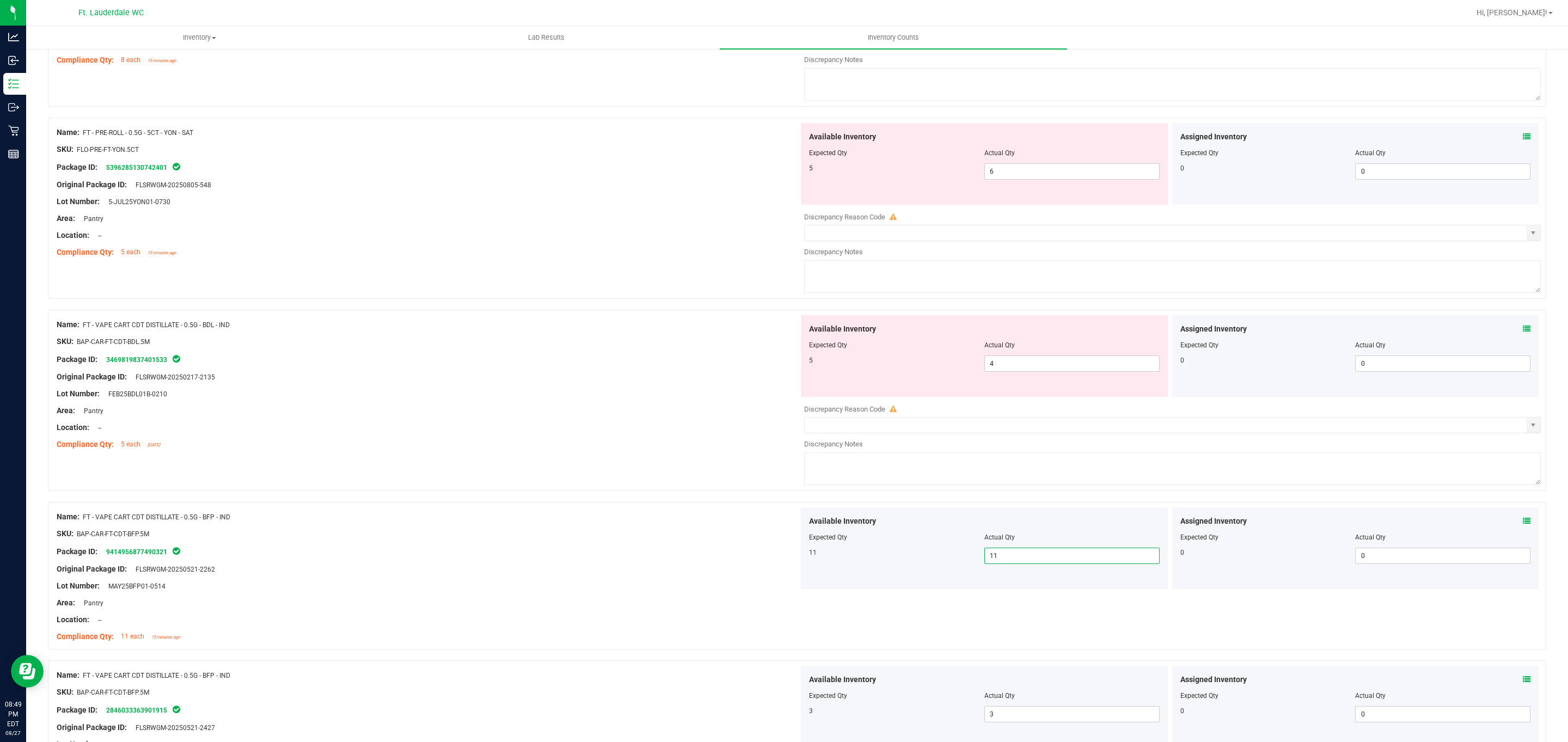
scroll to position [821, 0]
click at [516, 378] on span "4 4" at bounding box center [1072, 370] width 175 height 16
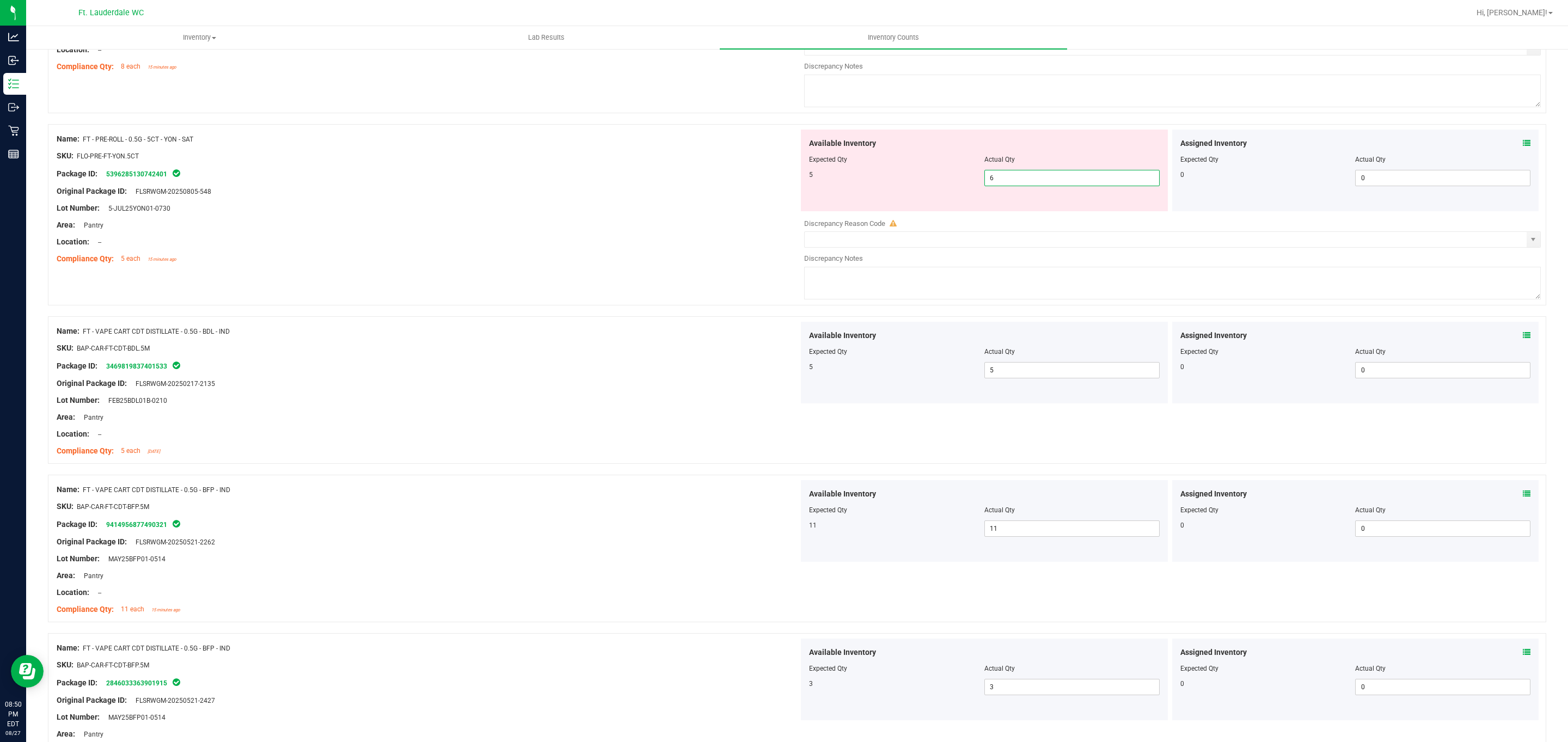
click at [516, 185] on span "6 6" at bounding box center [1072, 178] width 175 height 16
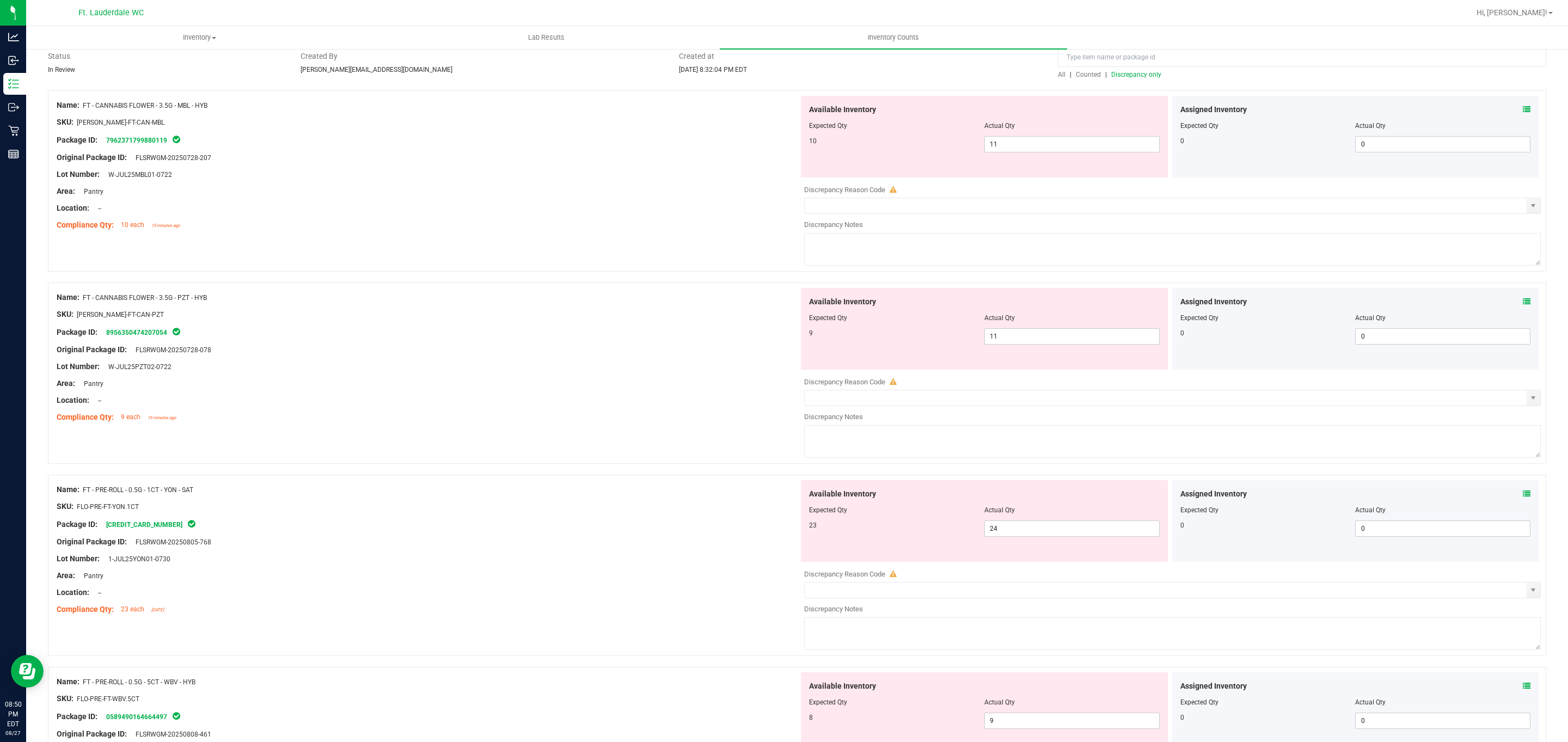
scroll to position [0, 0]
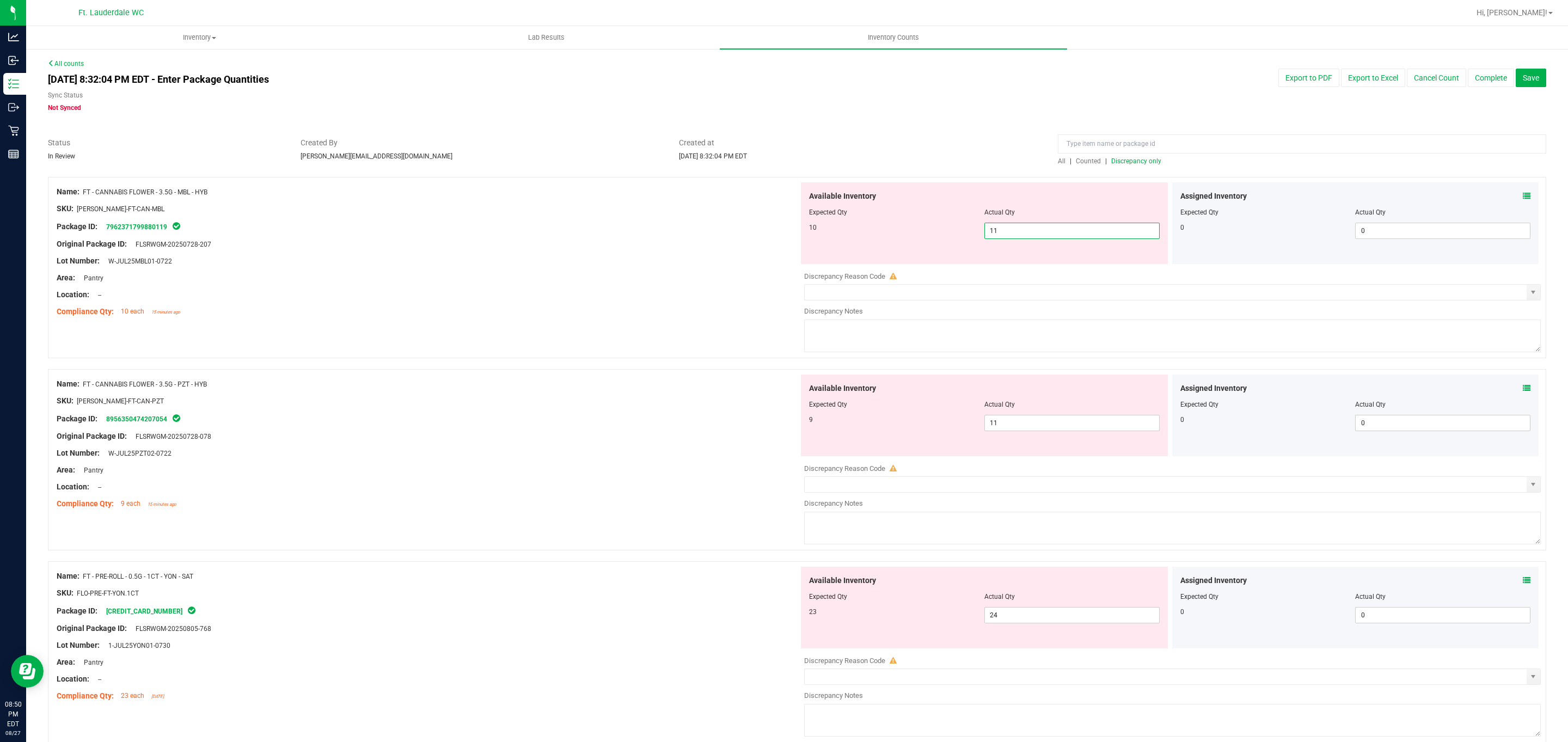
click at [516, 231] on span "11 11" at bounding box center [1072, 231] width 175 height 16
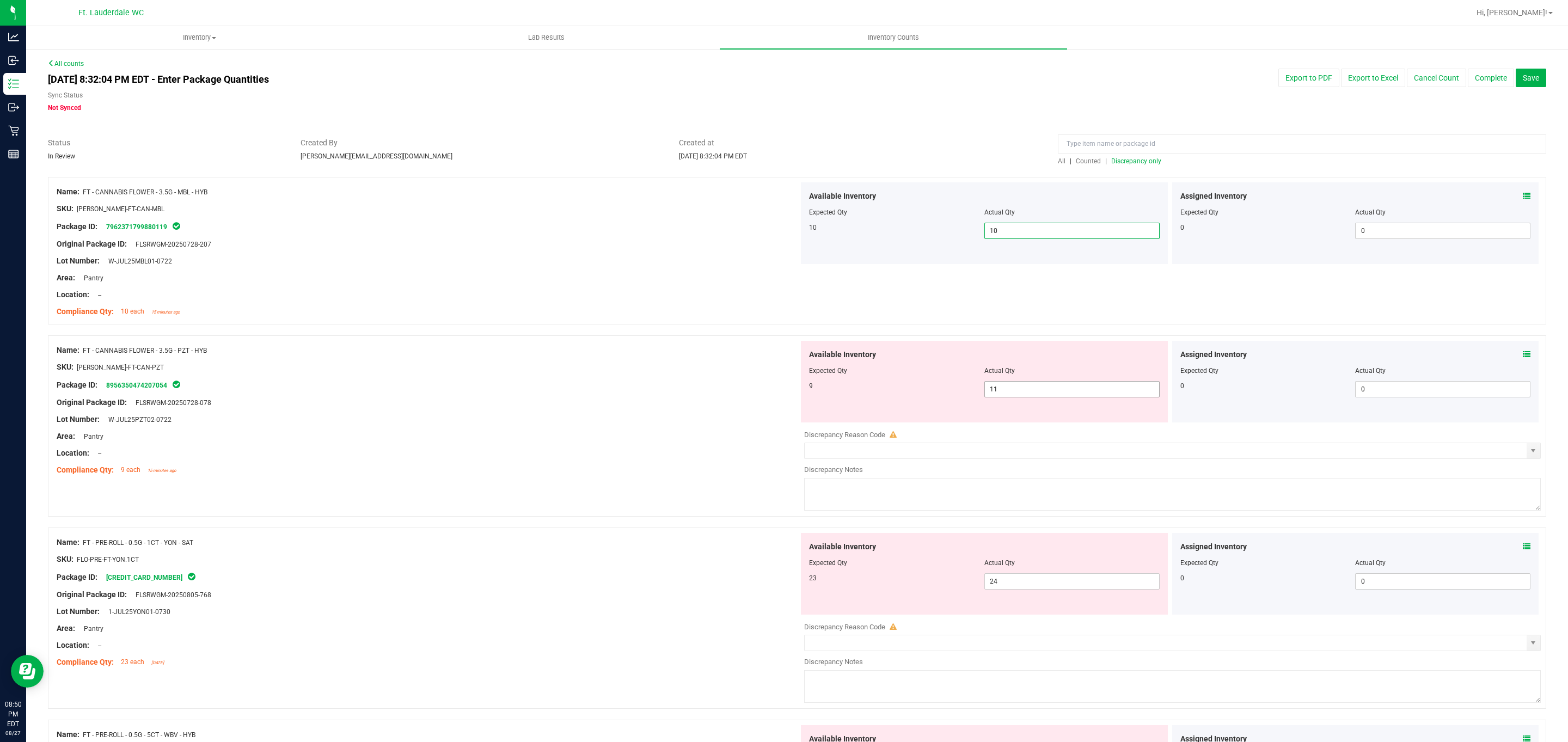
click at [516, 389] on span "11 11" at bounding box center [1072, 389] width 175 height 16
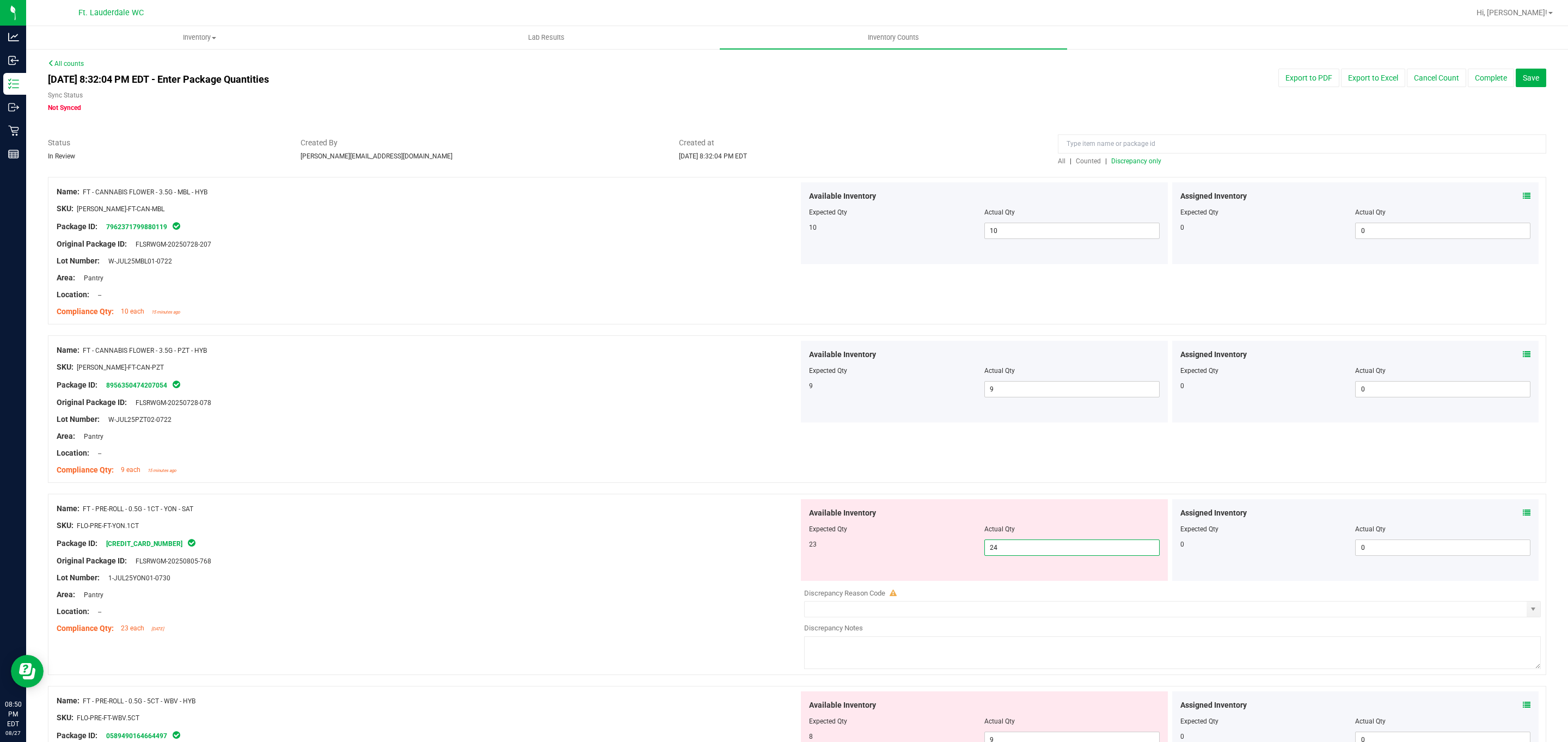
click at [516, 546] on span "24 24" at bounding box center [1072, 547] width 175 height 16
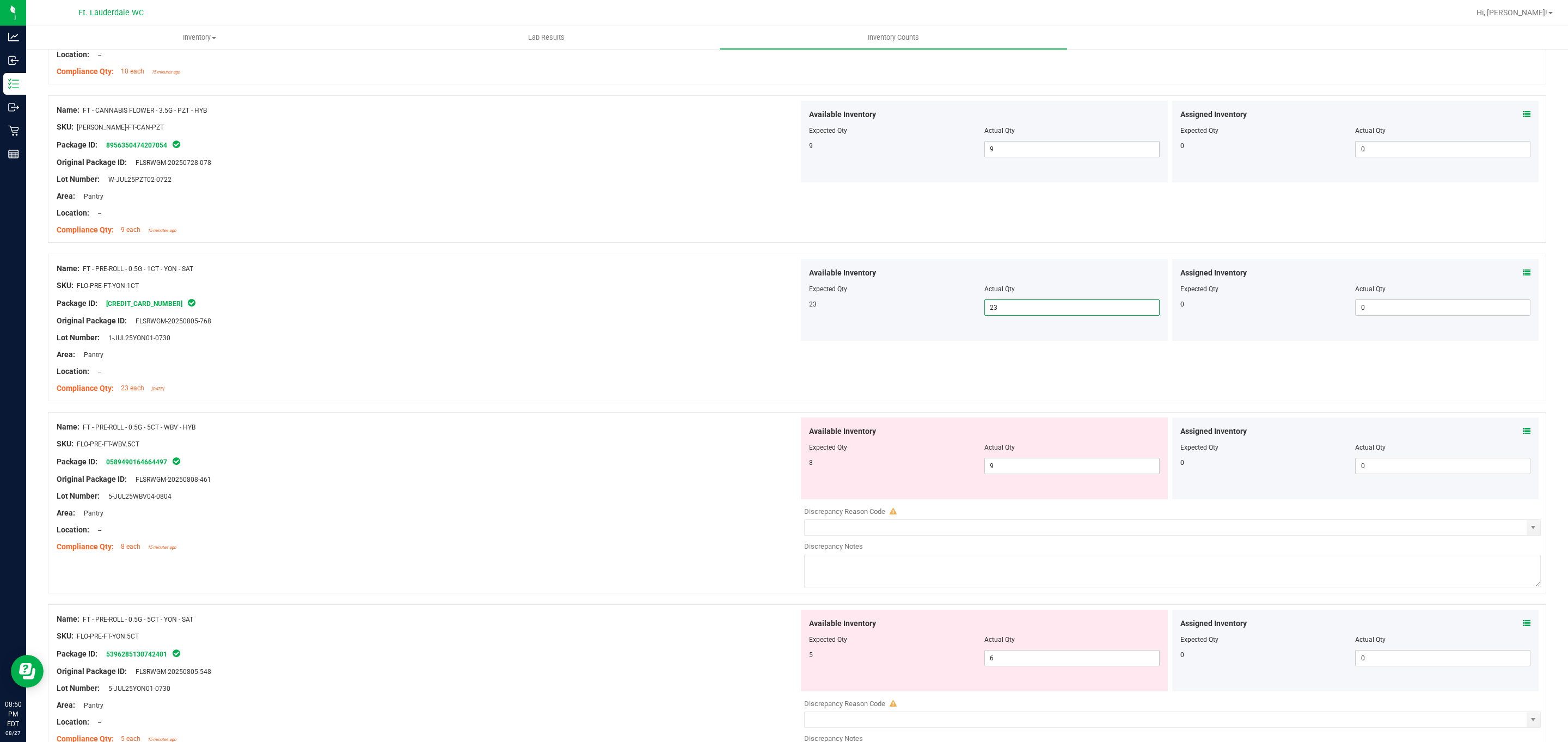
scroll to position [245, 0]
click at [516, 467] on span "9 9" at bounding box center [1072, 460] width 175 height 16
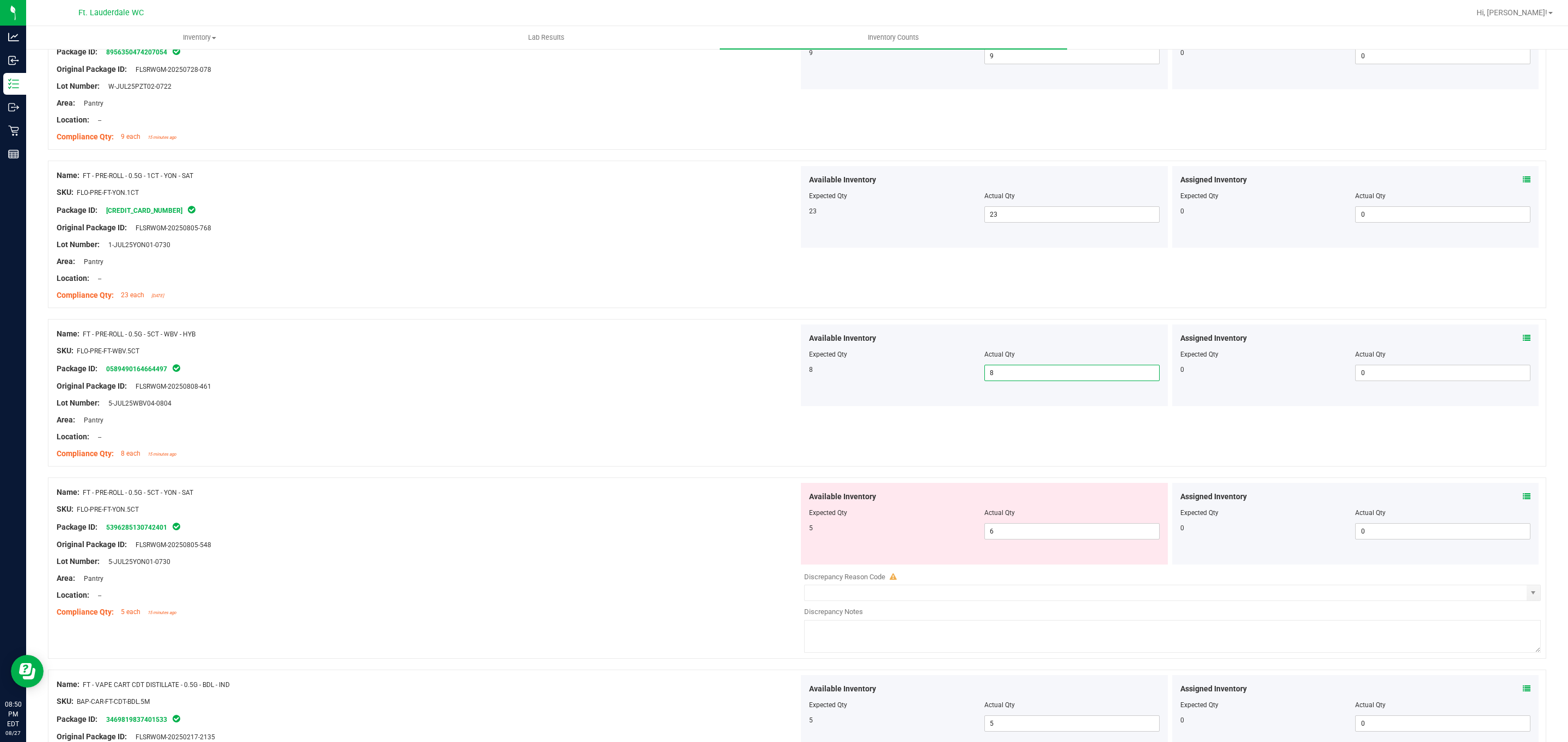
scroll to position [489, 0]
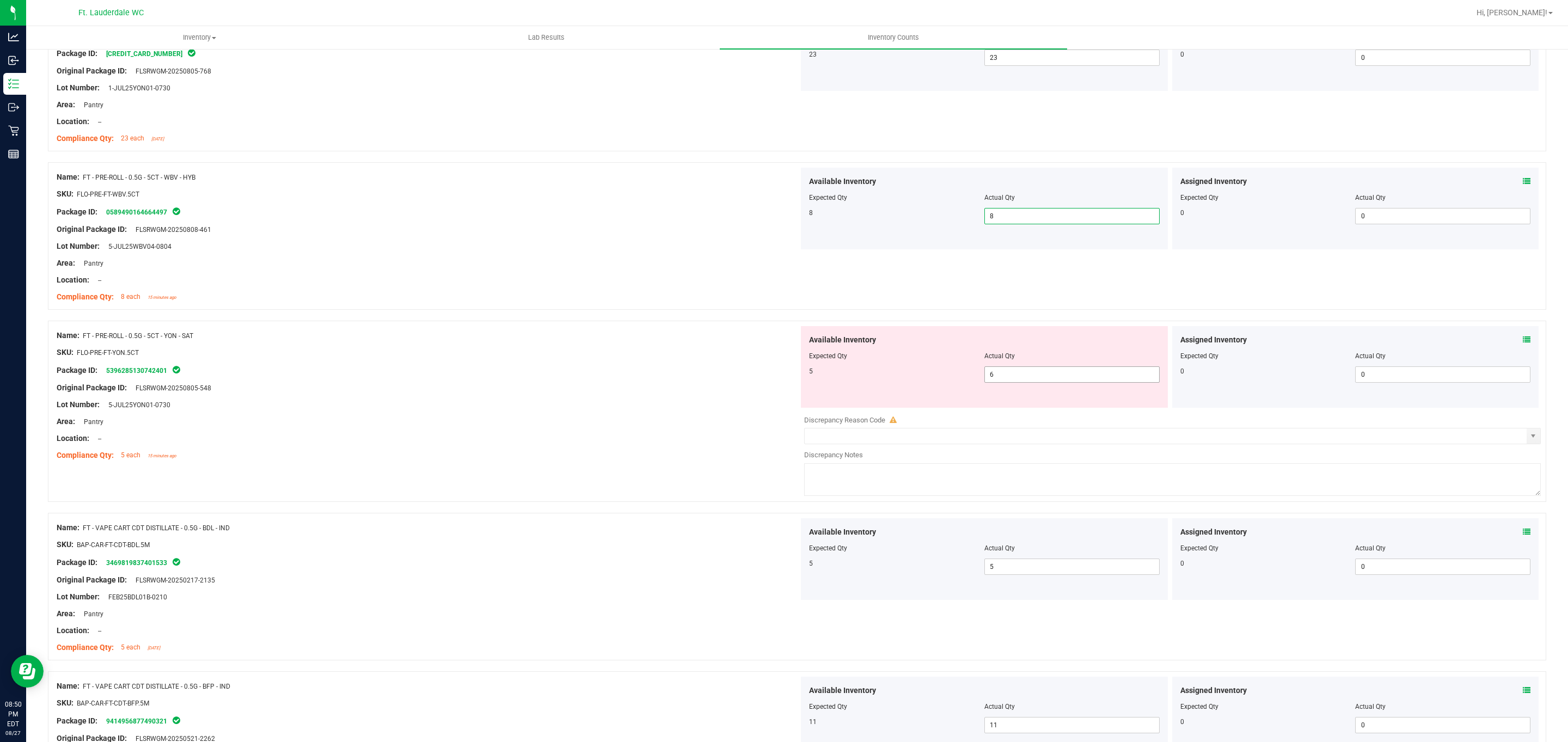
click at [516, 371] on span "6 6" at bounding box center [1072, 374] width 175 height 16
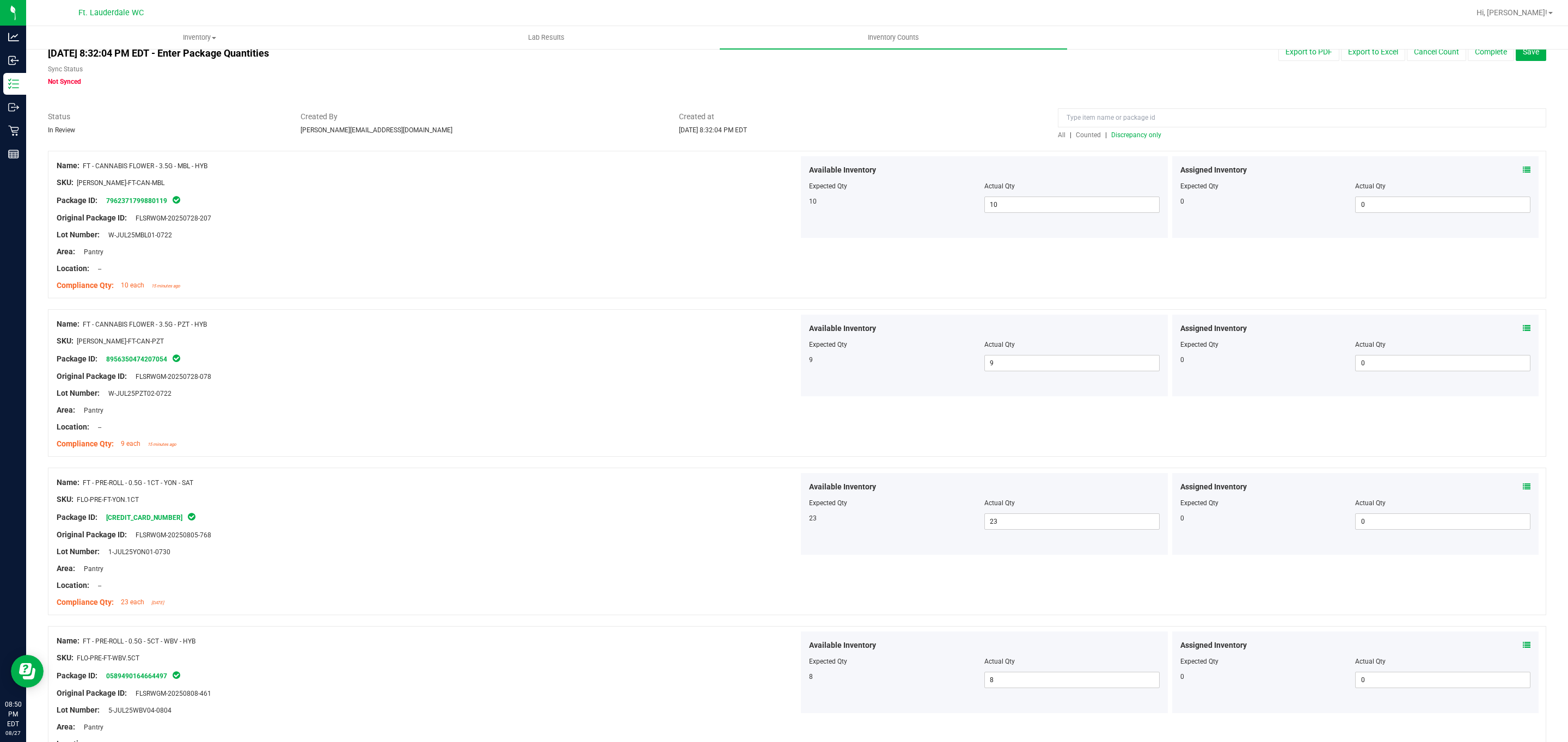
scroll to position [0, 0]
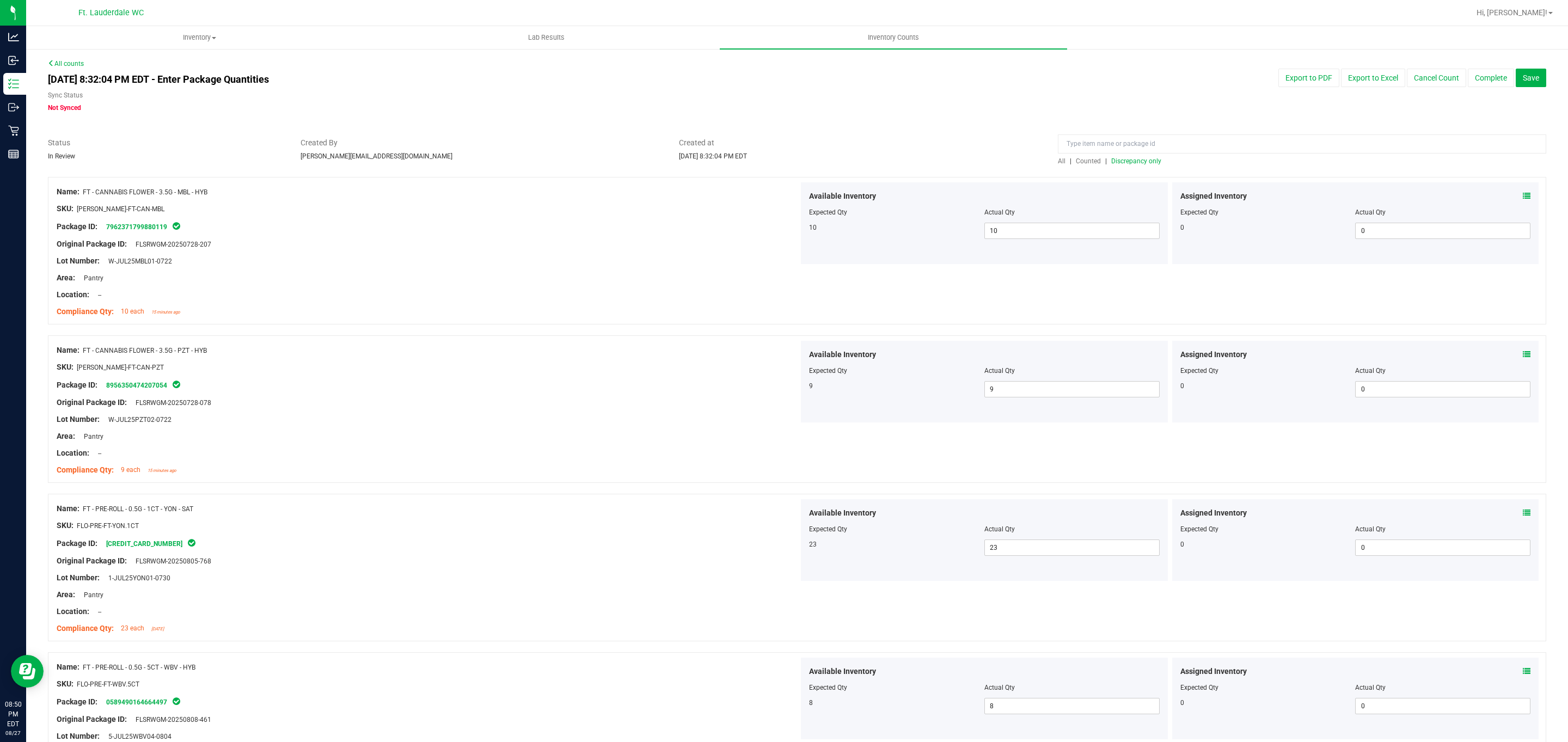
click at [516, 162] on span "Discrepancy only" at bounding box center [1136, 161] width 50 height 8
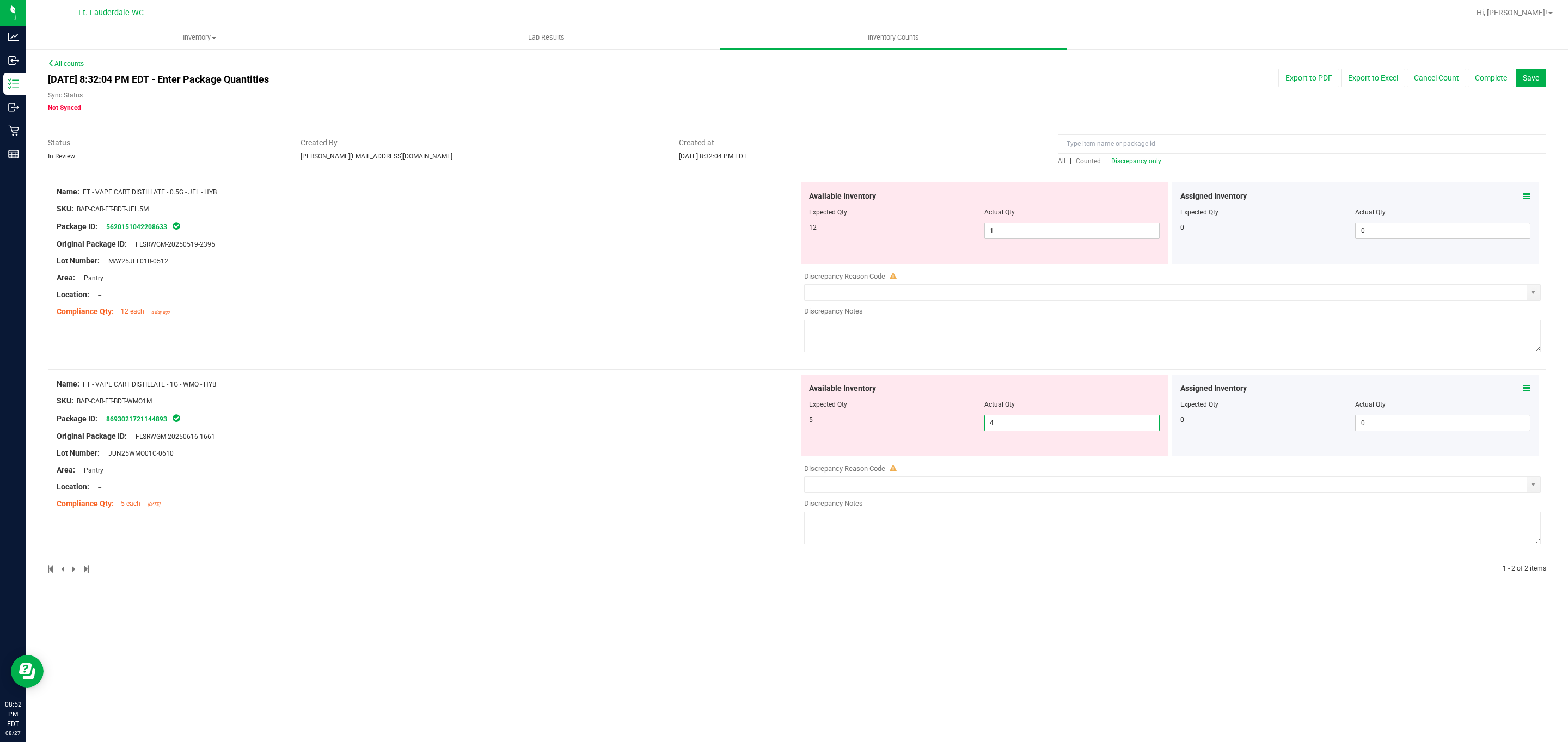
click at [516, 418] on span "4 4" at bounding box center [1072, 422] width 175 height 16
click at [516, 518] on div "Name: FT - VAPE CART DISTILLATE - 1G - WMO - HYB SKU: BAP-CAR-FT-BDT-WMO1M Pack…" at bounding box center [797, 465] width 1498 height 192
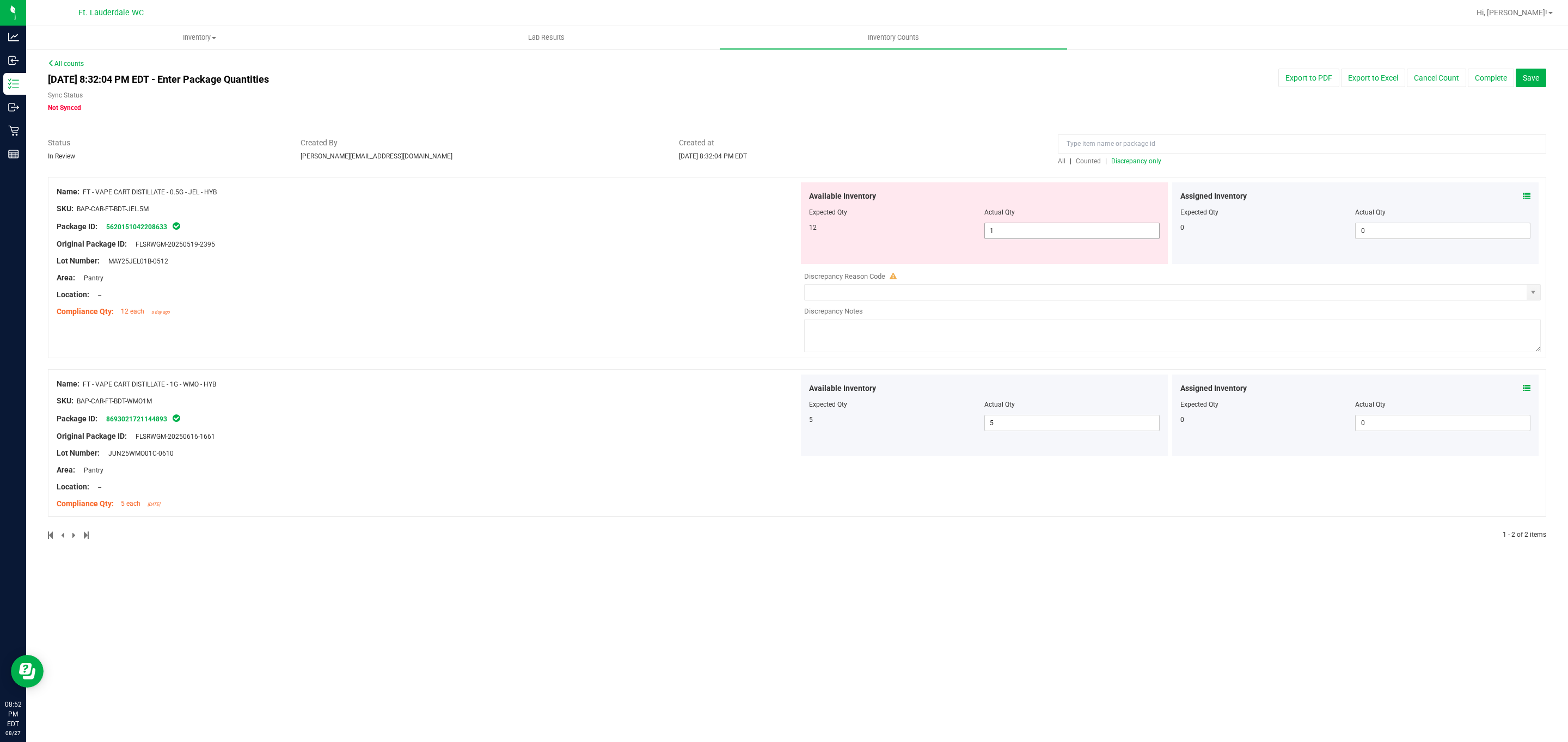
click at [516, 228] on span "1 1" at bounding box center [1072, 231] width 175 height 16
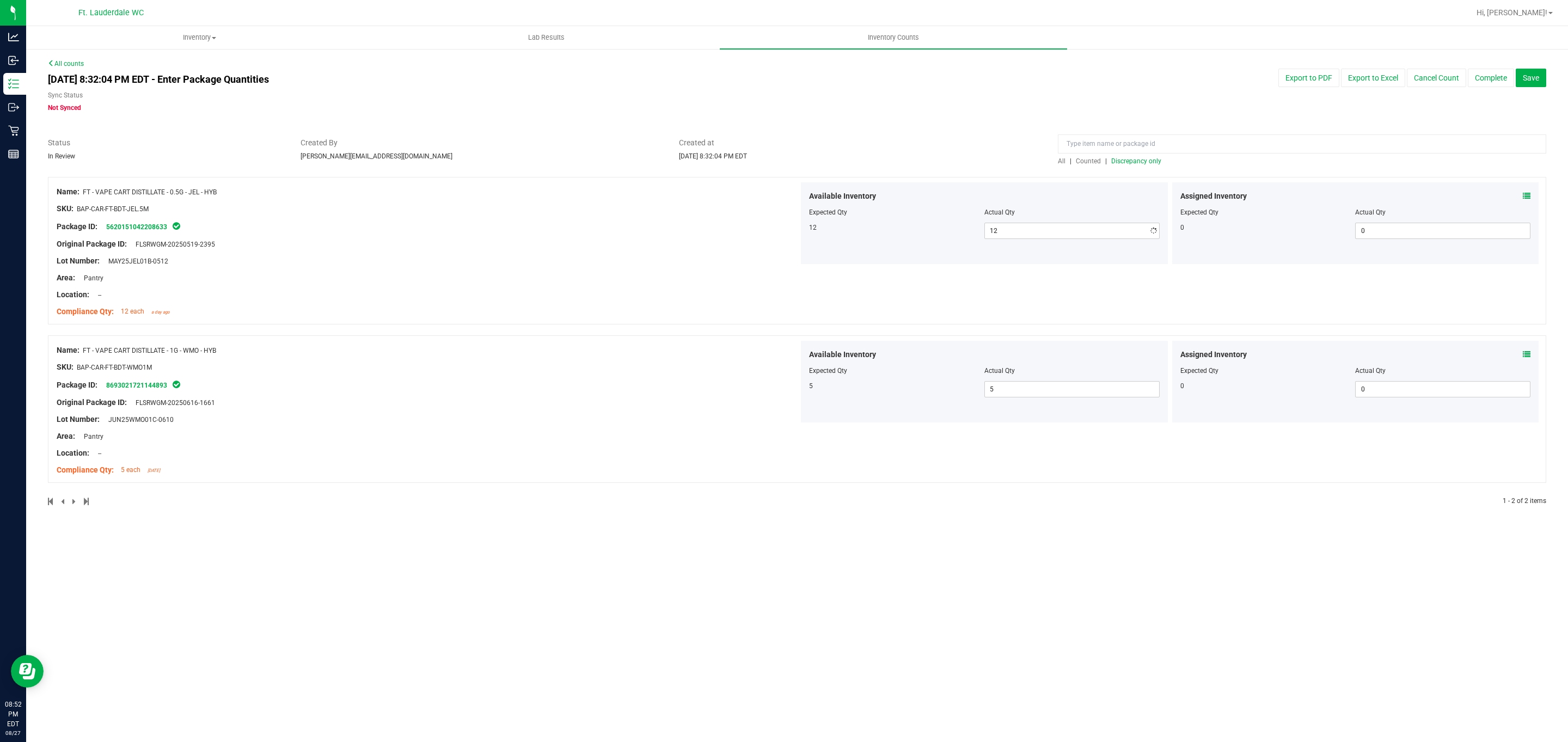
click at [516, 291] on div "Location: --" at bounding box center [427, 295] width 742 height 11
click at [516, 251] on div at bounding box center [427, 253] width 742 height 6
click at [516, 161] on span "Discrepancy only" at bounding box center [1136, 161] width 50 height 8
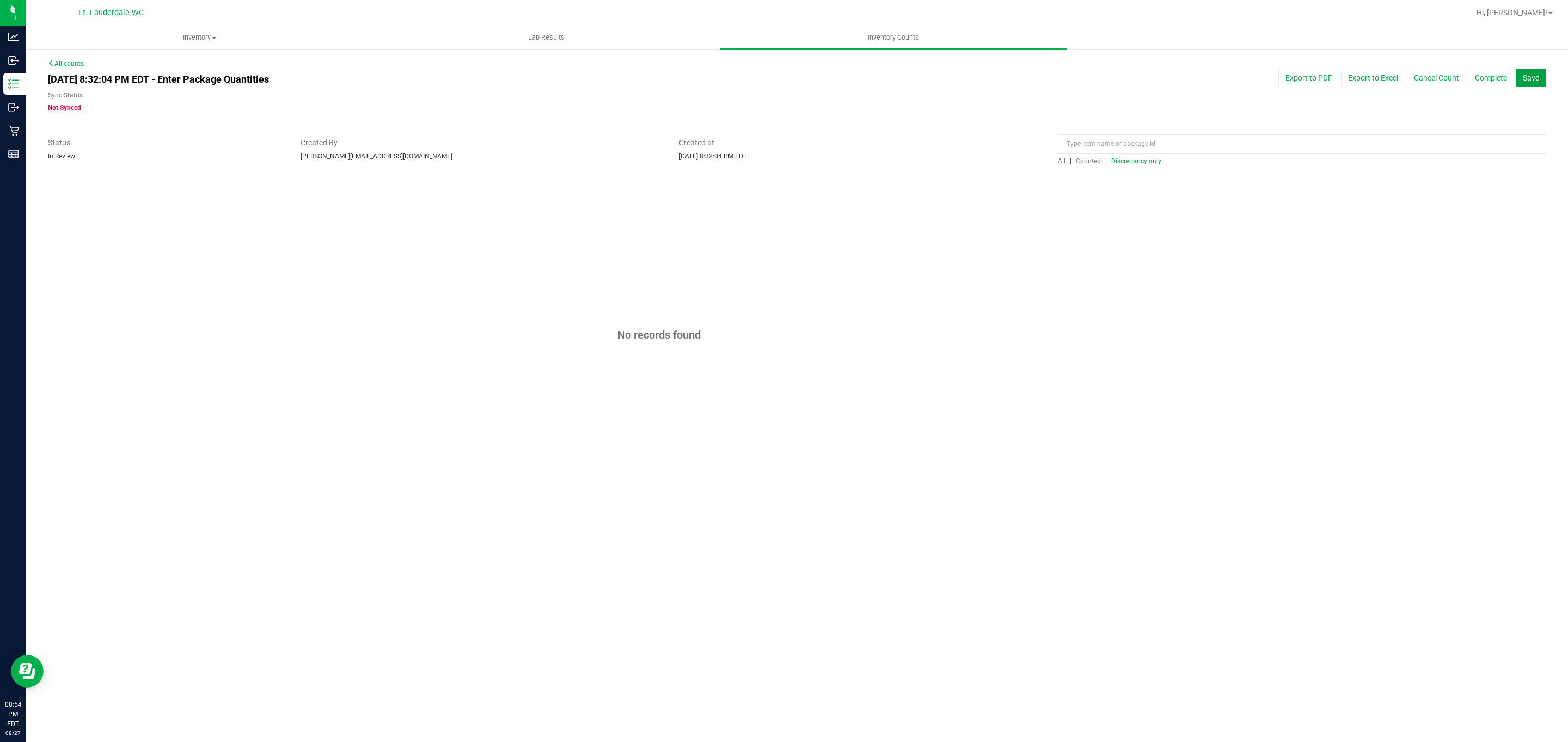
click at [516, 77] on span "Save" at bounding box center [1530, 78] width 16 height 8
